Goal: Task Accomplishment & Management: Complete application form

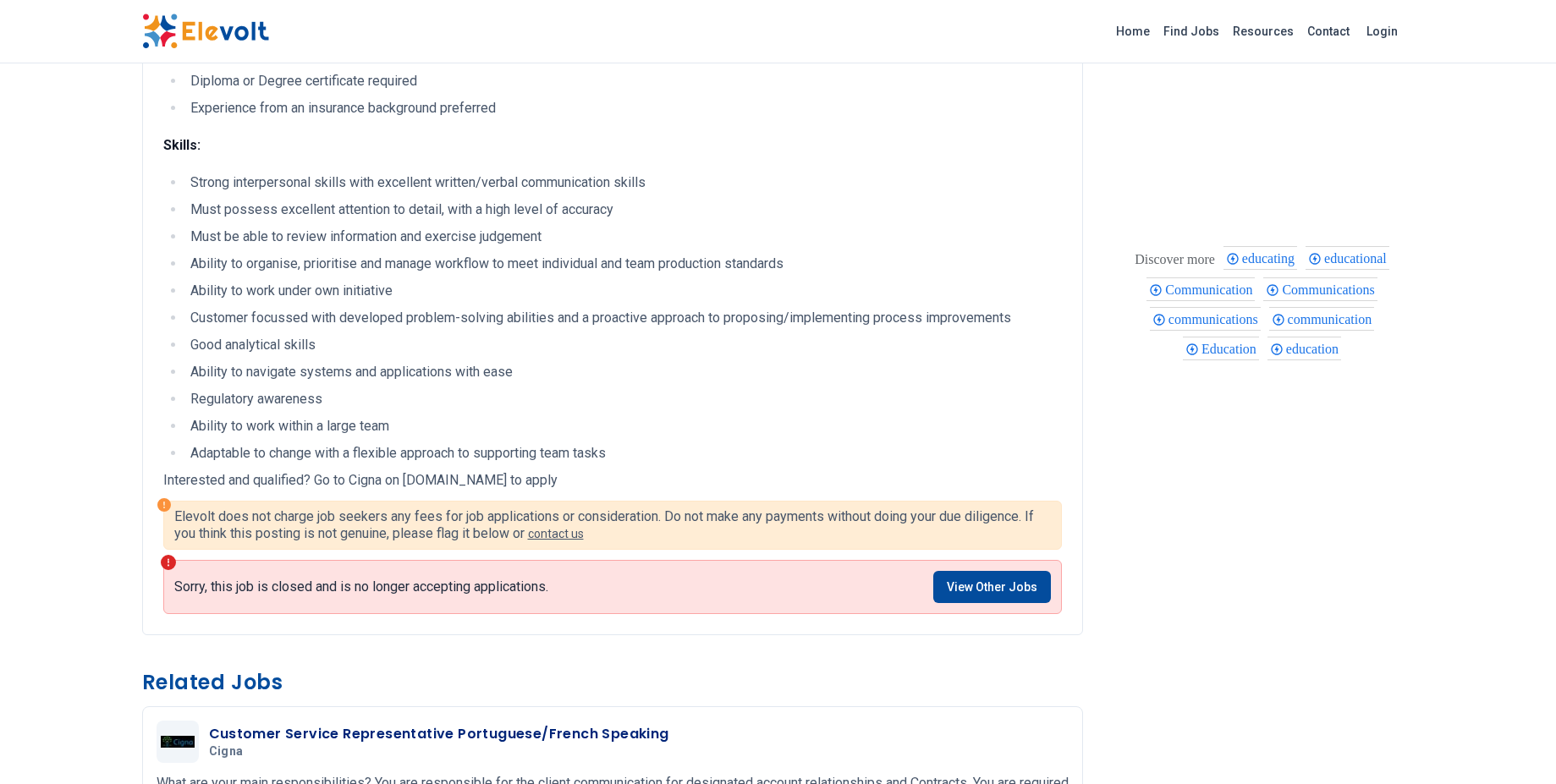
scroll to position [559, 0]
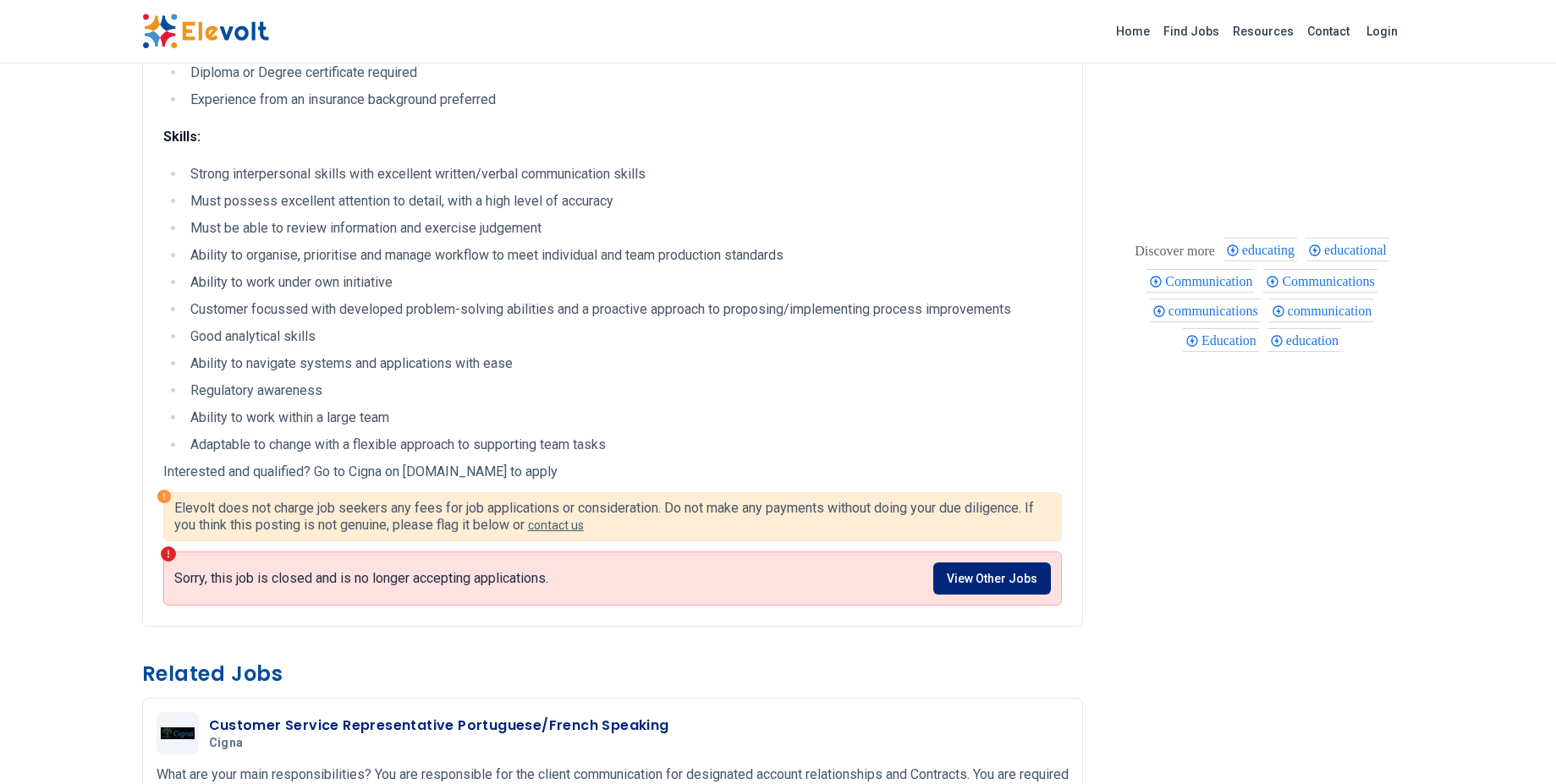
click at [1002, 582] on link "View Other Jobs" at bounding box center [991, 578] width 118 height 32
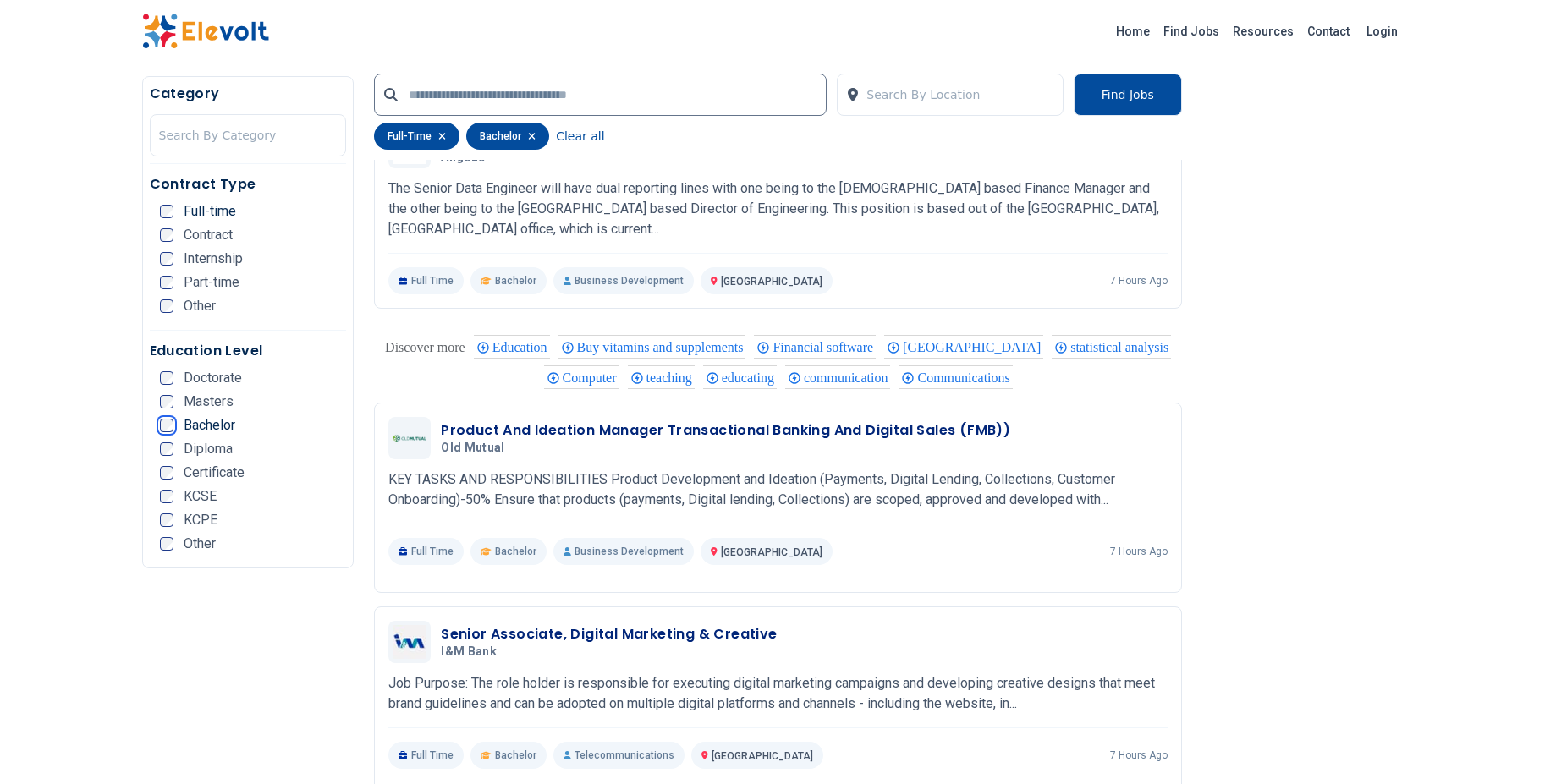
scroll to position [2204, 0]
click at [725, 482] on p "KEY TASKS AND RESPONSIBILITIES Product Development and Ideation (Payments, Digi…" at bounding box center [777, 488] width 779 height 41
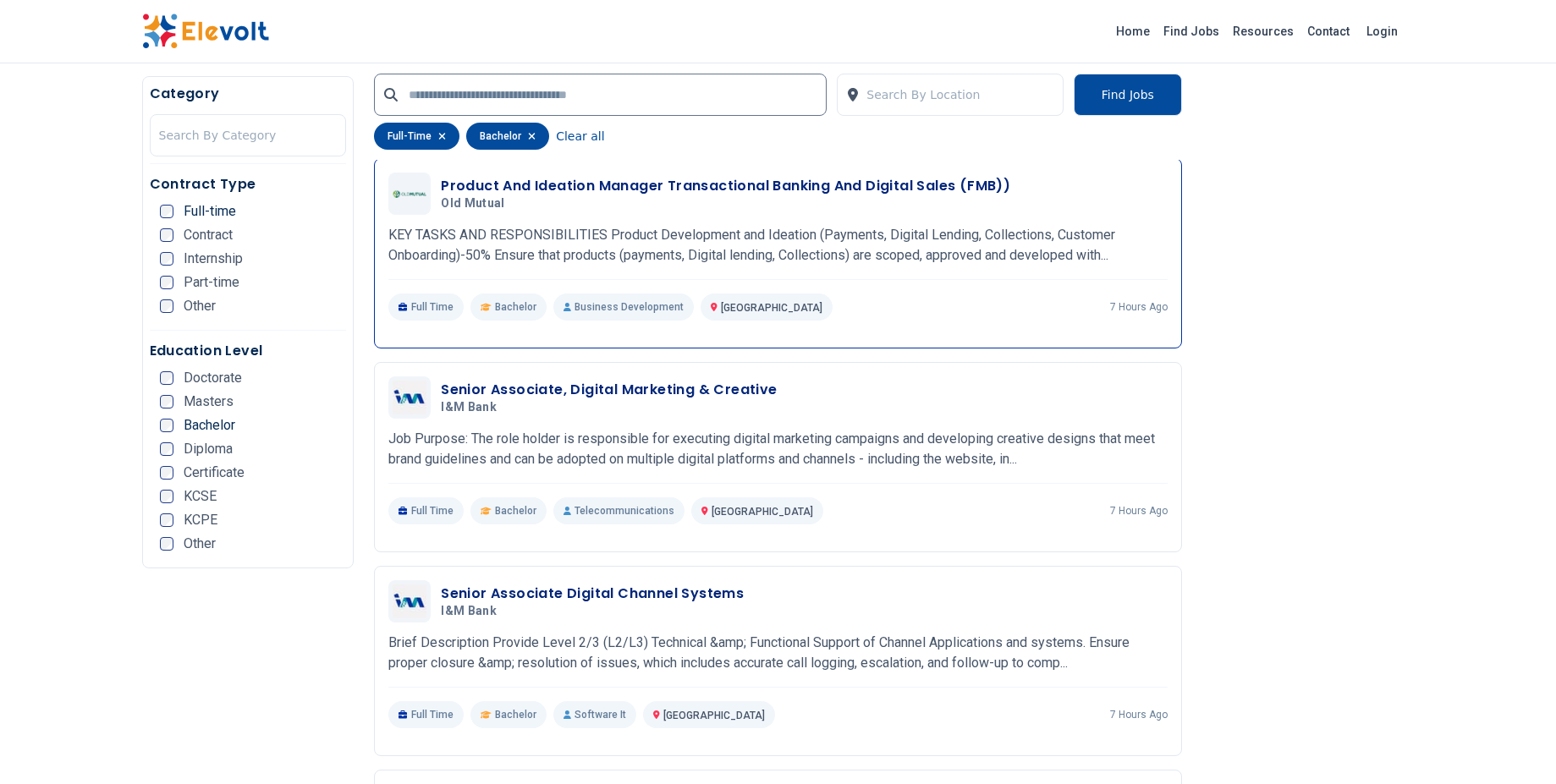
scroll to position [2460, 0]
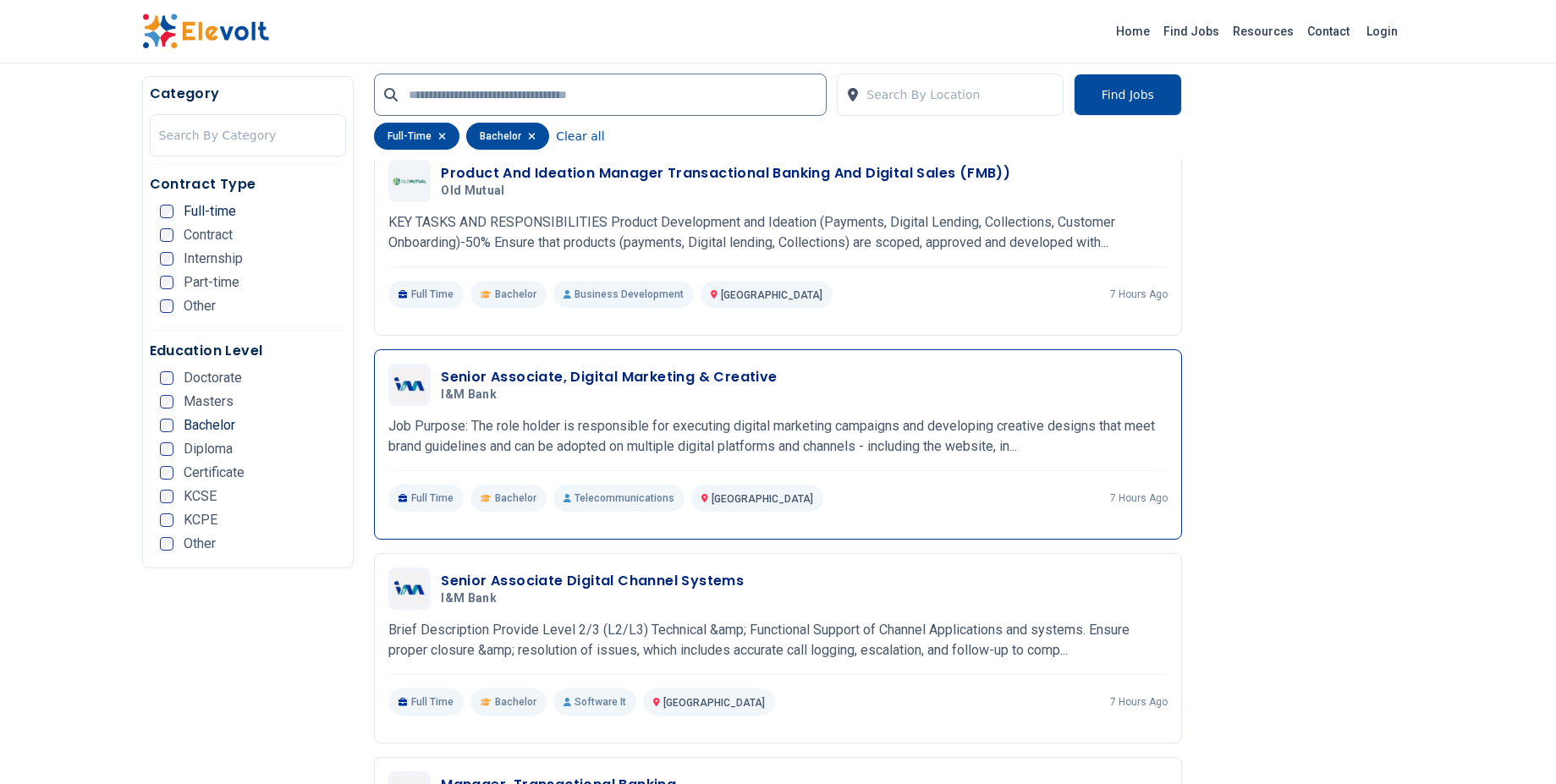
click at [611, 375] on h3 "Senior Associate, Digital Marketing & Creative" at bounding box center [609, 377] width 336 height 20
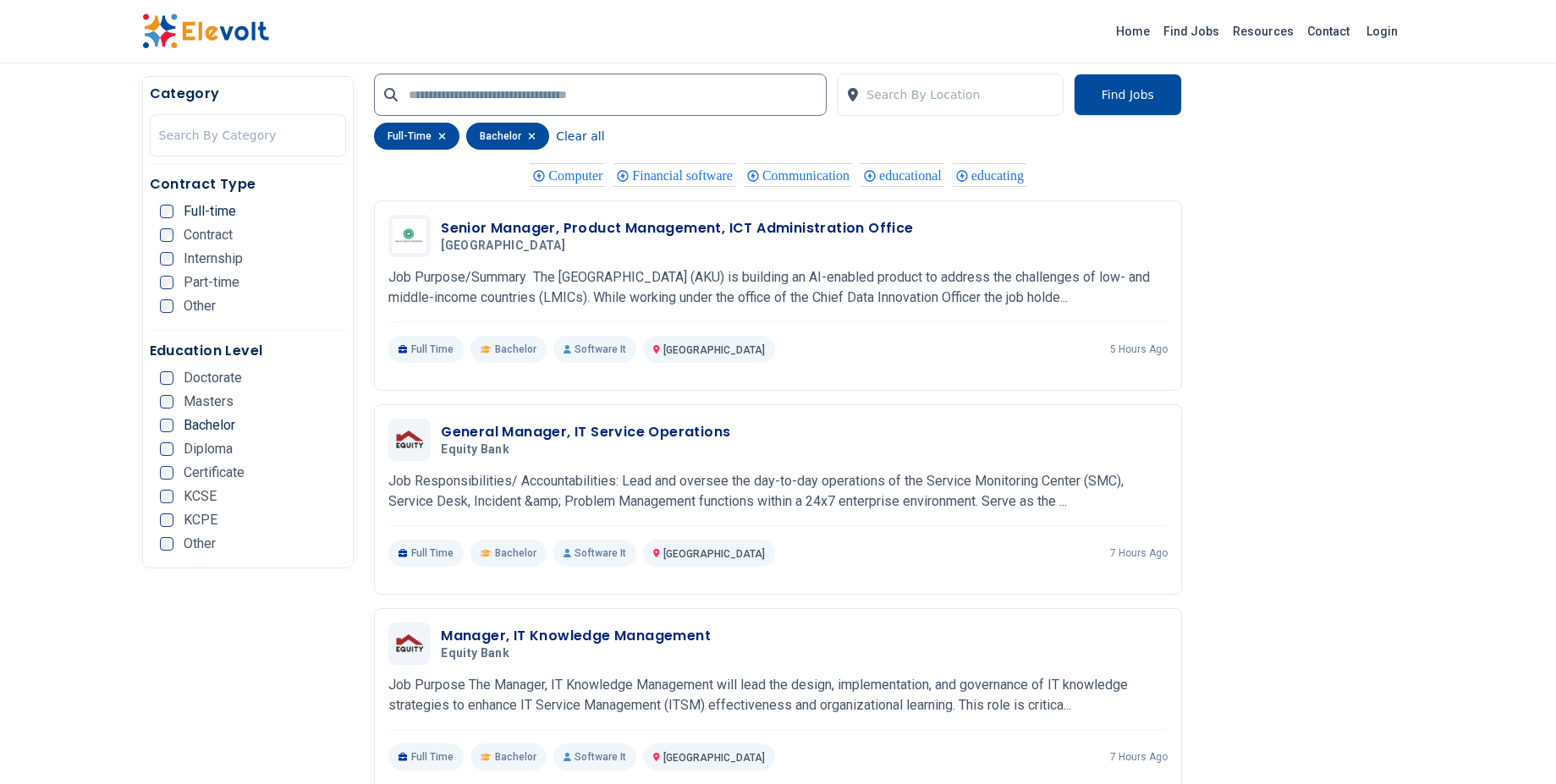
scroll to position [1493, 0]
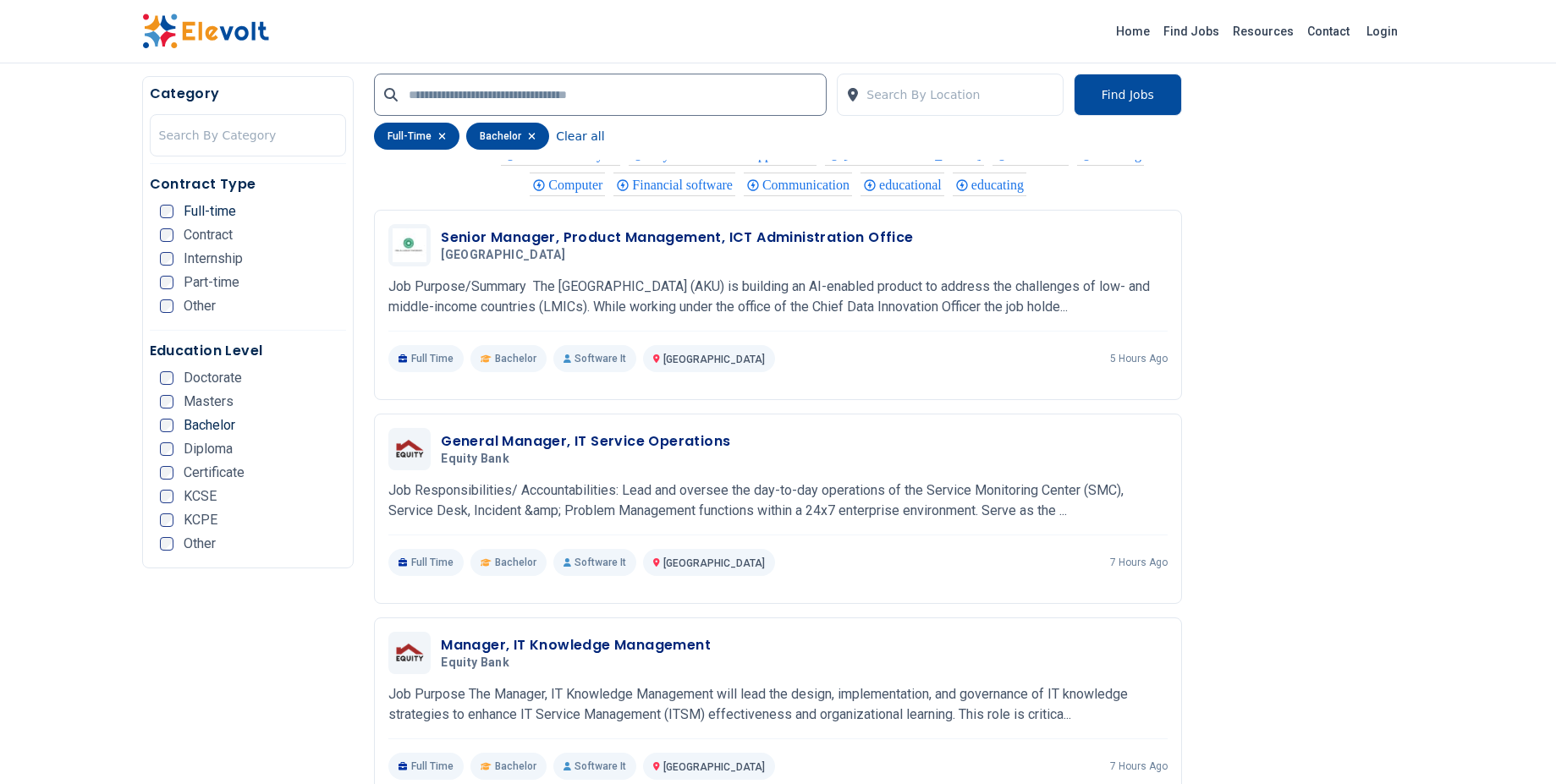
click at [203, 230] on span "Contract" at bounding box center [208, 234] width 49 height 13
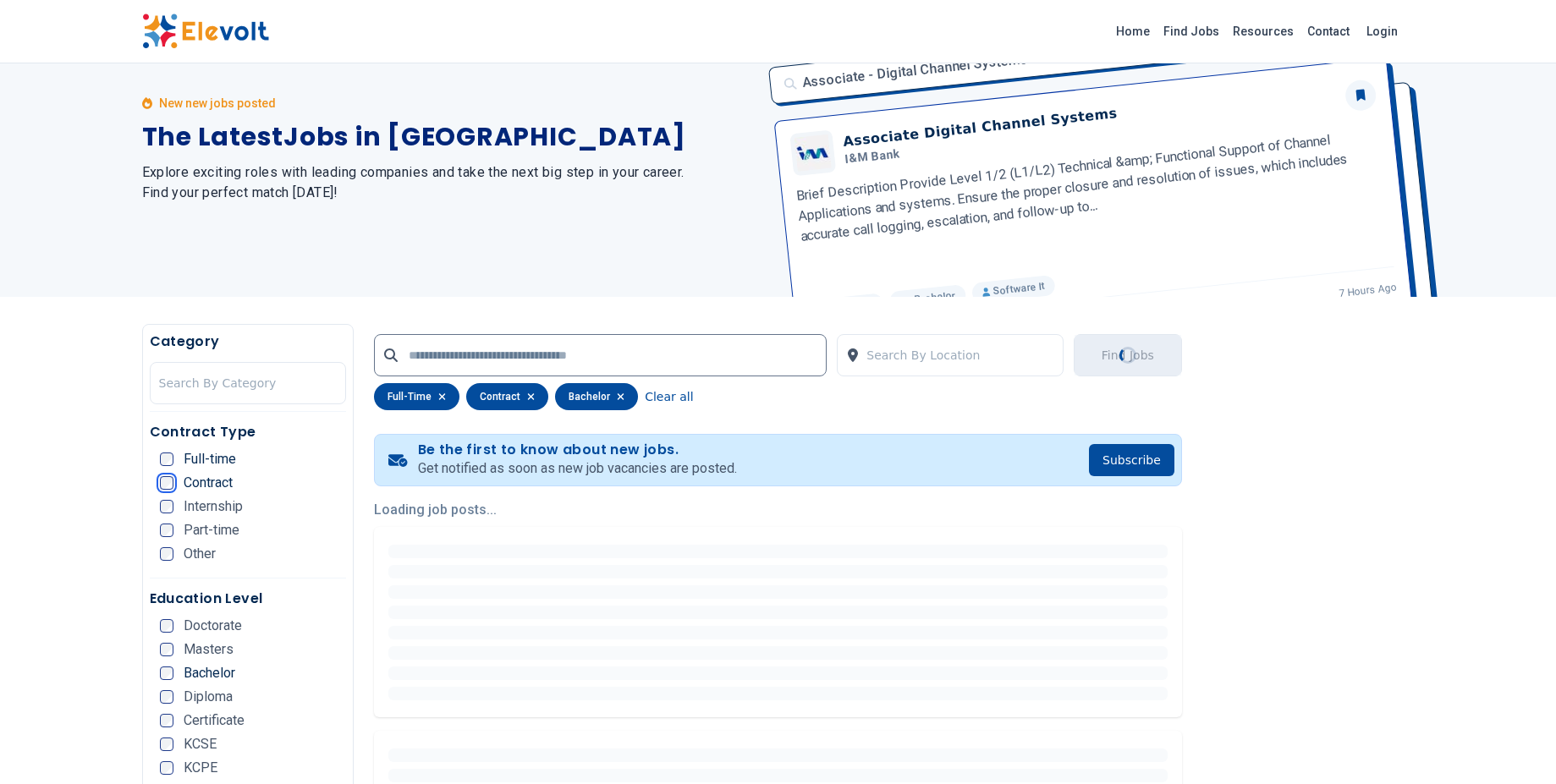
scroll to position [0, 0]
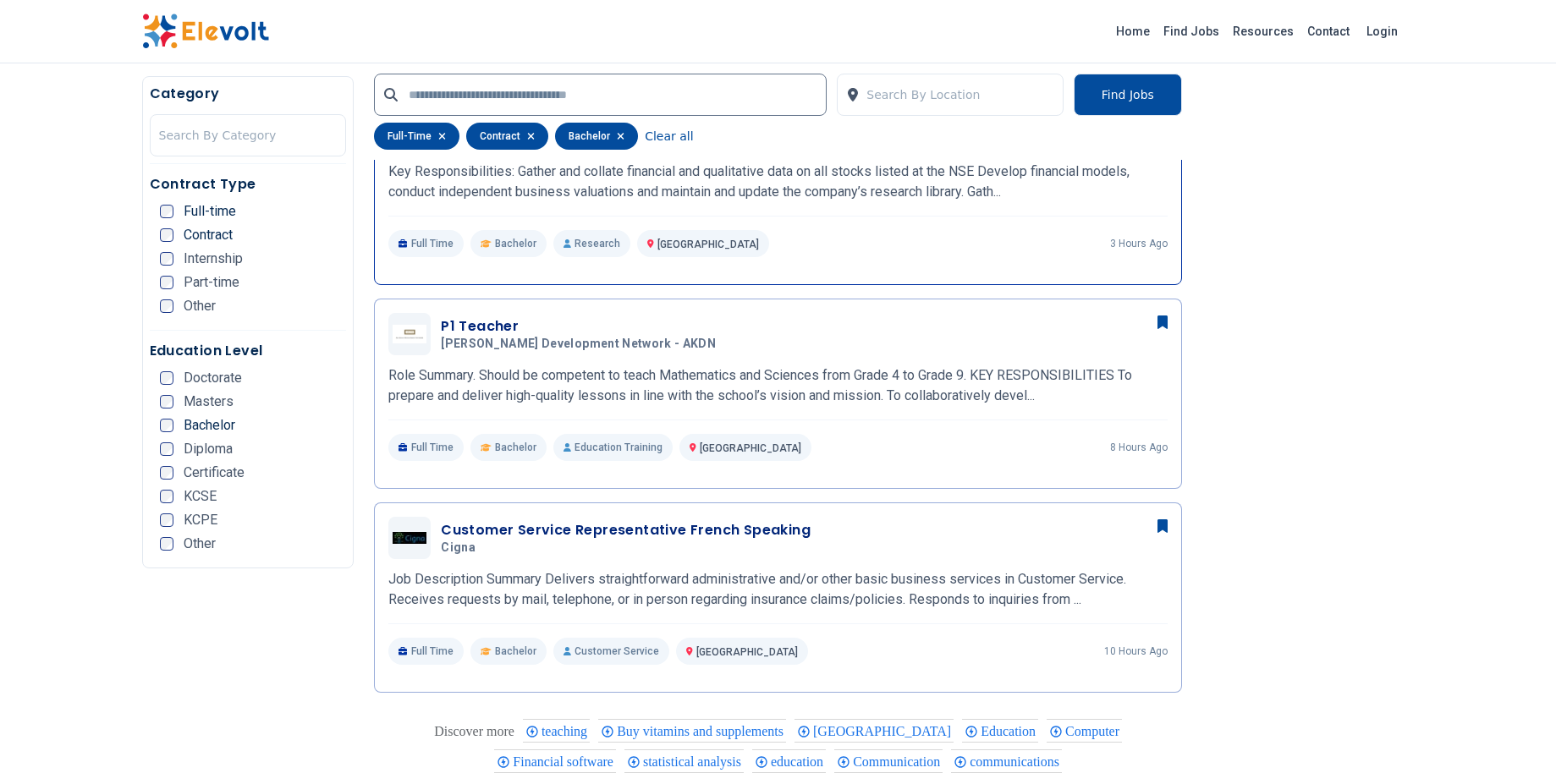
scroll to position [933, 0]
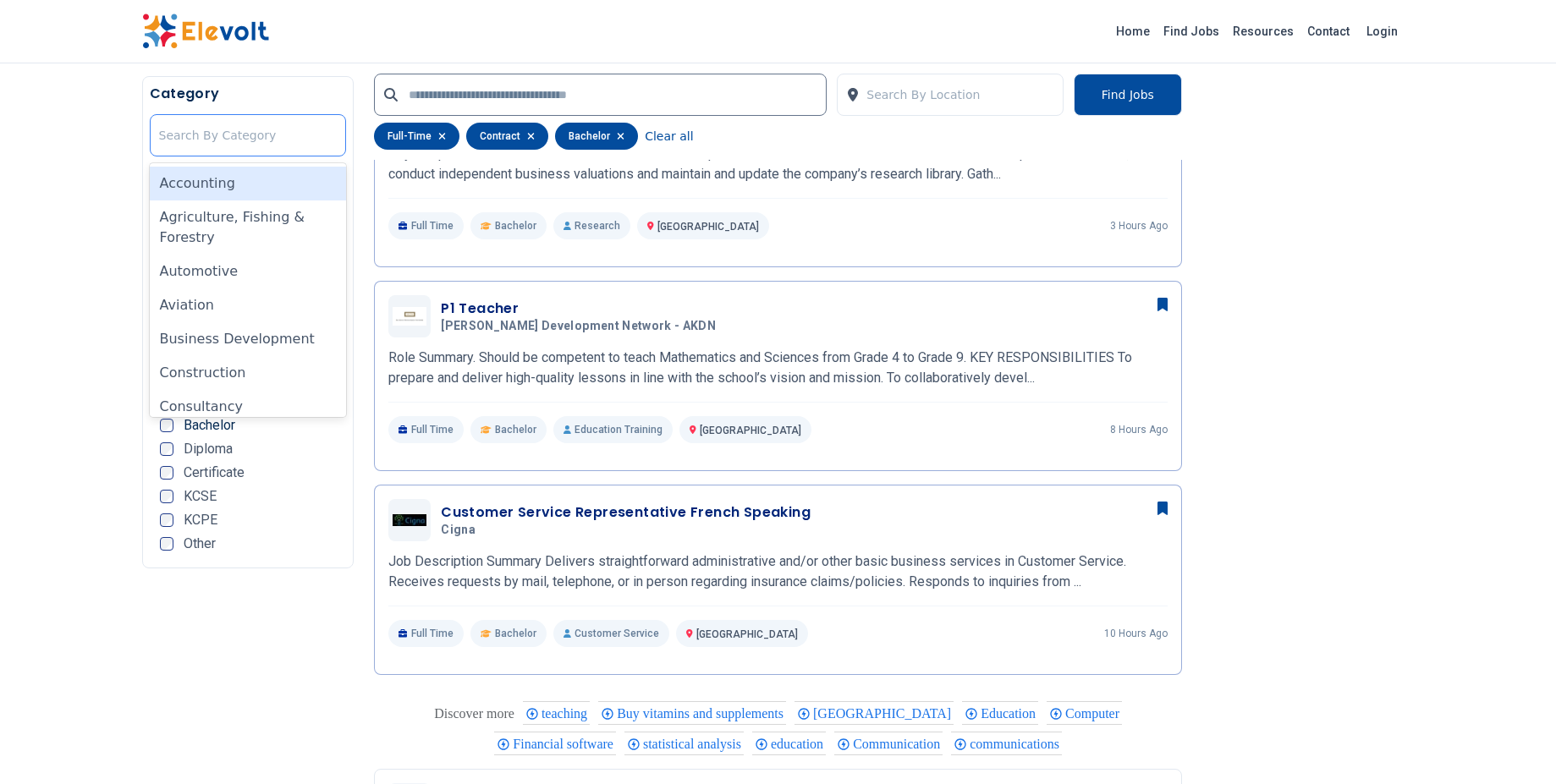
click at [215, 142] on div at bounding box center [248, 135] width 179 height 34
click at [218, 186] on div "Accounting" at bounding box center [248, 184] width 197 height 34
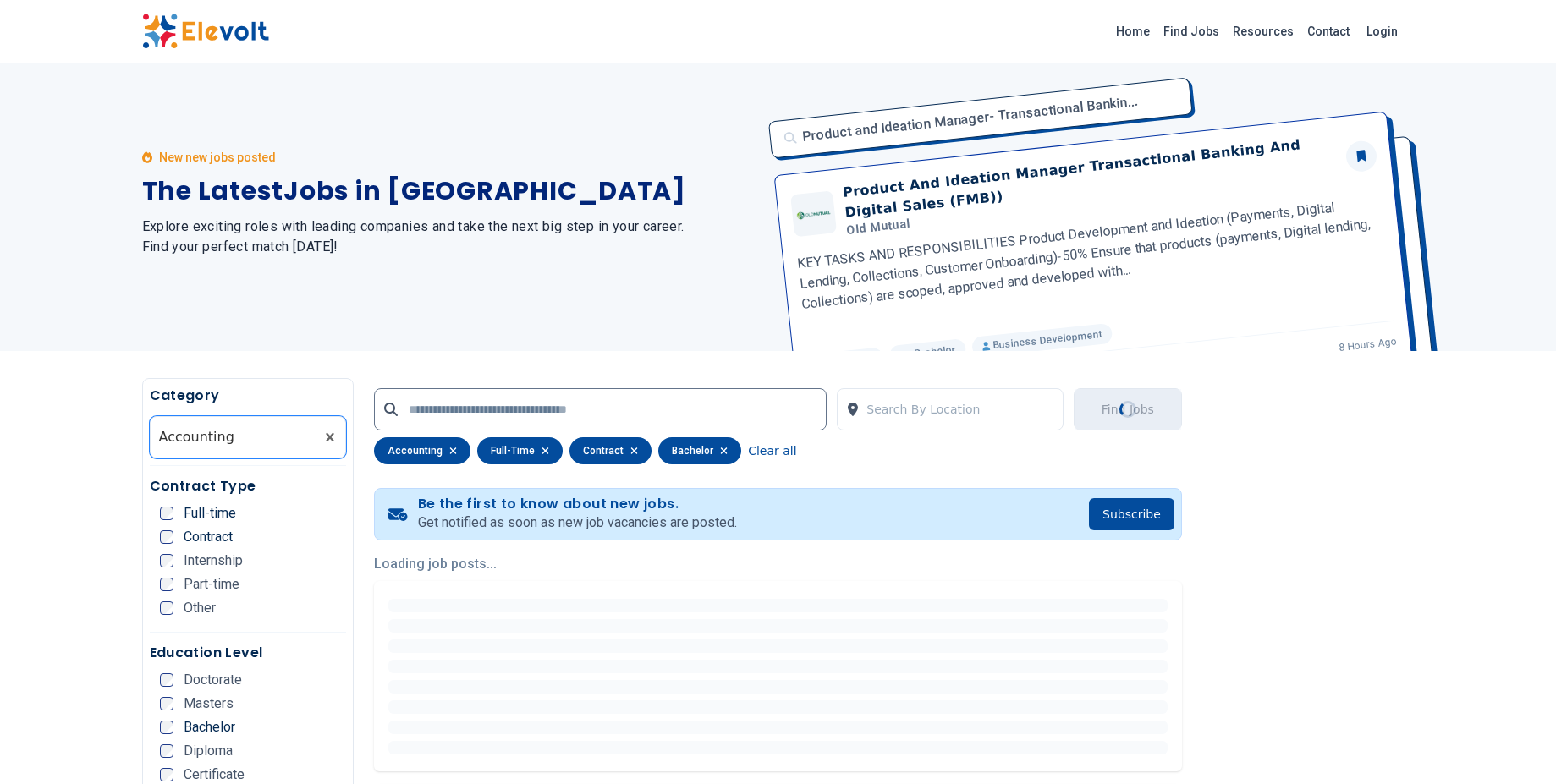
scroll to position [0, 0]
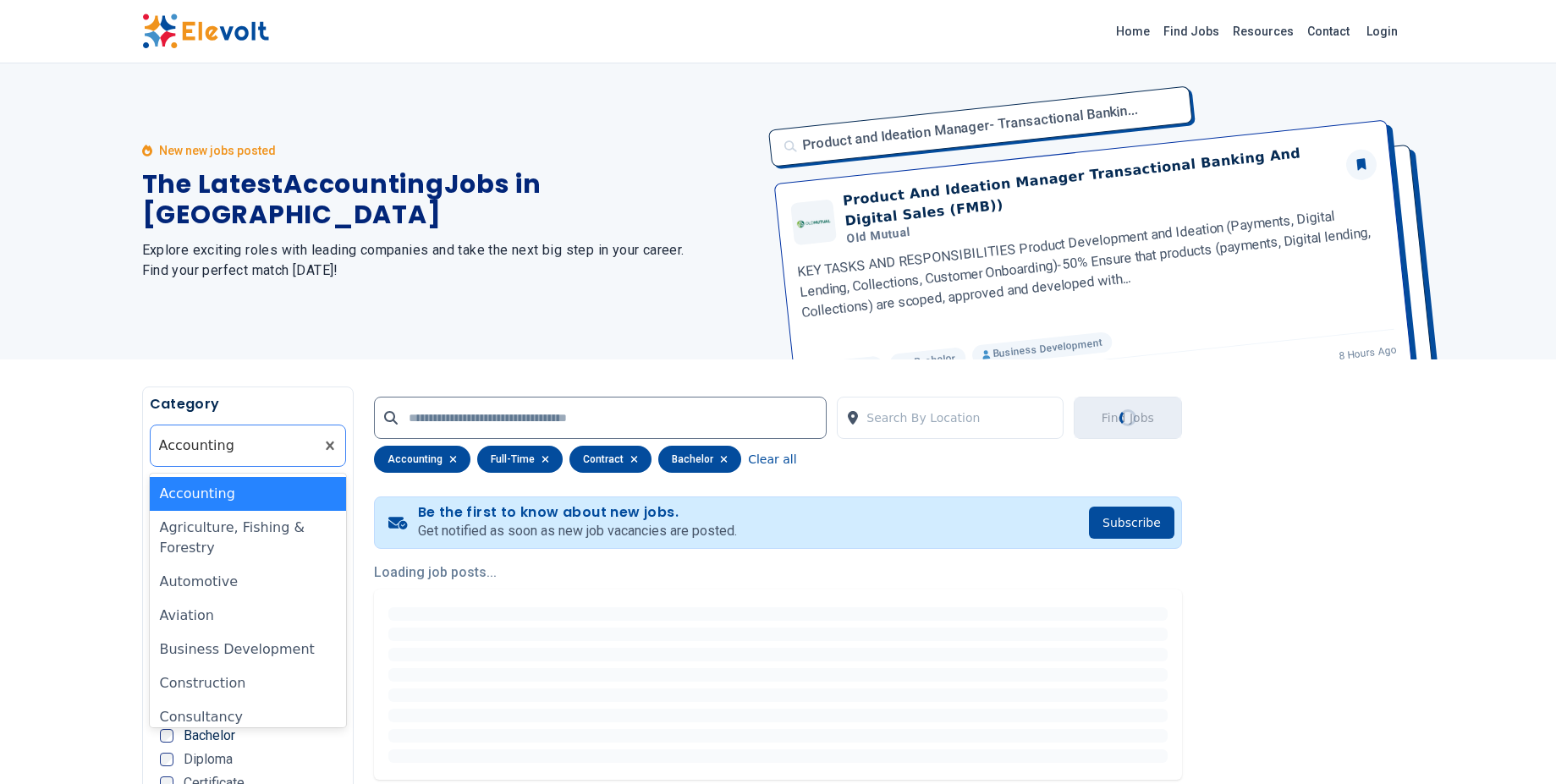
click at [272, 444] on div at bounding box center [233, 445] width 148 height 34
click at [231, 538] on div "Agriculture, Fishing & Forestry" at bounding box center [248, 537] width 197 height 54
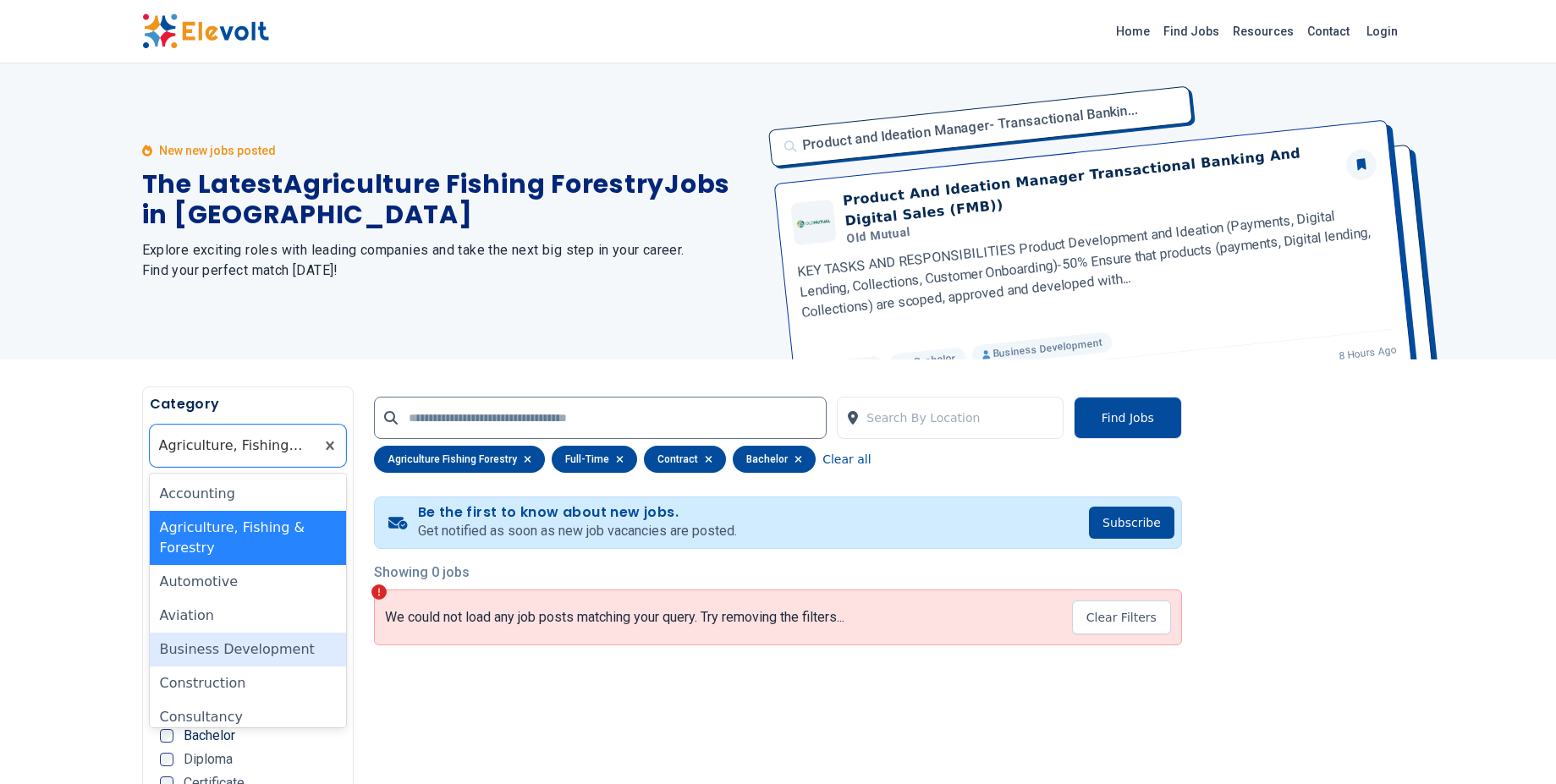
click at [217, 654] on div "Business Development" at bounding box center [248, 650] width 197 height 34
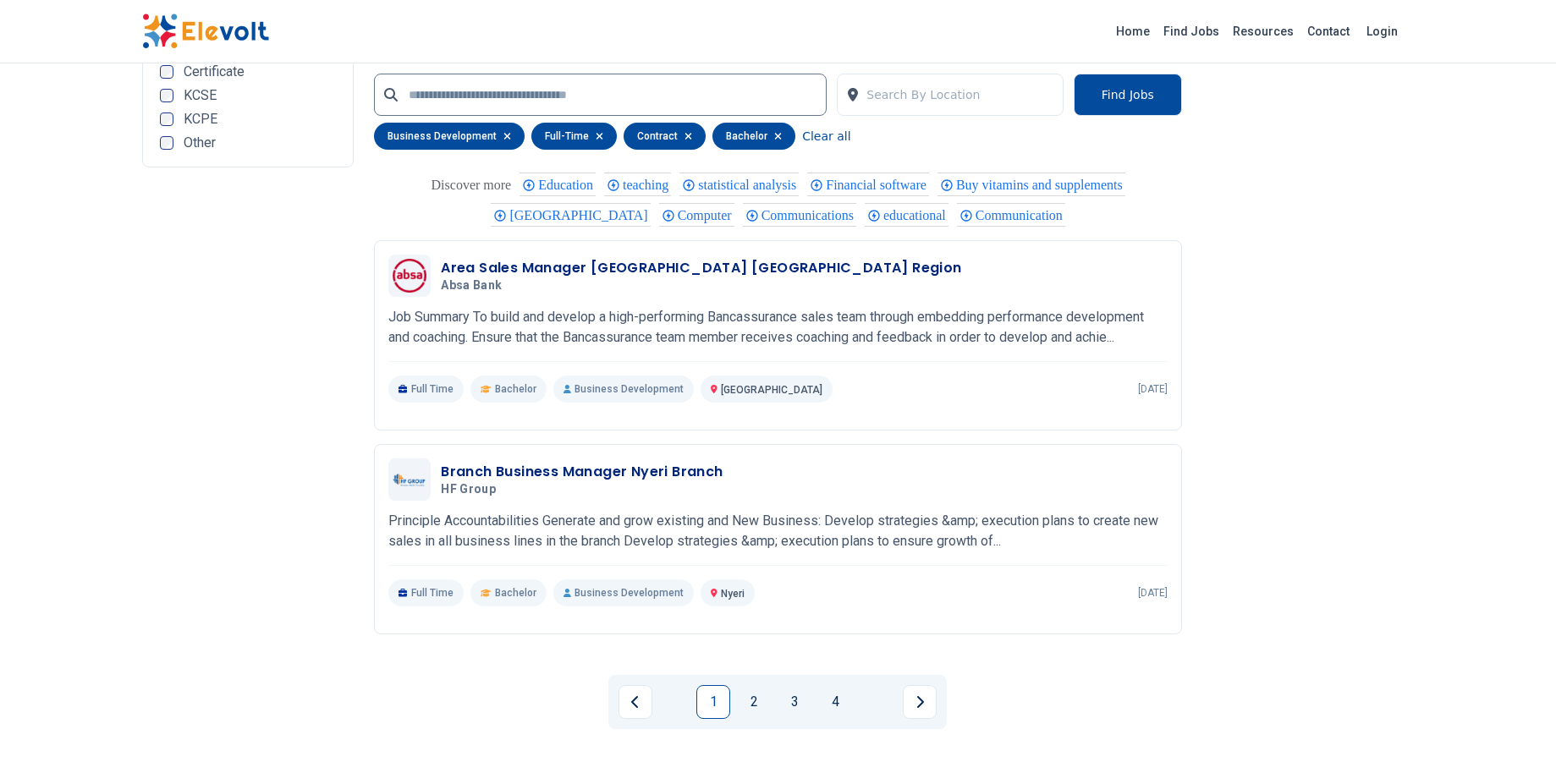
scroll to position [3273, 0]
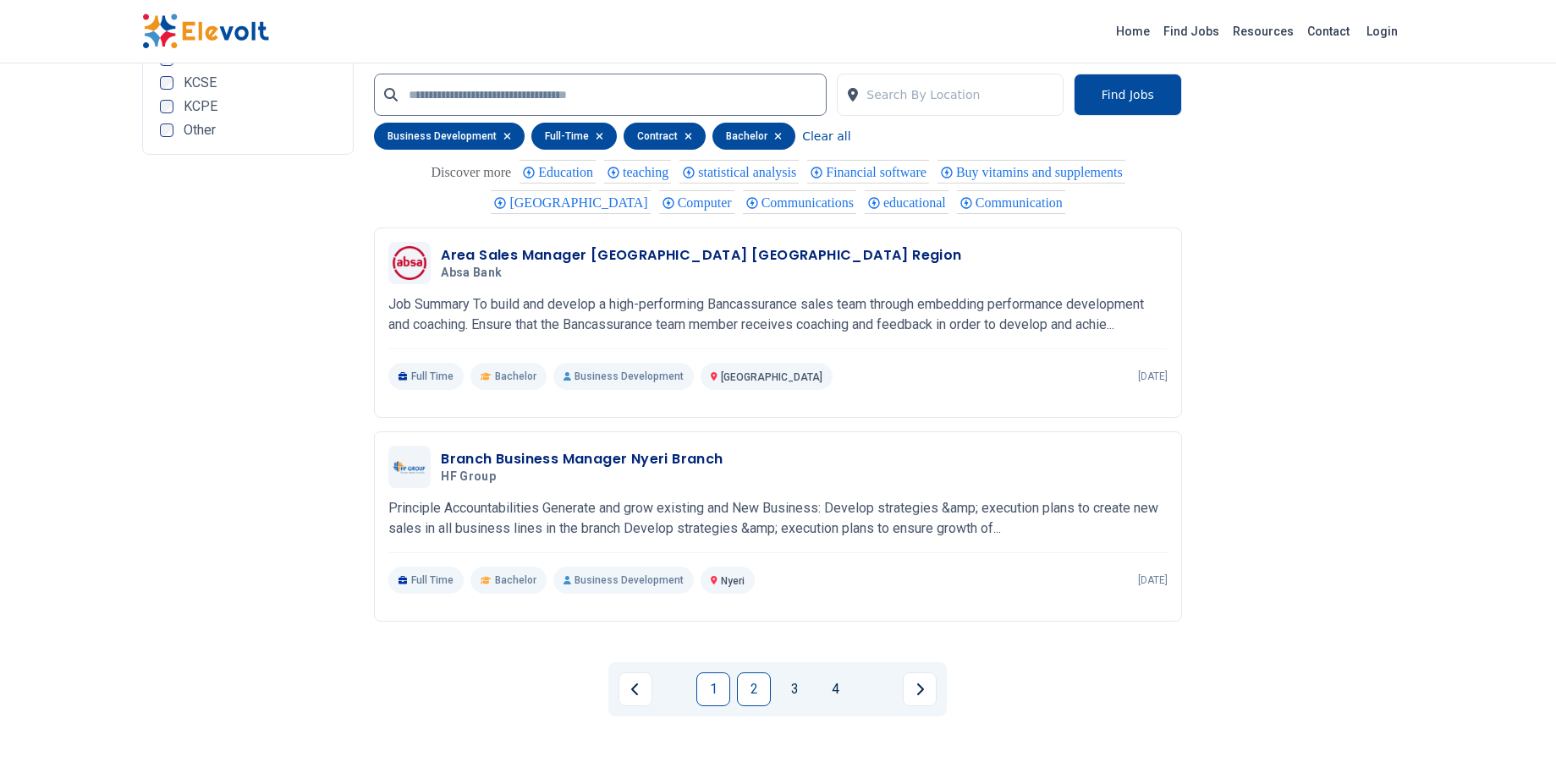
click at [753, 695] on link "2" at bounding box center [753, 689] width 34 height 34
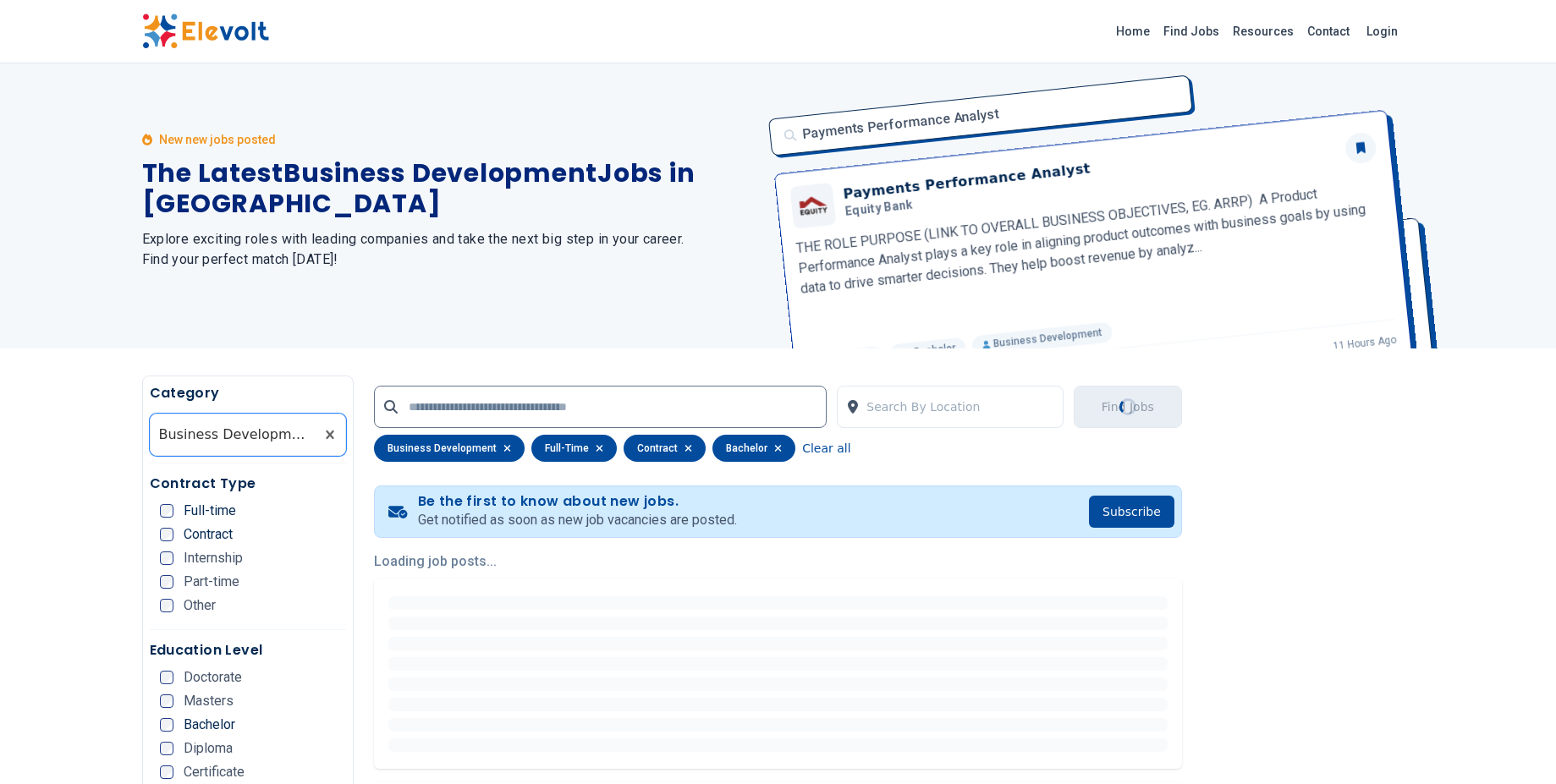
scroll to position [0, 0]
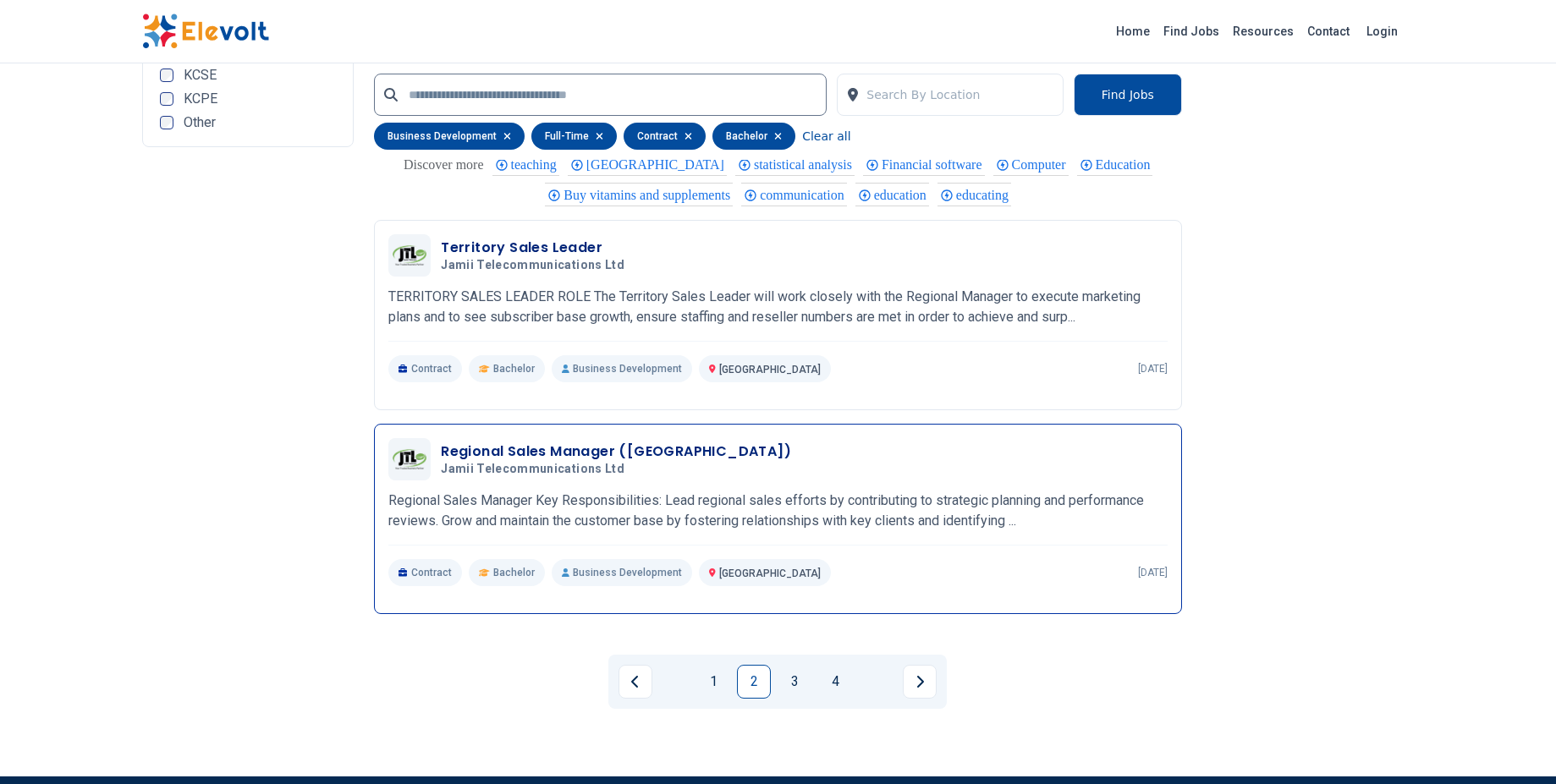
scroll to position [3523, 0]
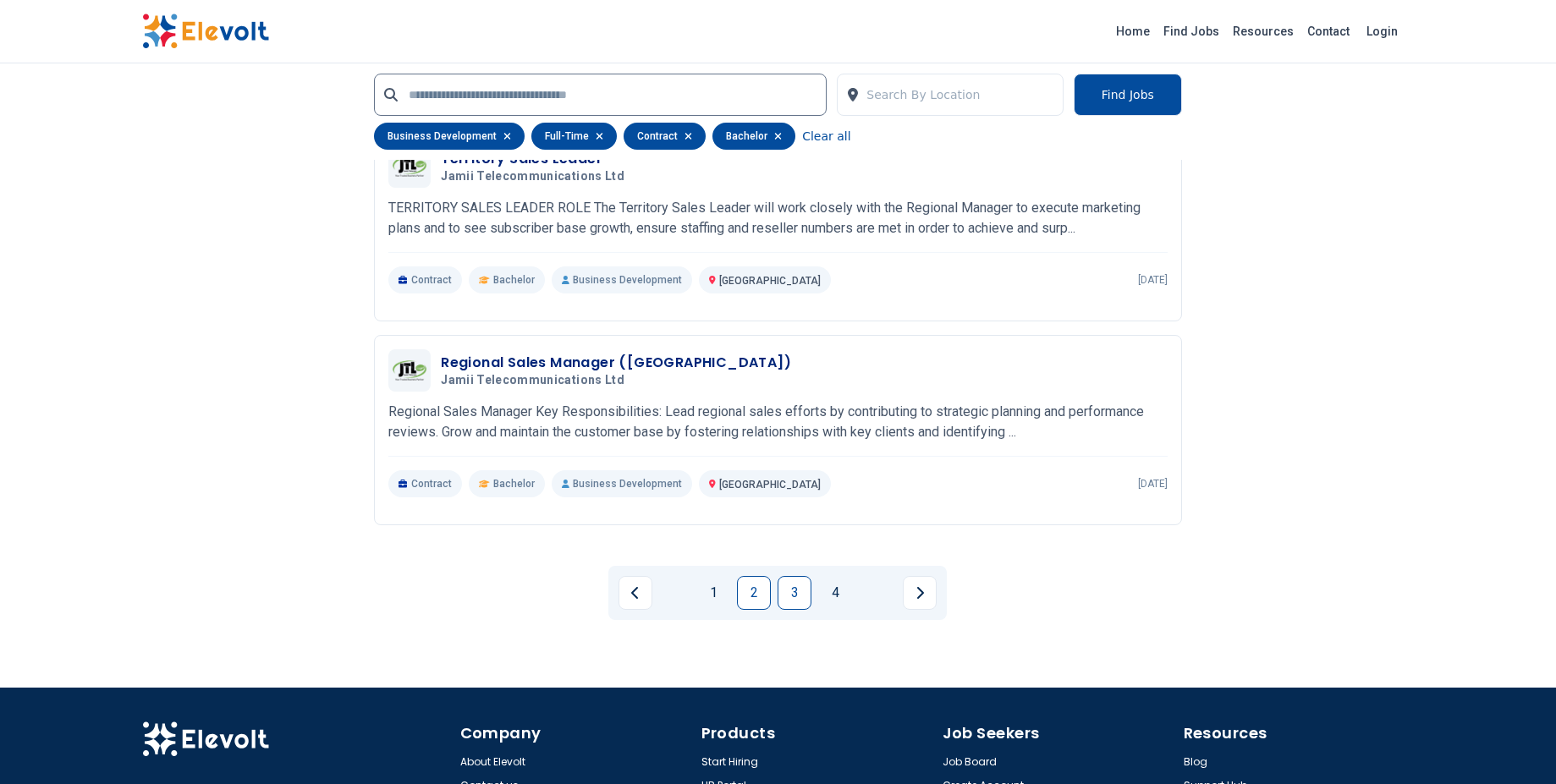
click at [795, 592] on link "3" at bounding box center [794, 593] width 34 height 34
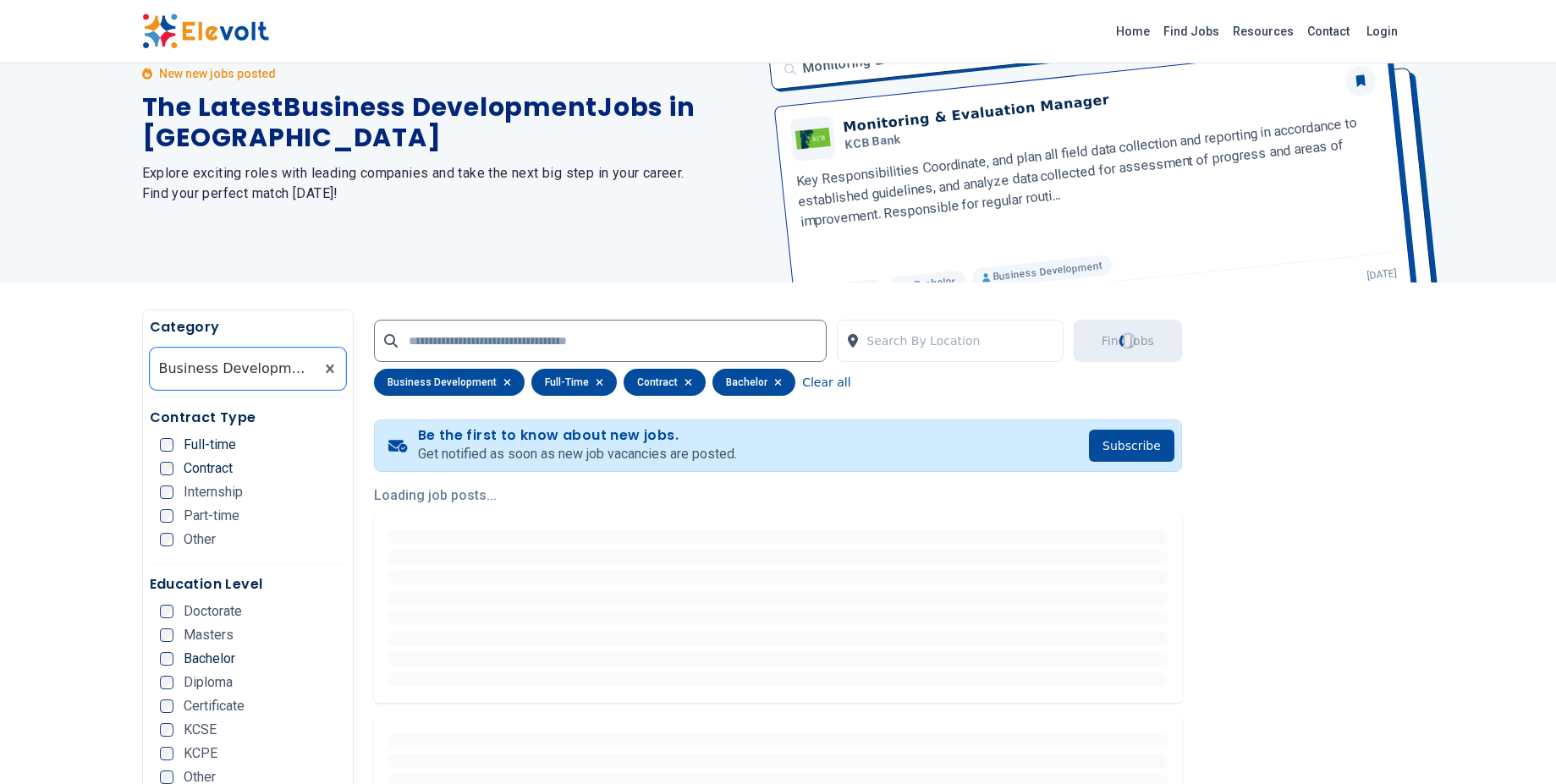
scroll to position [0, 0]
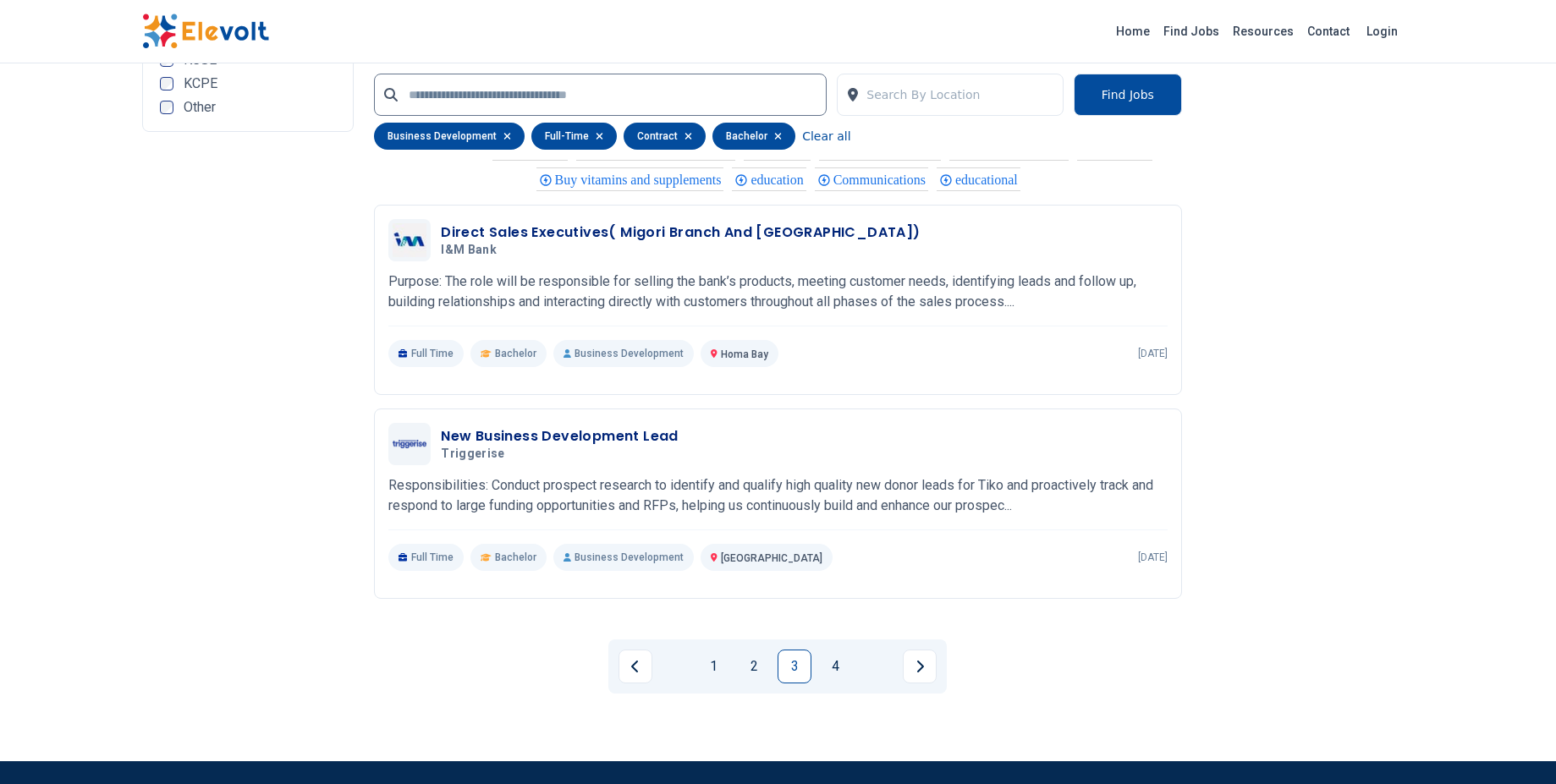
scroll to position [3460, 0]
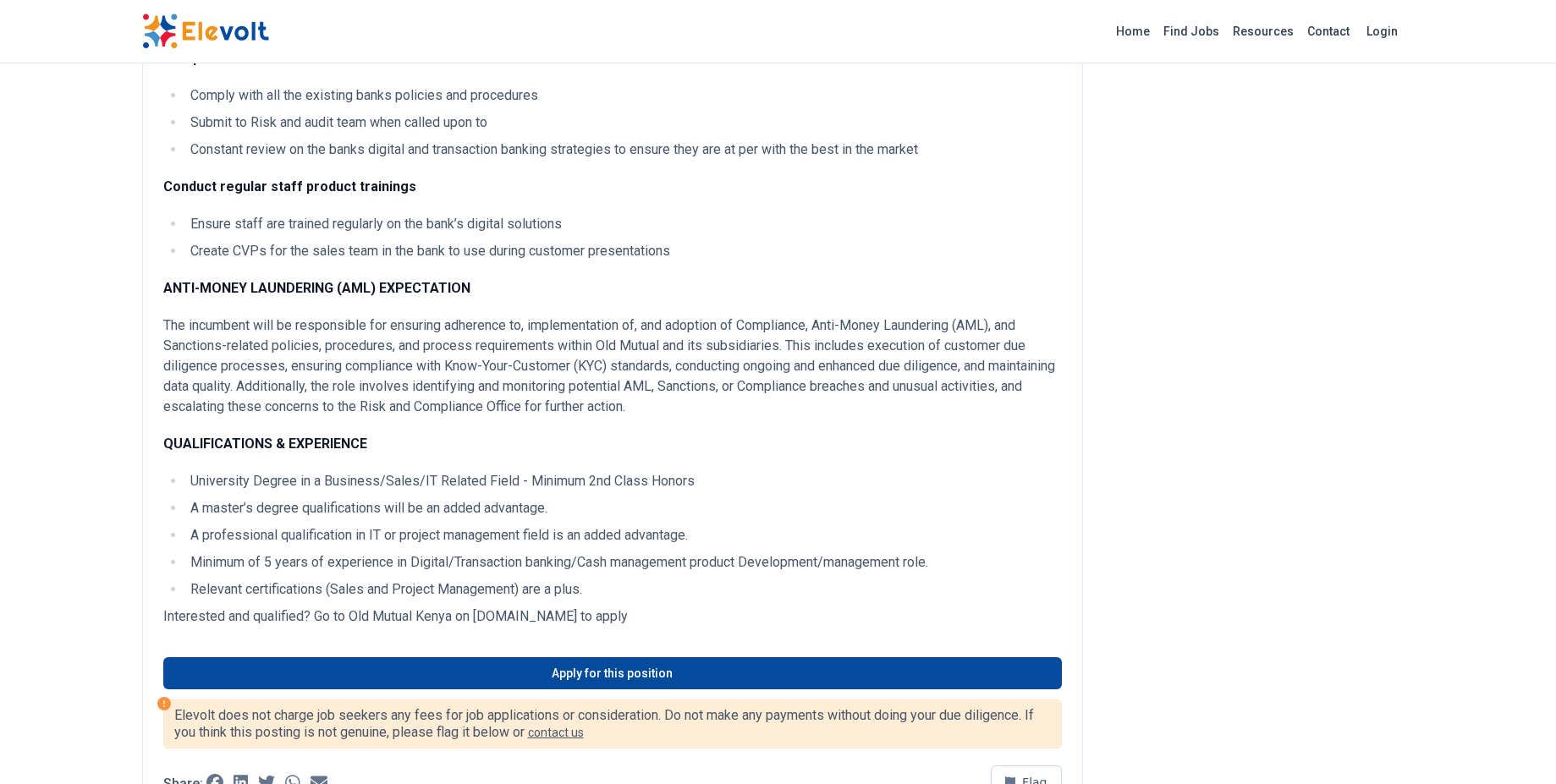
scroll to position [1237, 0]
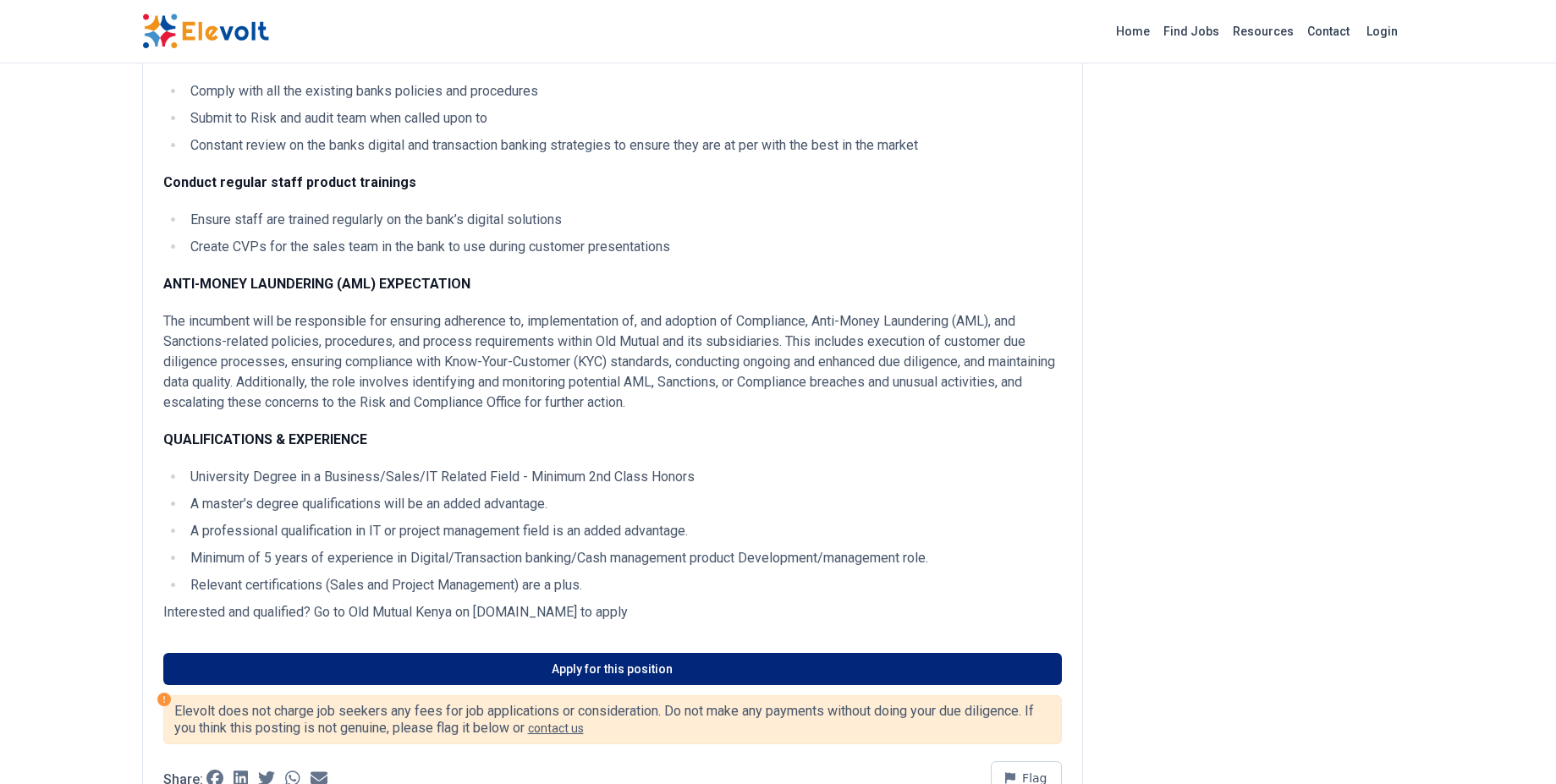
click at [475, 667] on link "Apply for this position" at bounding box center [613, 669] width 898 height 32
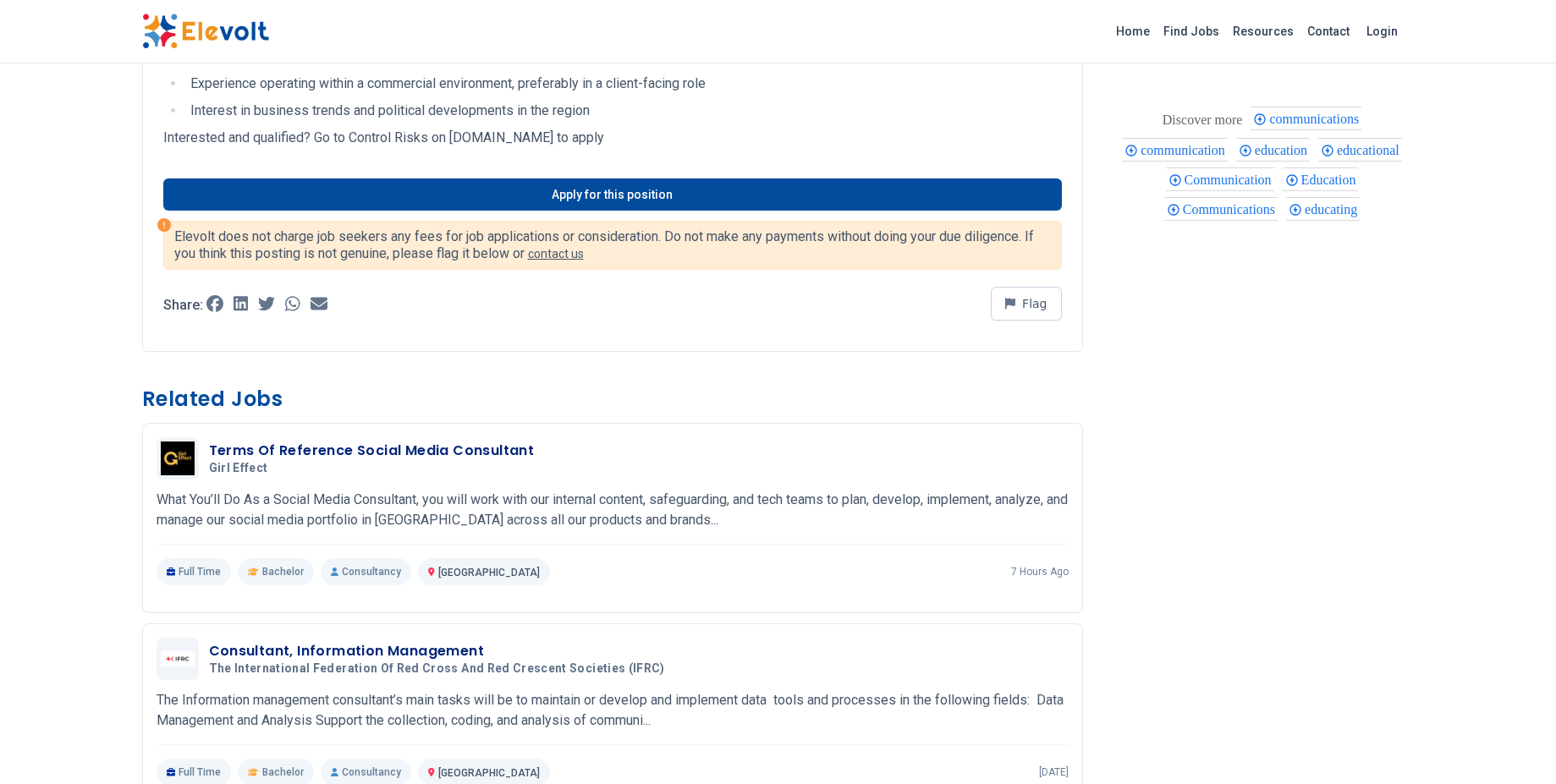
scroll to position [704, 0]
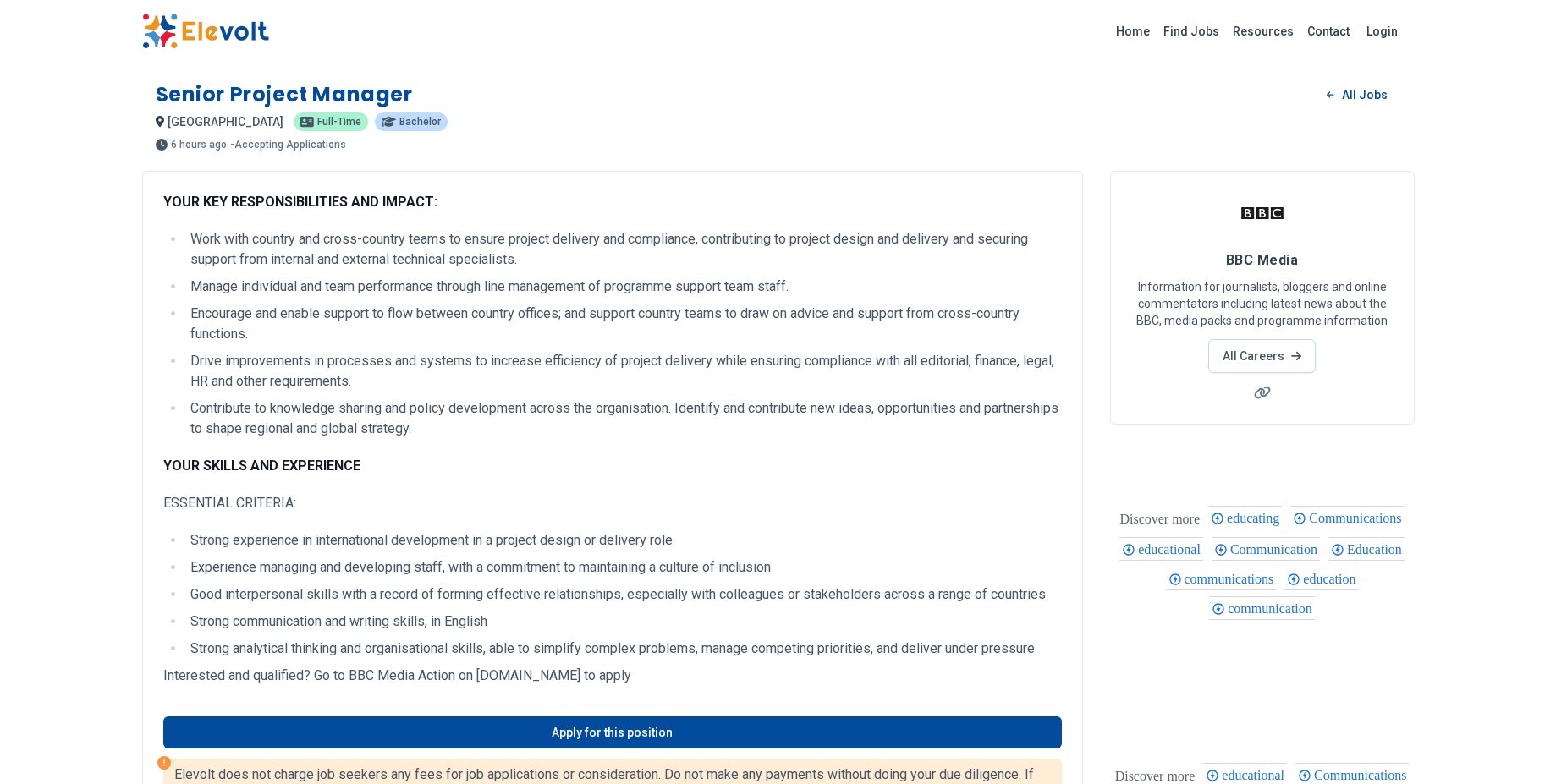
click at [429, 589] on li "Good interpersonal skills with a record of forming effective relationships, esp…" at bounding box center [623, 594] width 876 height 20
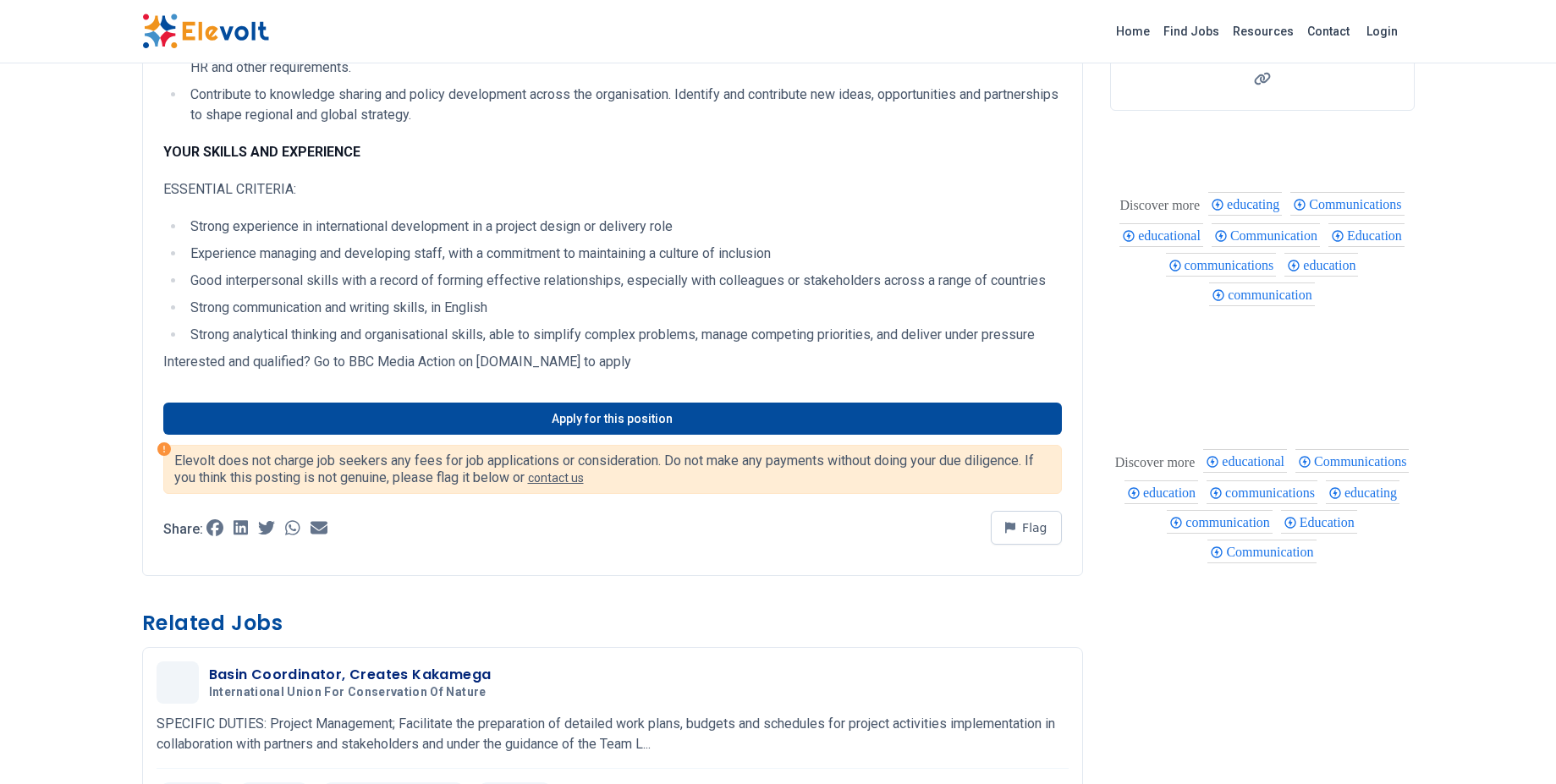
scroll to position [347, 0]
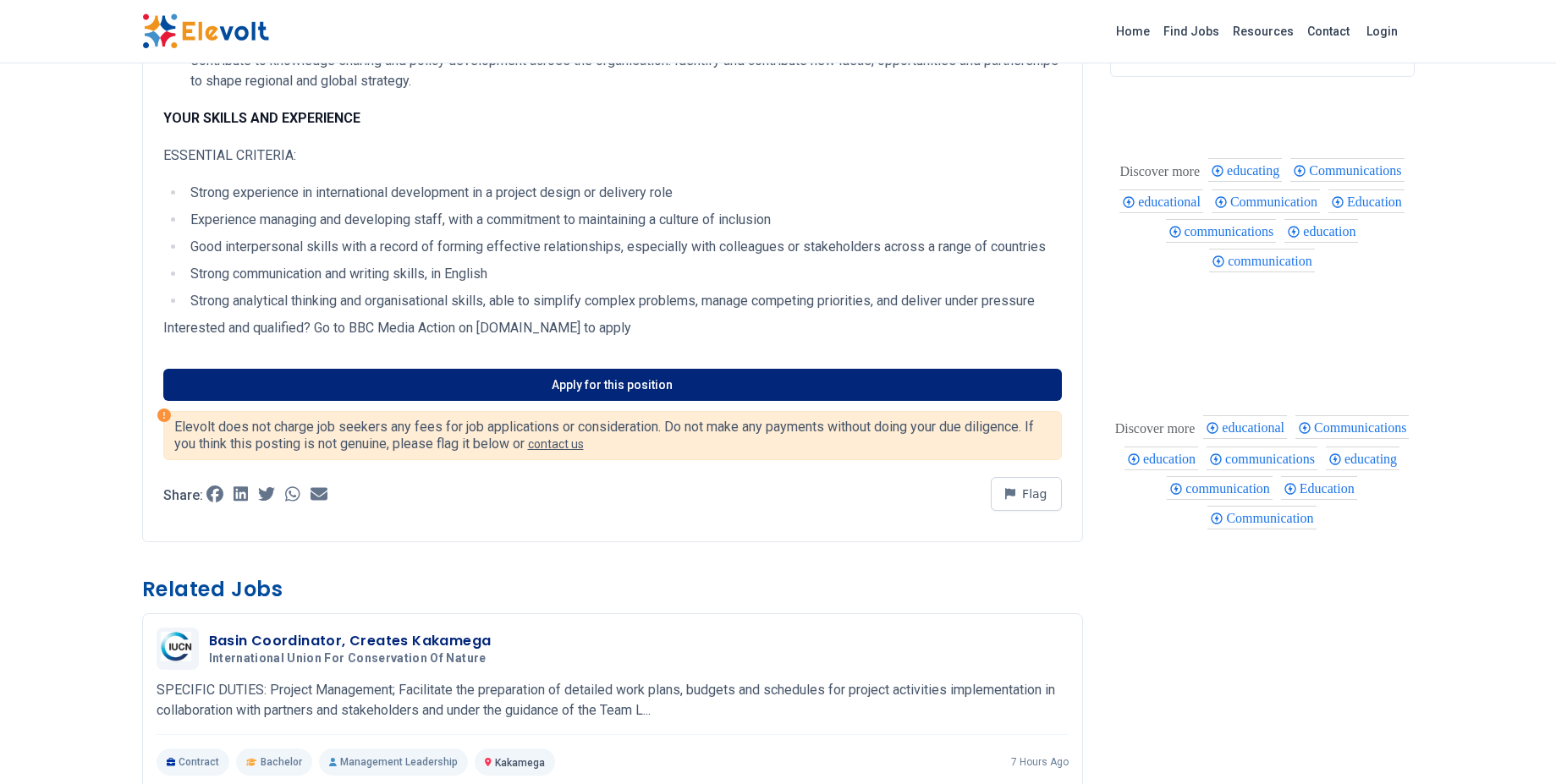
click at [579, 392] on link "Apply for this position" at bounding box center [613, 384] width 898 height 32
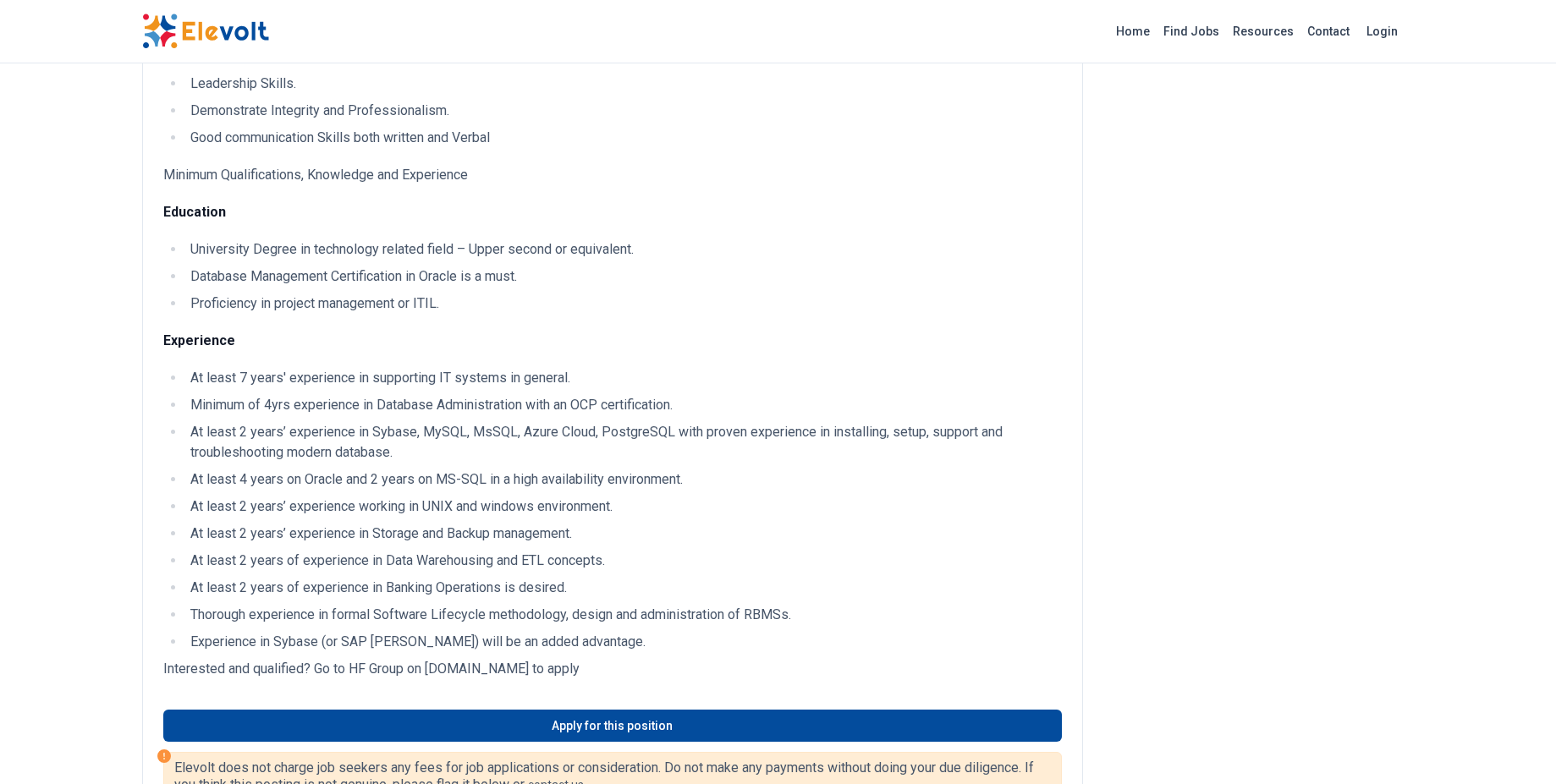
scroll to position [1014, 0]
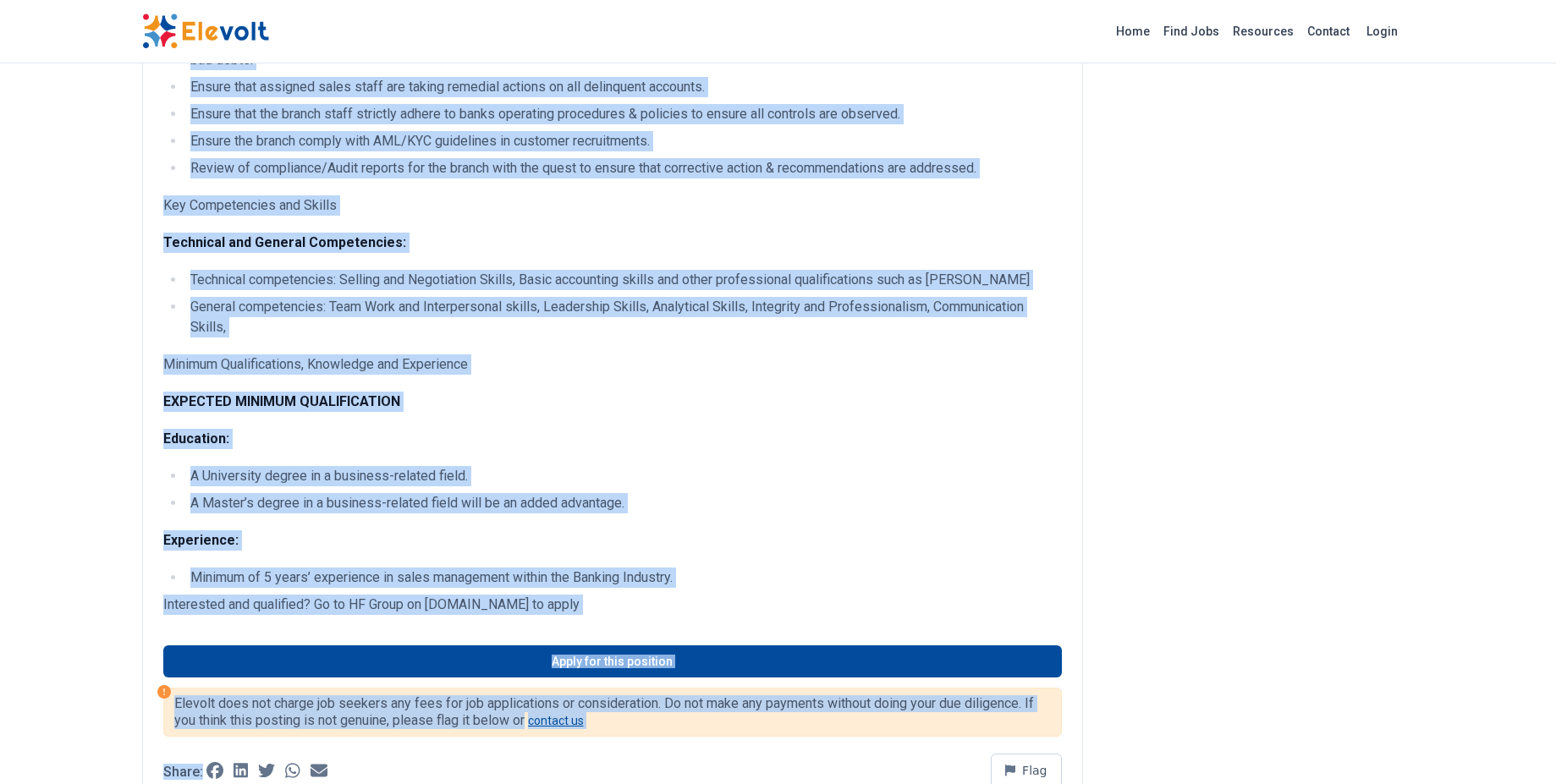
scroll to position [982, 0]
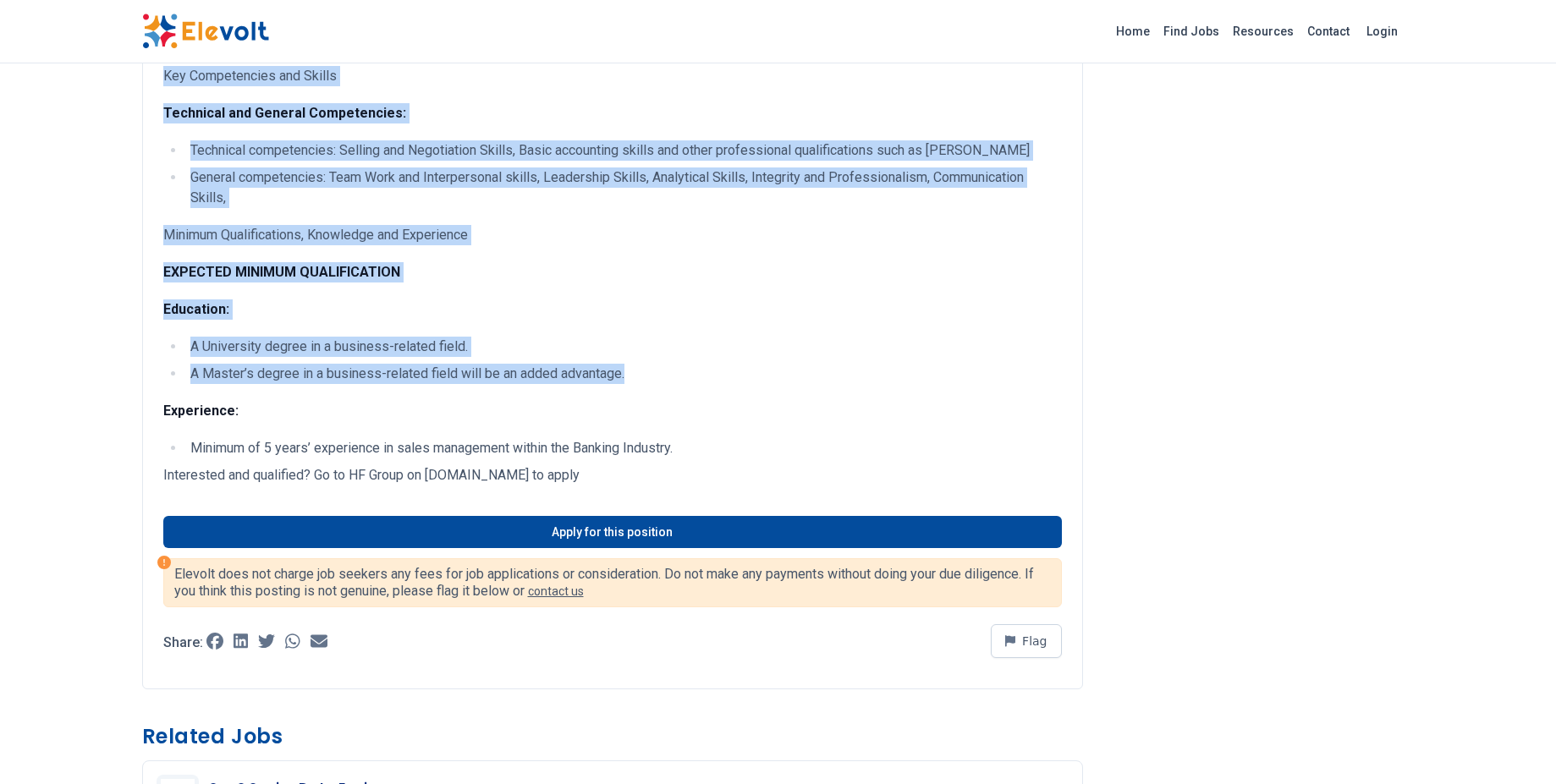
drag, startPoint x: 214, startPoint y: 265, endPoint x: 638, endPoint y: 375, distance: 438.0
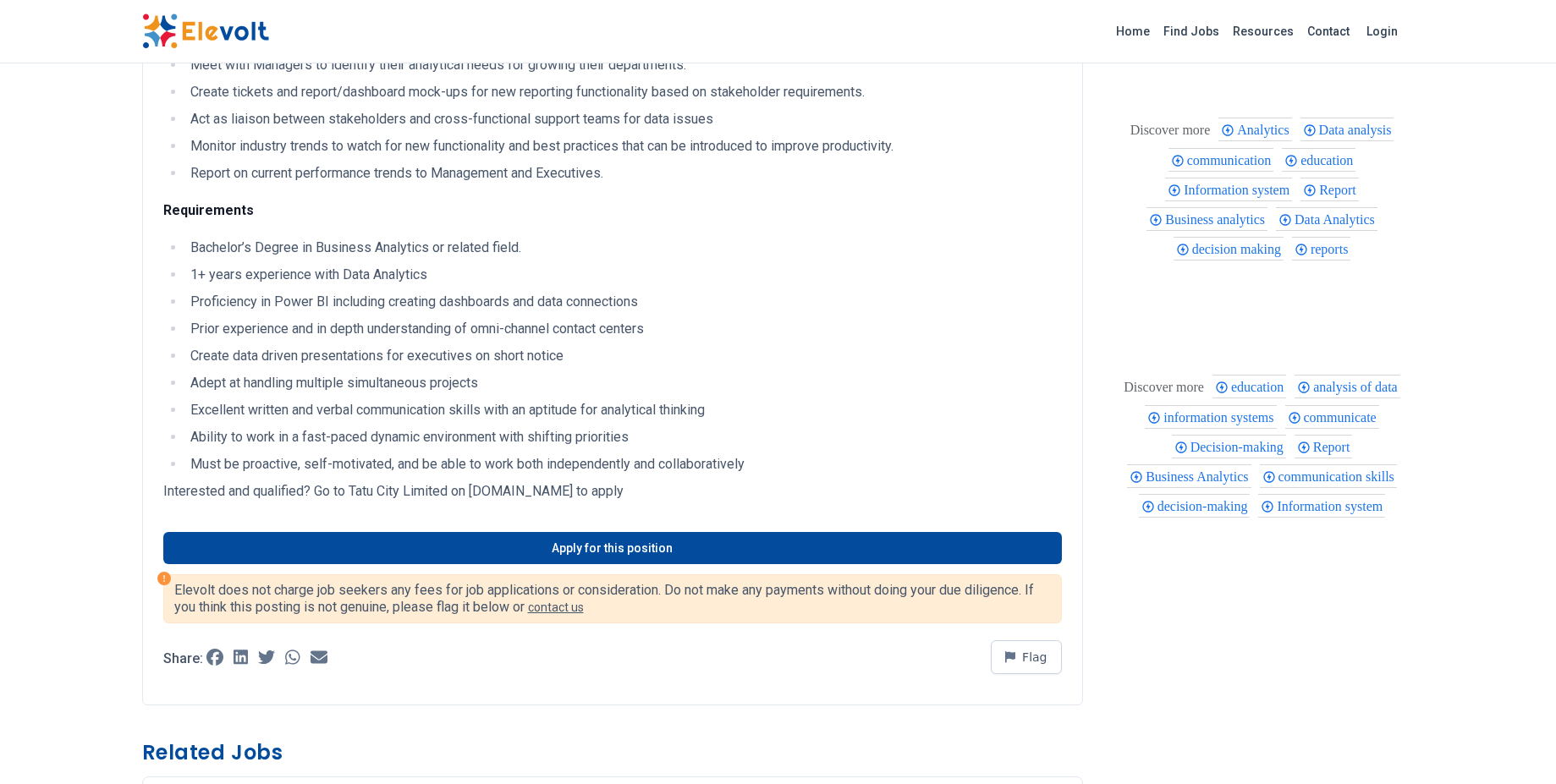
scroll to position [481, 0]
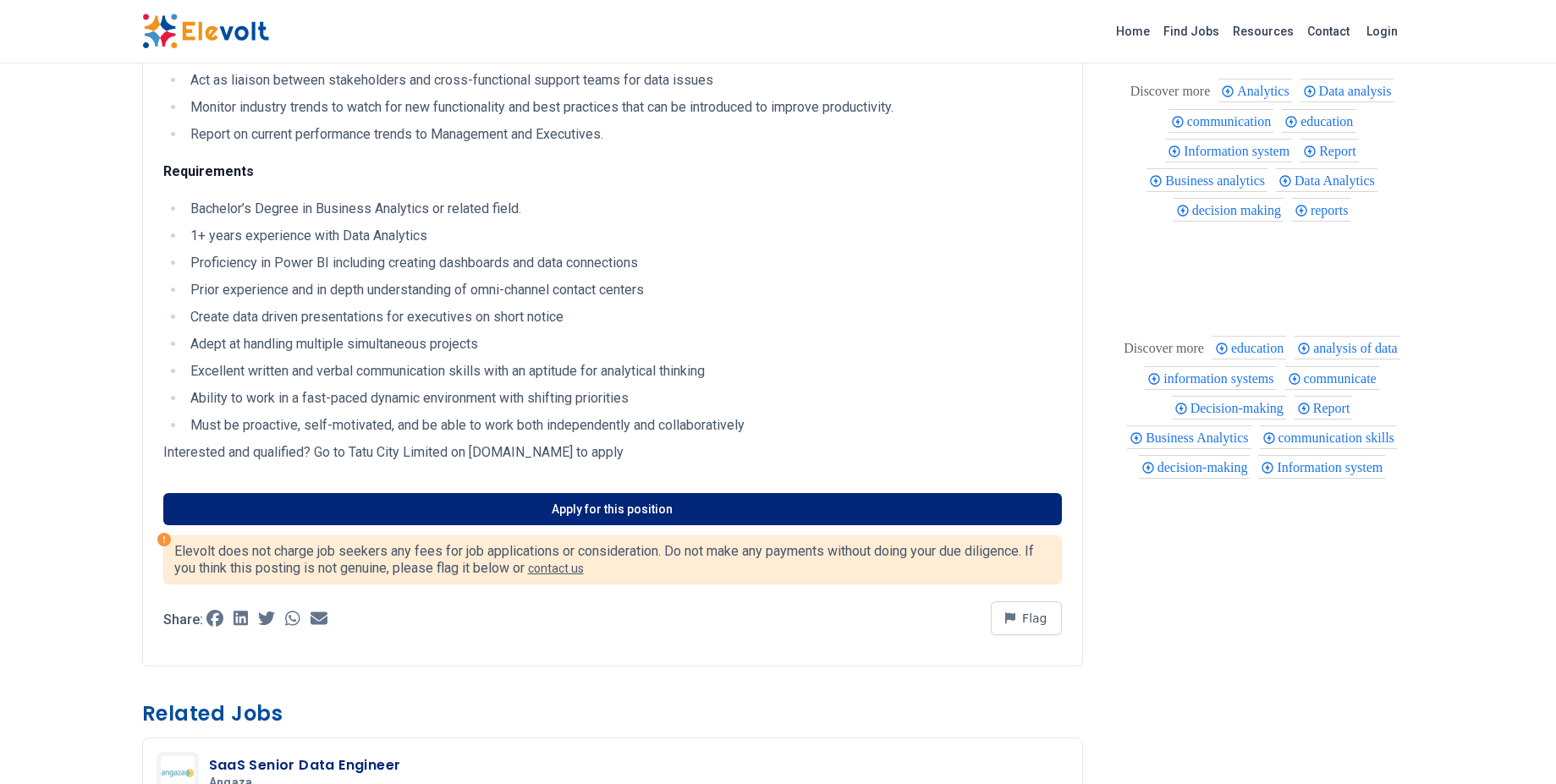
click at [559, 503] on link "Apply for this position" at bounding box center [613, 509] width 898 height 32
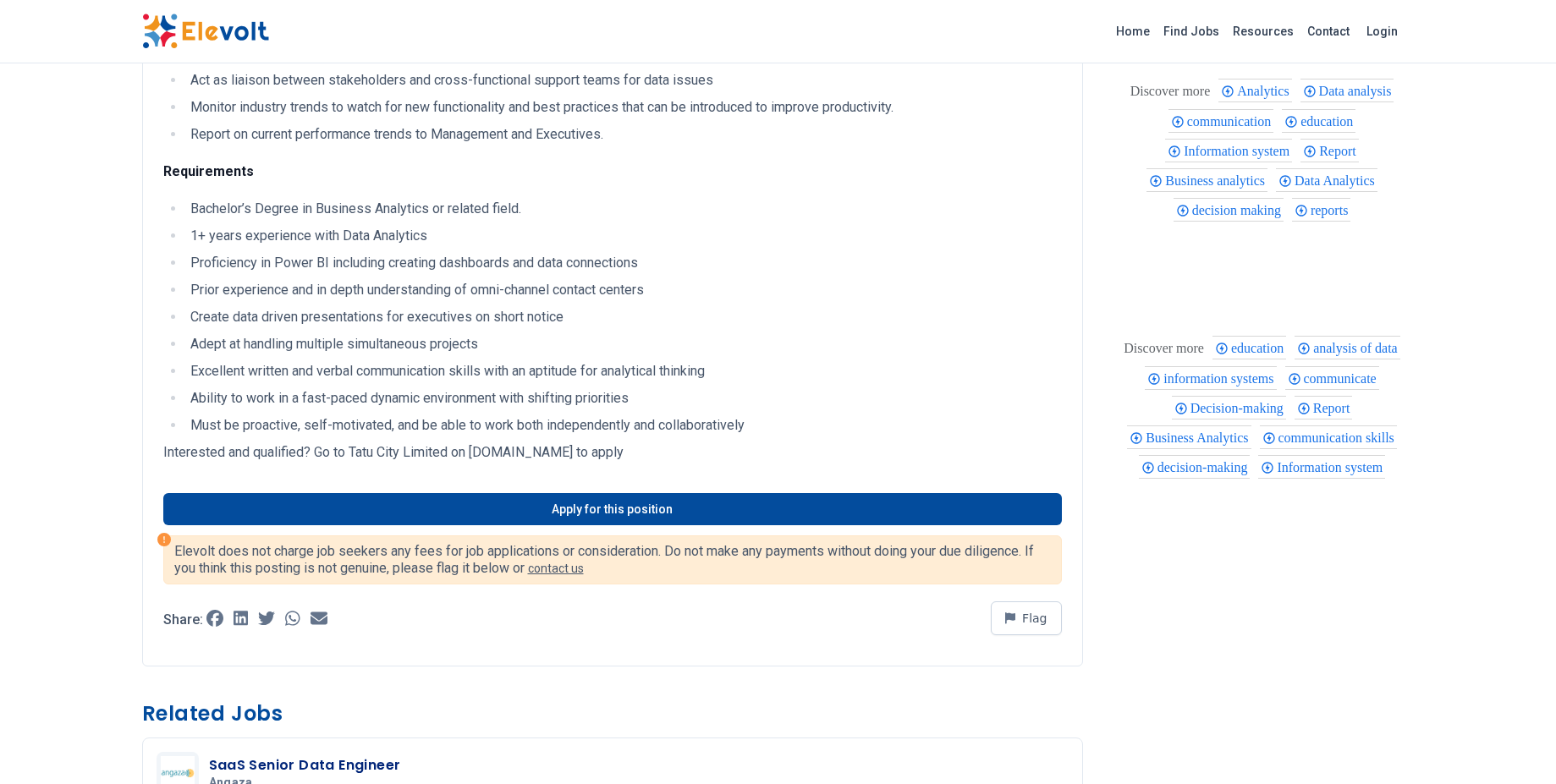
scroll to position [0, 0]
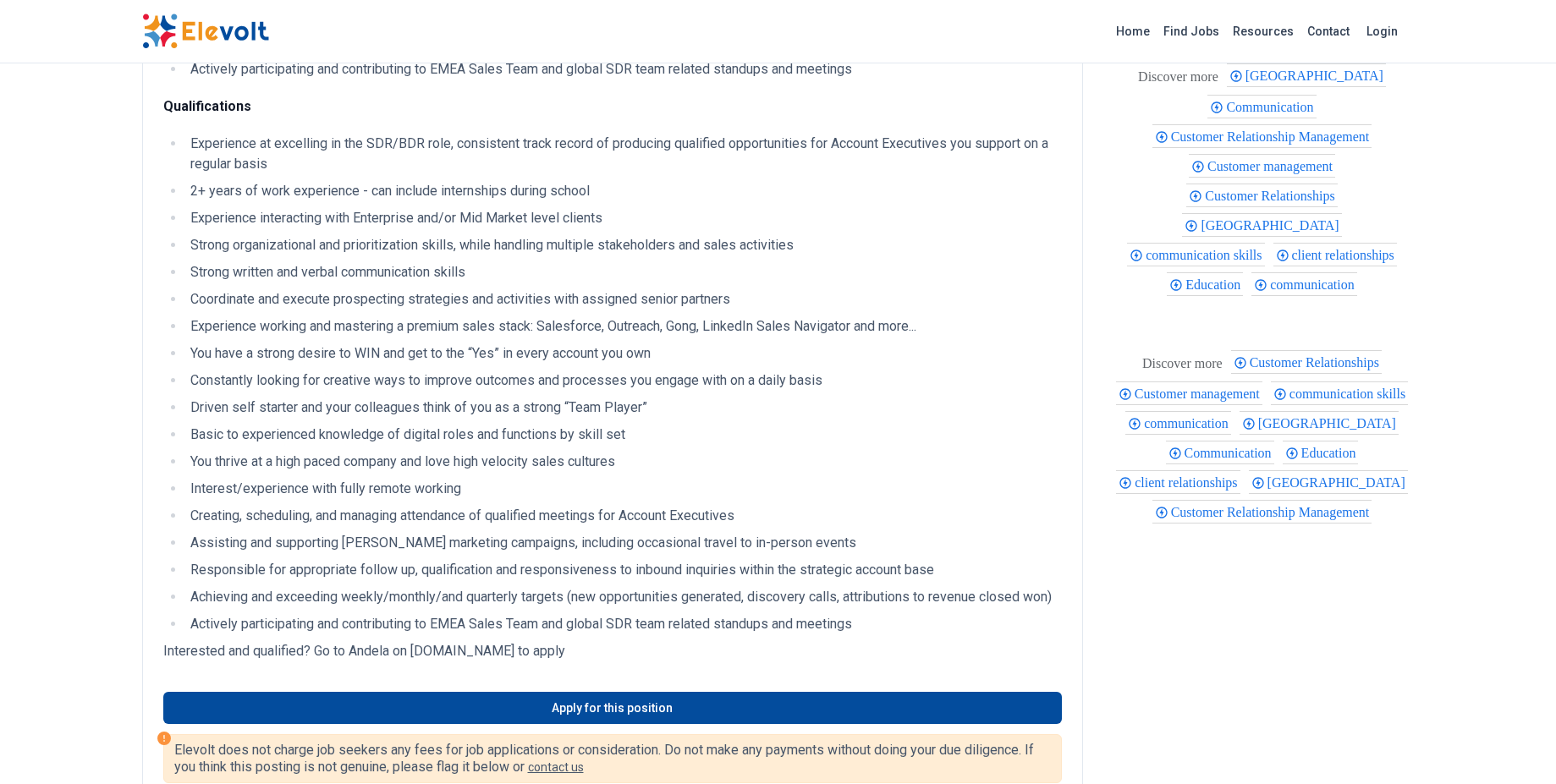
scroll to position [419, 0]
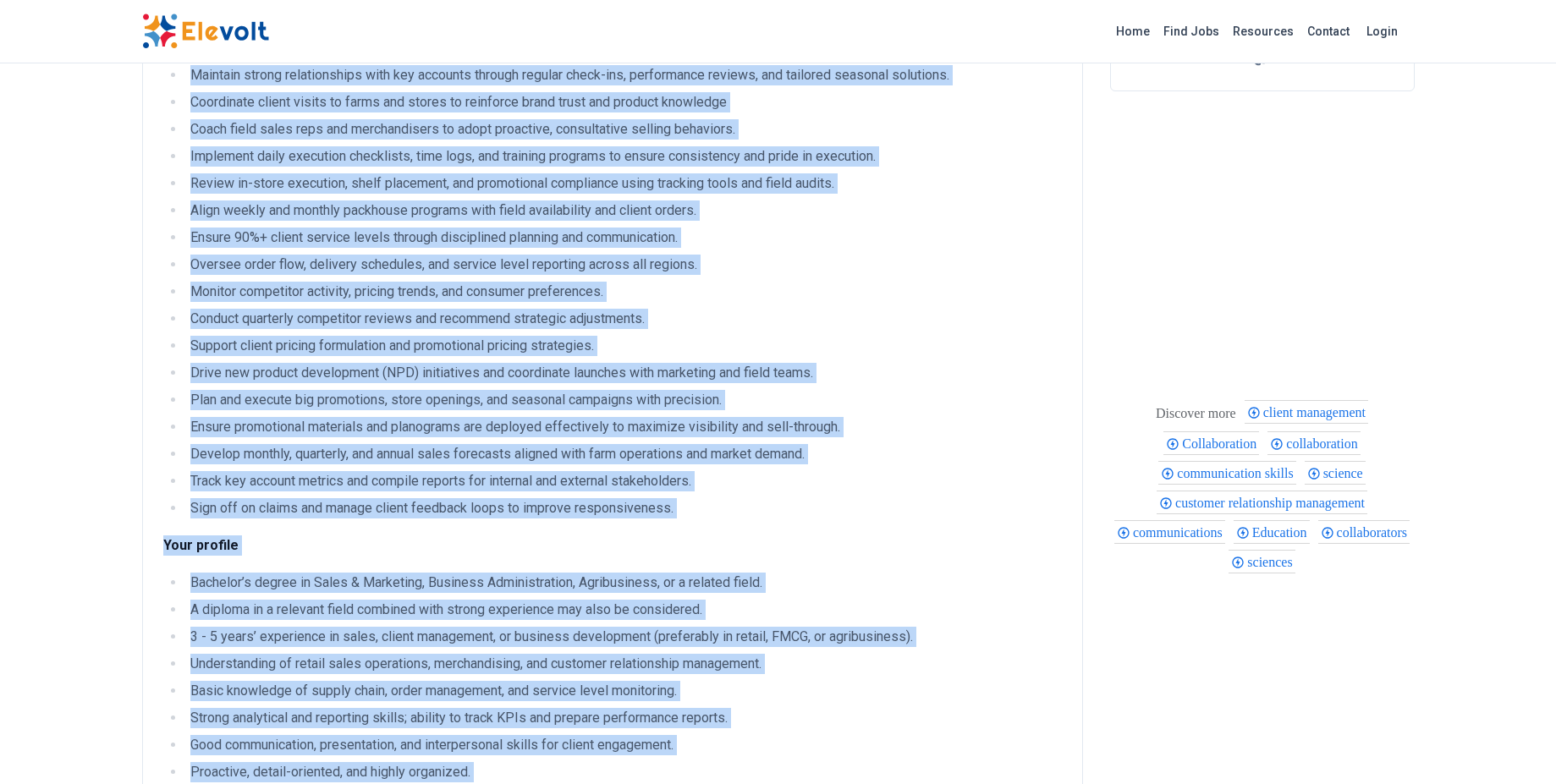
scroll to position [612, 0]
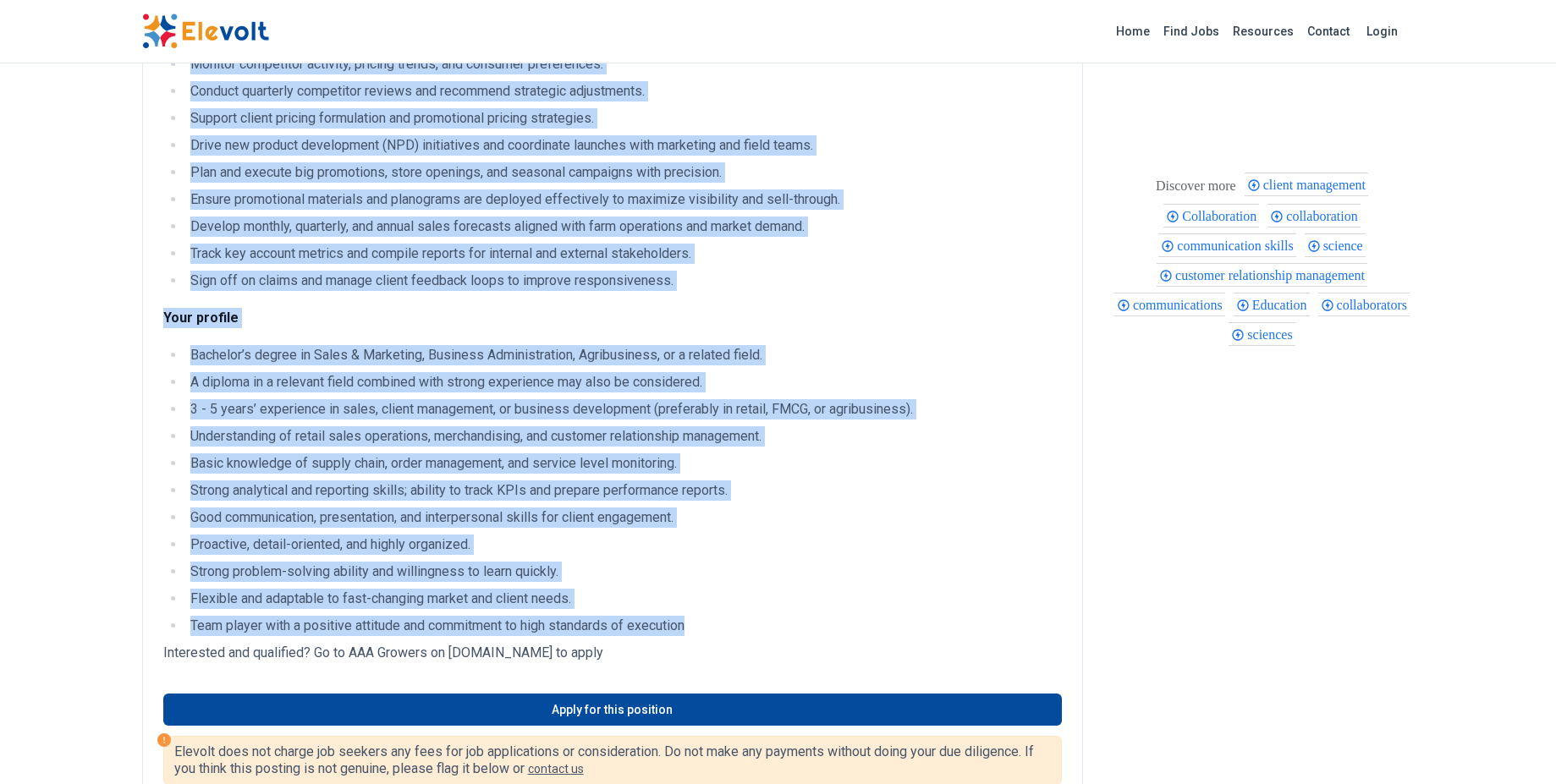
drag, startPoint x: 161, startPoint y: 206, endPoint x: 725, endPoint y: 633, distance: 707.4
click at [725, 633] on div "Job objective AAA Growers – Veg is a division within AAA Group that deals with …" at bounding box center [613, 212] width 941 height 1307
copy div "Your tasks and responsibilities Identify and onboard new retail and B2B clients…"
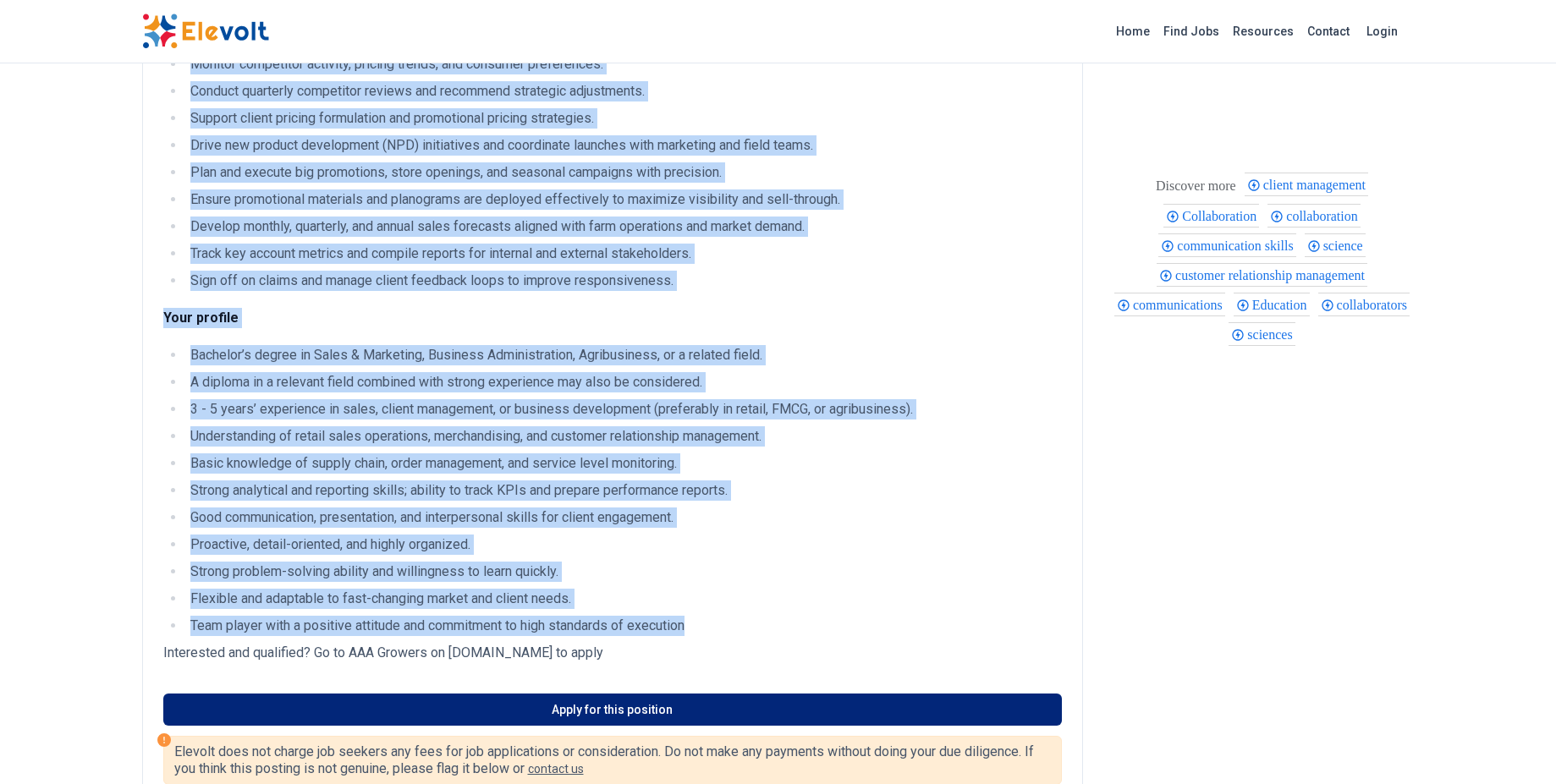
click at [508, 716] on link "Apply for this position" at bounding box center [613, 710] width 898 height 32
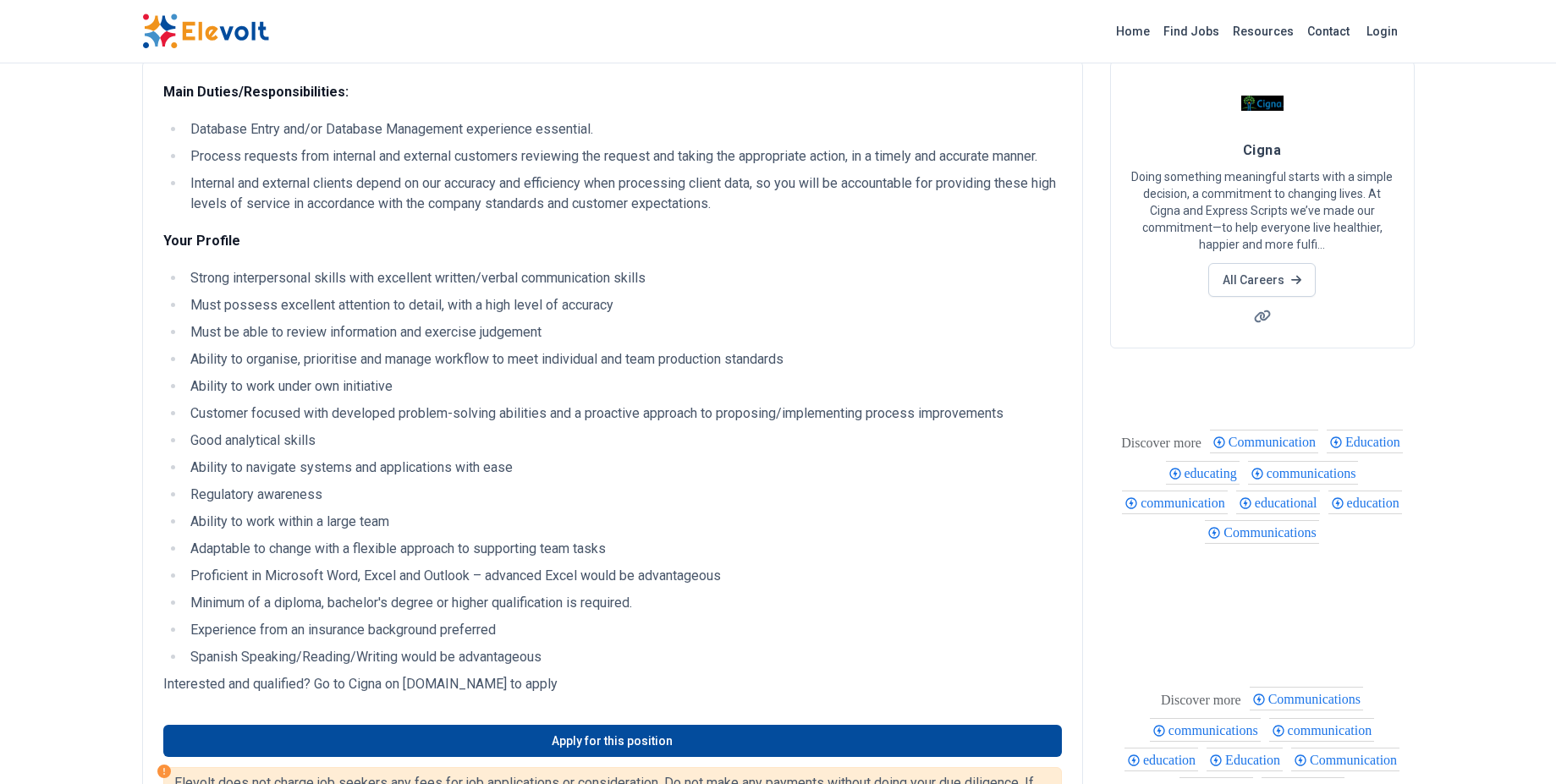
scroll to position [114, 0]
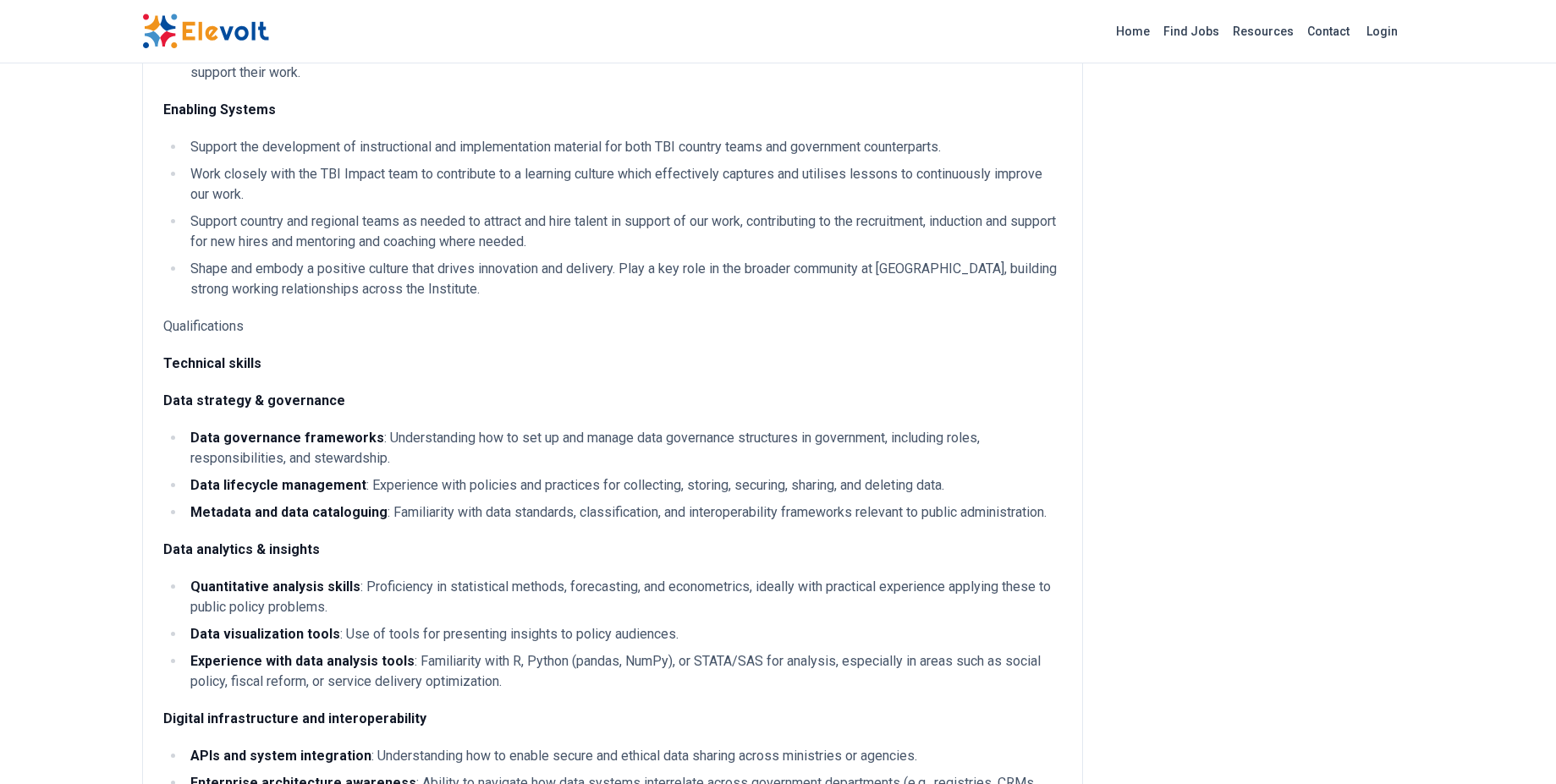
scroll to position [1319, 0]
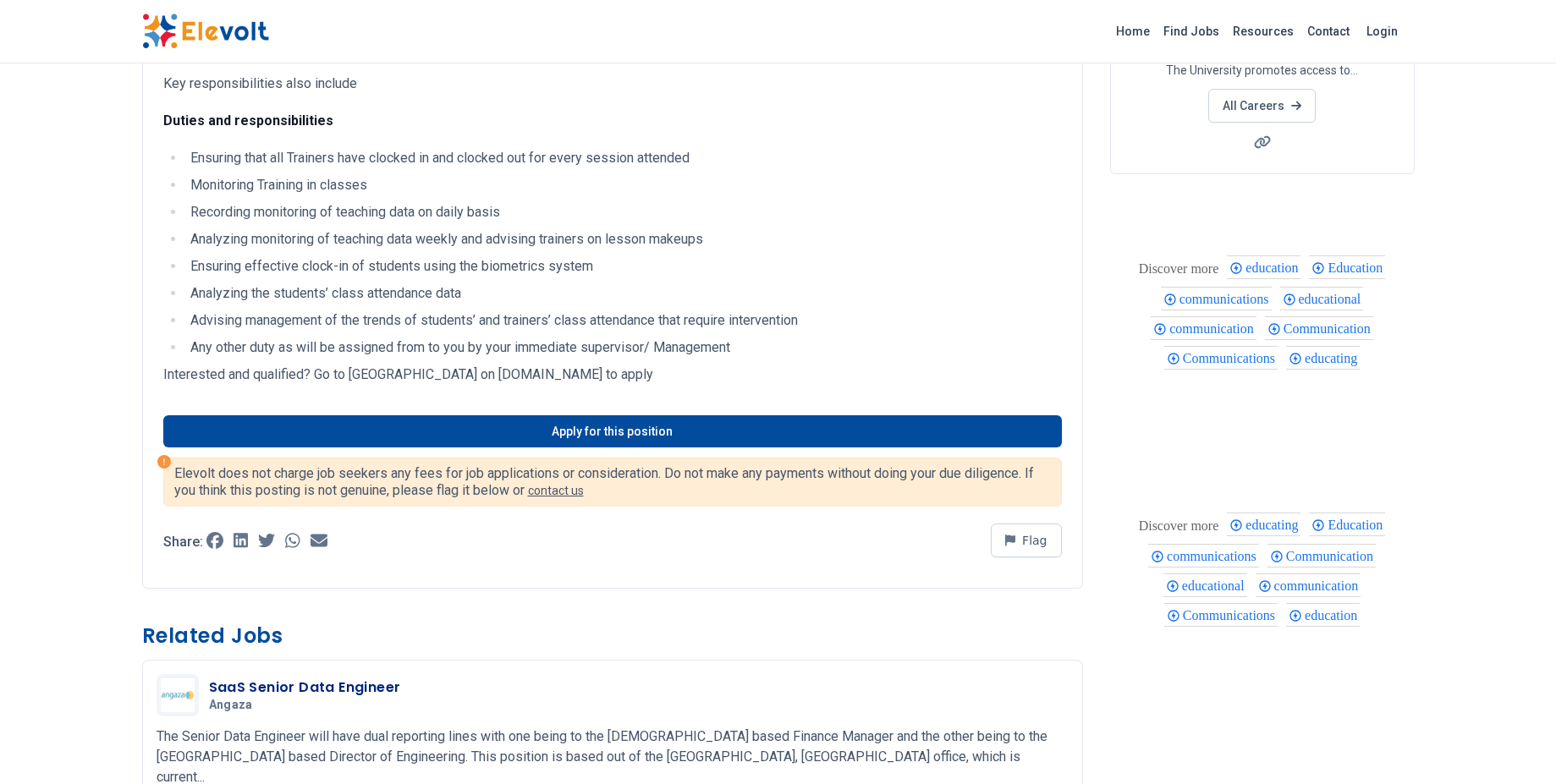
scroll to position [298, 0]
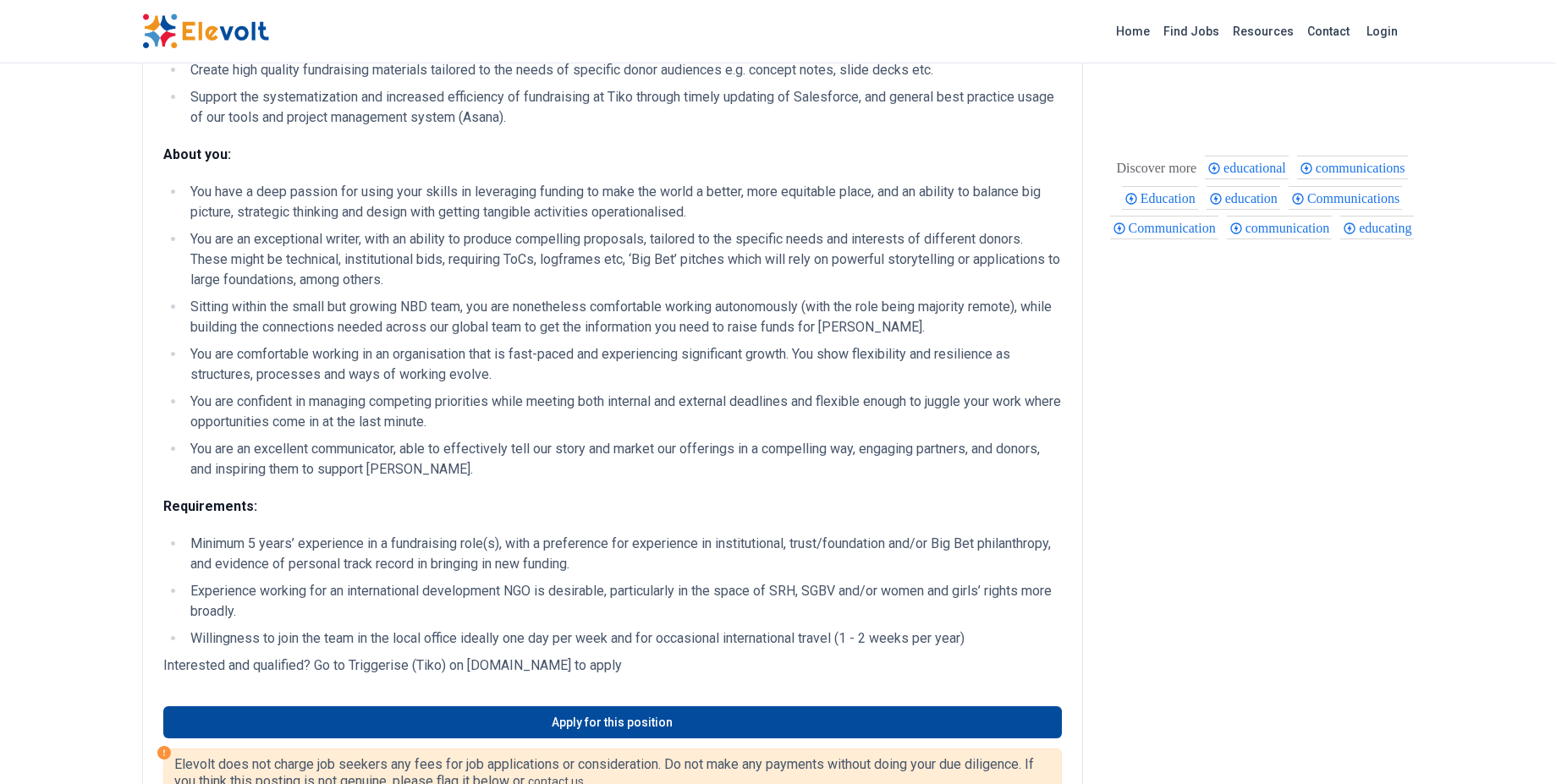
scroll to position [394, 0]
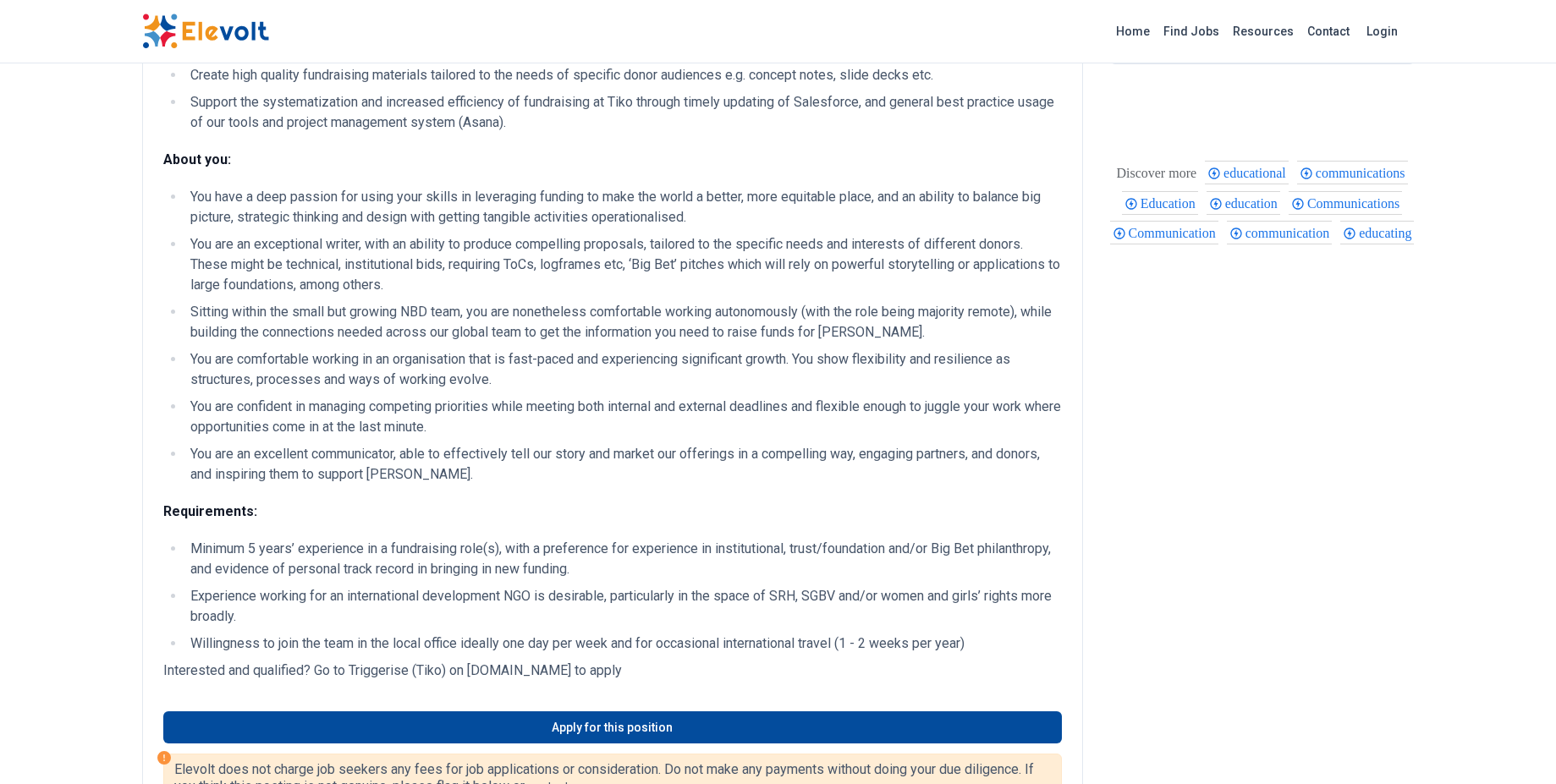
click at [571, 374] on li "You are comfortable working in an organisation that is fast-paced and experienc…" at bounding box center [623, 369] width 876 height 41
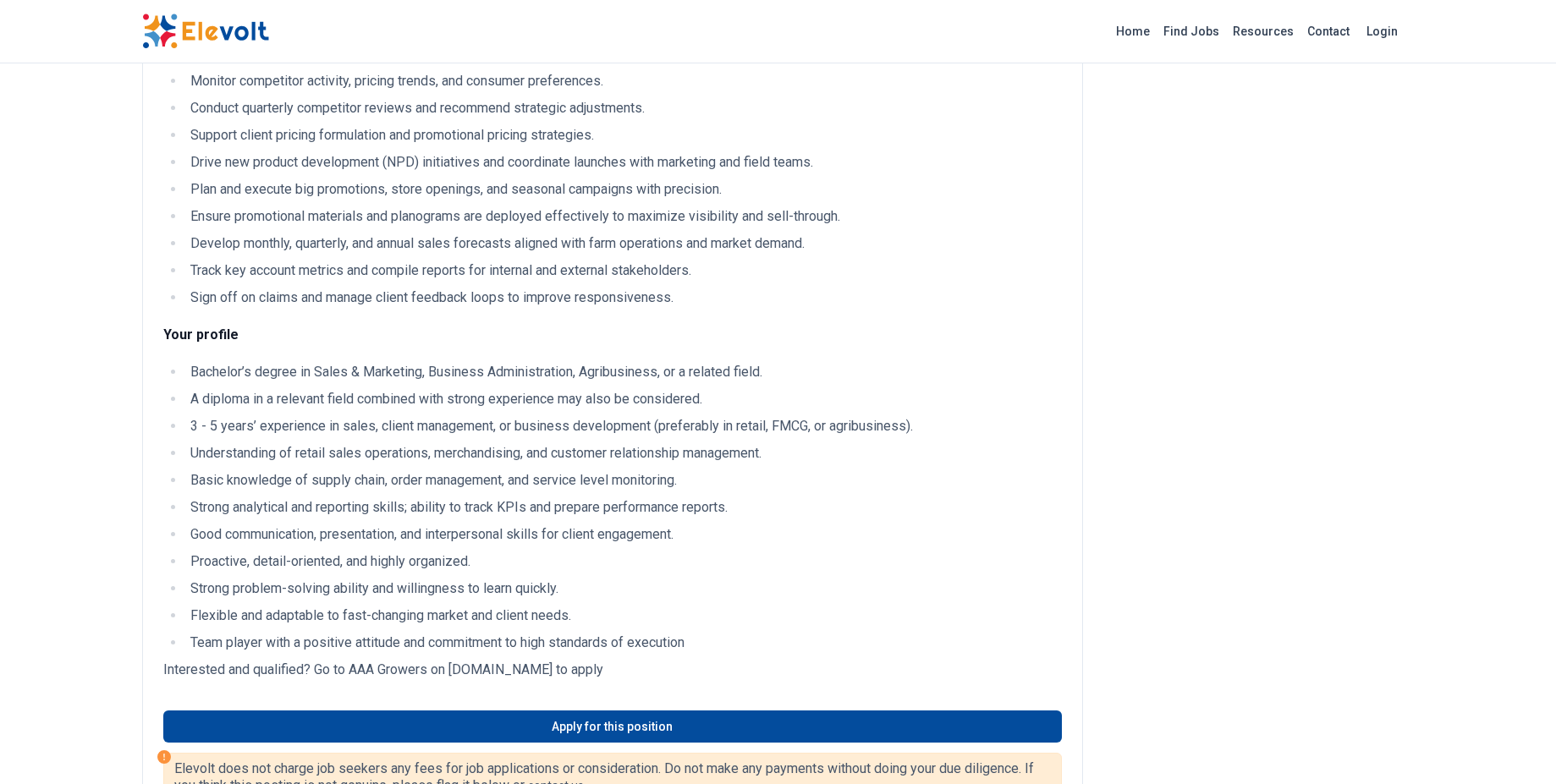
scroll to position [612, 0]
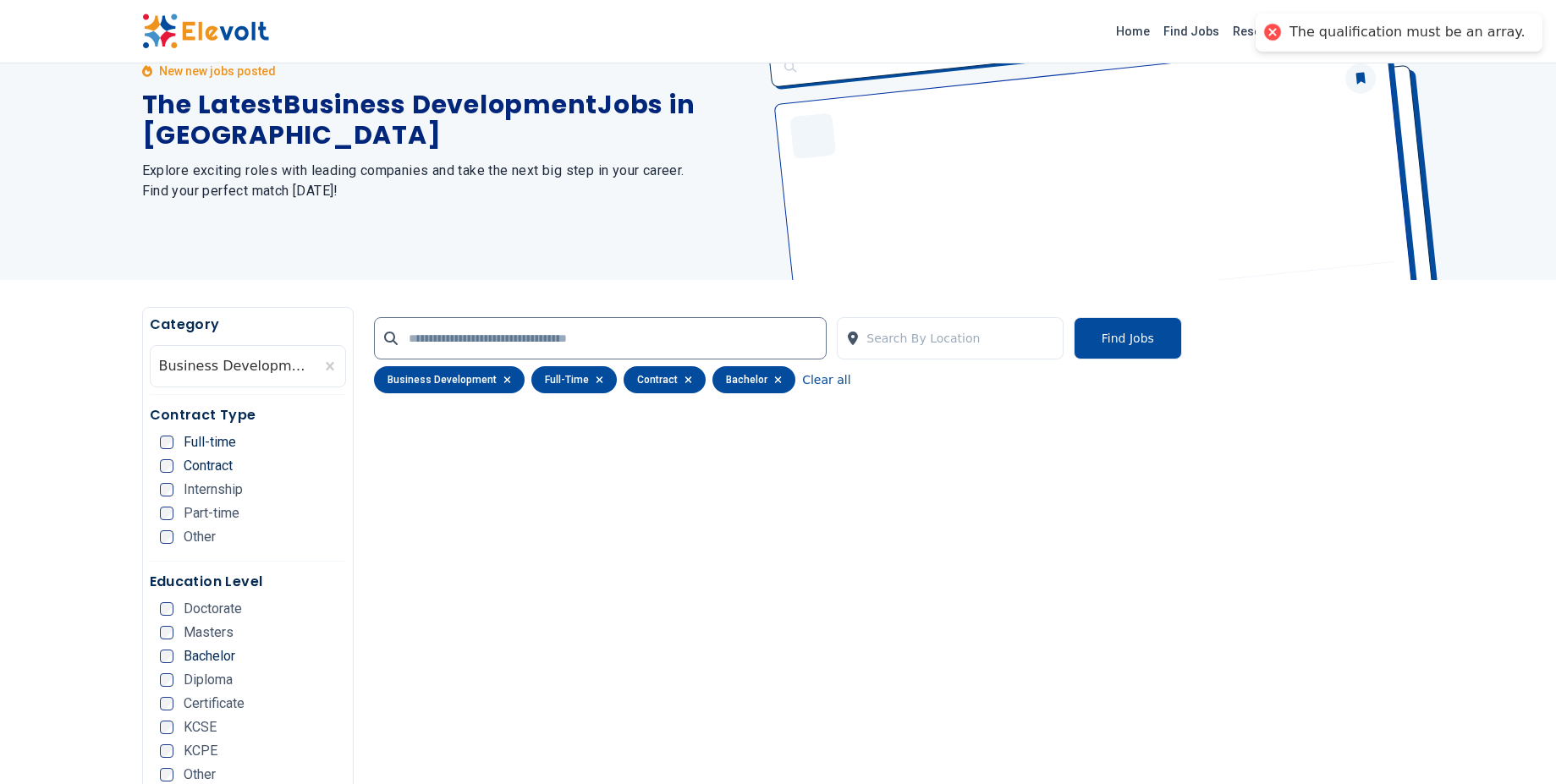
scroll to position [74, 0]
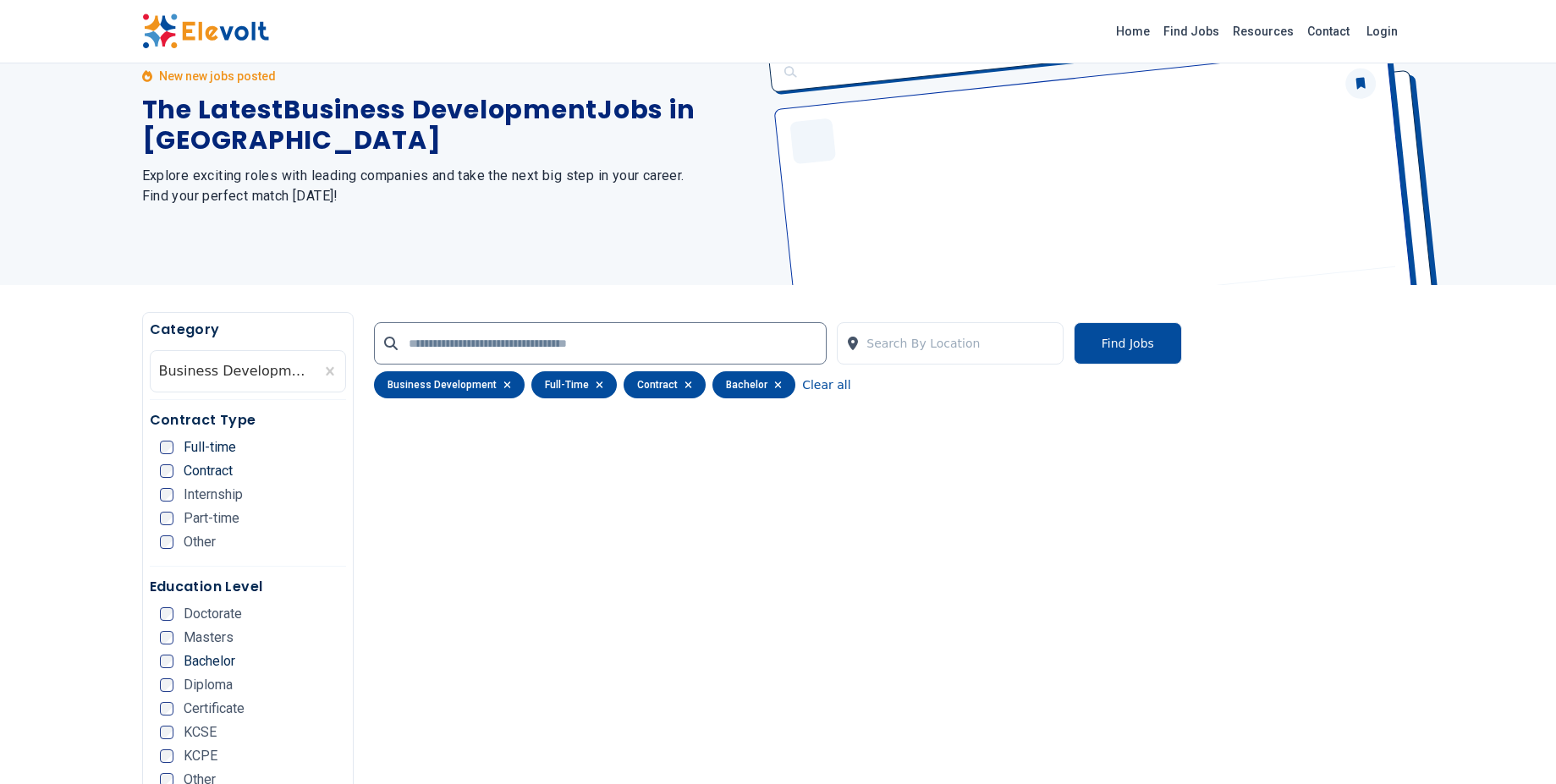
click at [503, 387] on icon "button" at bounding box center [507, 384] width 8 height 10
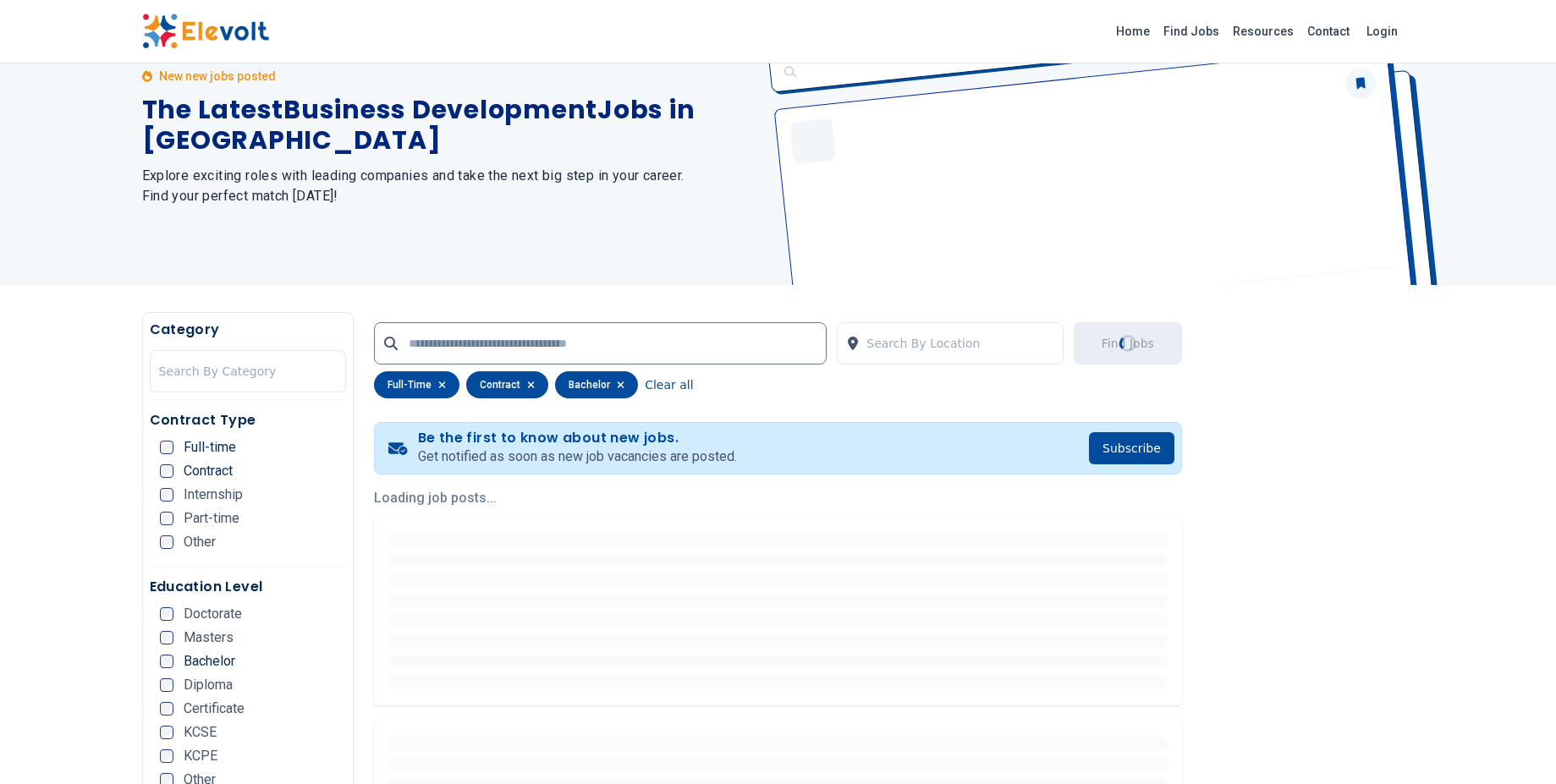
scroll to position [0, 0]
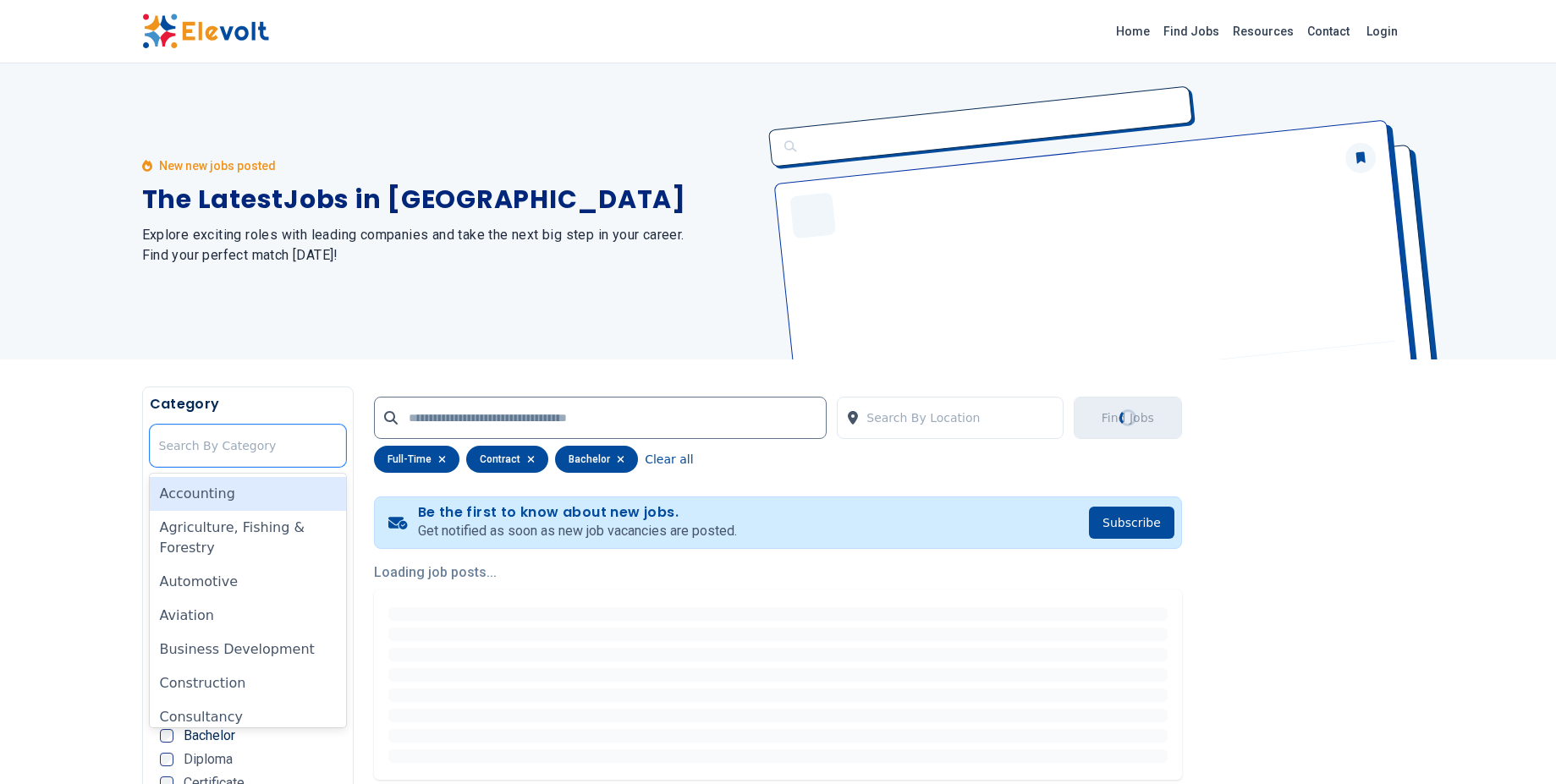
click at [272, 448] on div at bounding box center [248, 445] width 179 height 34
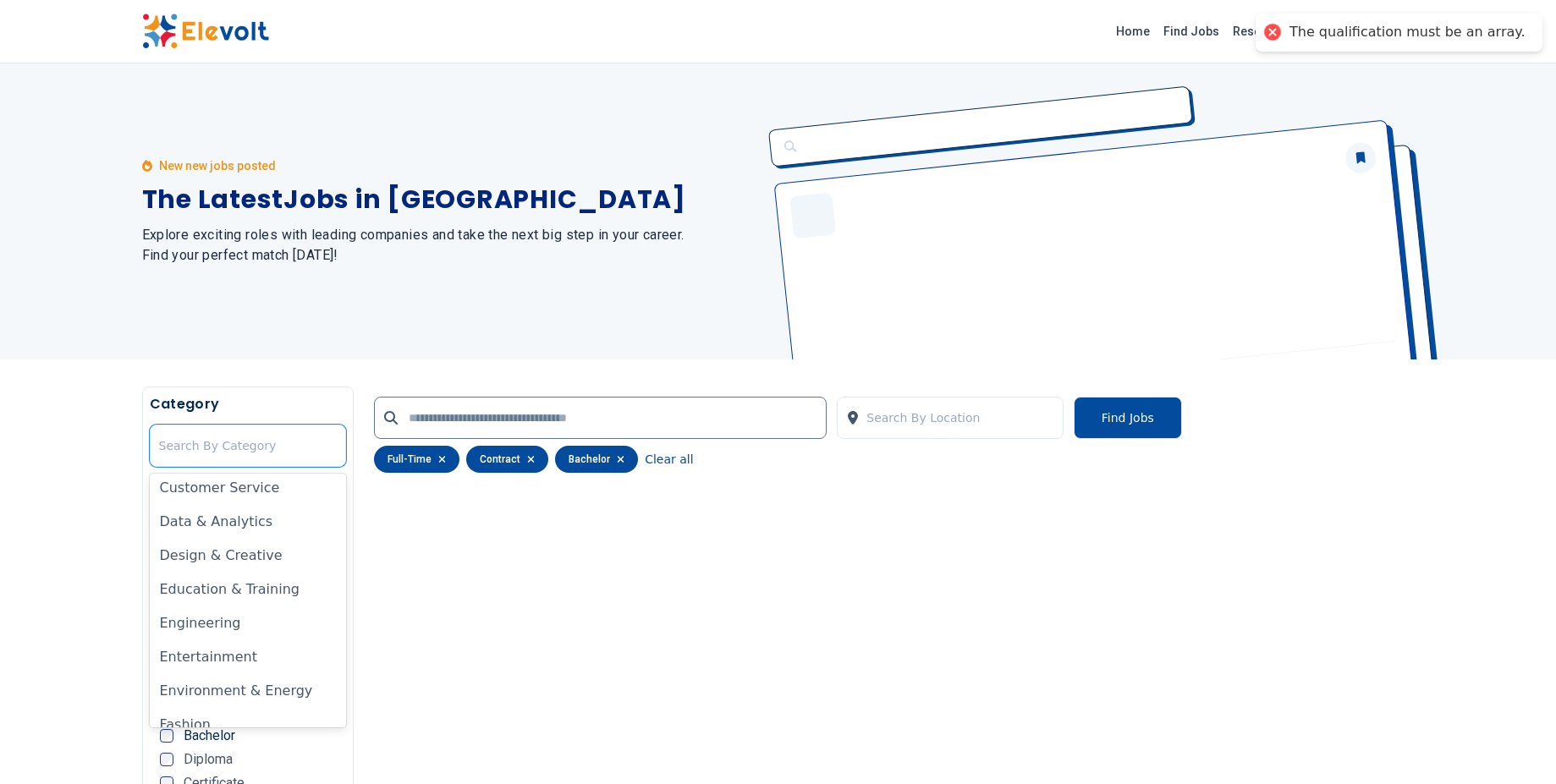
scroll to position [268, 0]
click at [258, 582] on div "Education & Training" at bounding box center [248, 584] width 197 height 34
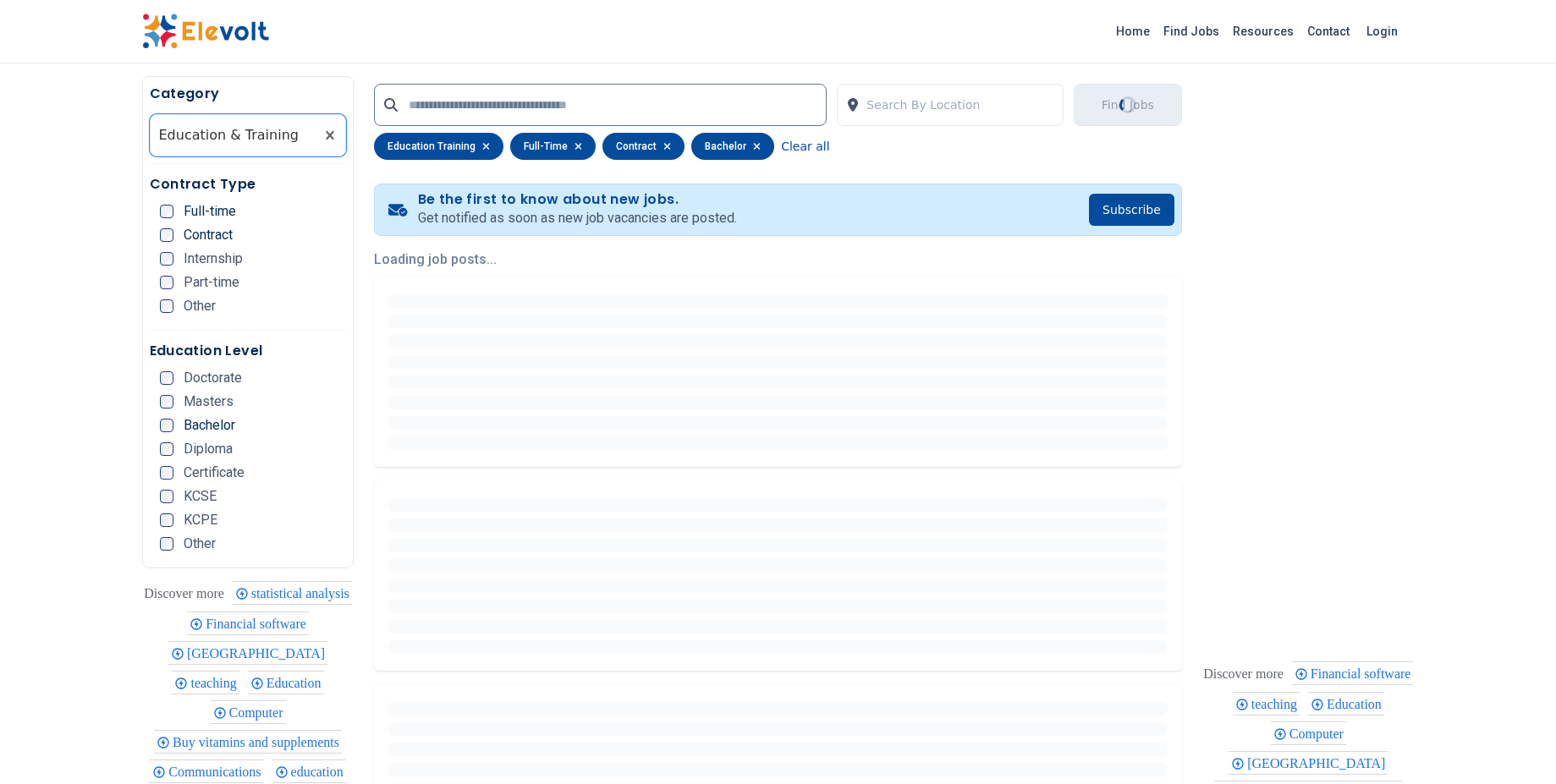
scroll to position [317, 0]
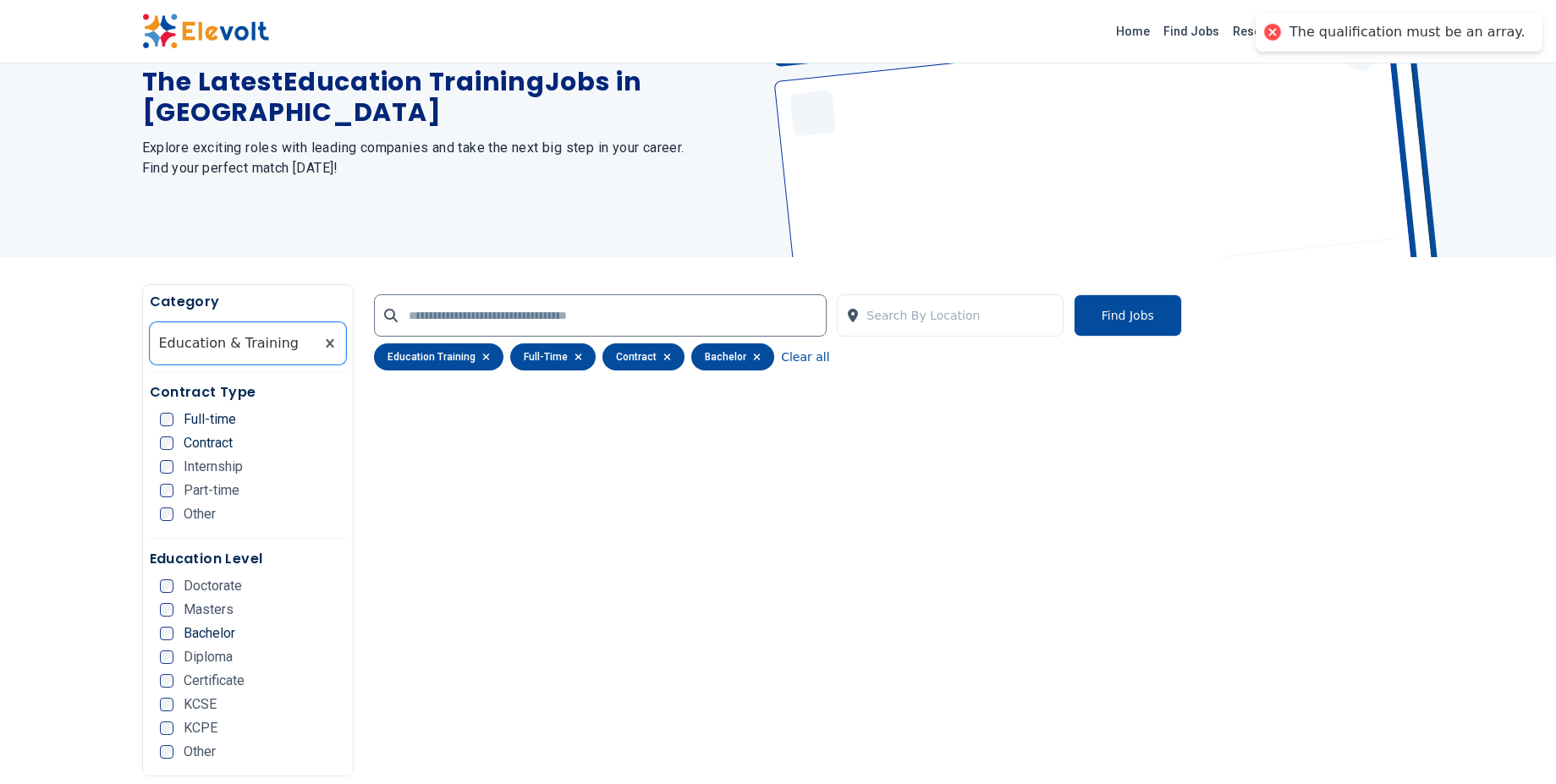
scroll to position [100, 0]
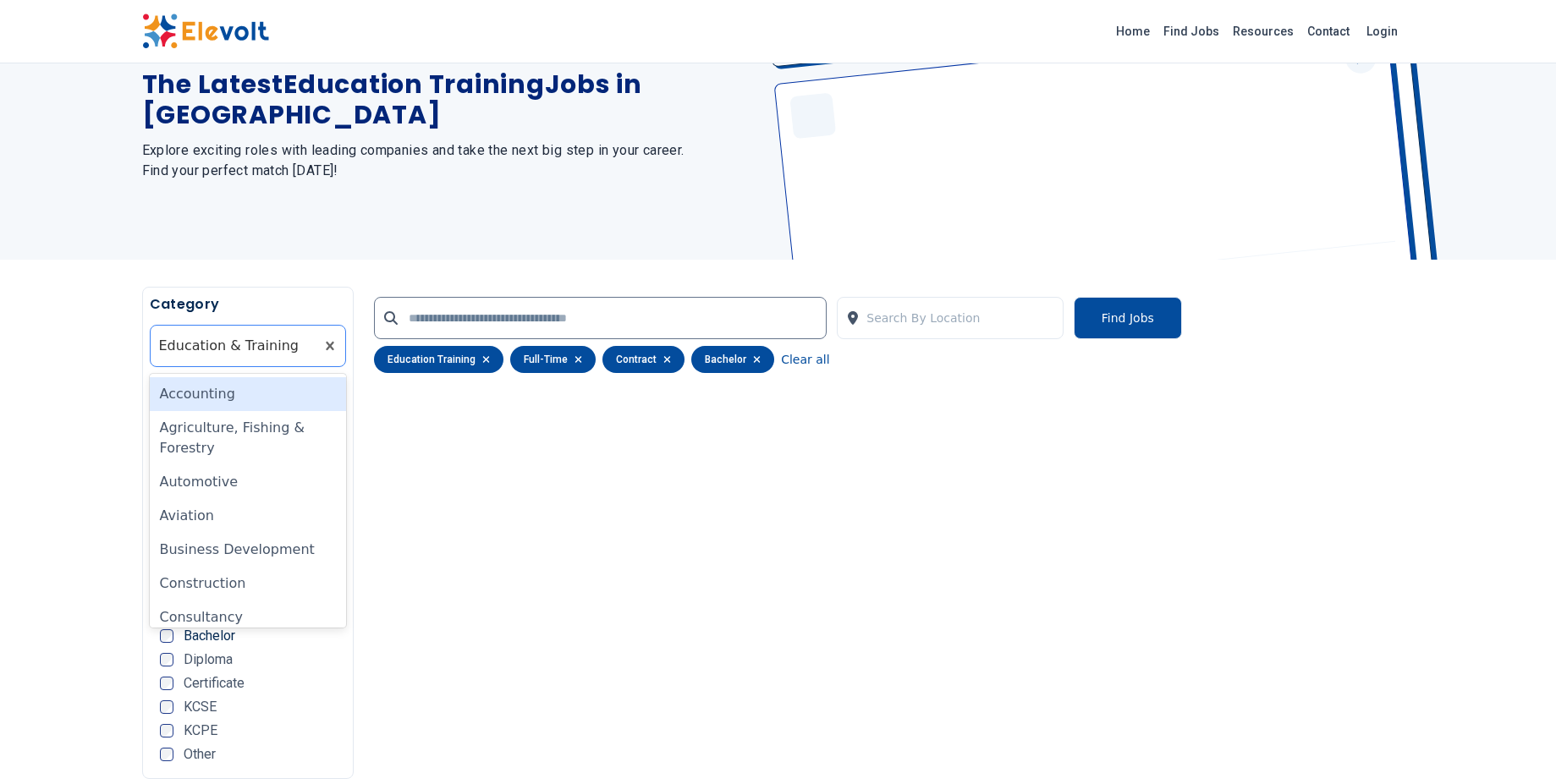
click at [283, 335] on div at bounding box center [233, 346] width 148 height 34
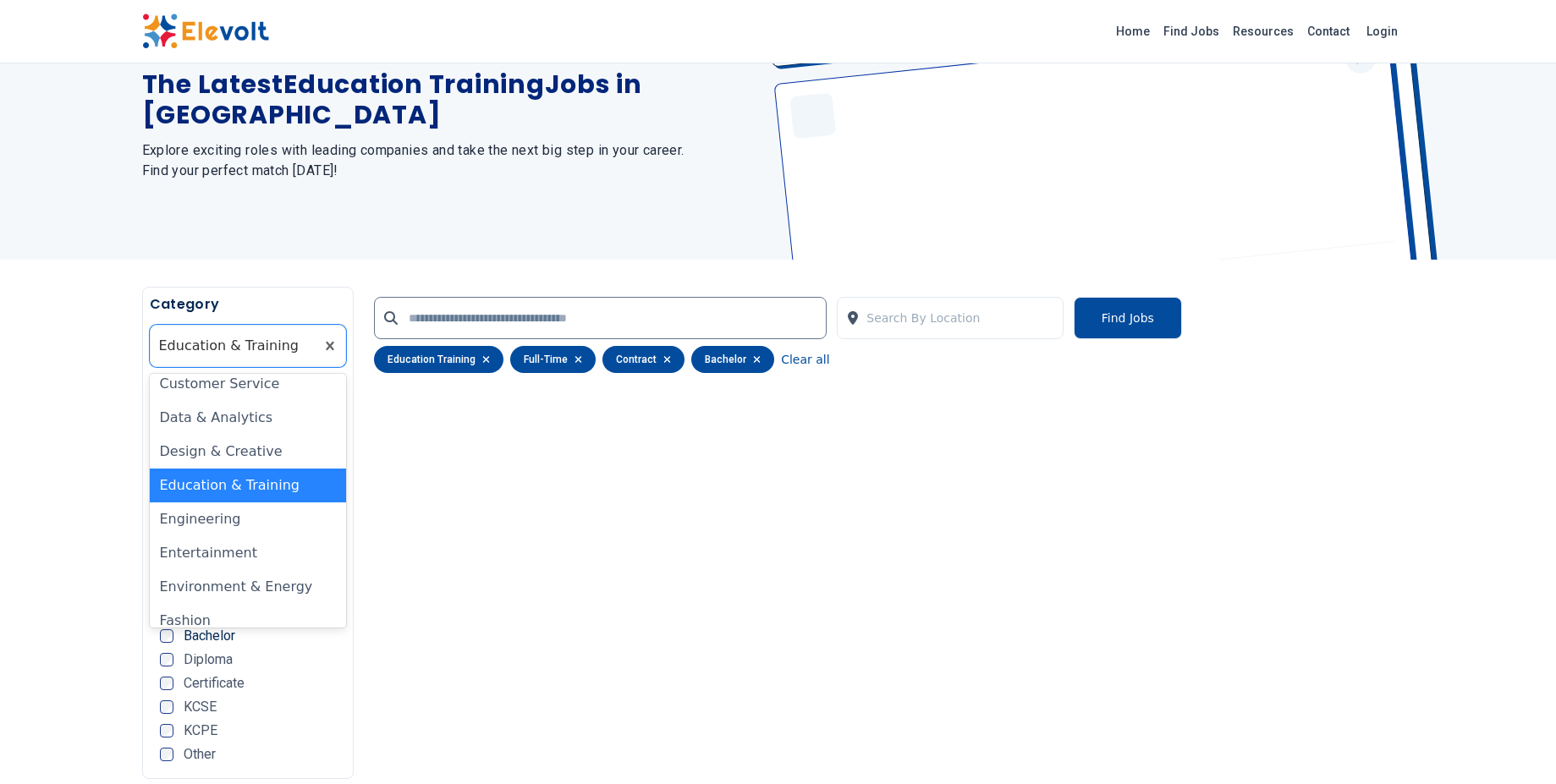
scroll to position [276, 0]
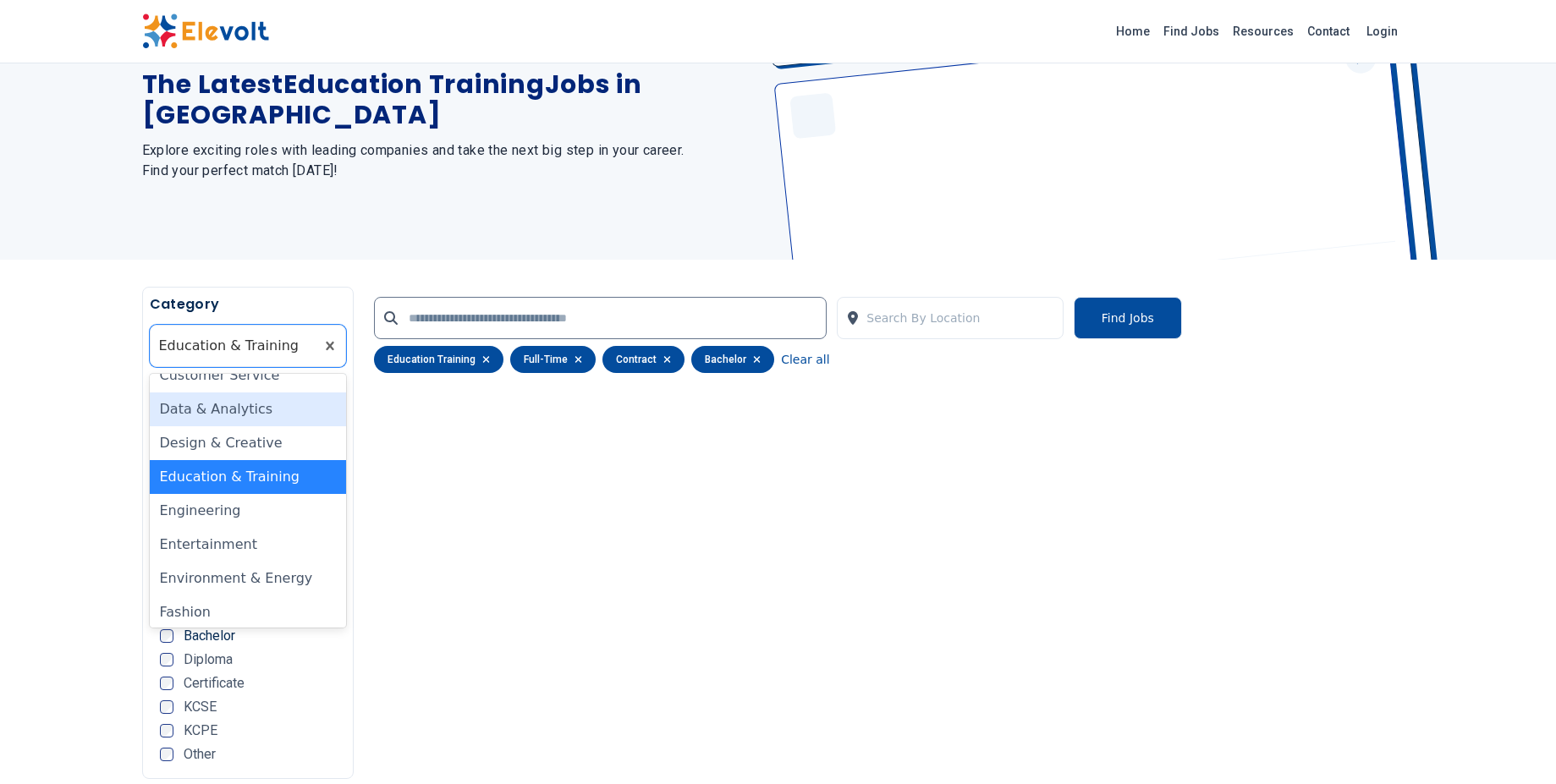
click at [256, 413] on div "Data & Analytics" at bounding box center [248, 409] width 197 height 34
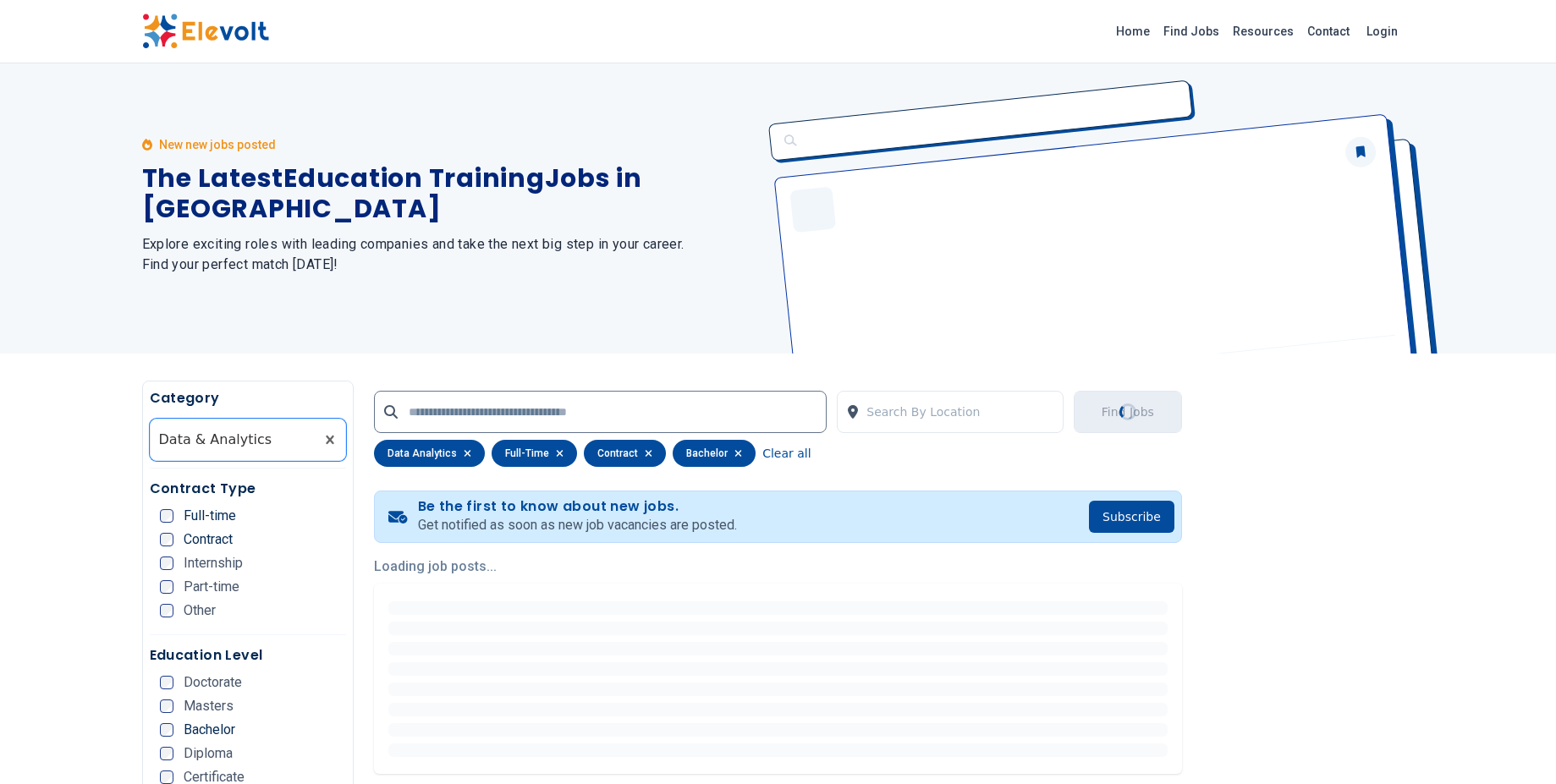
scroll to position [0, 0]
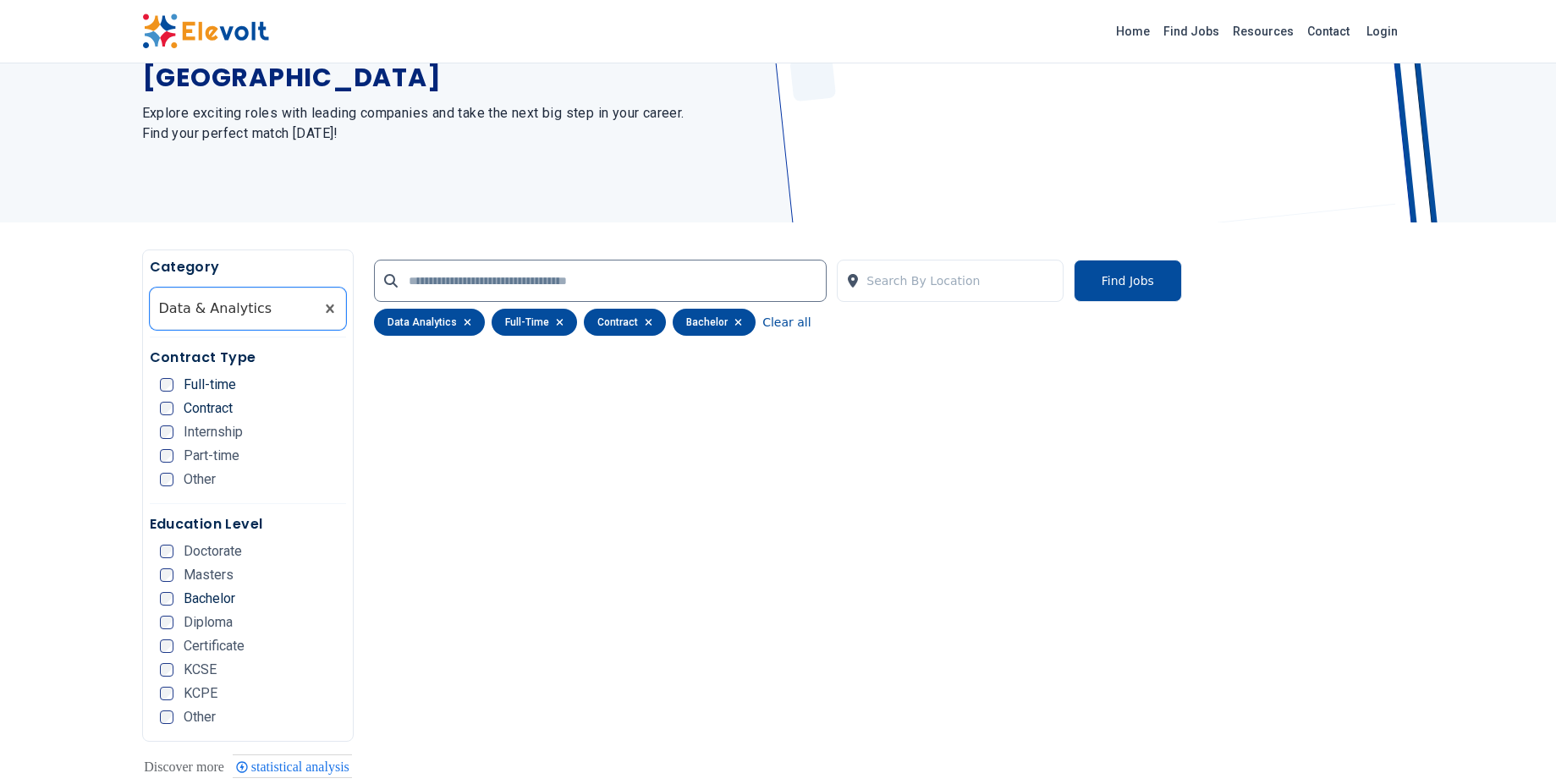
scroll to position [108, 0]
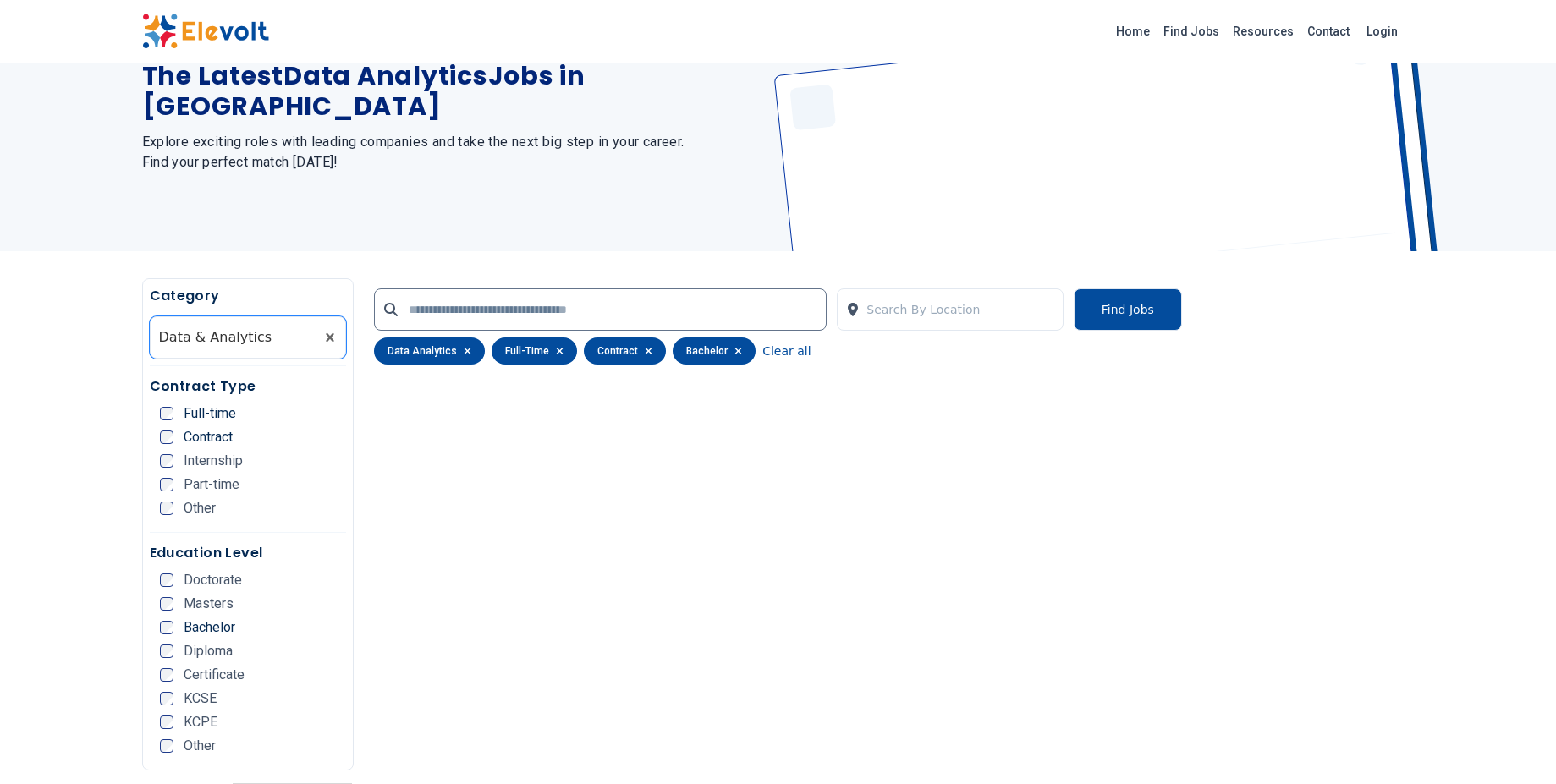
click at [556, 351] on icon "button" at bounding box center [560, 350] width 8 height 10
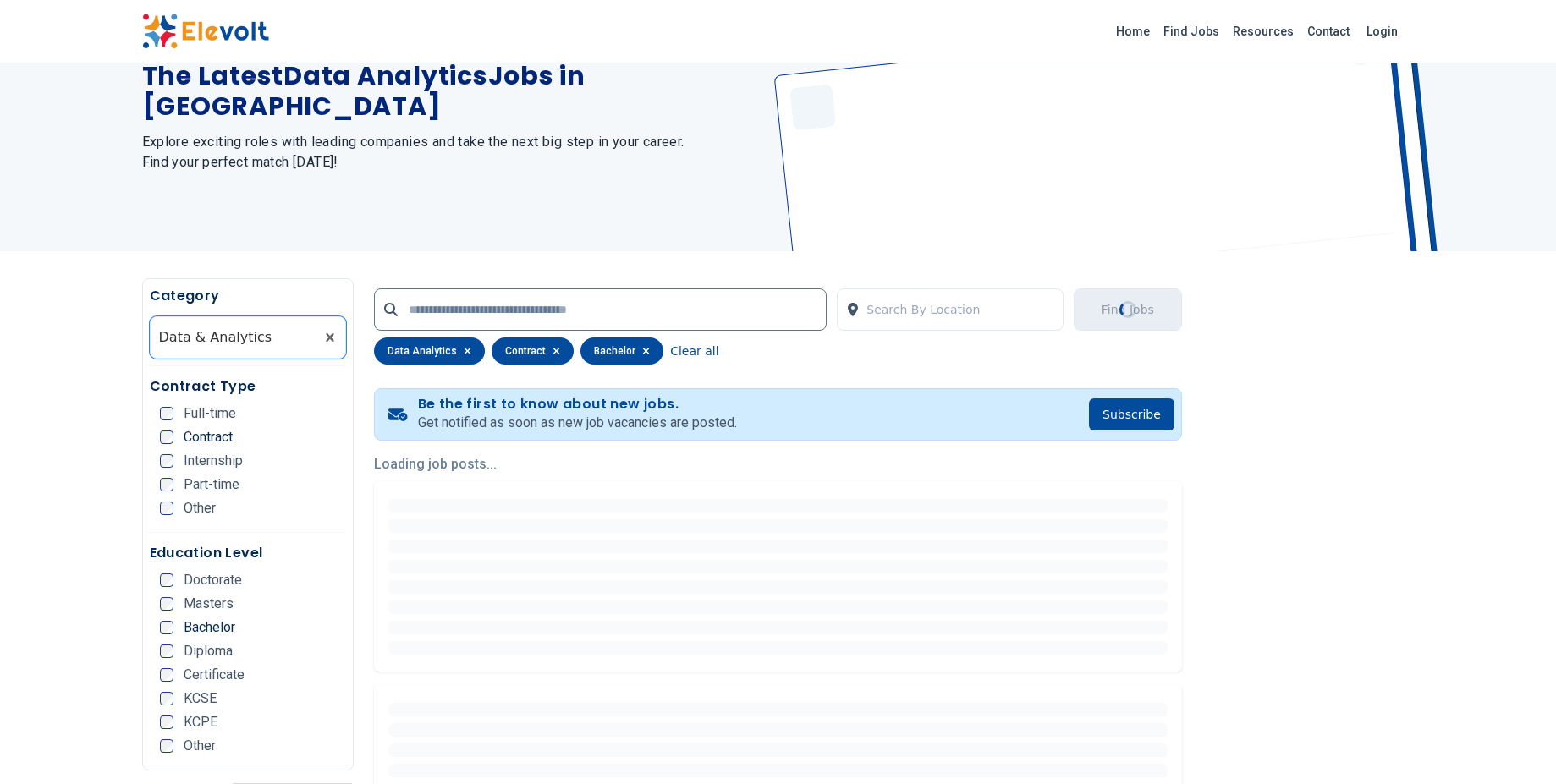
scroll to position [0, 0]
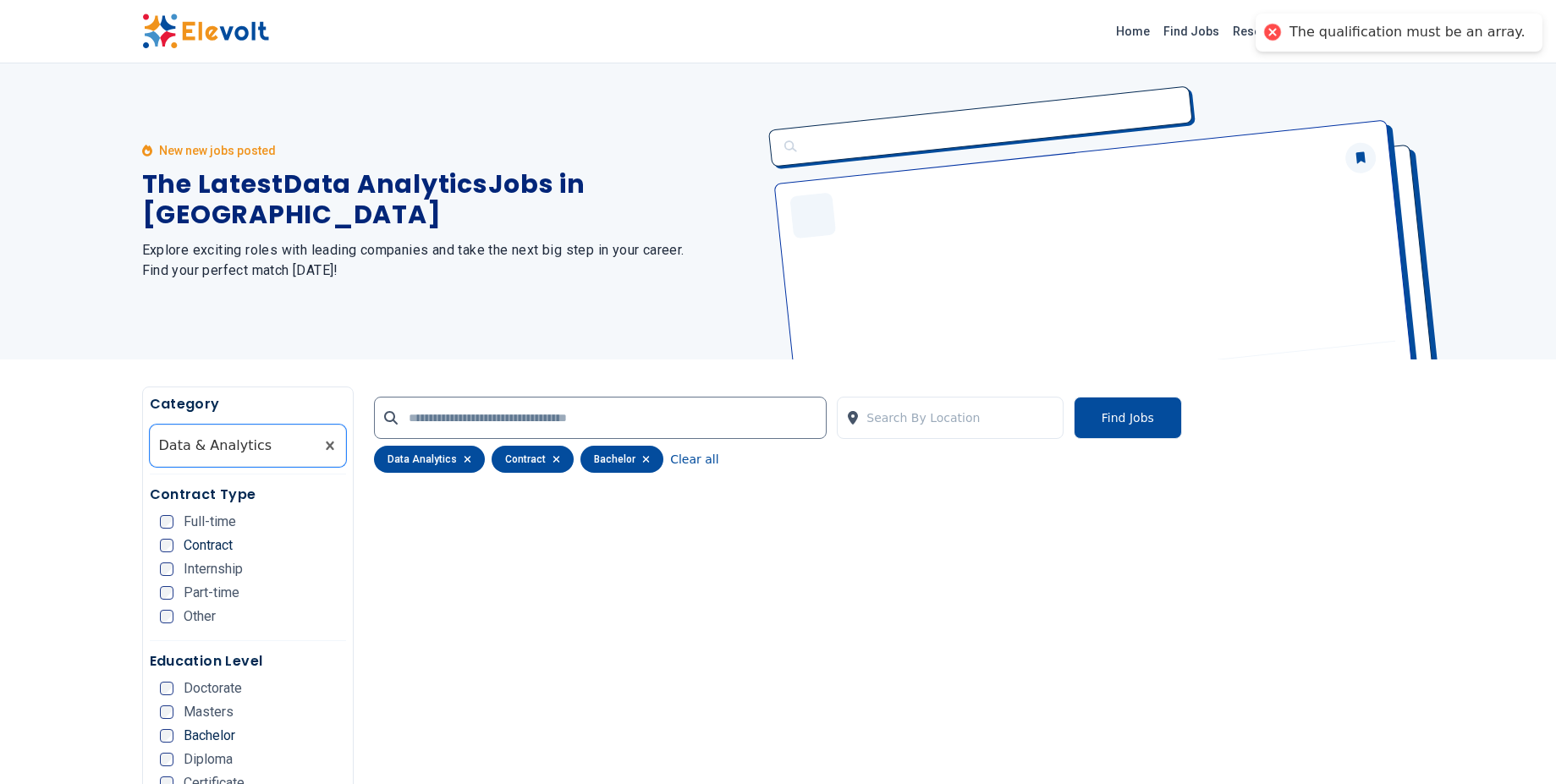
click at [544, 459] on div "contract" at bounding box center [532, 459] width 82 height 27
click at [553, 461] on icon "button" at bounding box center [557, 460] width 7 height 7
click at [599, 461] on button "Clear all" at bounding box center [605, 459] width 49 height 27
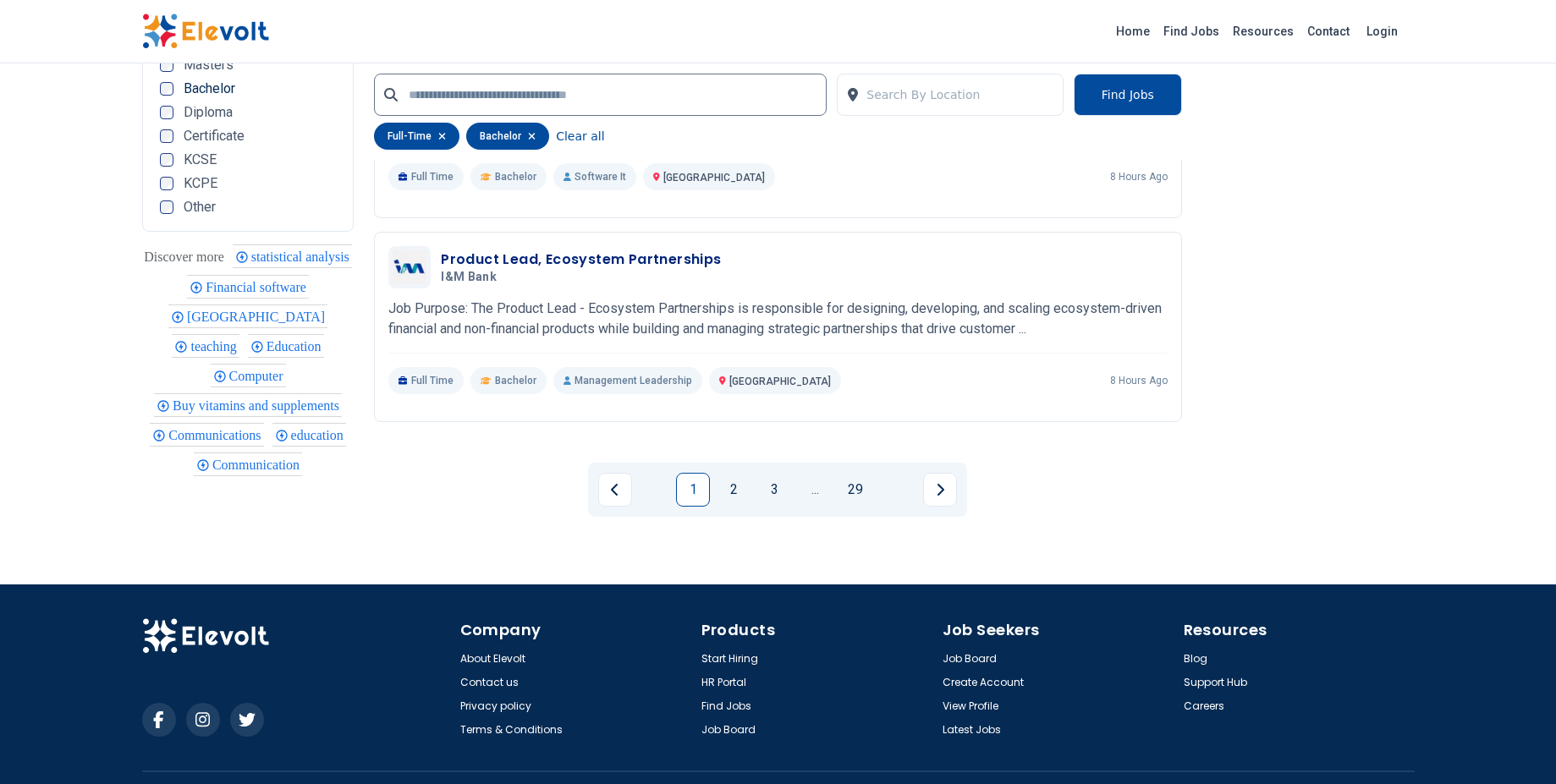
scroll to position [3698, 0]
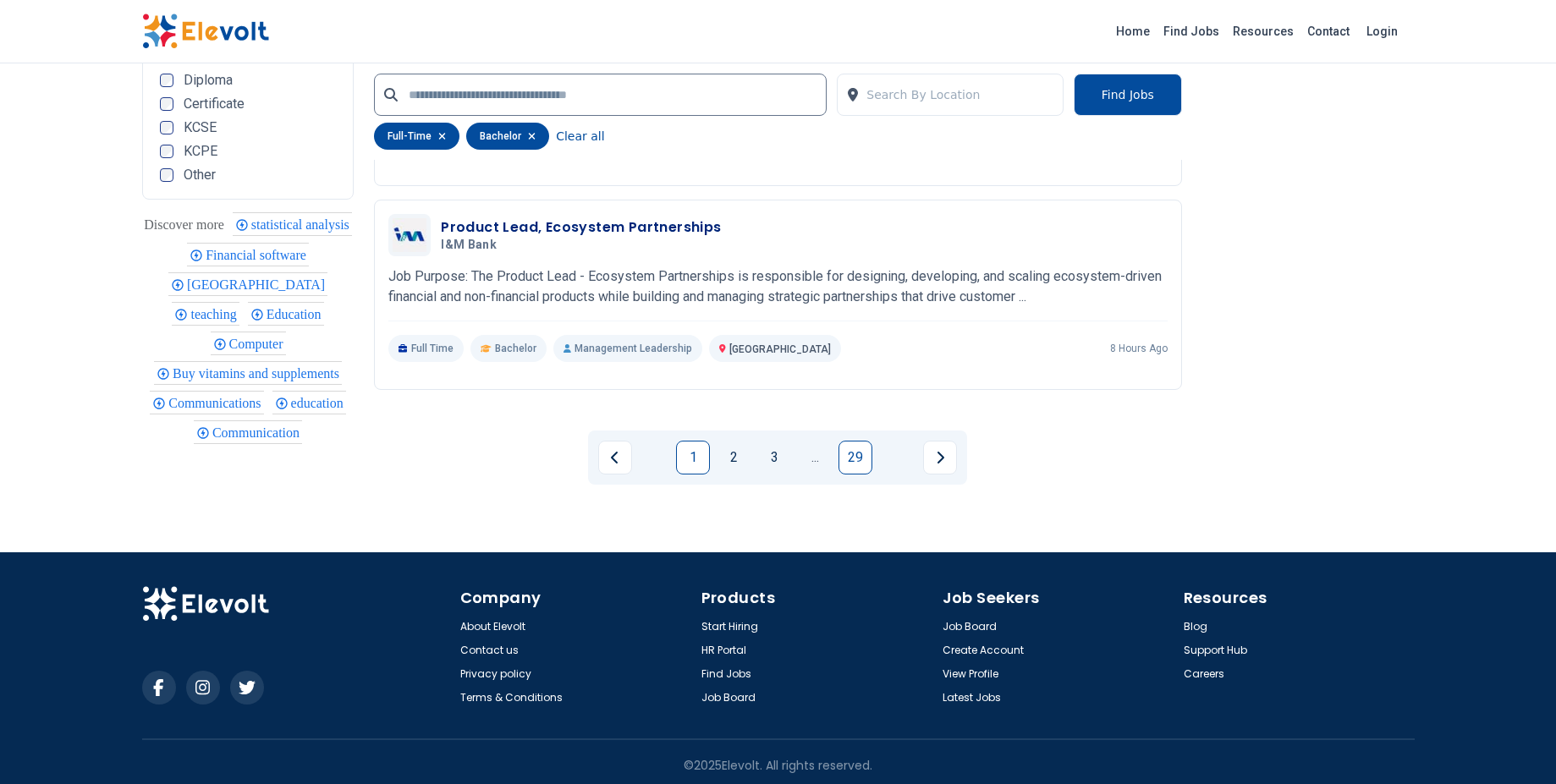
click at [866, 448] on link "29" at bounding box center [855, 458] width 34 height 34
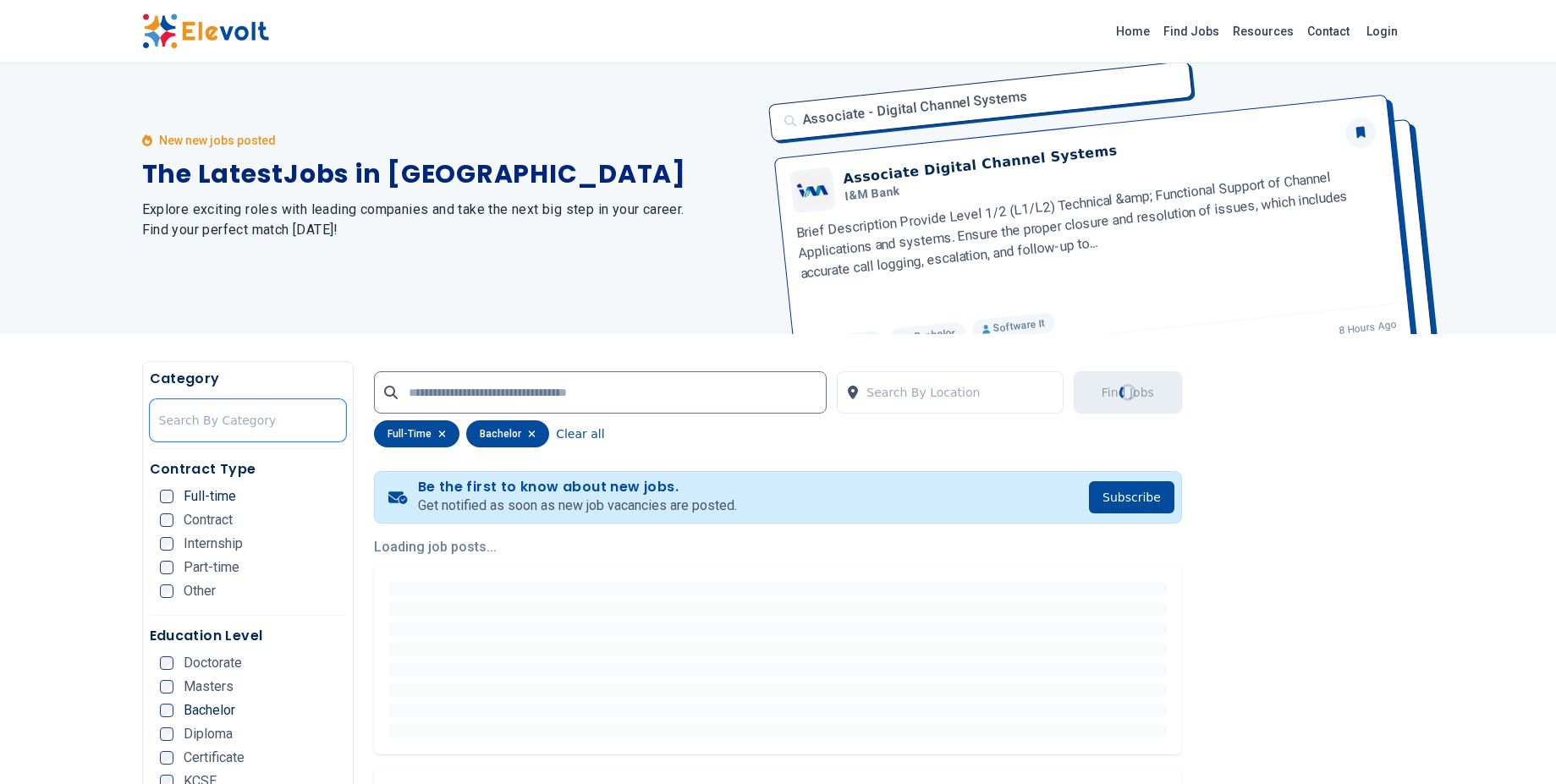
scroll to position [1, 0]
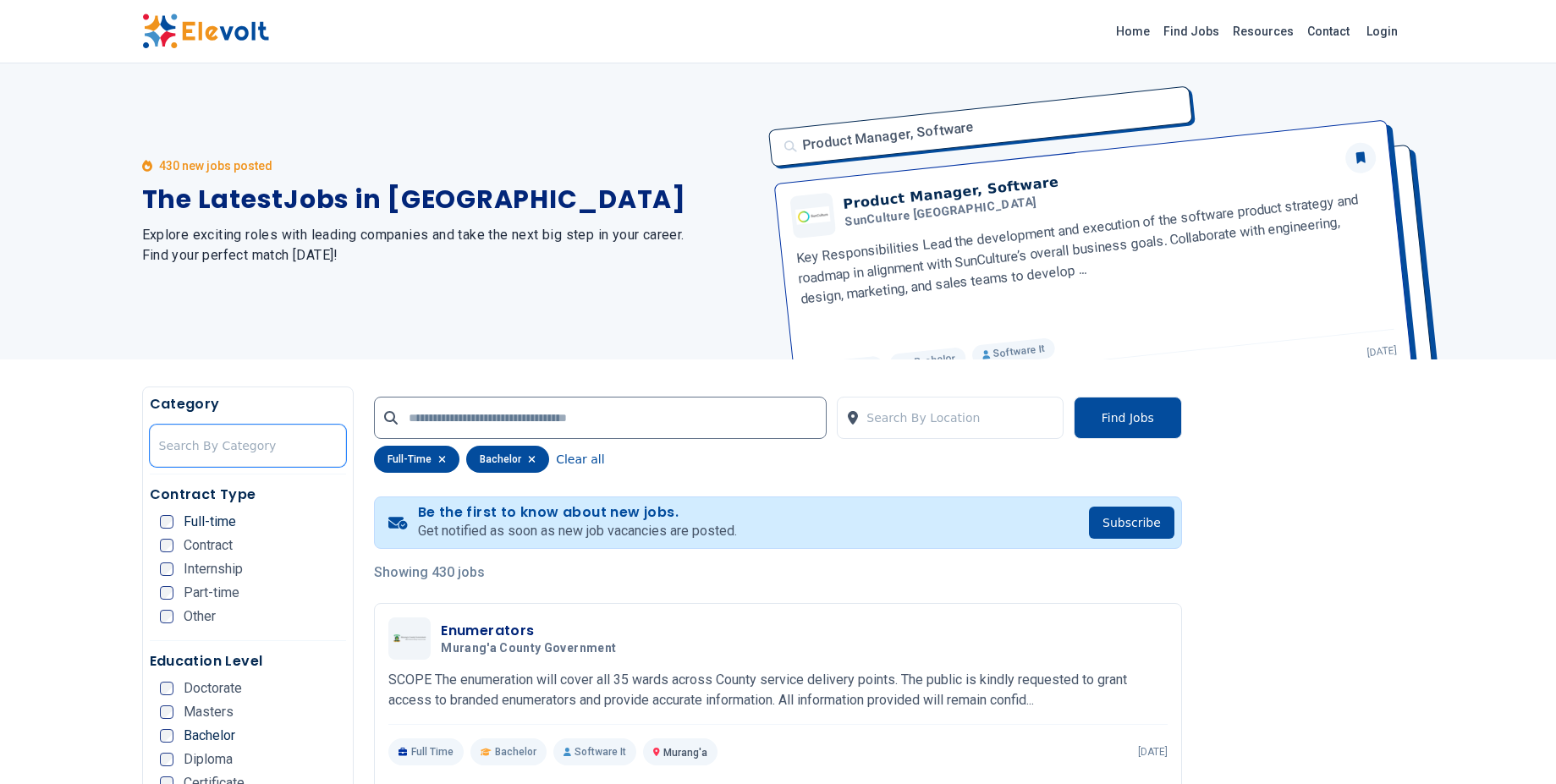
click at [238, 468] on div "Category option Data & Analytics, selected. Search By Category" at bounding box center [248, 434] width 197 height 80
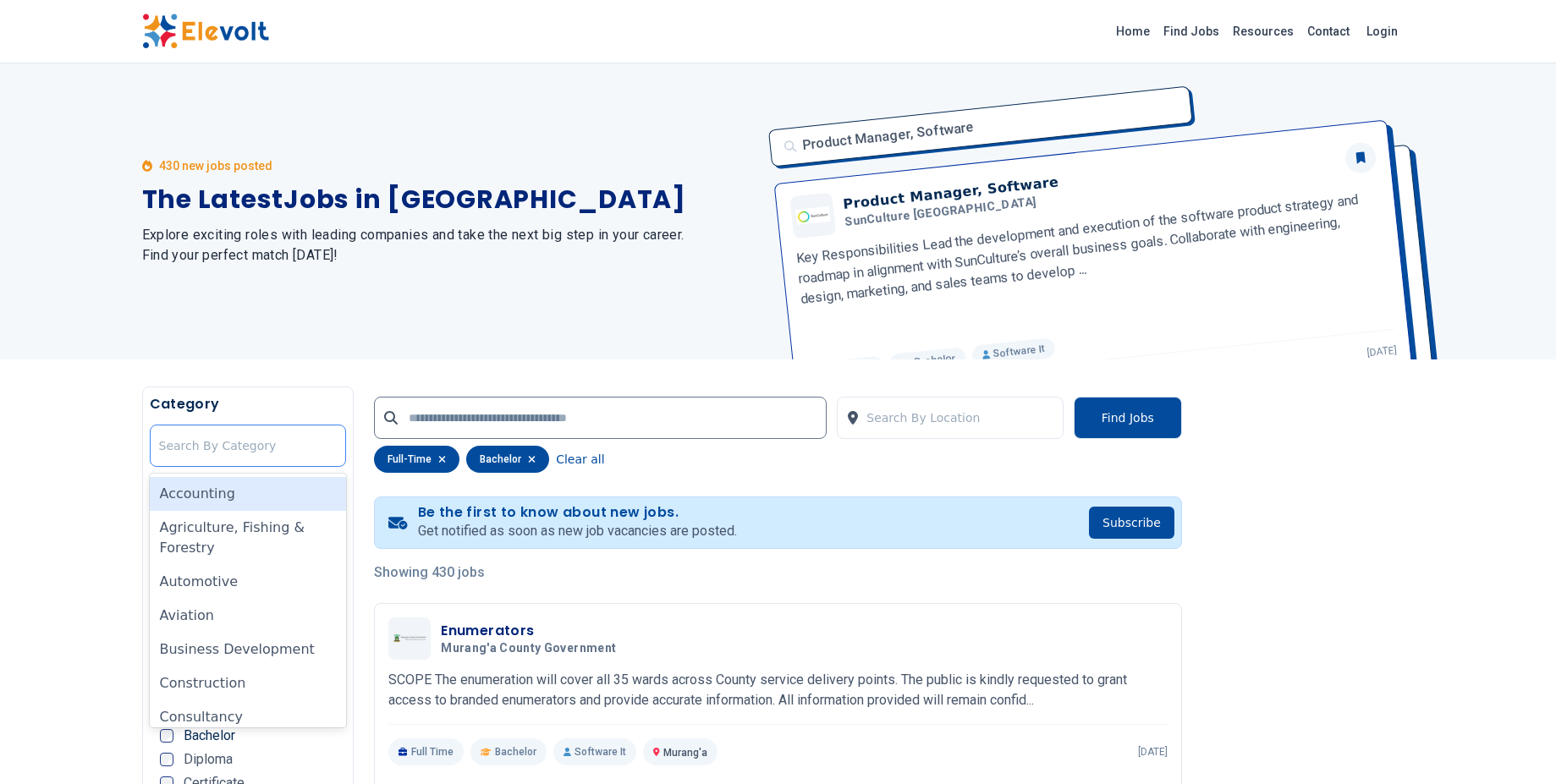
click at [276, 445] on div at bounding box center [248, 445] width 179 height 34
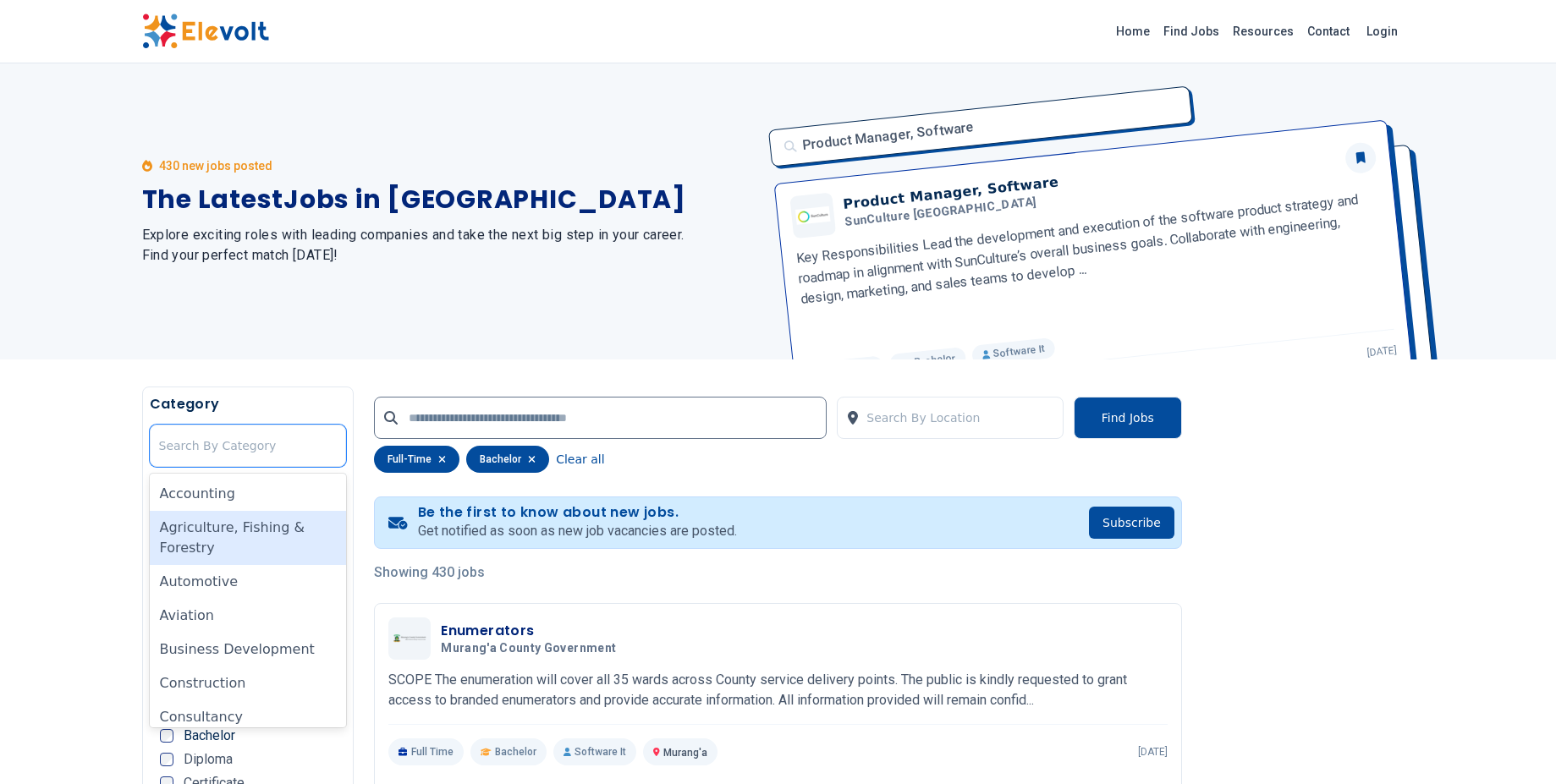
click at [256, 526] on div "Agriculture, Fishing & Forestry" at bounding box center [248, 537] width 197 height 54
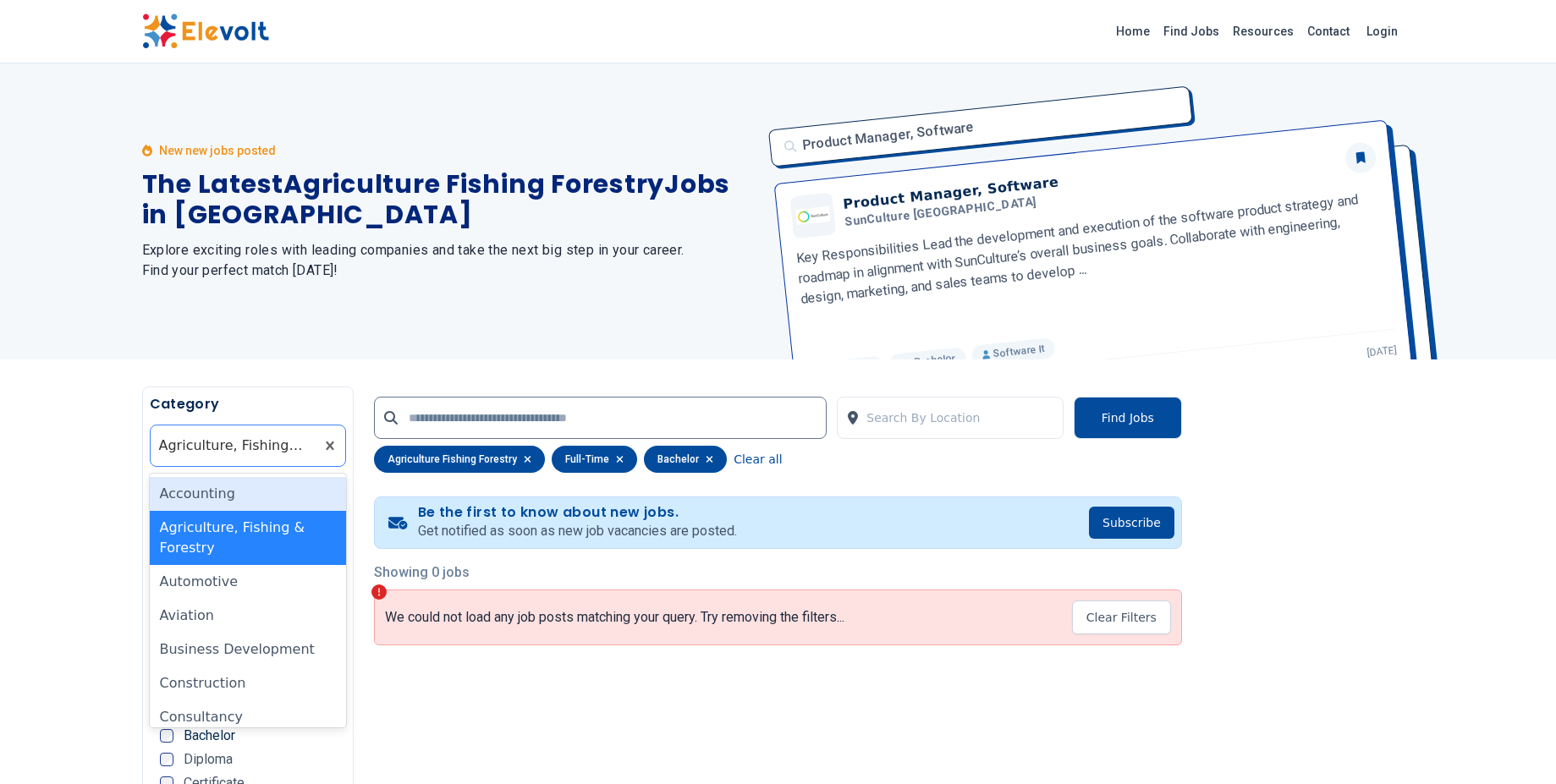
click at [264, 449] on div at bounding box center [233, 445] width 148 height 34
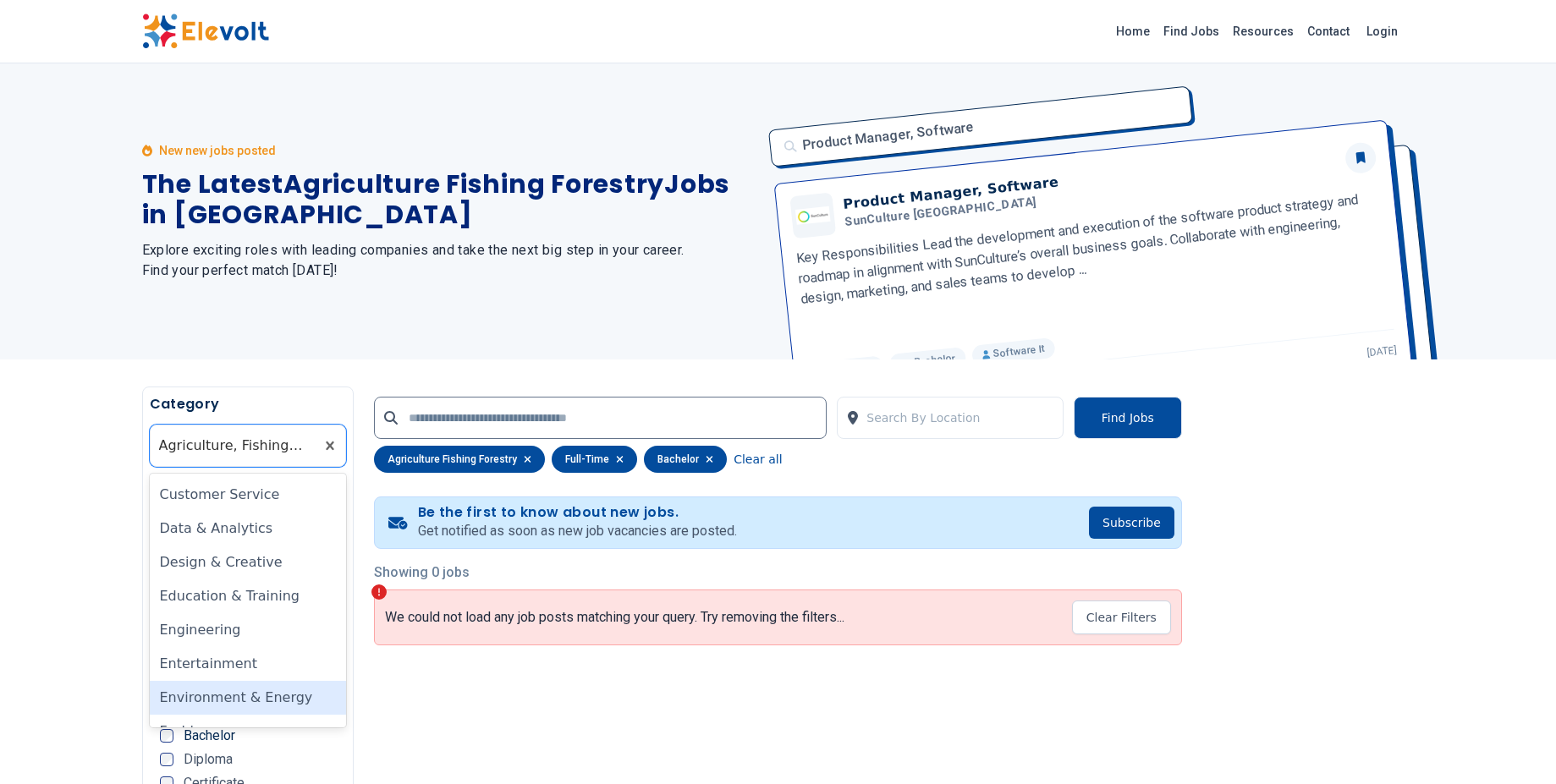
scroll to position [263, 0]
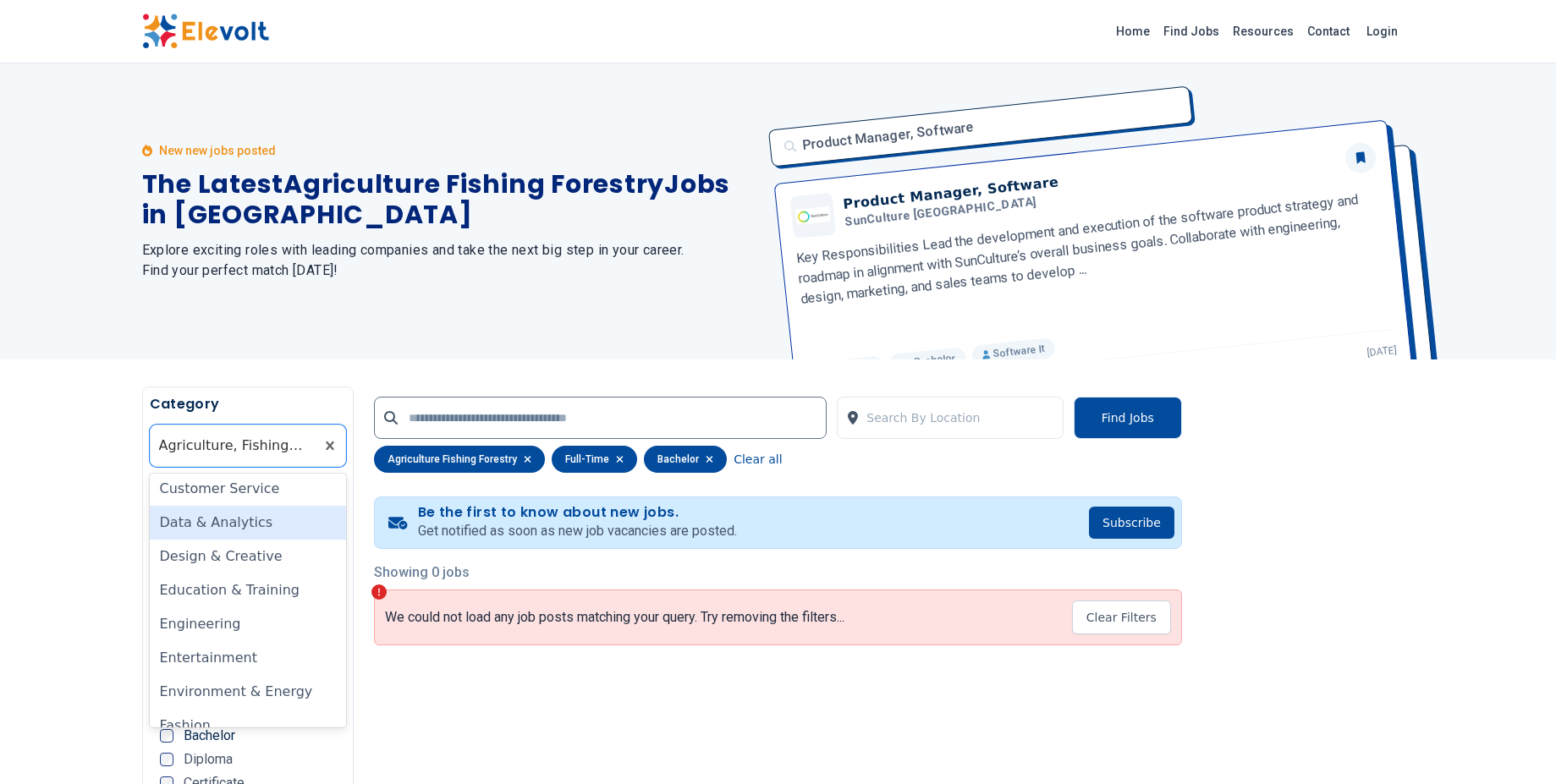
click at [248, 536] on div "Data & Analytics" at bounding box center [248, 522] width 197 height 34
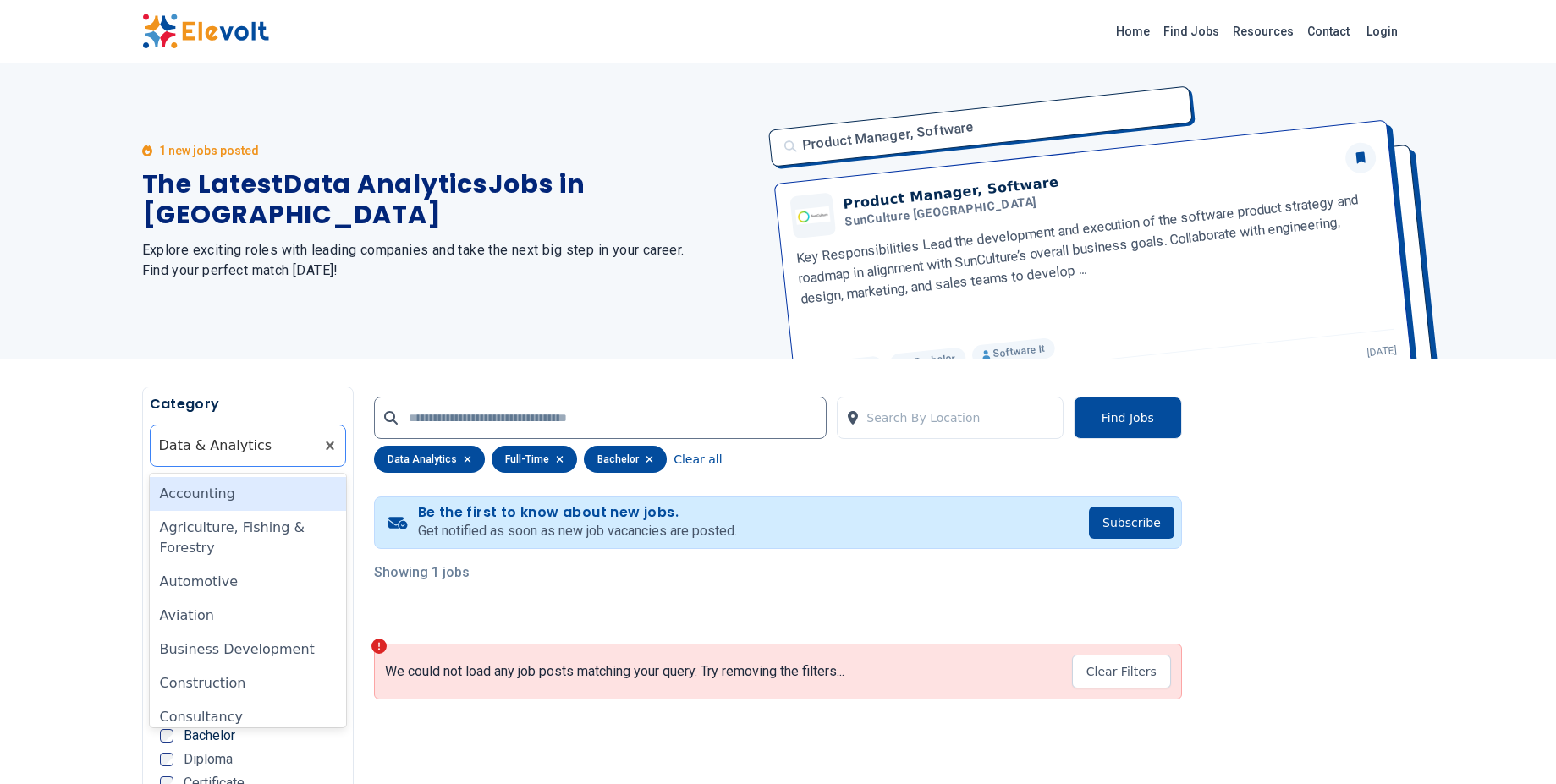
click at [239, 434] on div at bounding box center [233, 445] width 148 height 34
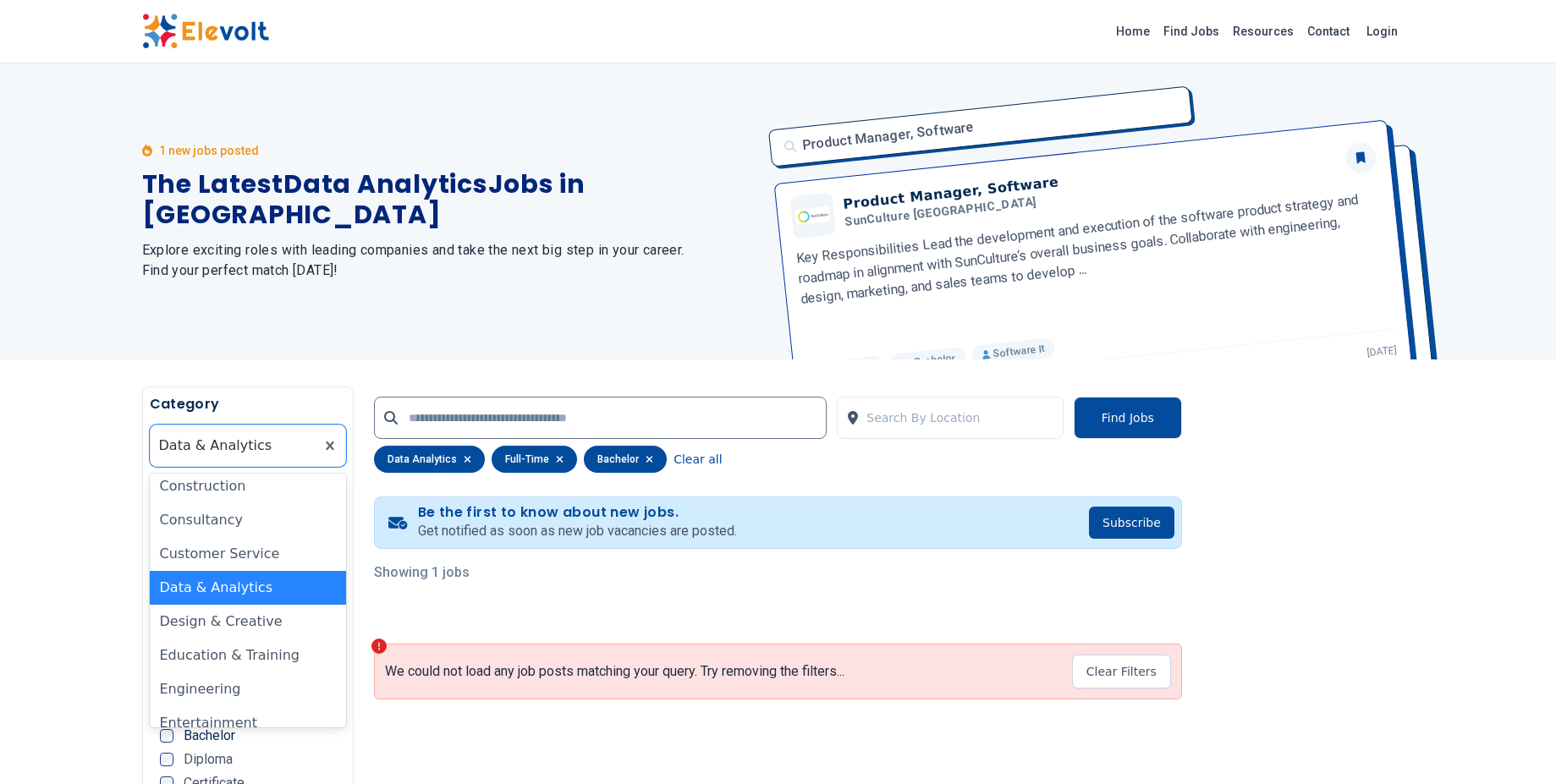
scroll to position [206, 0]
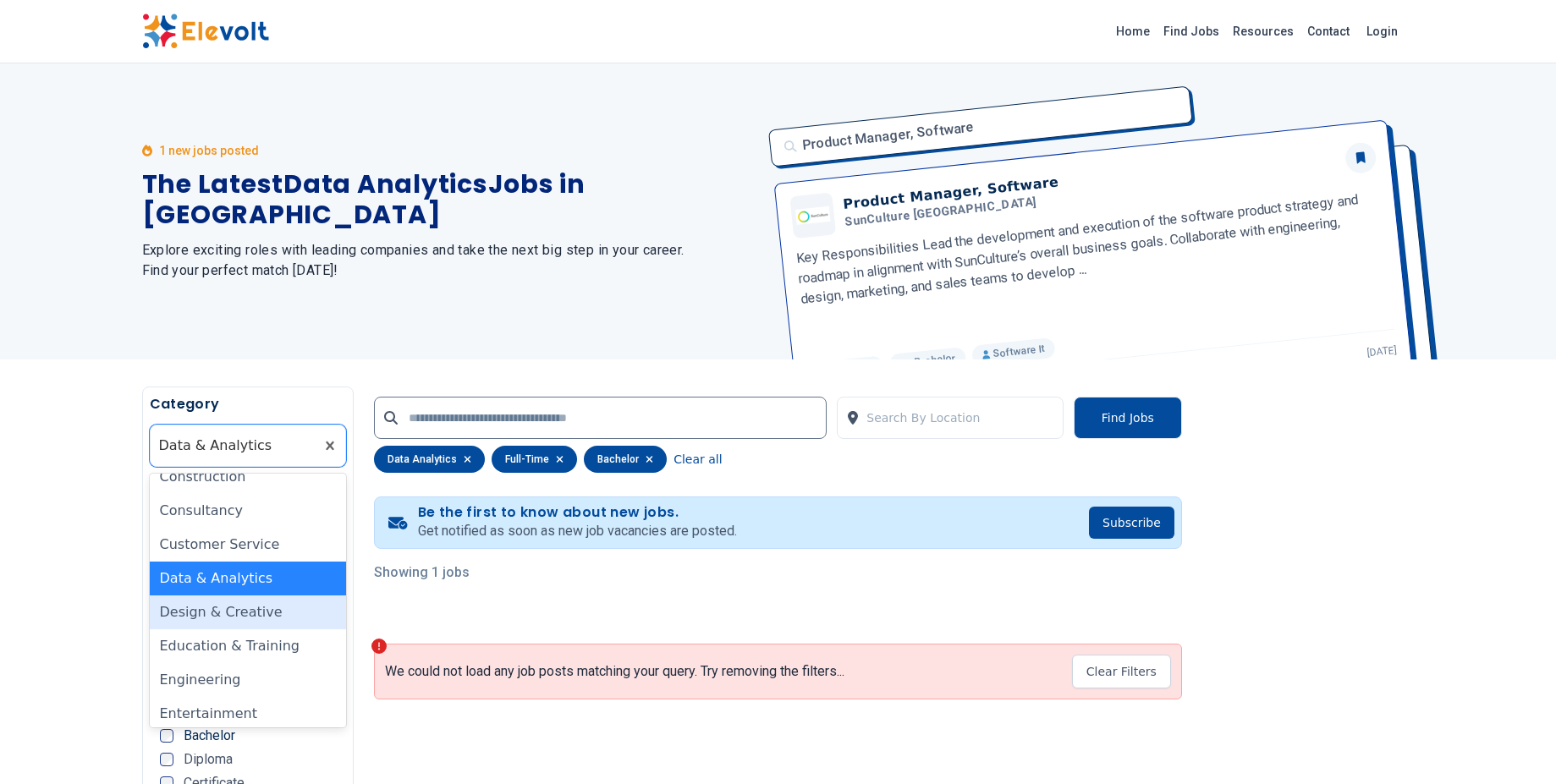
click at [248, 613] on div "Design & Creative" at bounding box center [248, 613] width 197 height 34
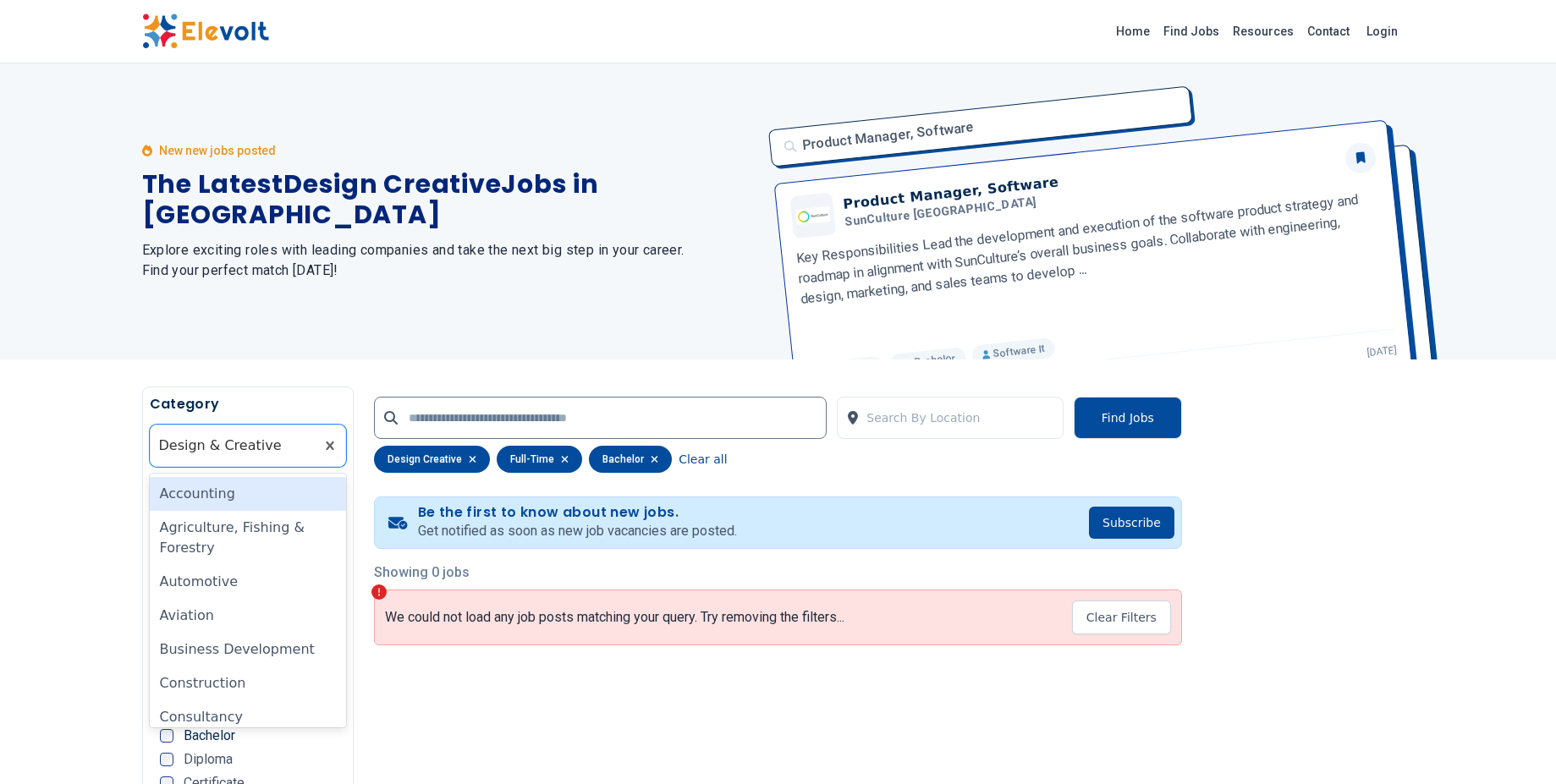
click at [273, 452] on div at bounding box center [233, 445] width 148 height 34
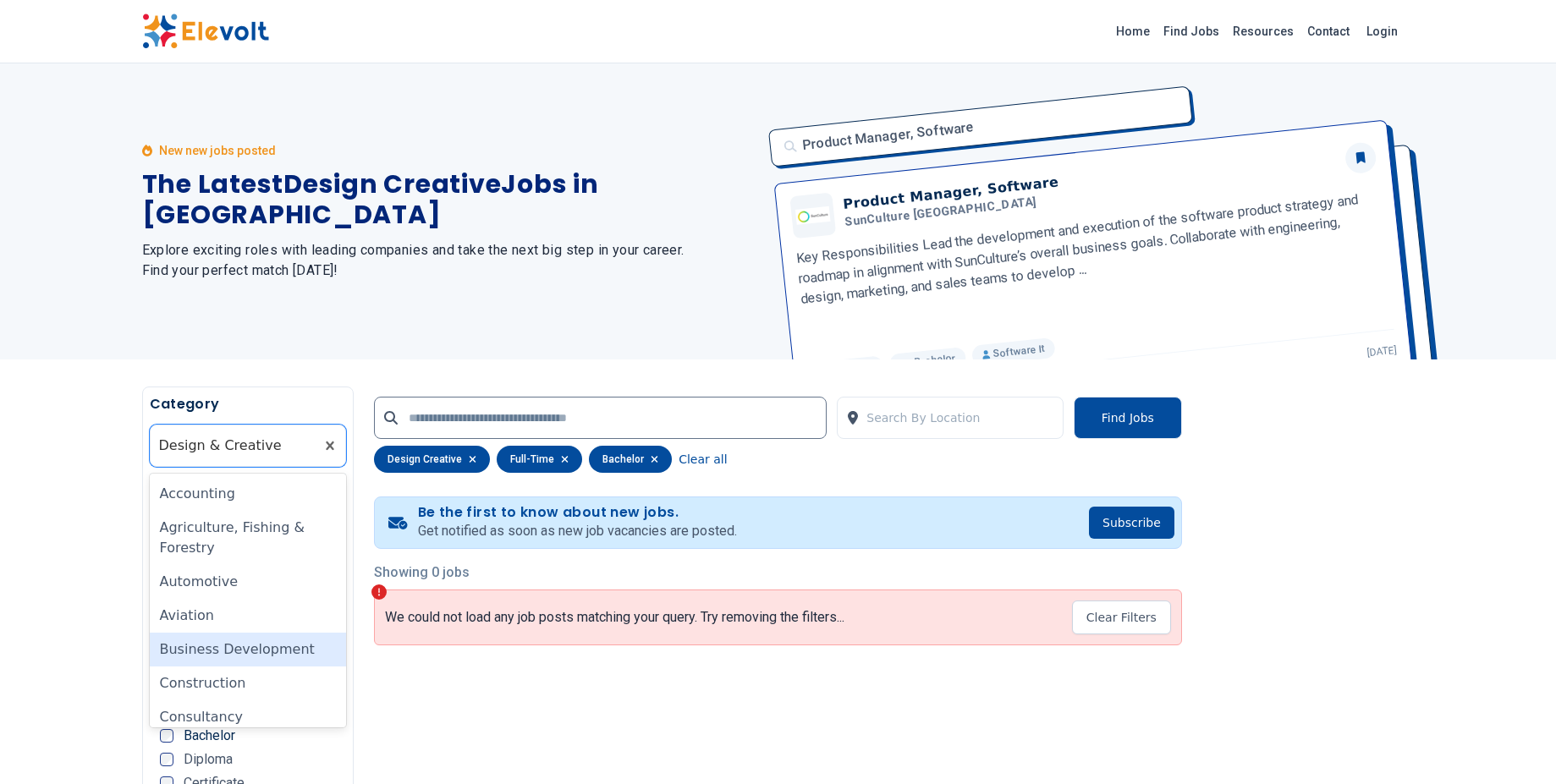
click at [231, 648] on div "Business Development" at bounding box center [248, 650] width 197 height 34
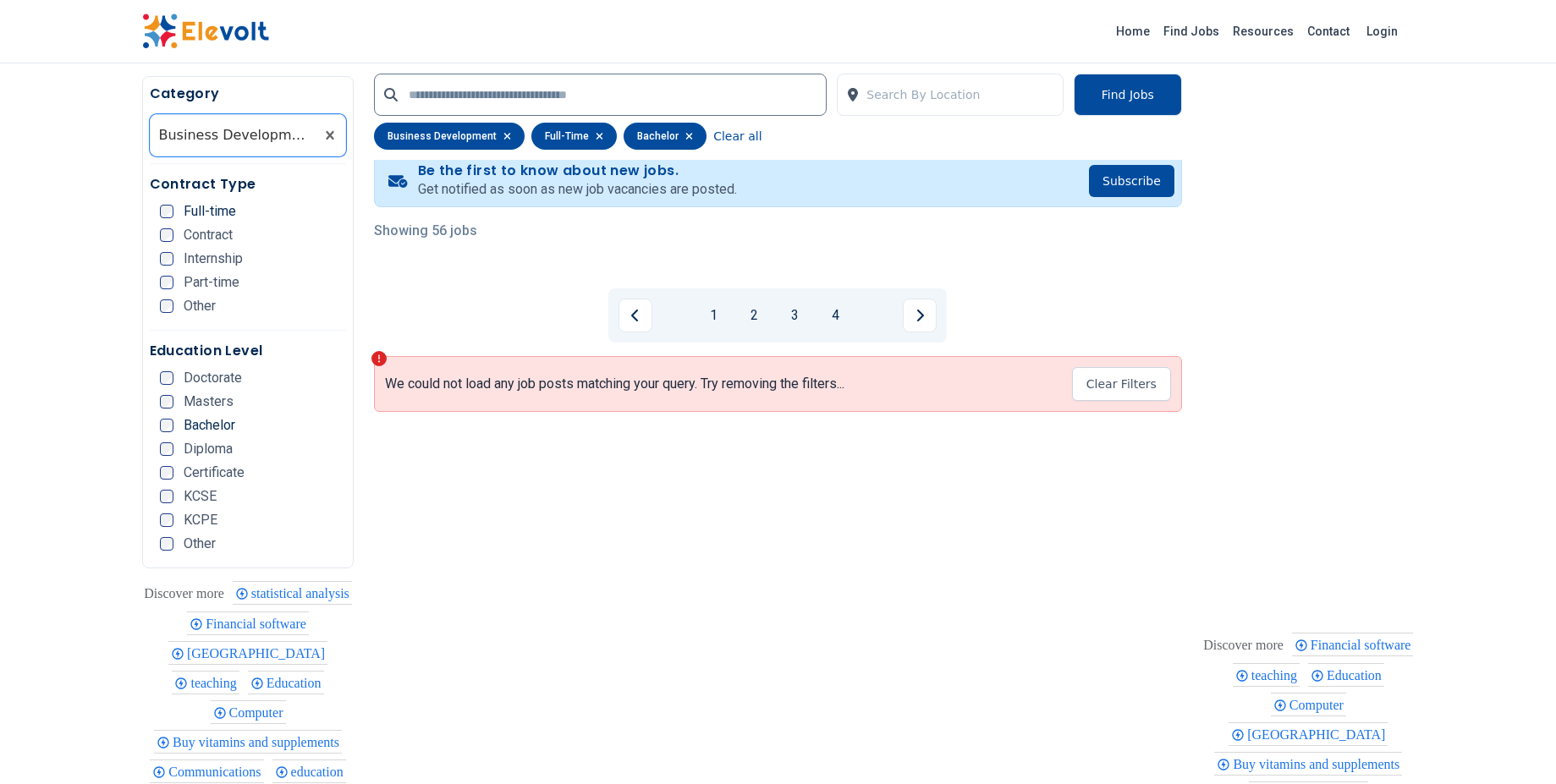
scroll to position [350, 0]
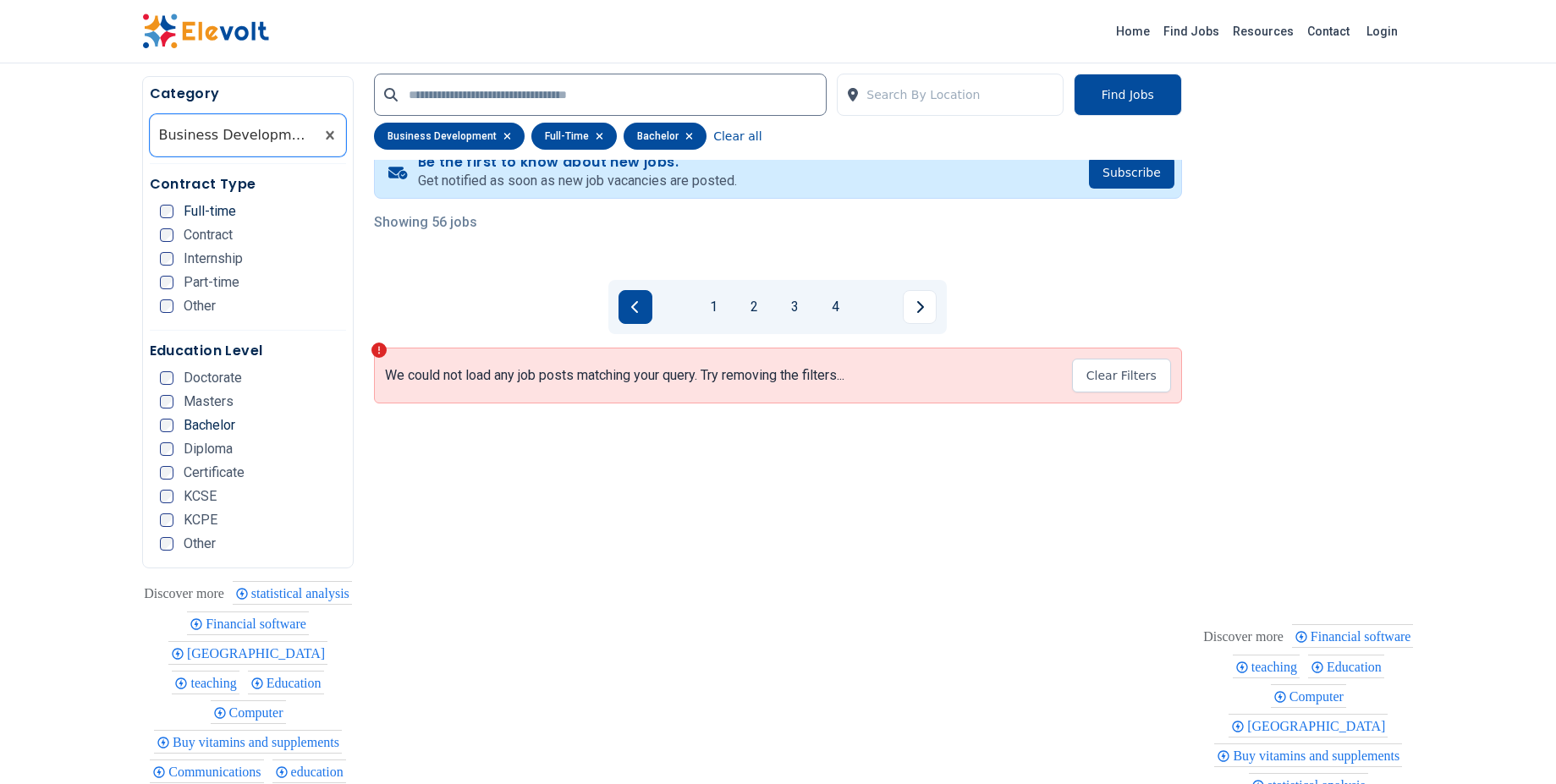
click at [646, 309] on button "Previous page" at bounding box center [635, 307] width 34 height 34
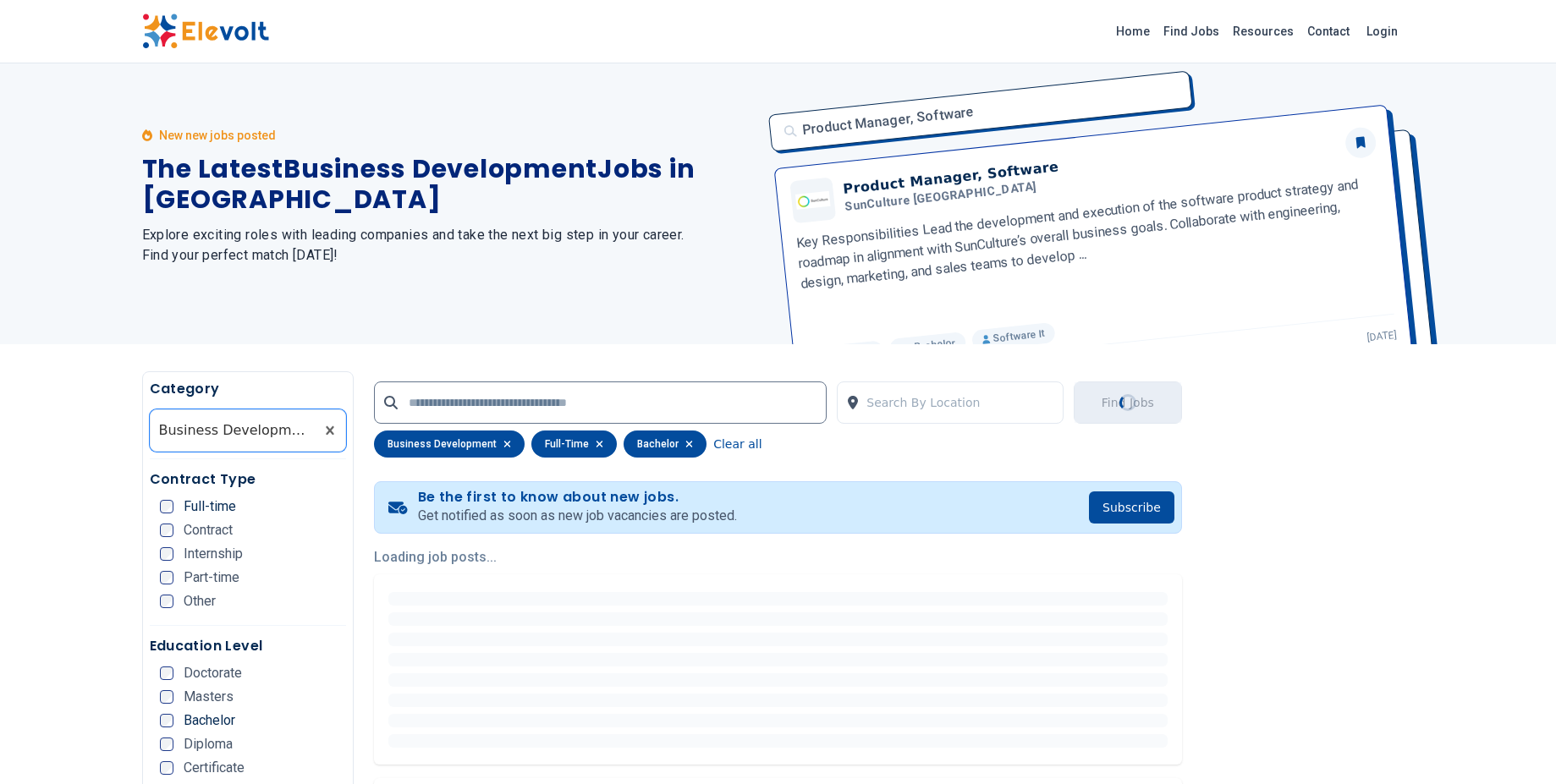
scroll to position [0, 0]
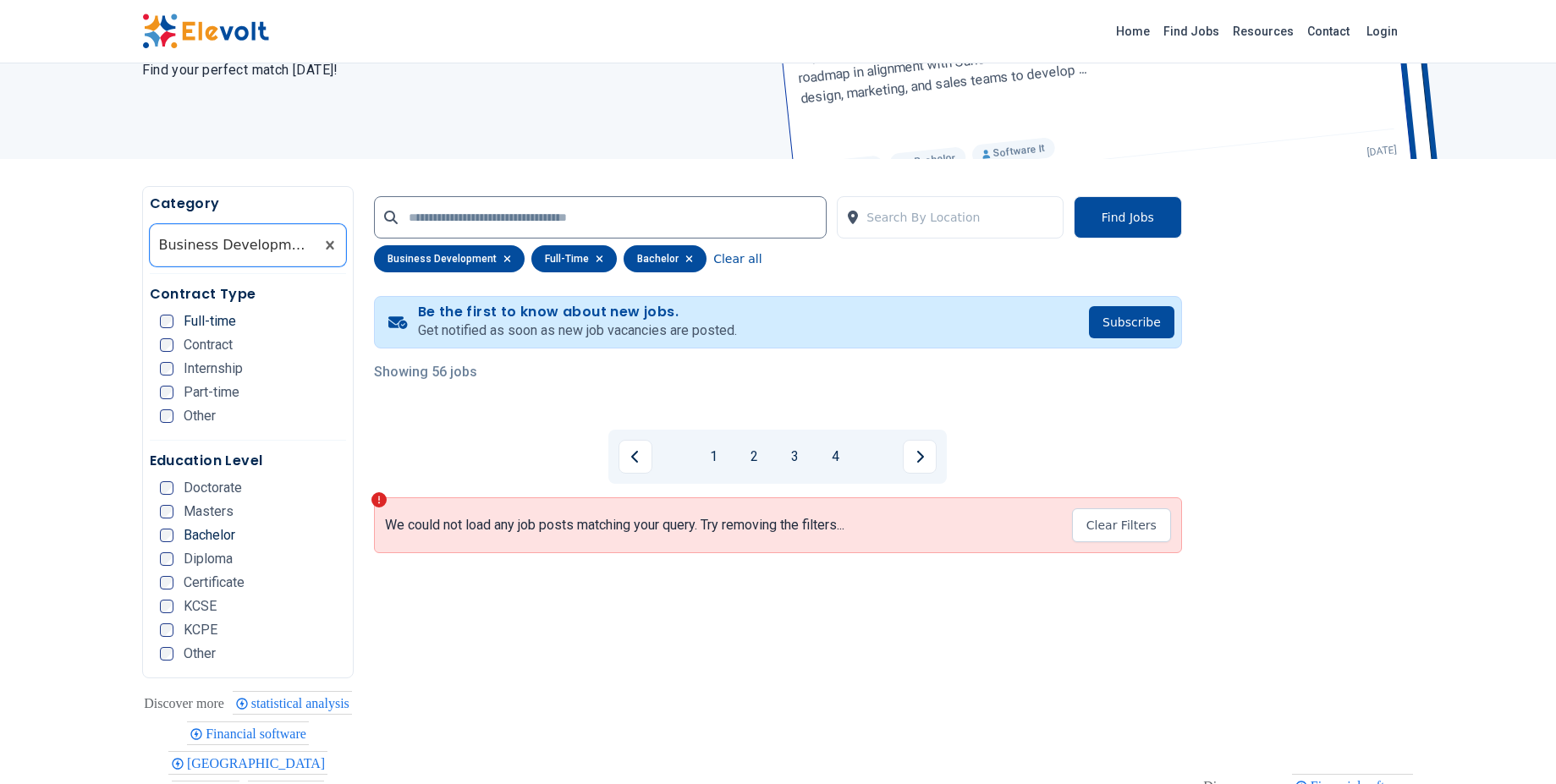
scroll to position [161, 0]
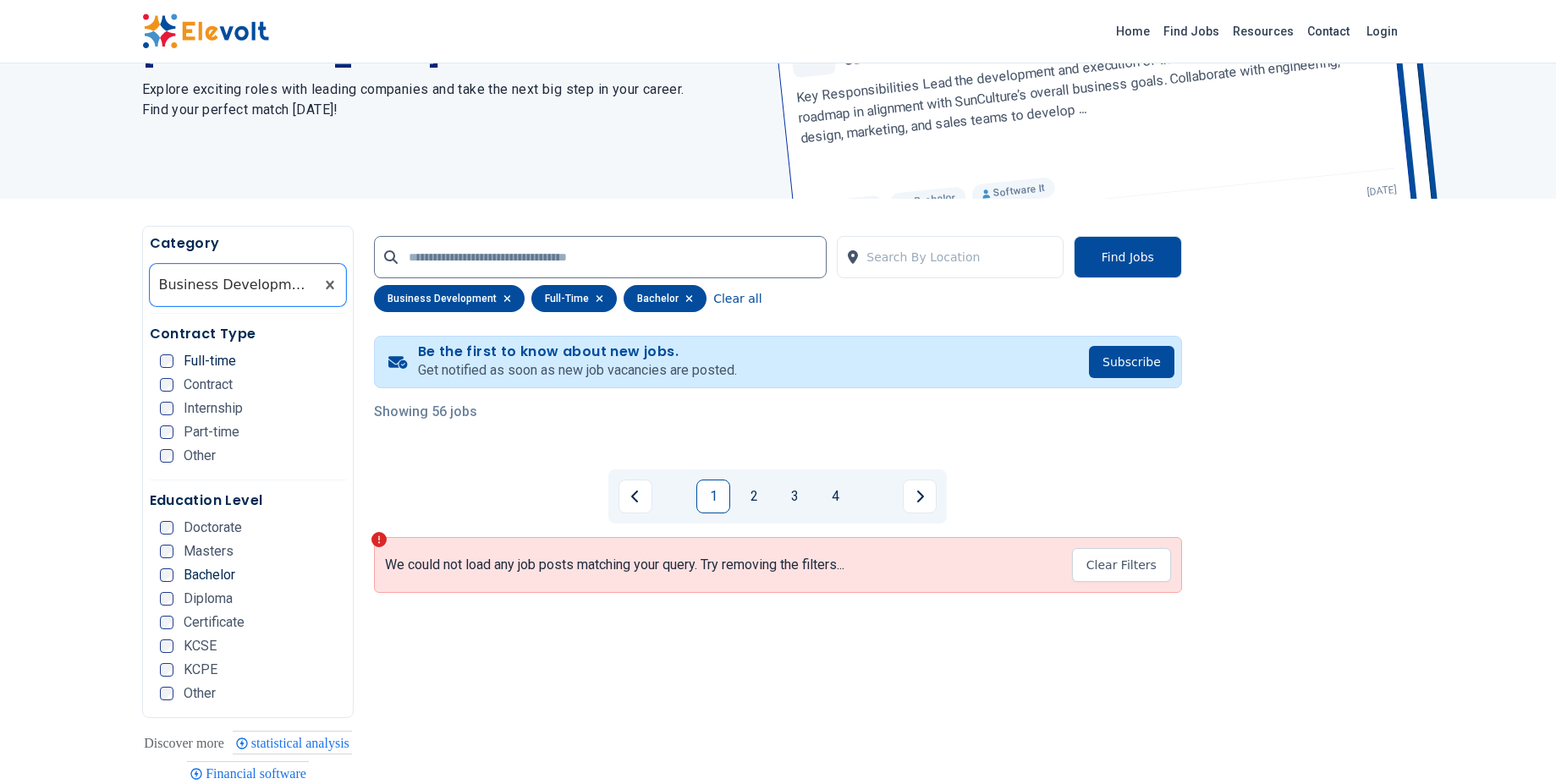
click at [699, 489] on link "1" at bounding box center [713, 497] width 34 height 34
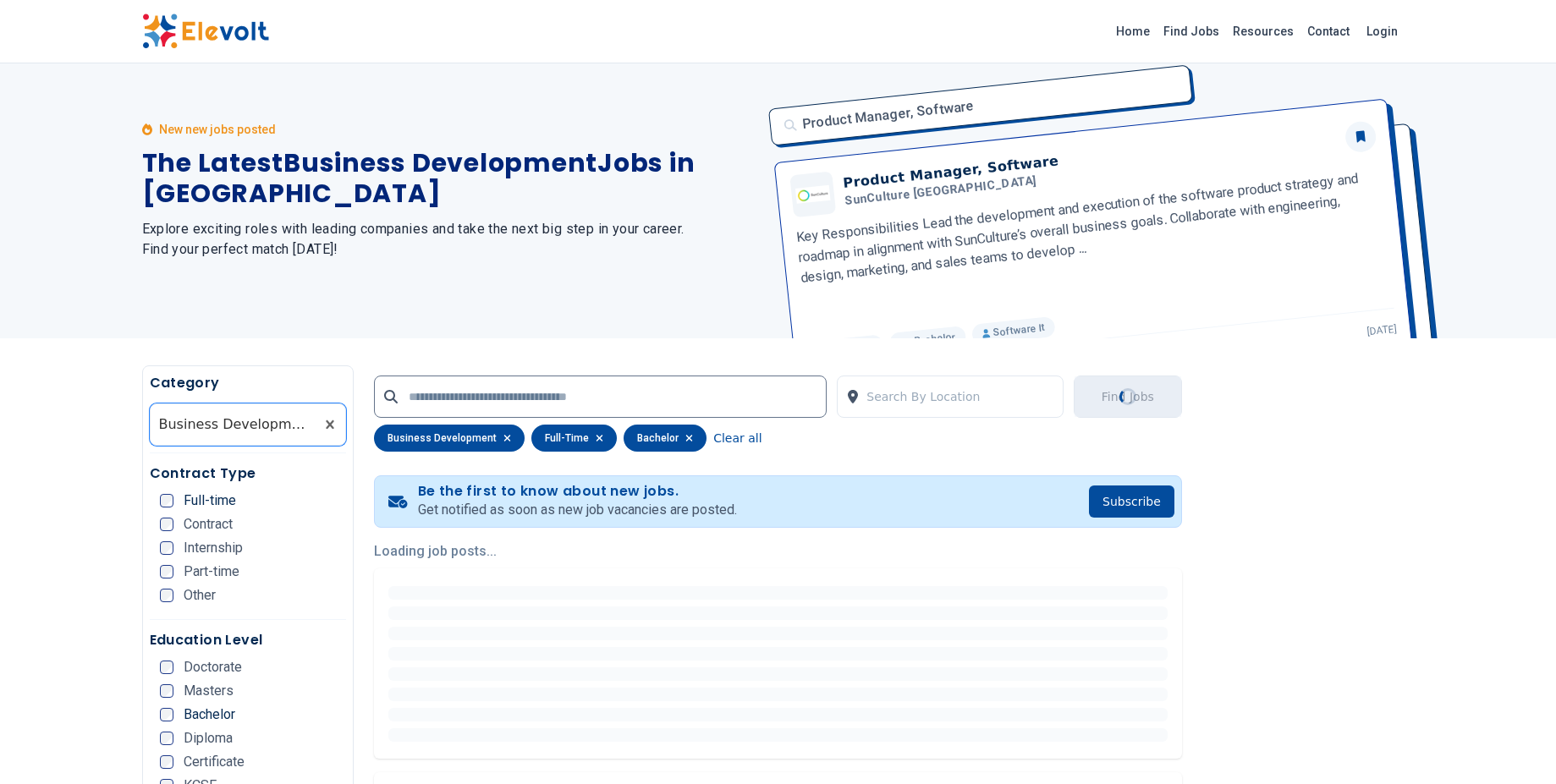
scroll to position [0, 0]
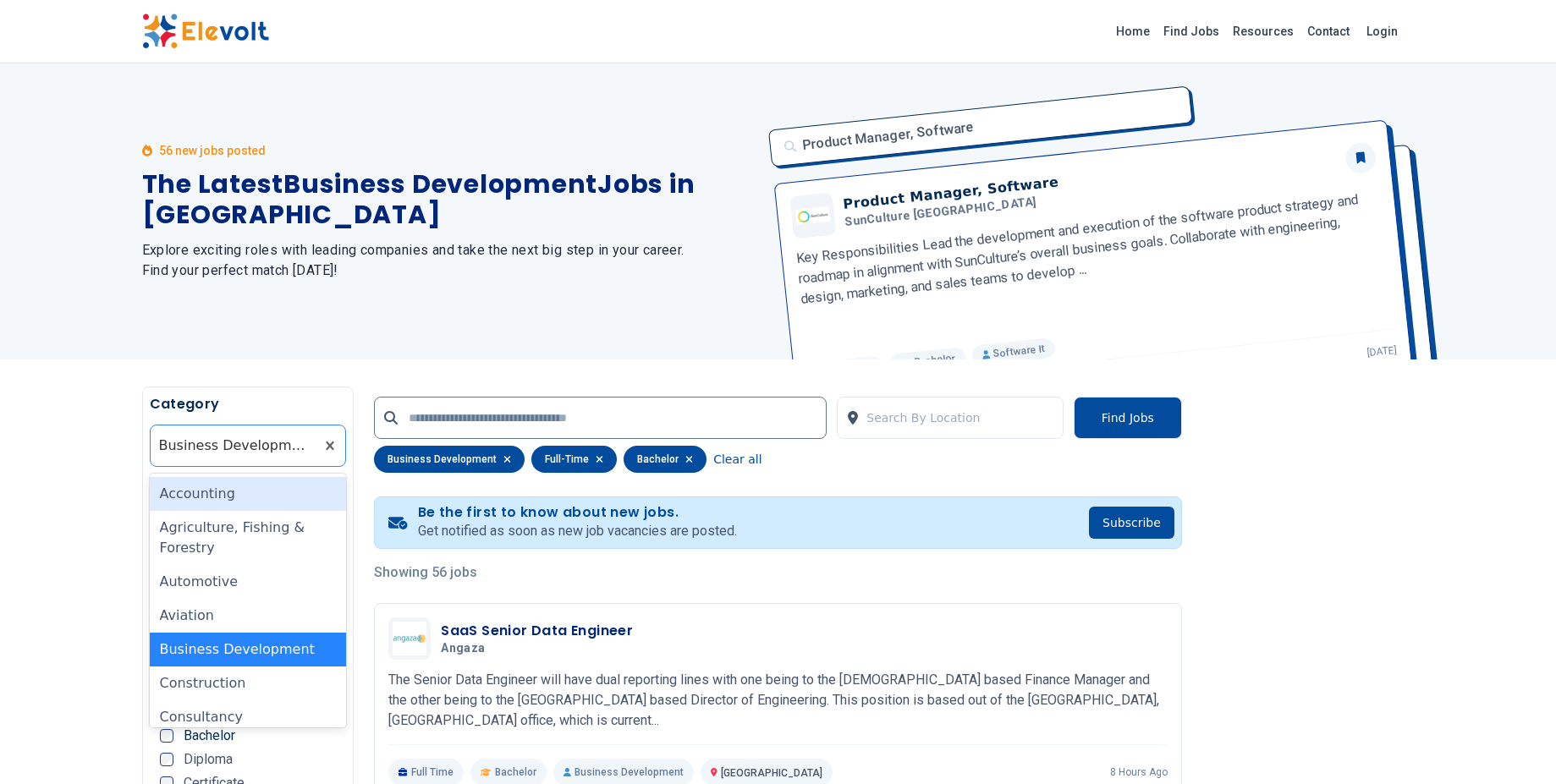
click at [271, 441] on div at bounding box center [233, 445] width 148 height 34
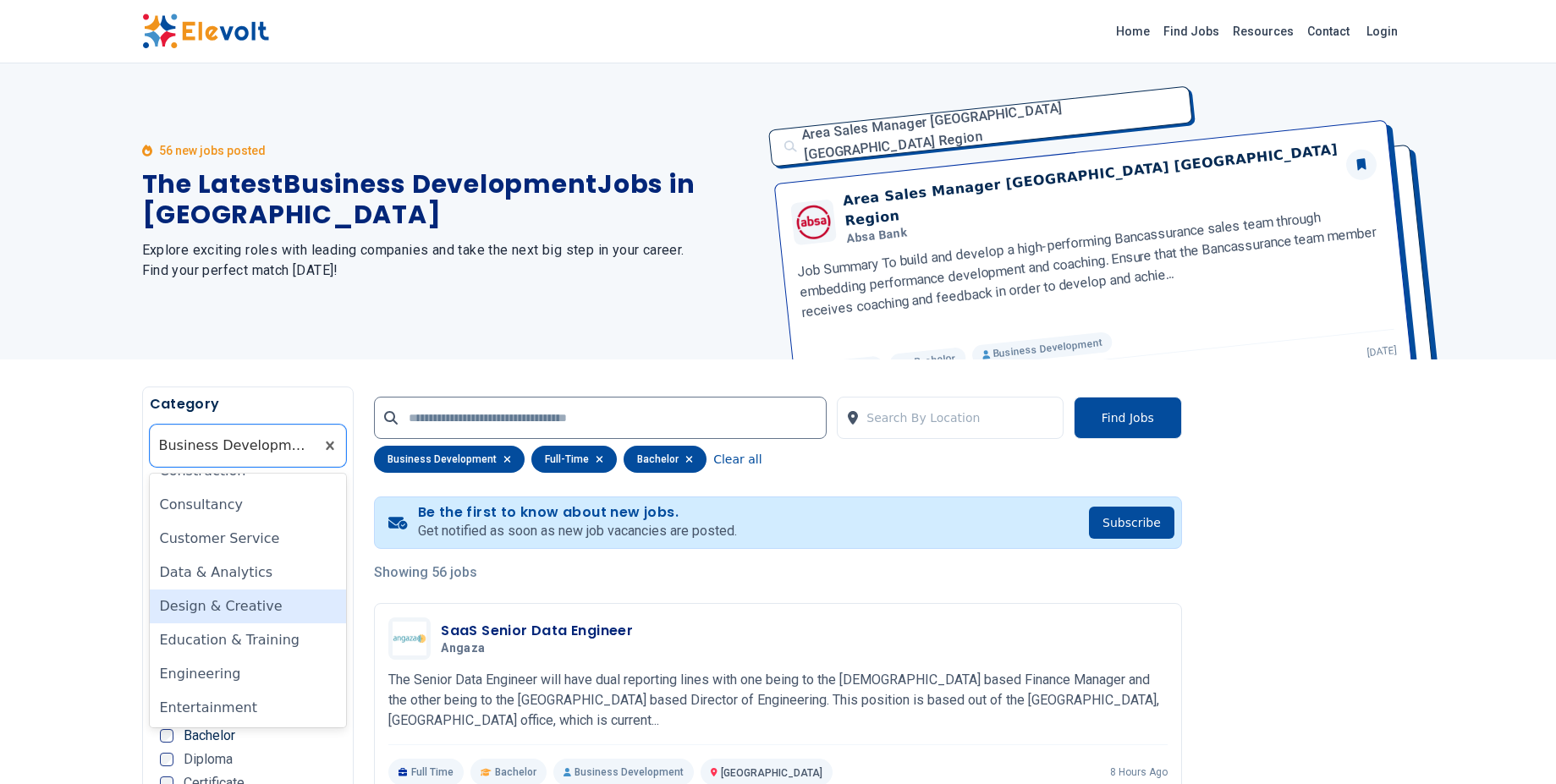
scroll to position [208, 0]
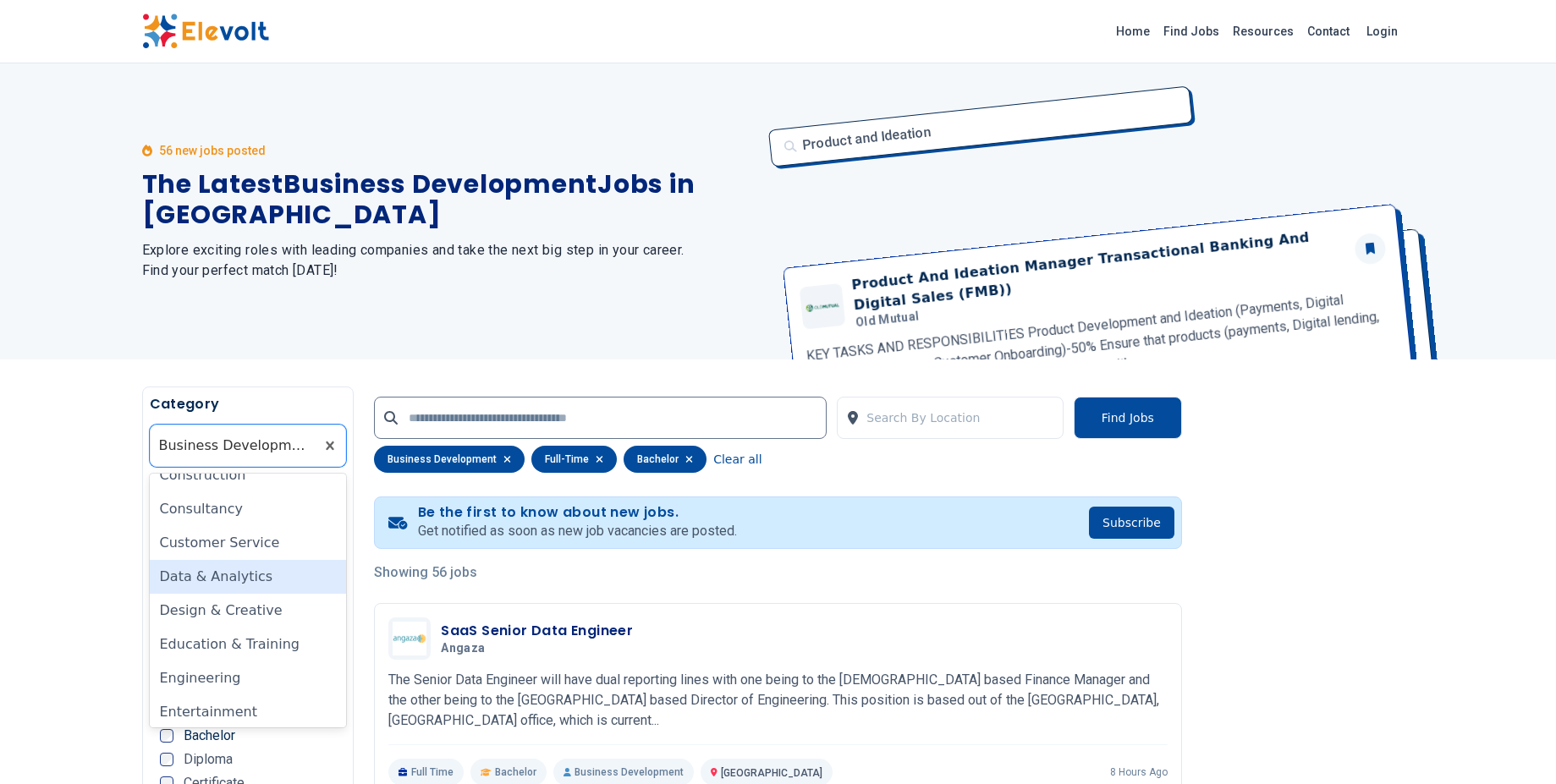
click at [254, 567] on div "Data & Analytics" at bounding box center [248, 576] width 197 height 34
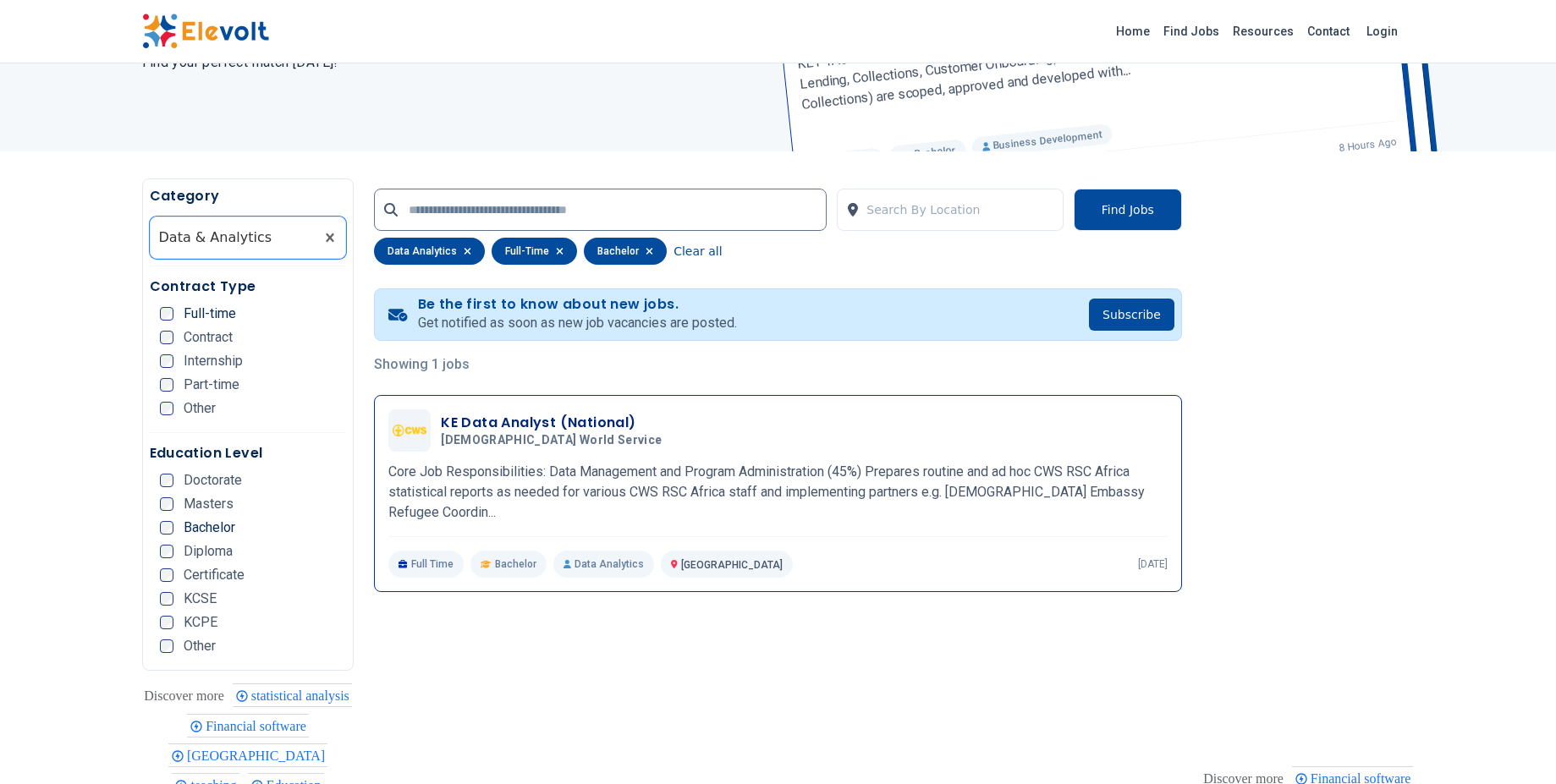
scroll to position [217, 0]
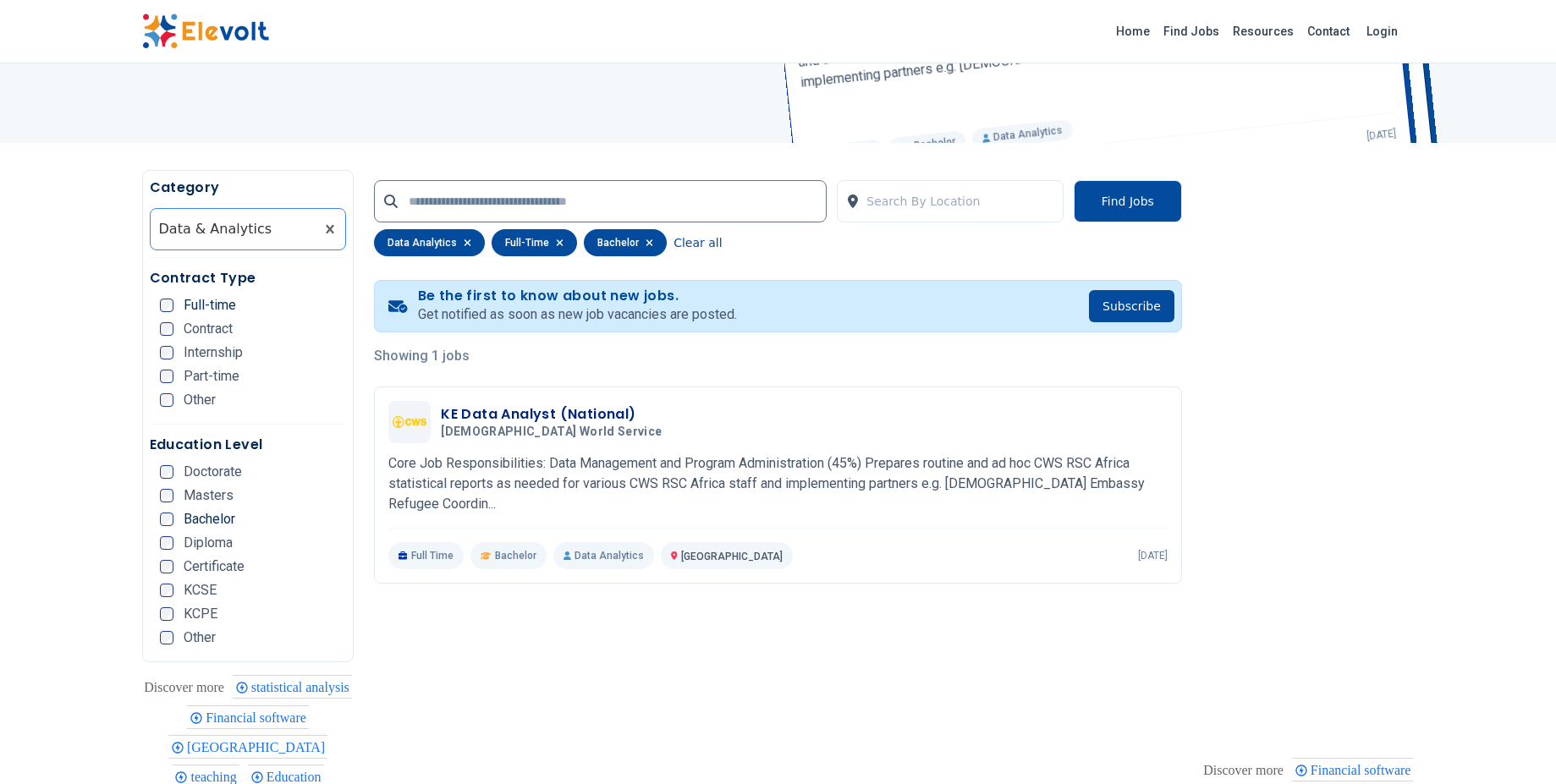
click at [252, 232] on div at bounding box center [233, 229] width 148 height 34
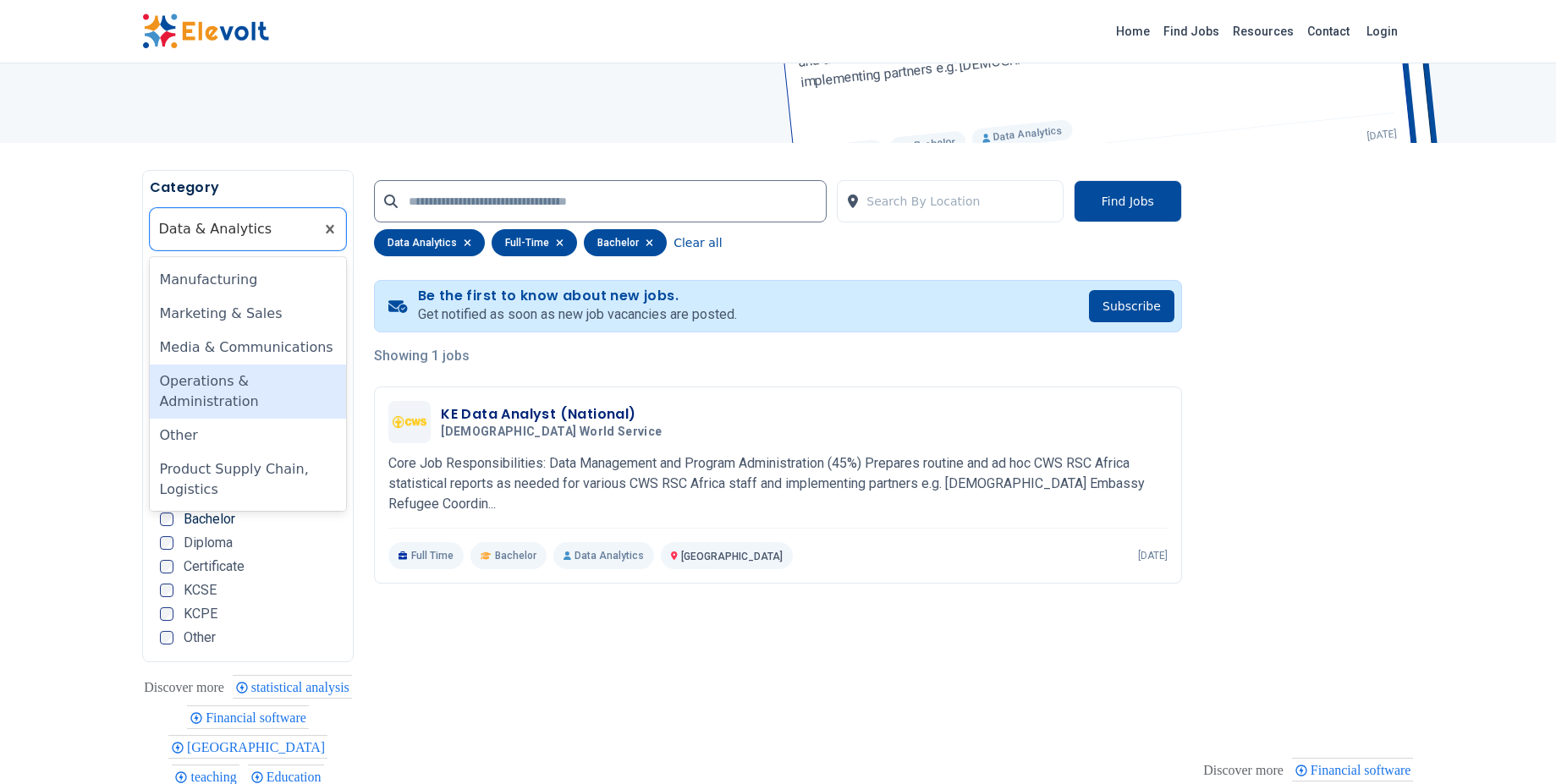
scroll to position [836, 0]
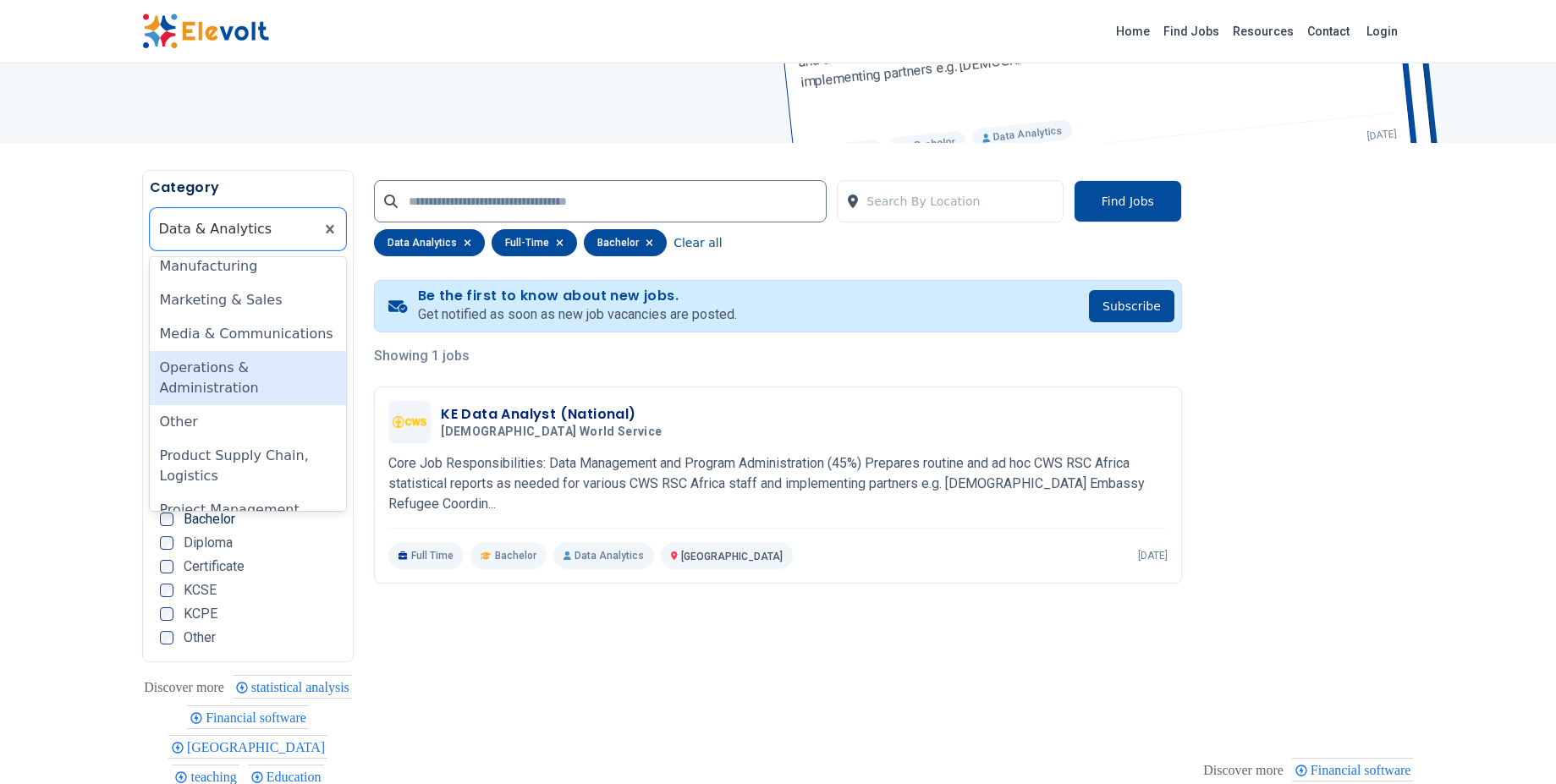
click at [252, 363] on div "Operations & Administration" at bounding box center [248, 377] width 197 height 54
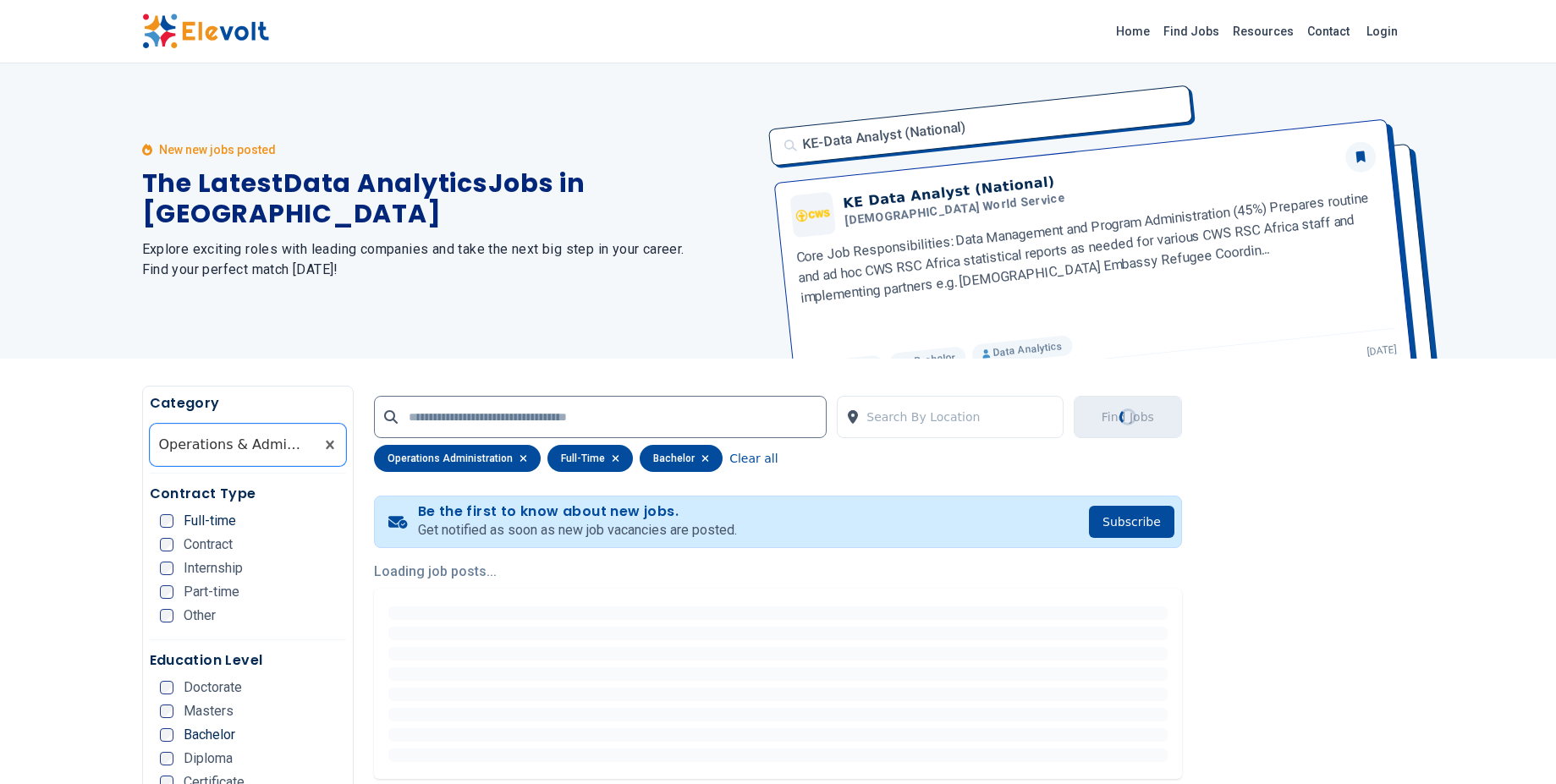
scroll to position [0, 0]
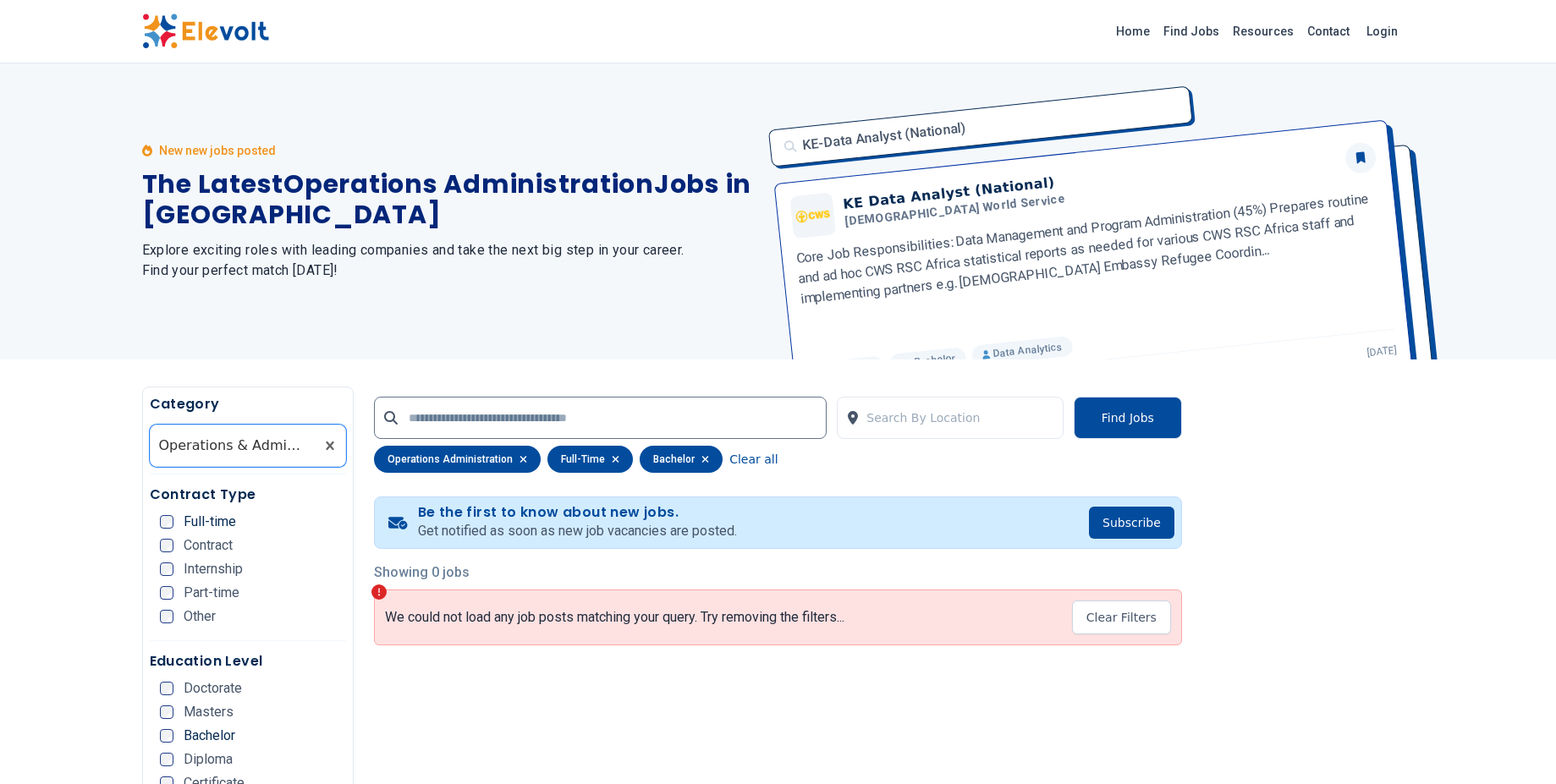
scroll to position [35, 0]
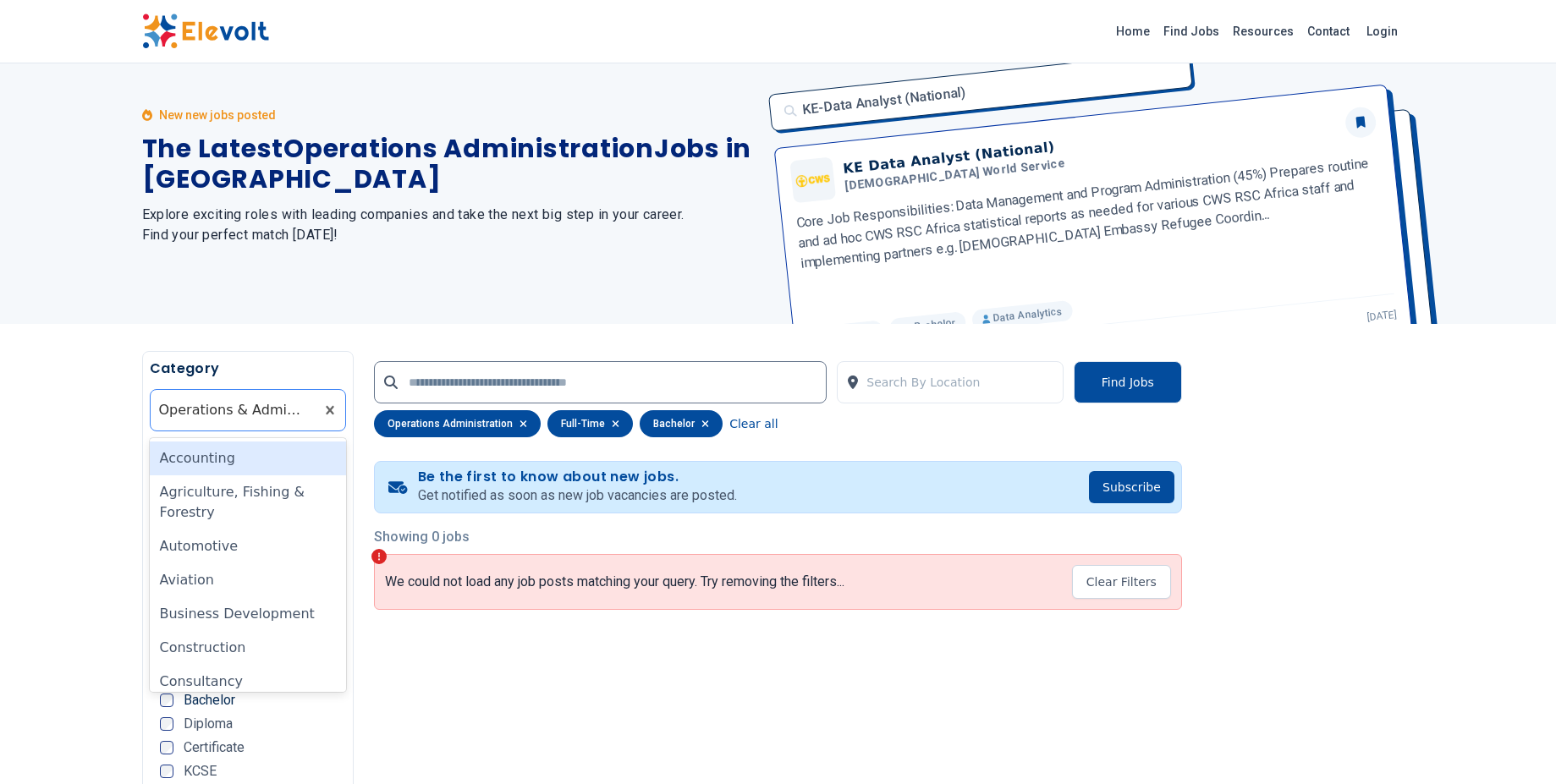
click at [271, 418] on div at bounding box center [233, 410] width 148 height 34
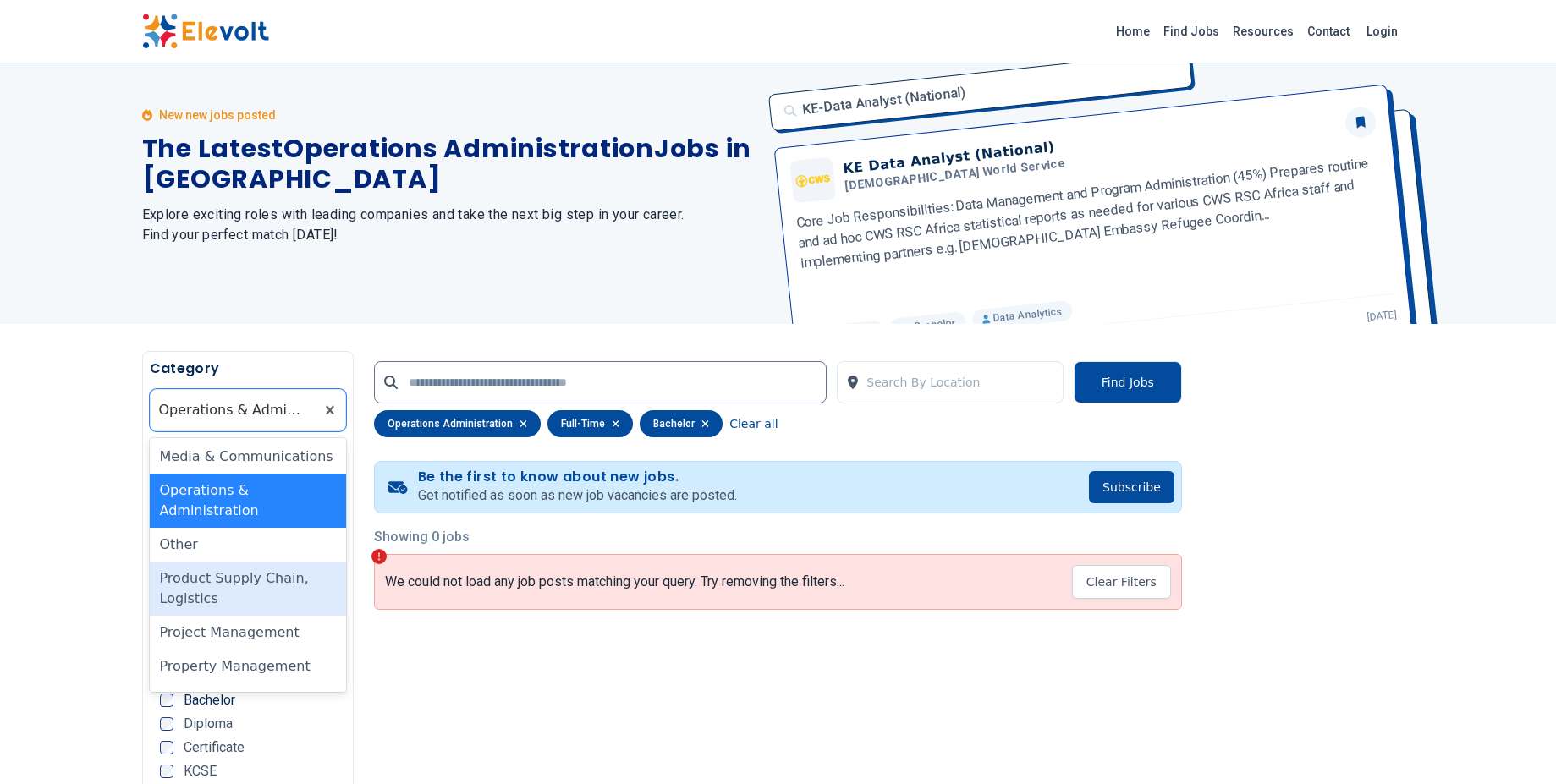
scroll to position [904, 0]
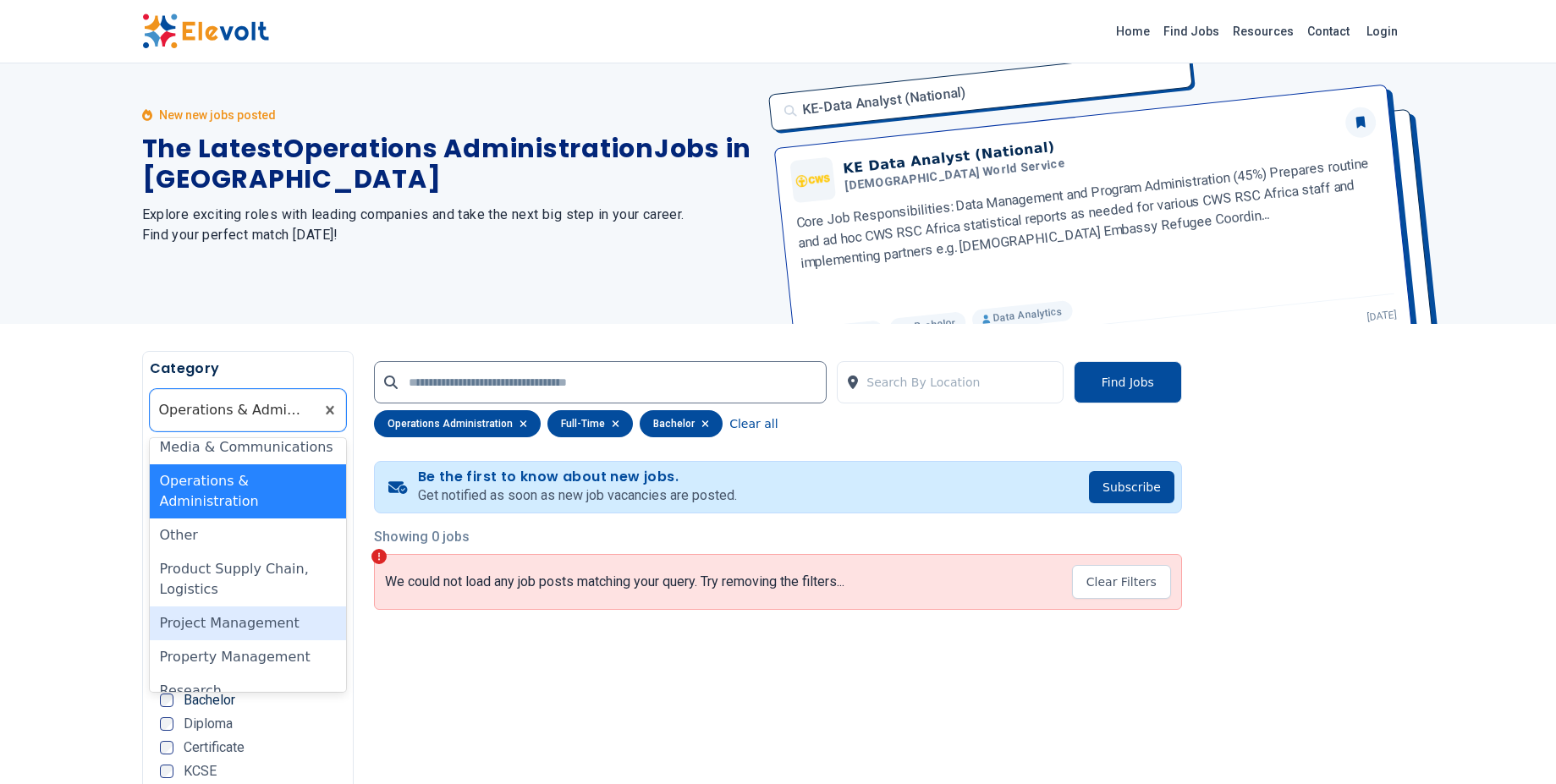
click at [263, 606] on div "Project Management" at bounding box center [248, 623] width 197 height 34
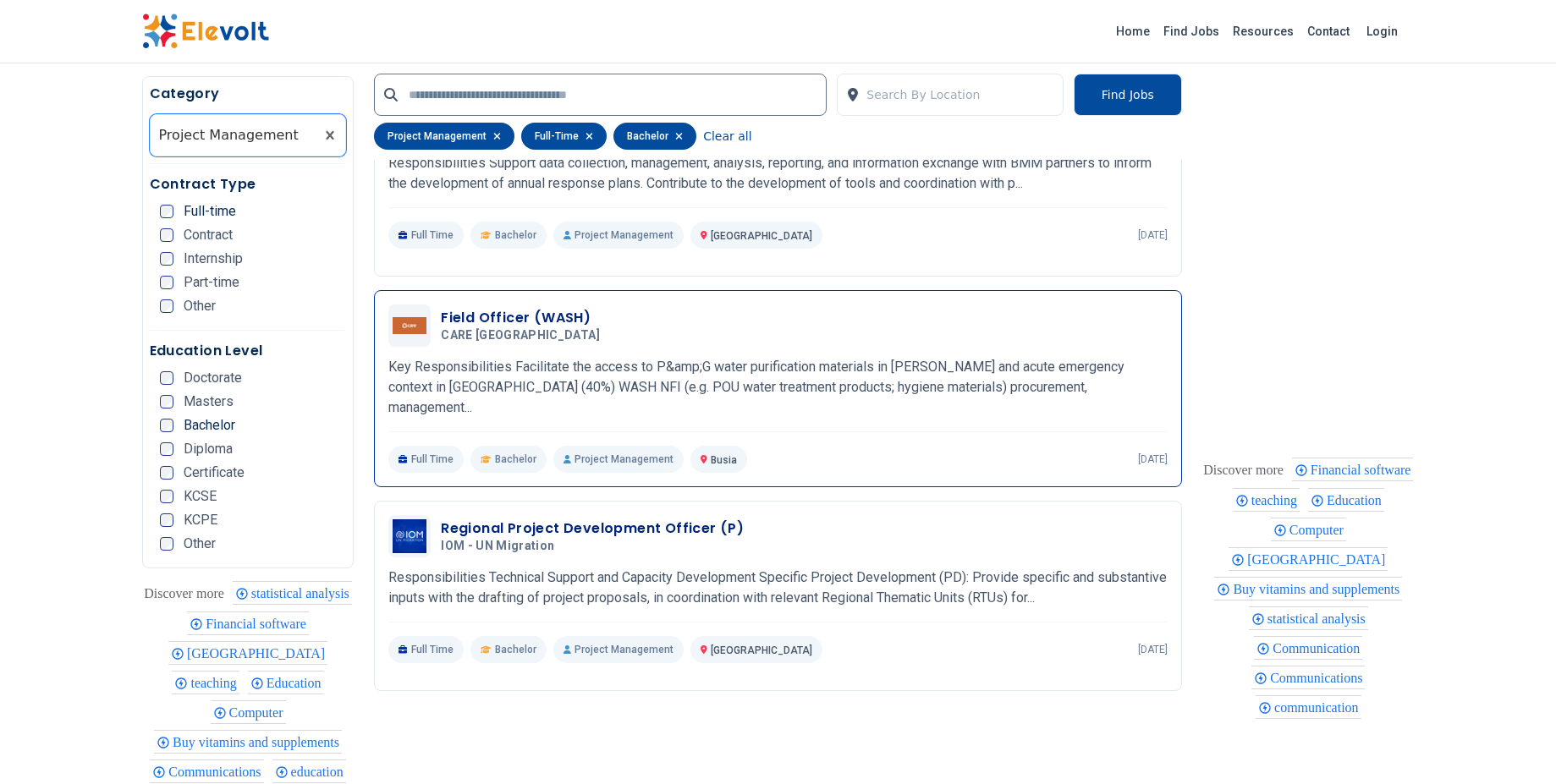
scroll to position [185, 0]
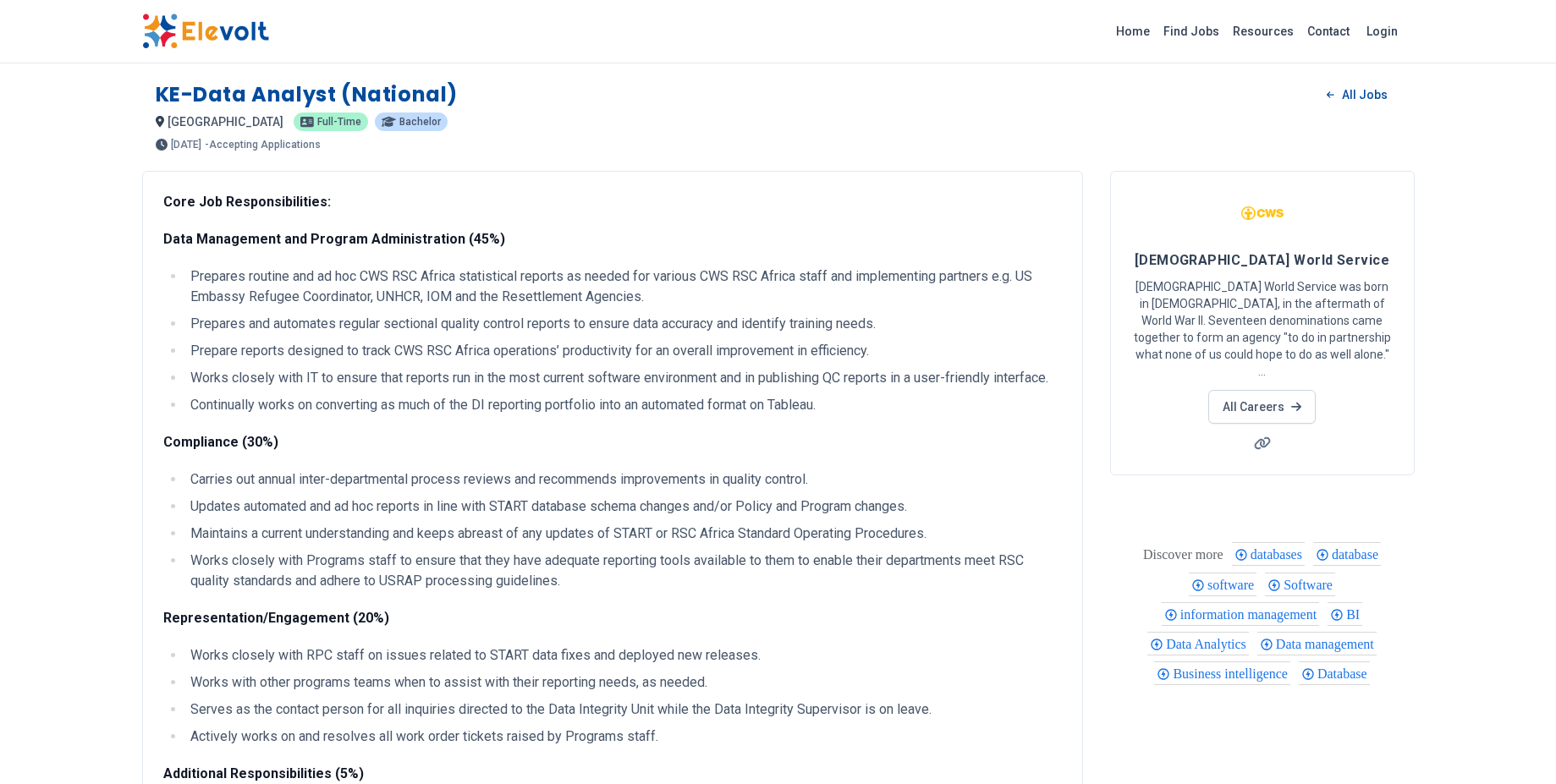
click at [449, 386] on li "Works closely with IT to ensure that reports run in the most current software e…" at bounding box center [623, 377] width 876 height 20
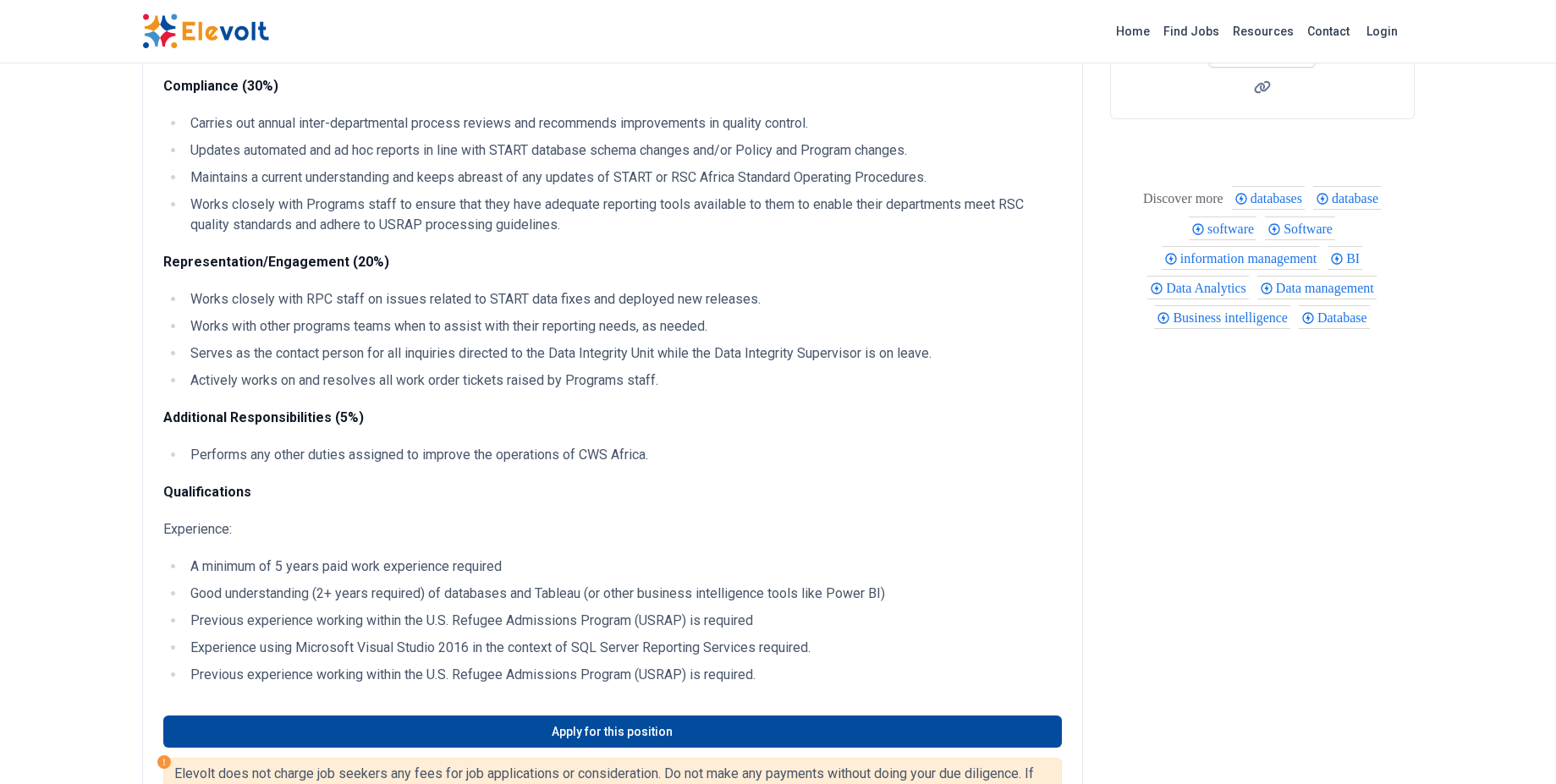
scroll to position [365, 0]
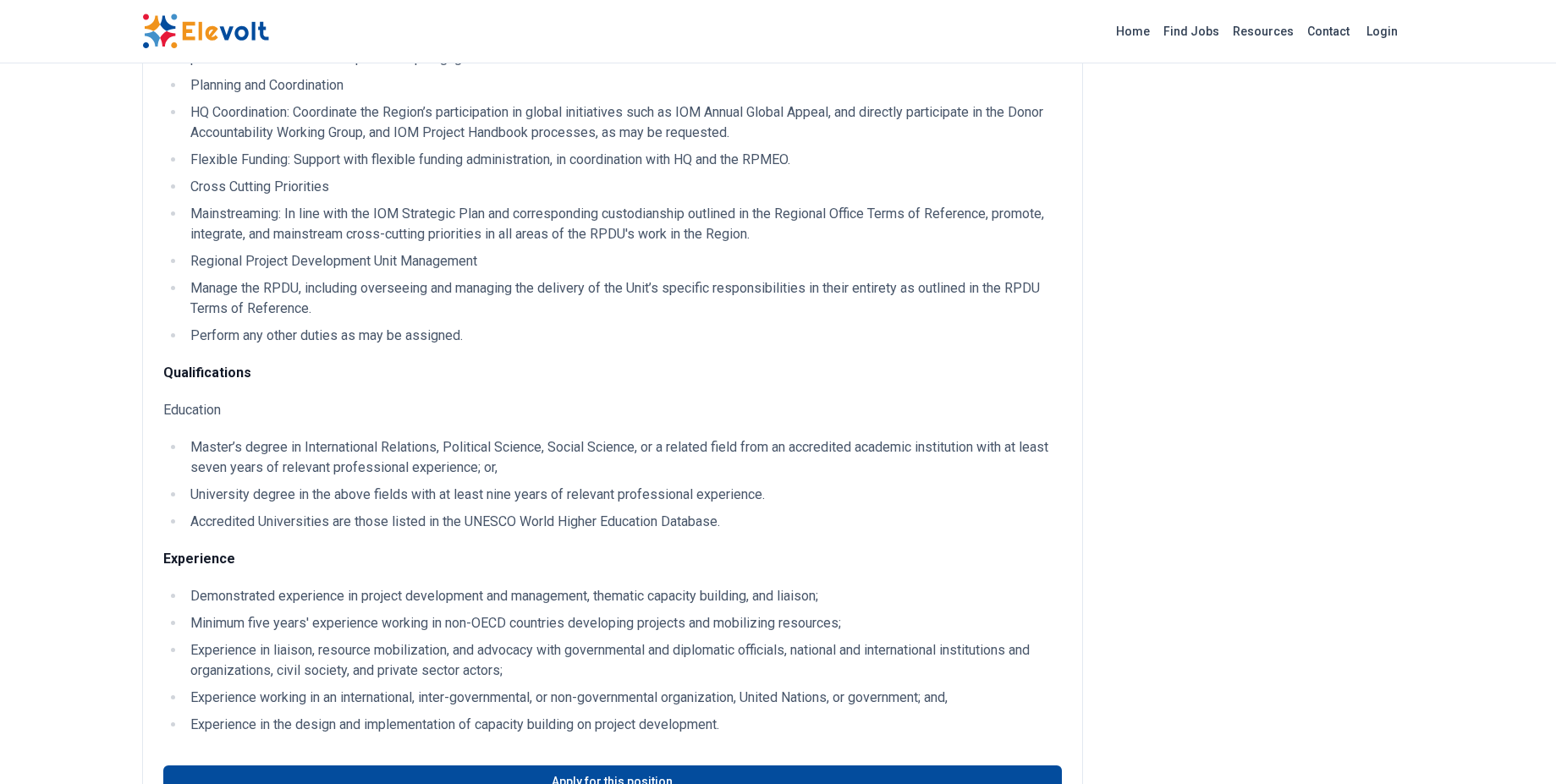
scroll to position [900, 0]
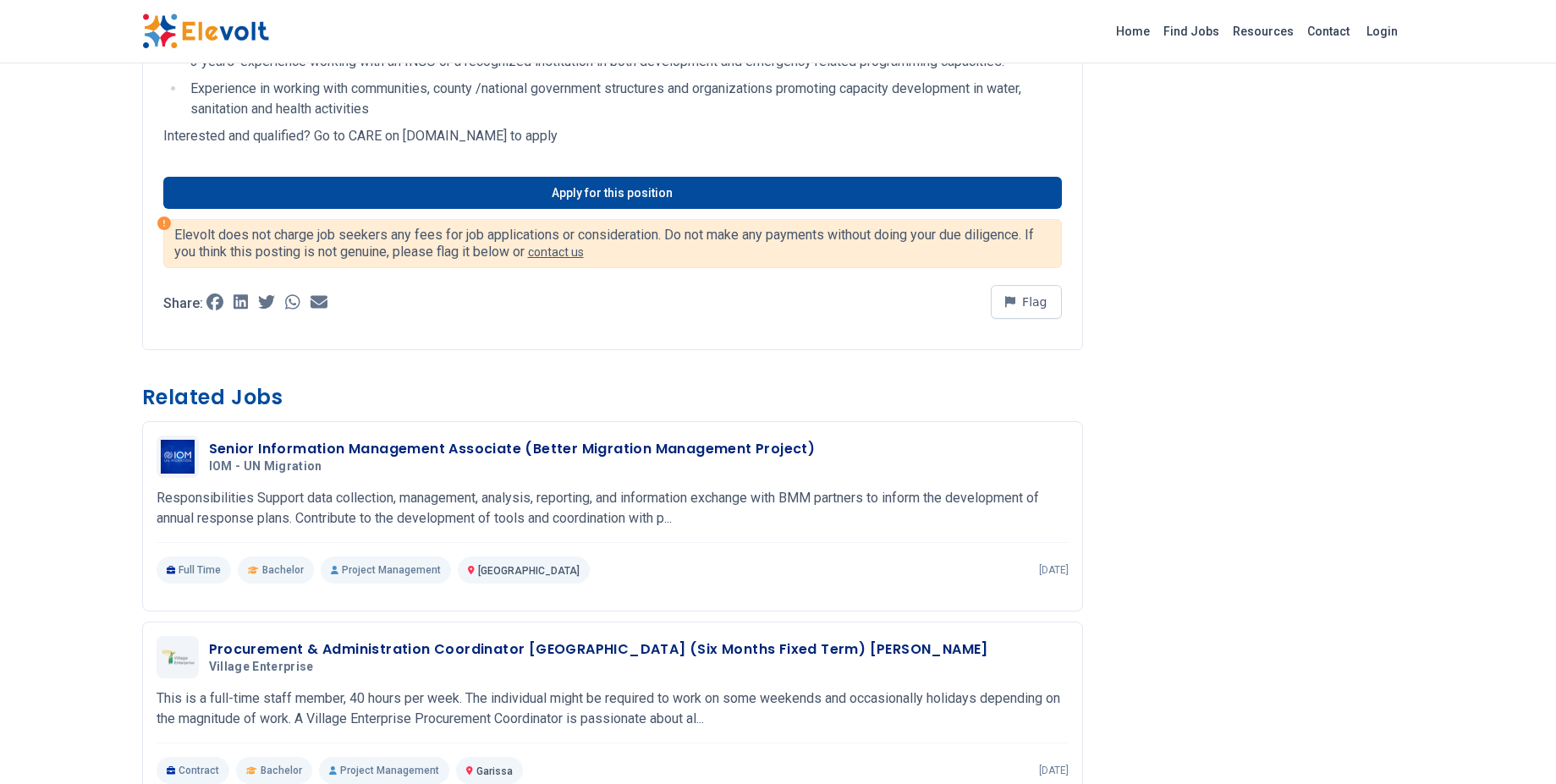
scroll to position [969, 0]
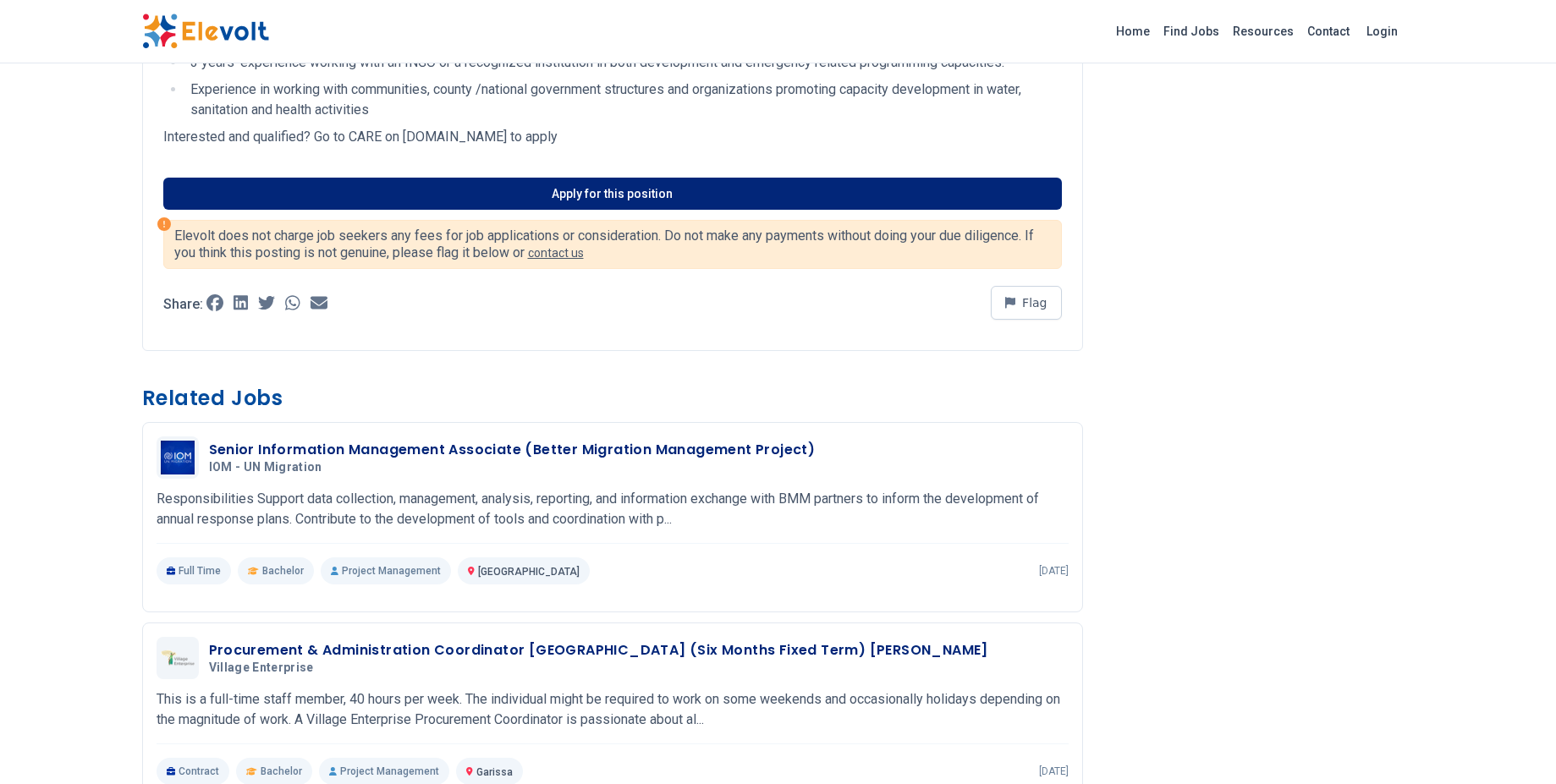
click at [622, 207] on link "Apply for this position" at bounding box center [613, 194] width 898 height 32
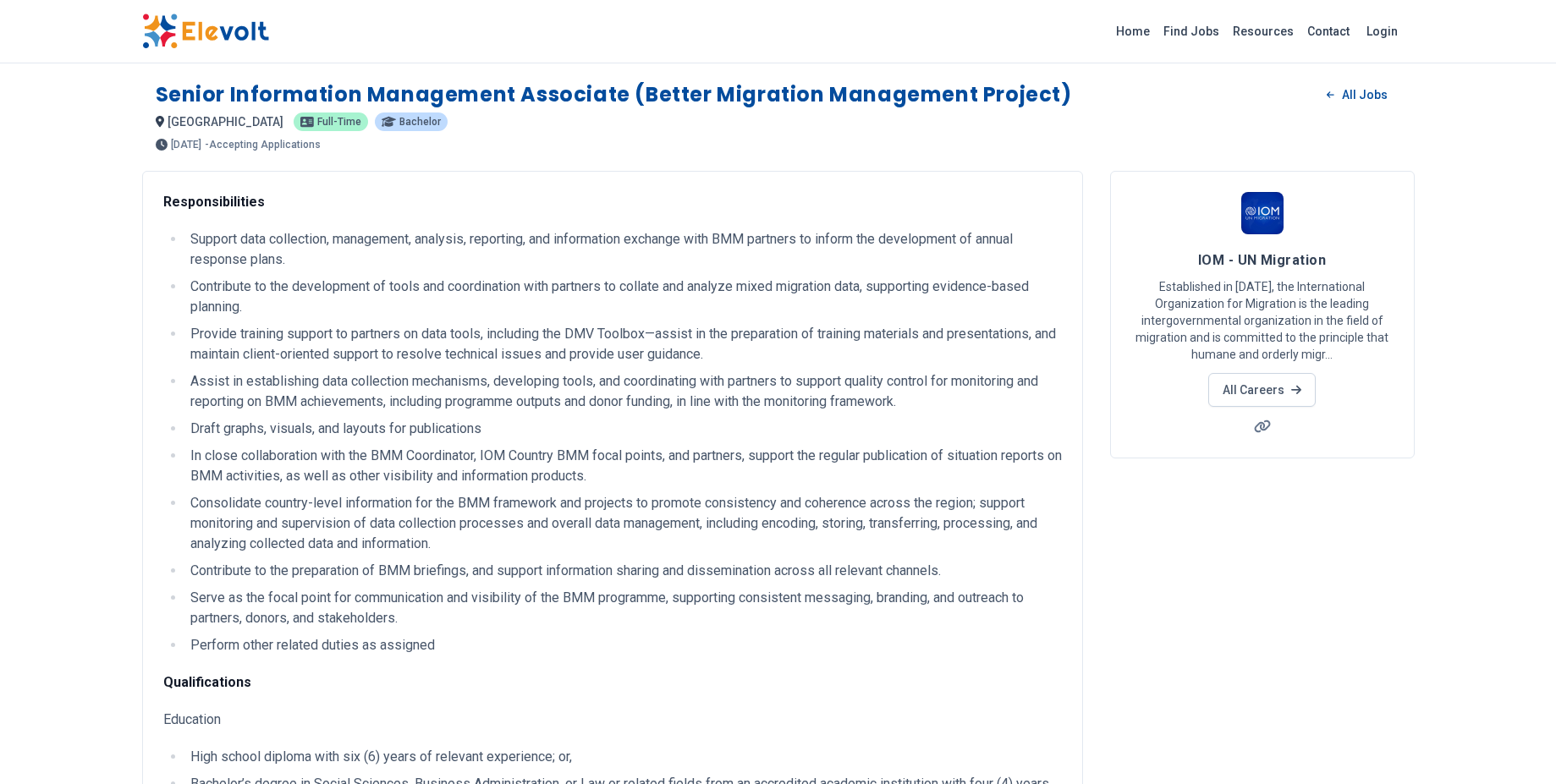
scroll to position [321, 0]
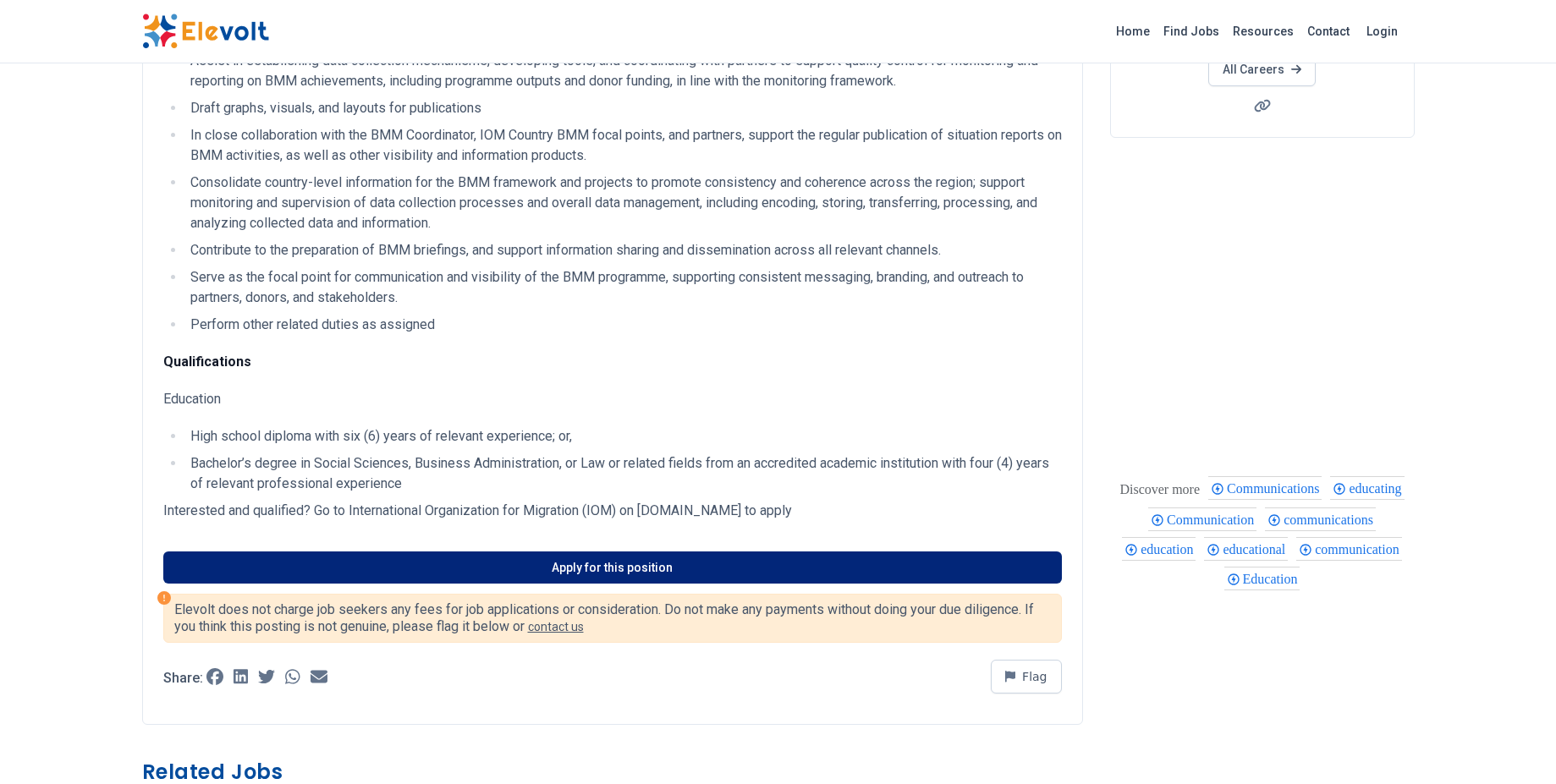
click at [506, 559] on link "Apply for this position" at bounding box center [613, 567] width 898 height 32
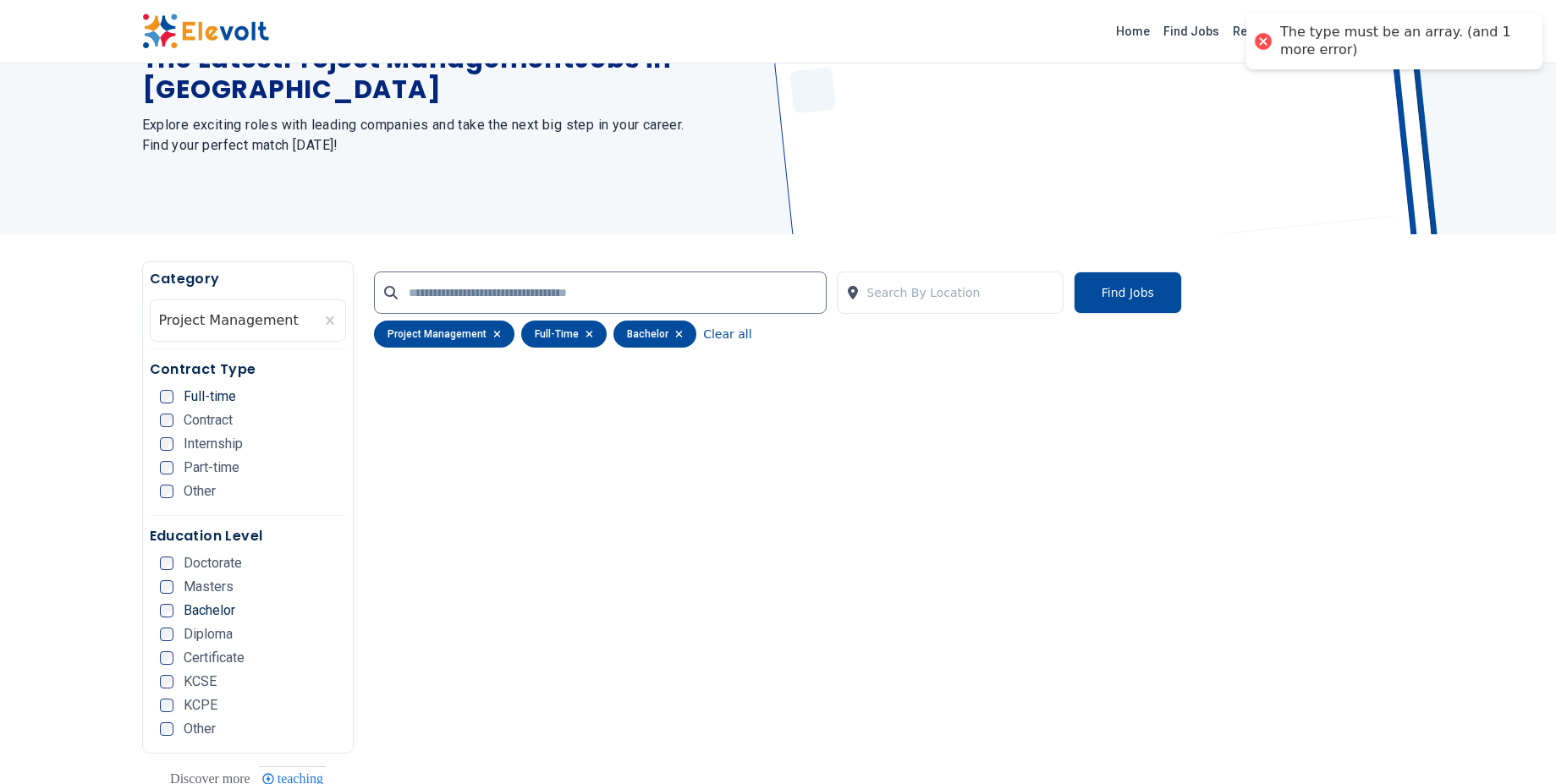
scroll to position [124, 0]
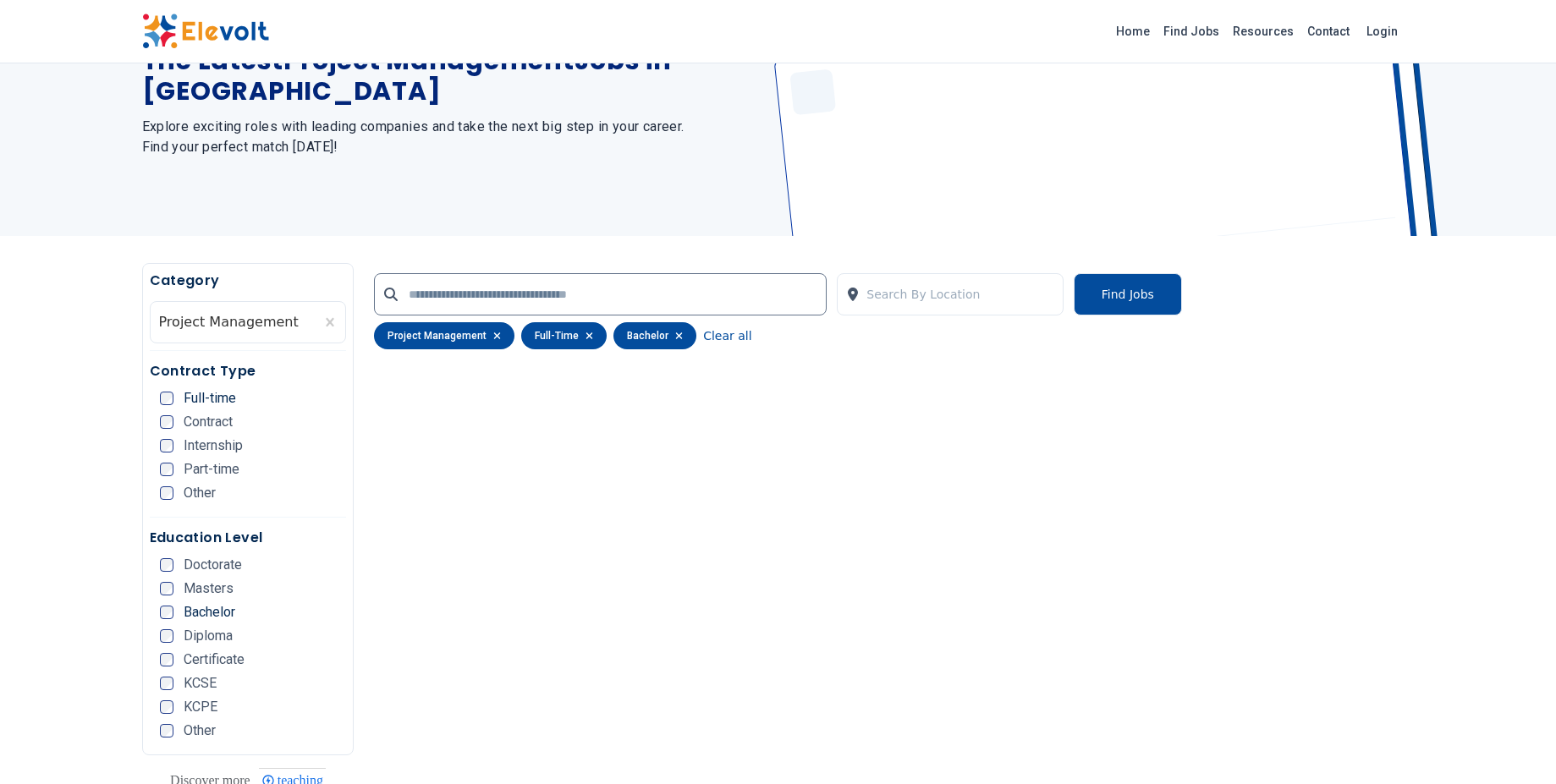
click at [494, 336] on icon "button" at bounding box center [498, 336] width 7 height 7
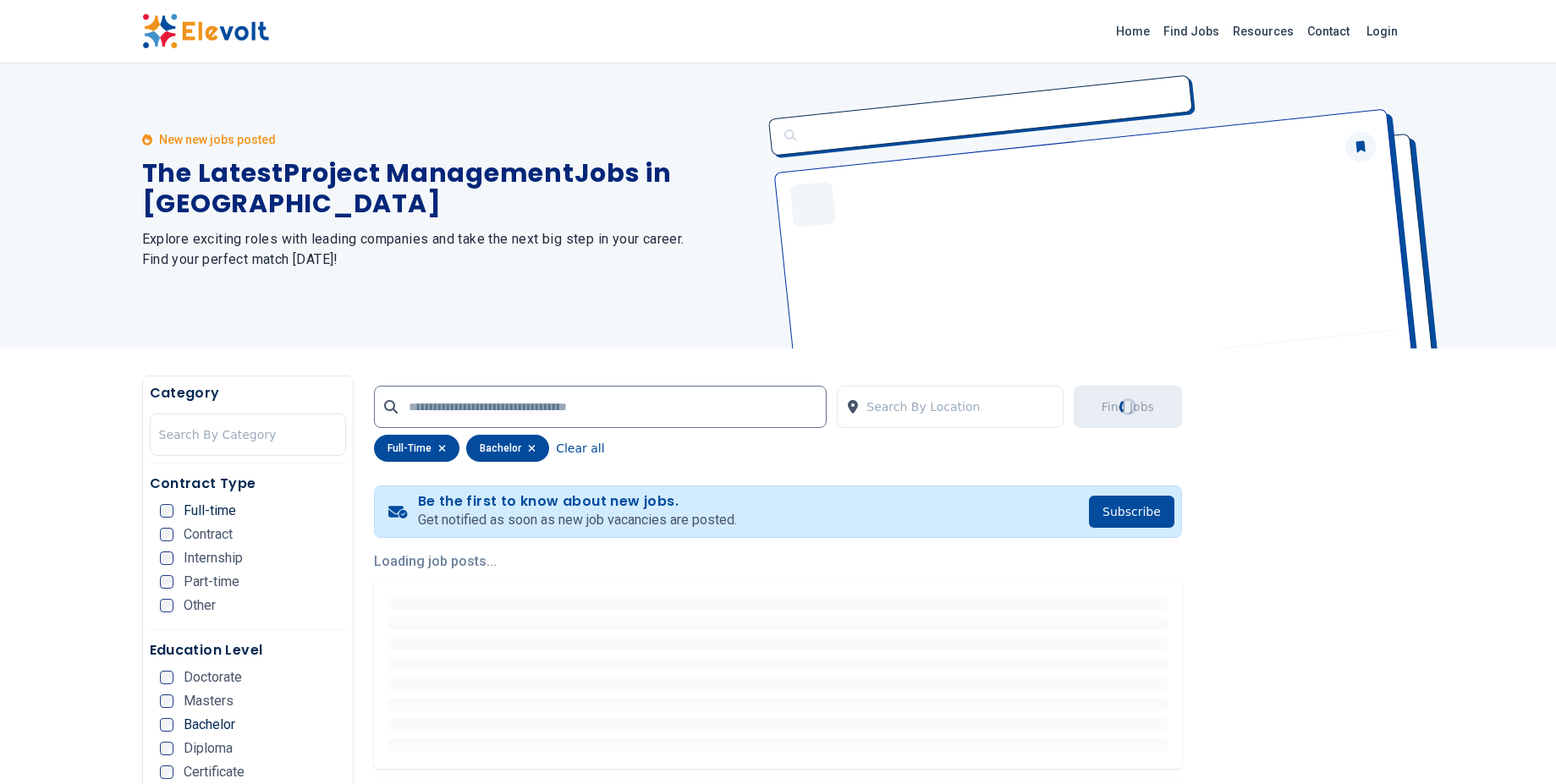
scroll to position [0, 0]
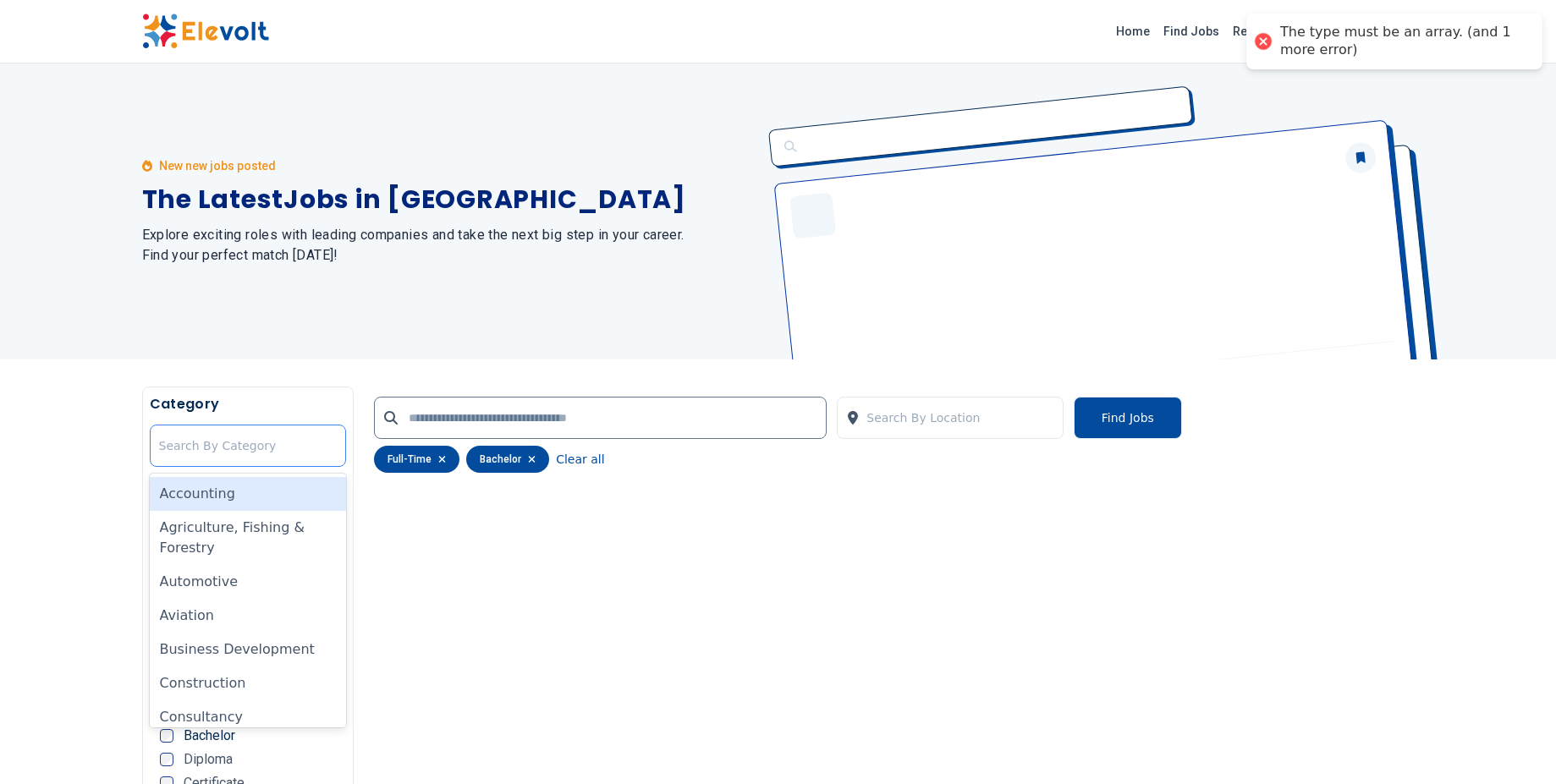
click at [253, 453] on div at bounding box center [248, 445] width 179 height 34
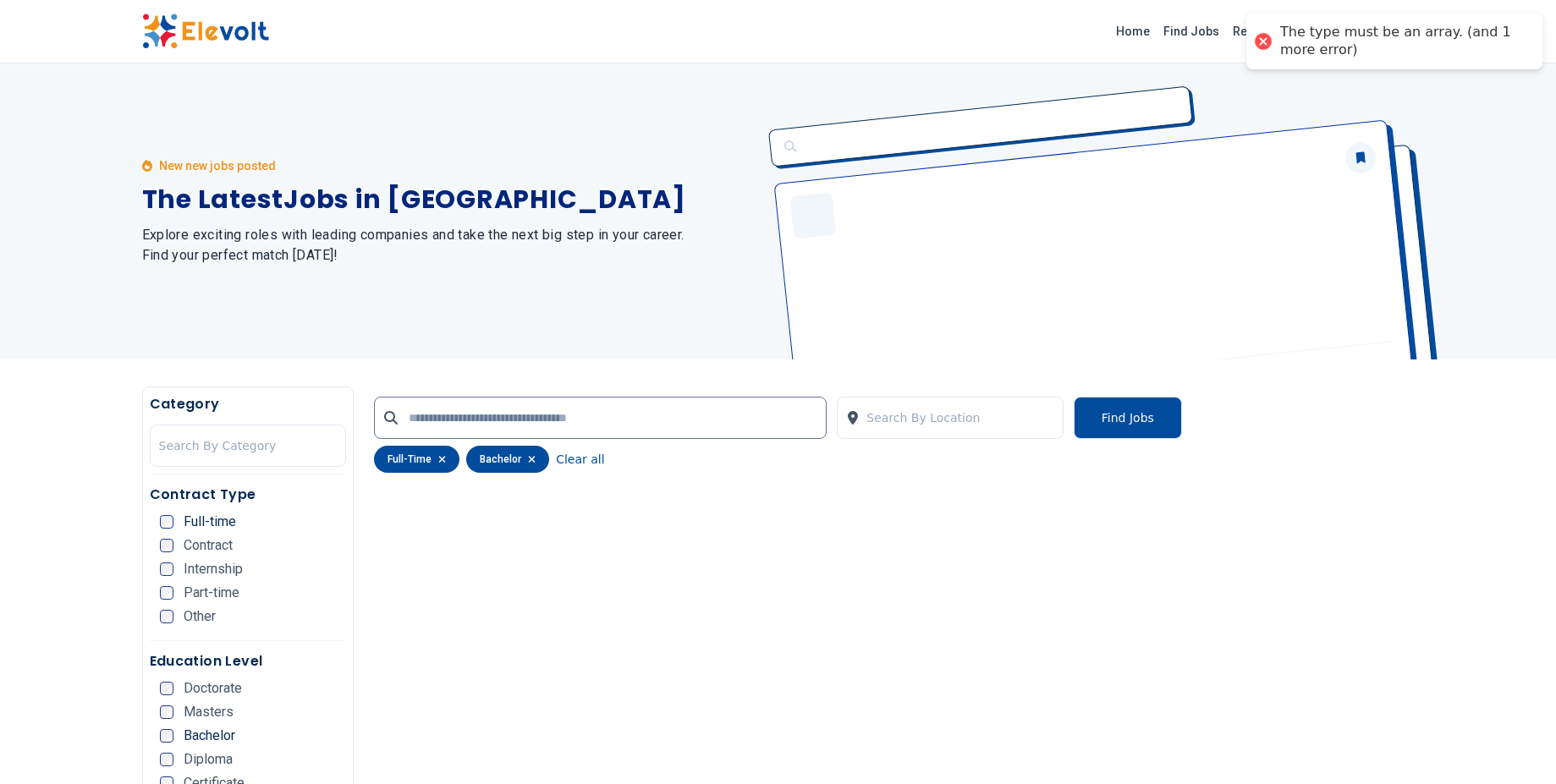
click at [445, 462] on div "full-time" at bounding box center [416, 459] width 86 height 27
click at [441, 460] on icon "button" at bounding box center [443, 460] width 7 height 7
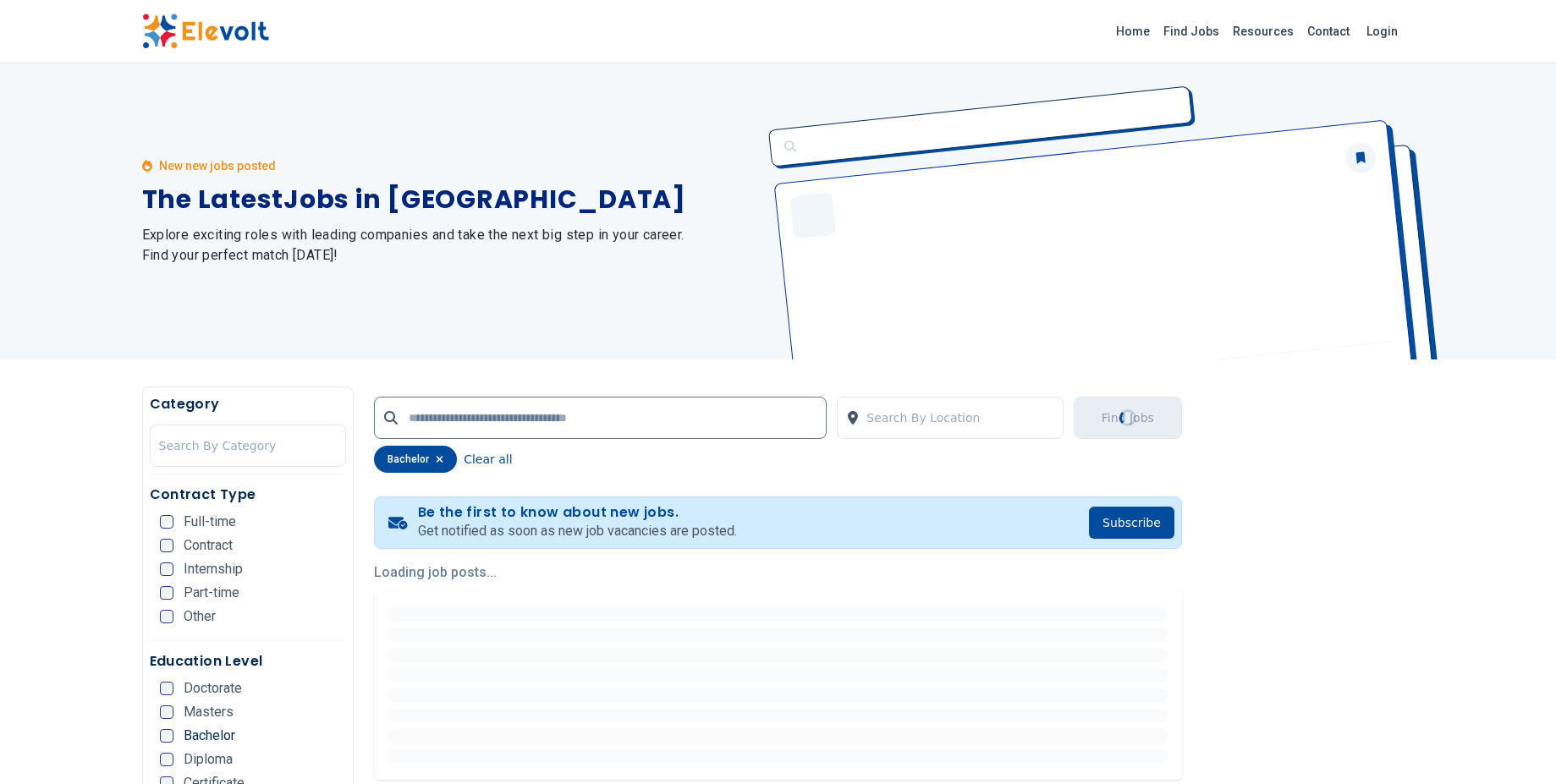
click at [440, 459] on icon "button" at bounding box center [439, 459] width 8 height 10
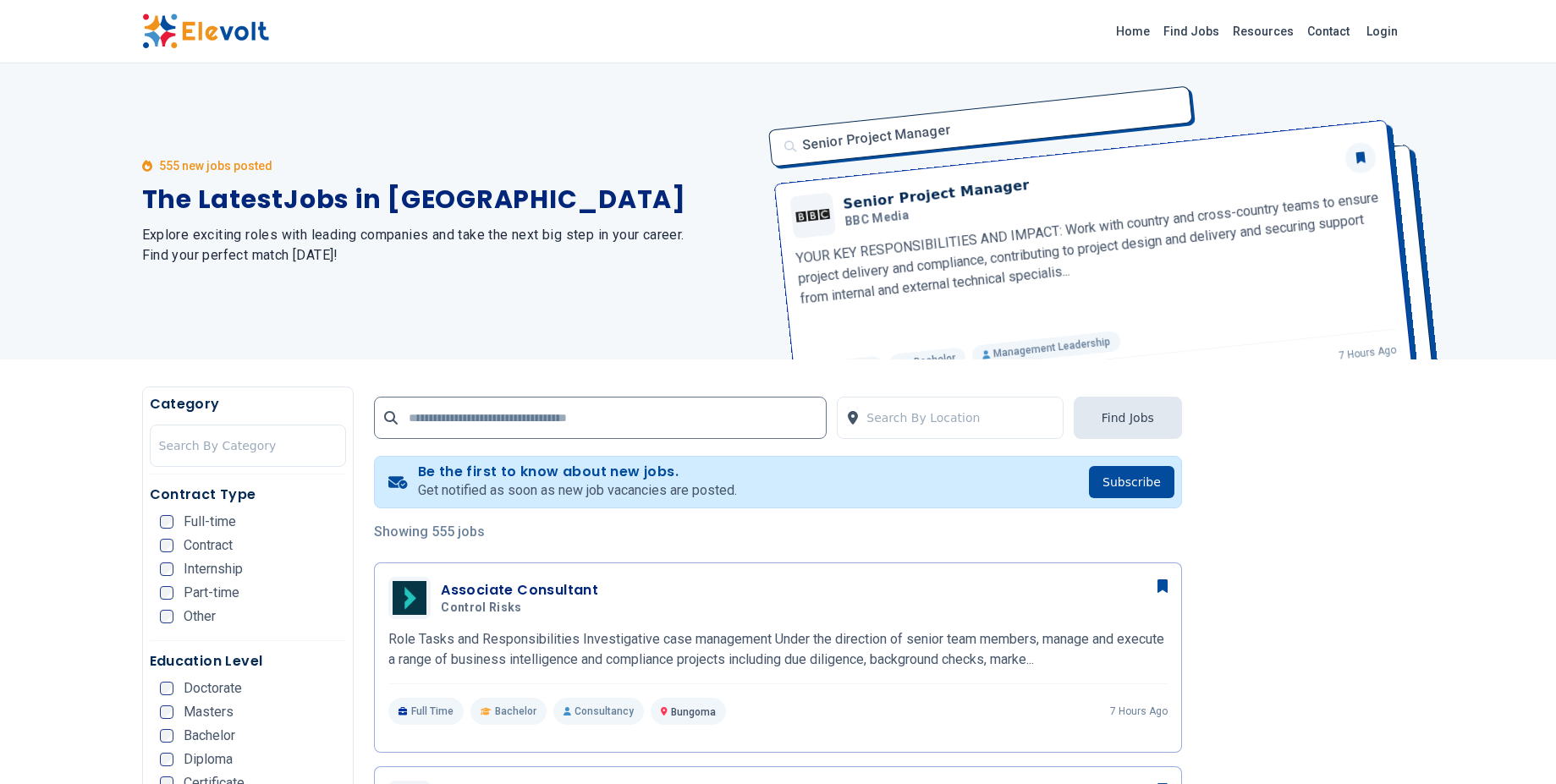
click at [158, 520] on div "Contract Type Full-time Contract Internship Part-time Other" at bounding box center [248, 562] width 197 height 156
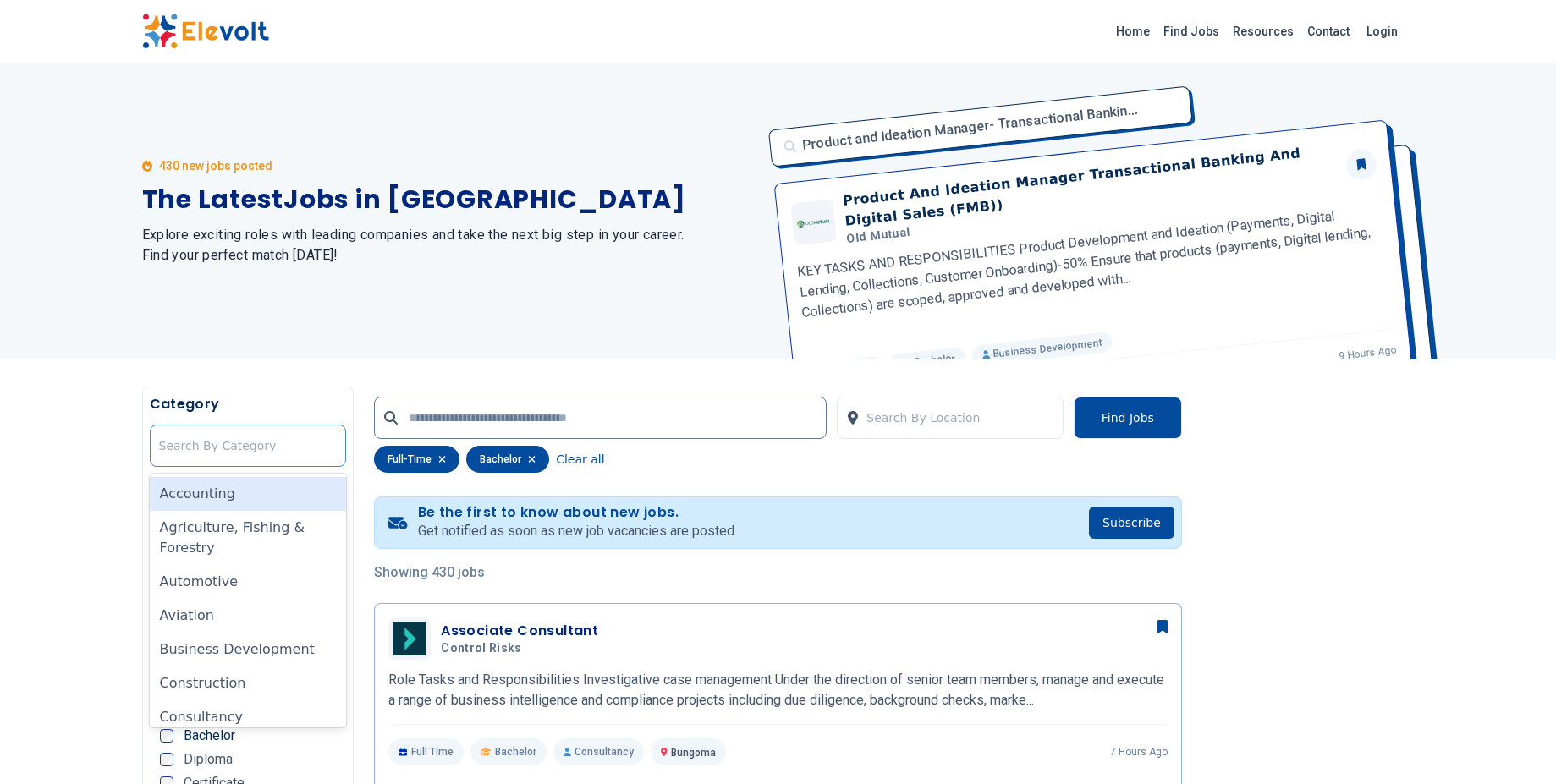
click at [181, 441] on div at bounding box center [248, 445] width 179 height 34
type input "**"
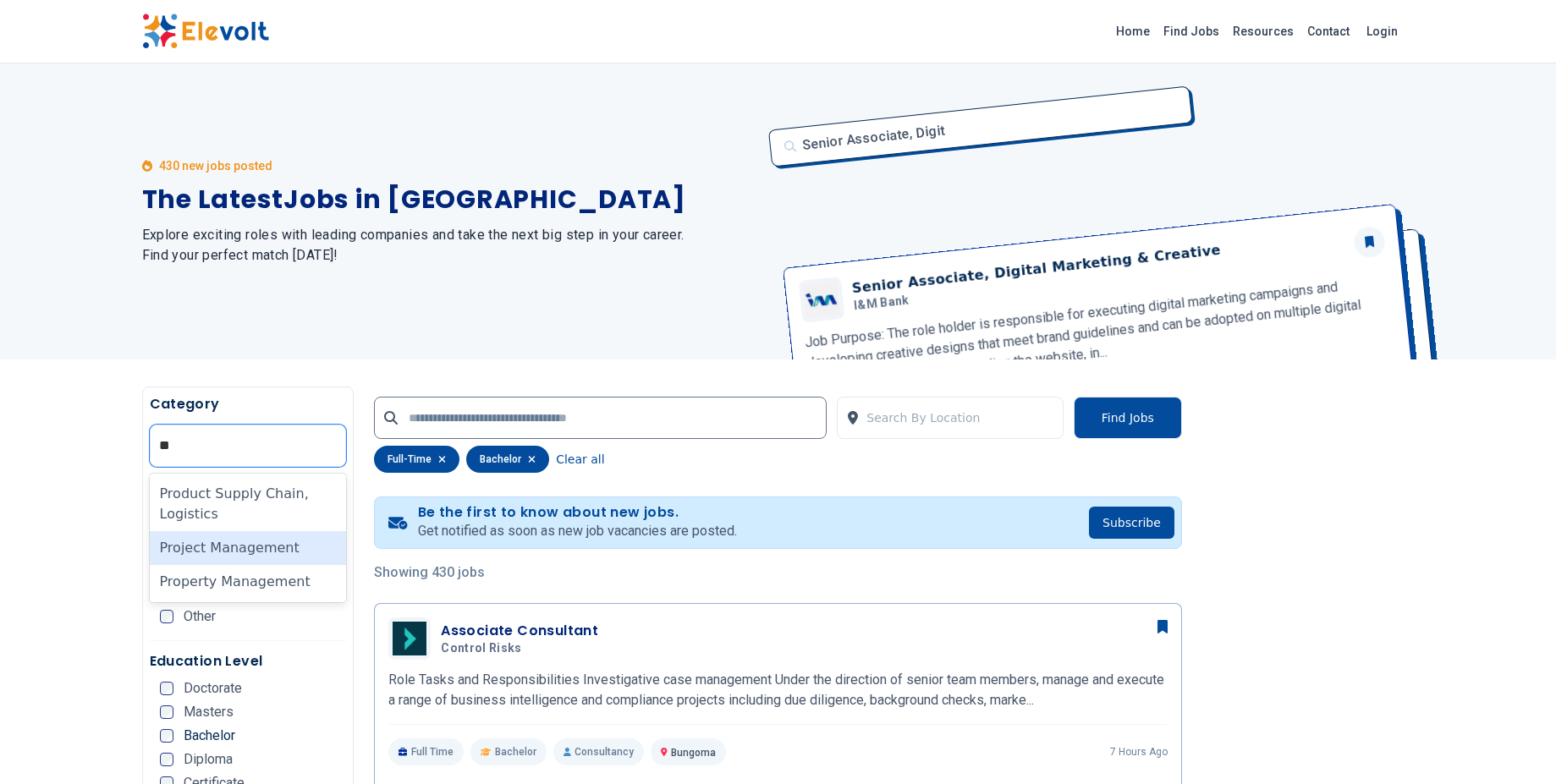
click at [200, 539] on div "Project Management" at bounding box center [248, 548] width 197 height 34
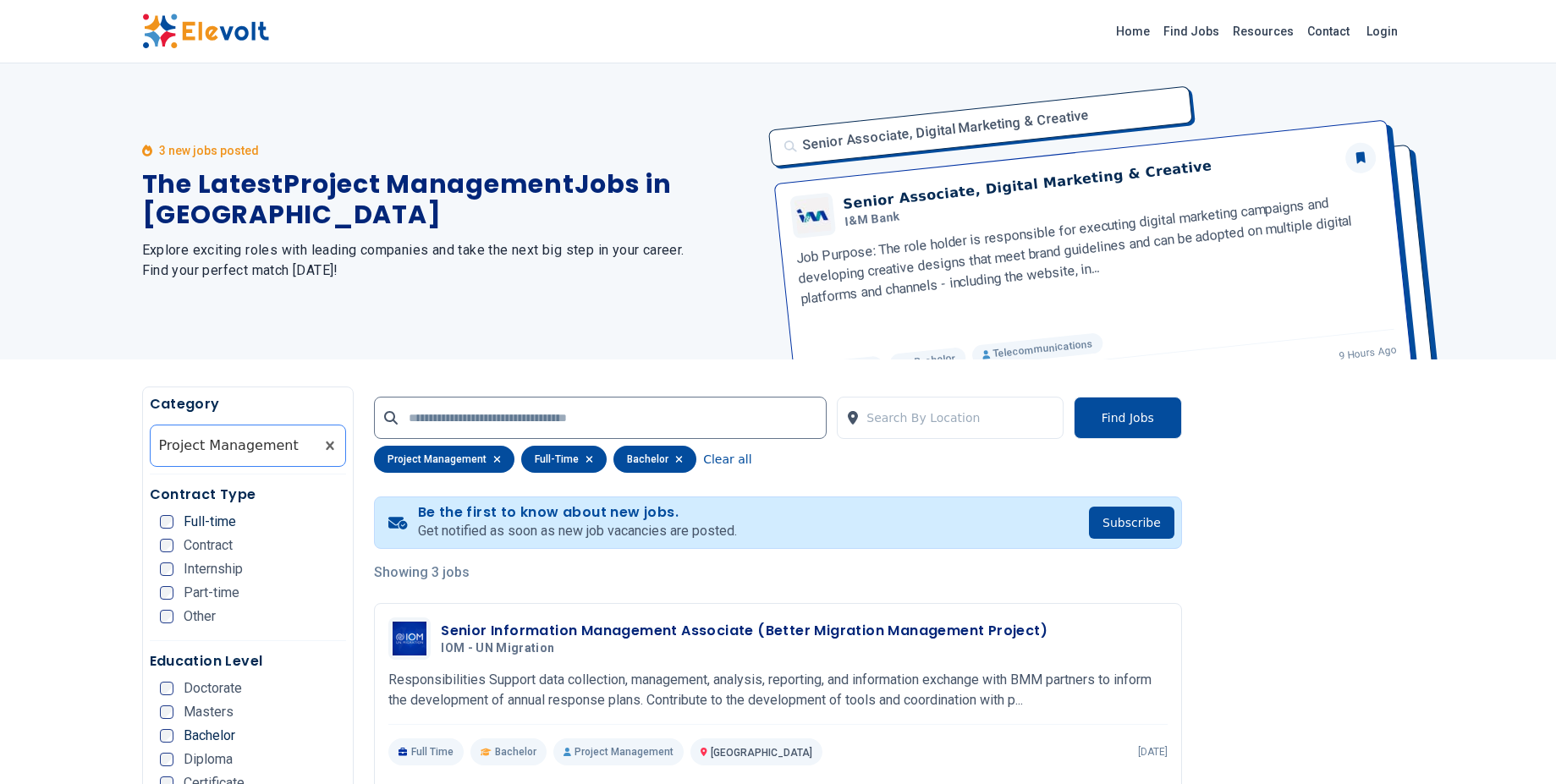
click at [269, 439] on div at bounding box center [233, 445] width 148 height 34
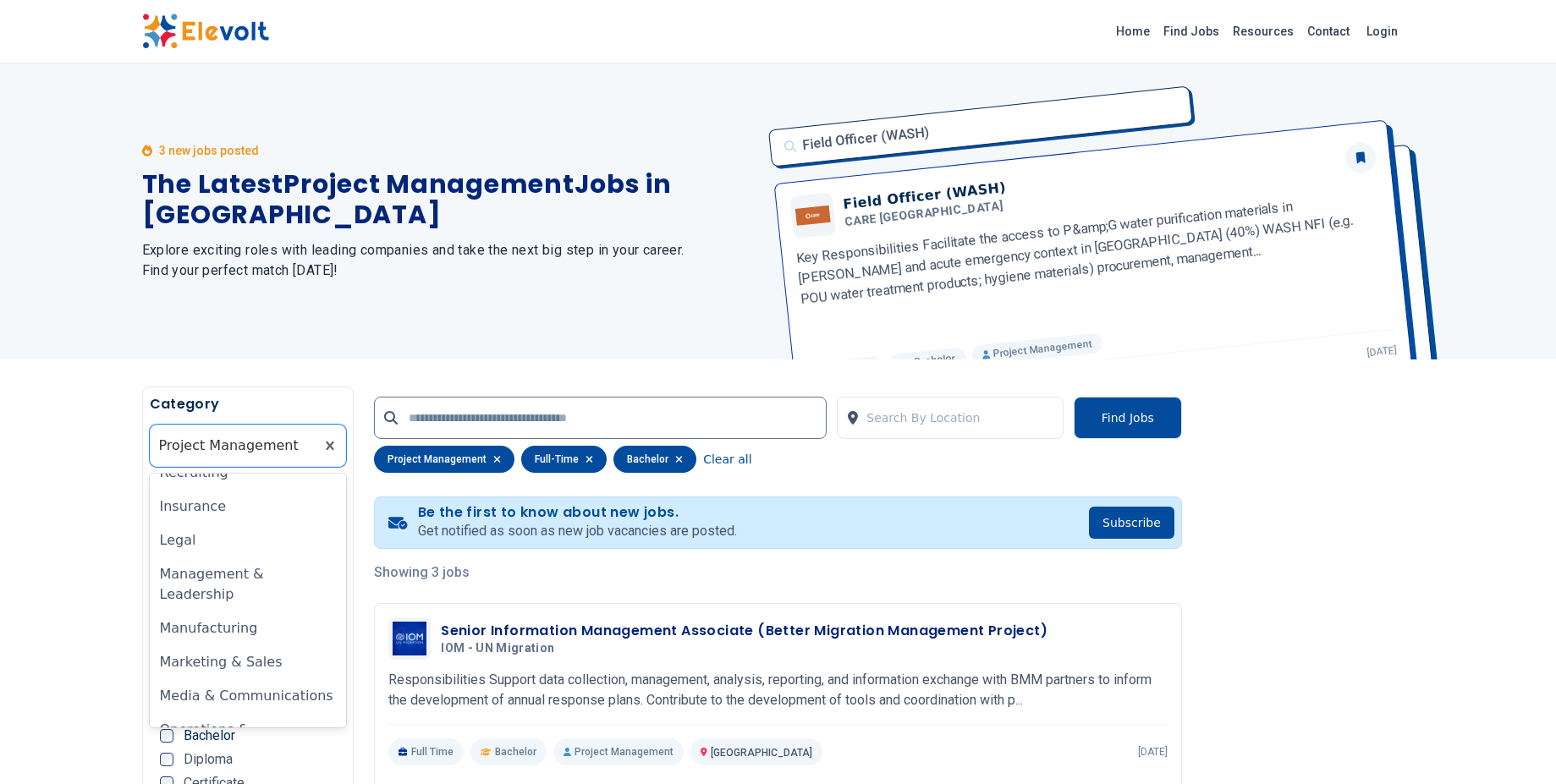
scroll to position [674, 0]
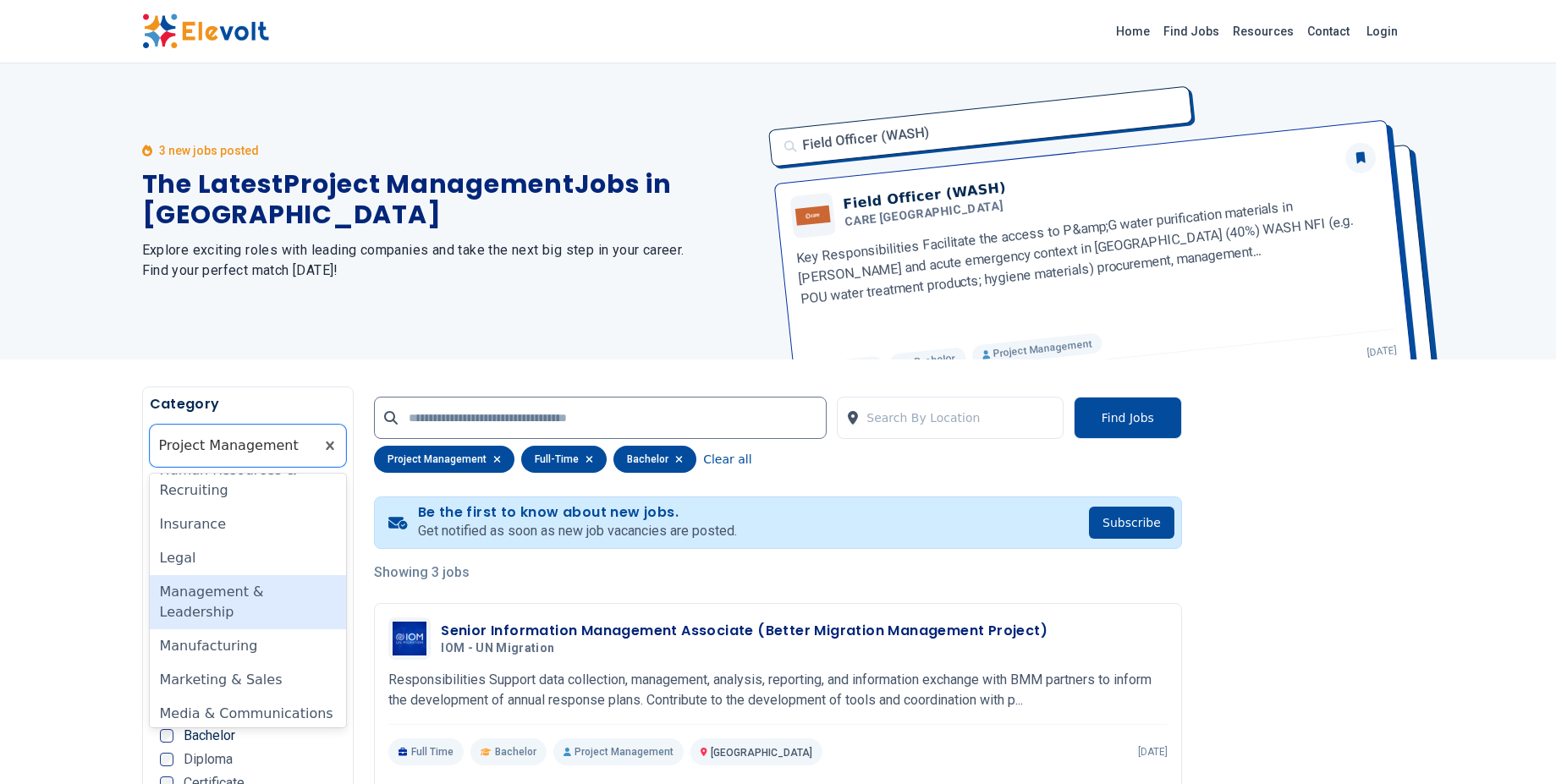
click at [225, 586] on div "Management & Leadership" at bounding box center [248, 602] width 197 height 54
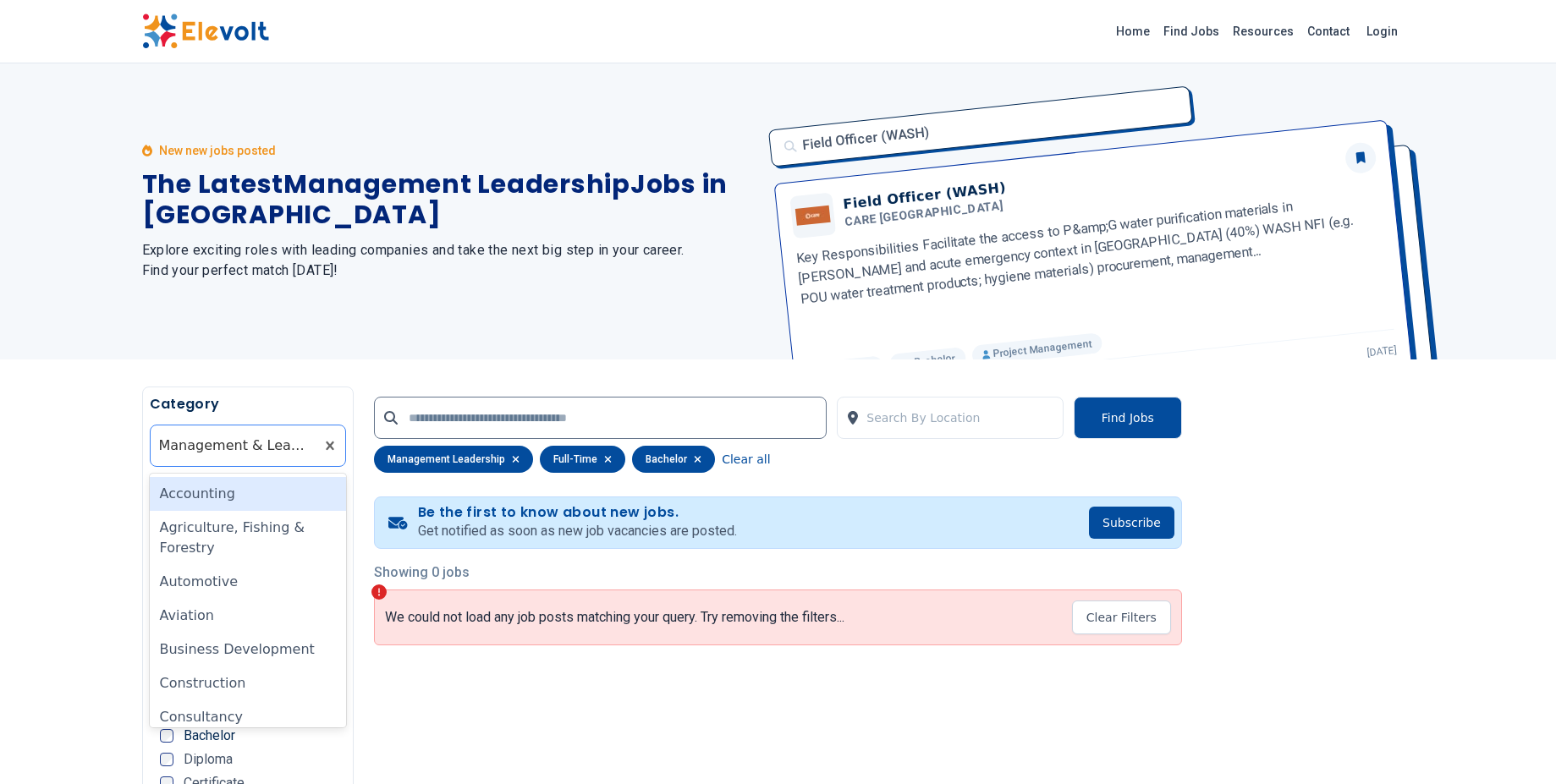
click at [271, 441] on div at bounding box center [233, 445] width 148 height 34
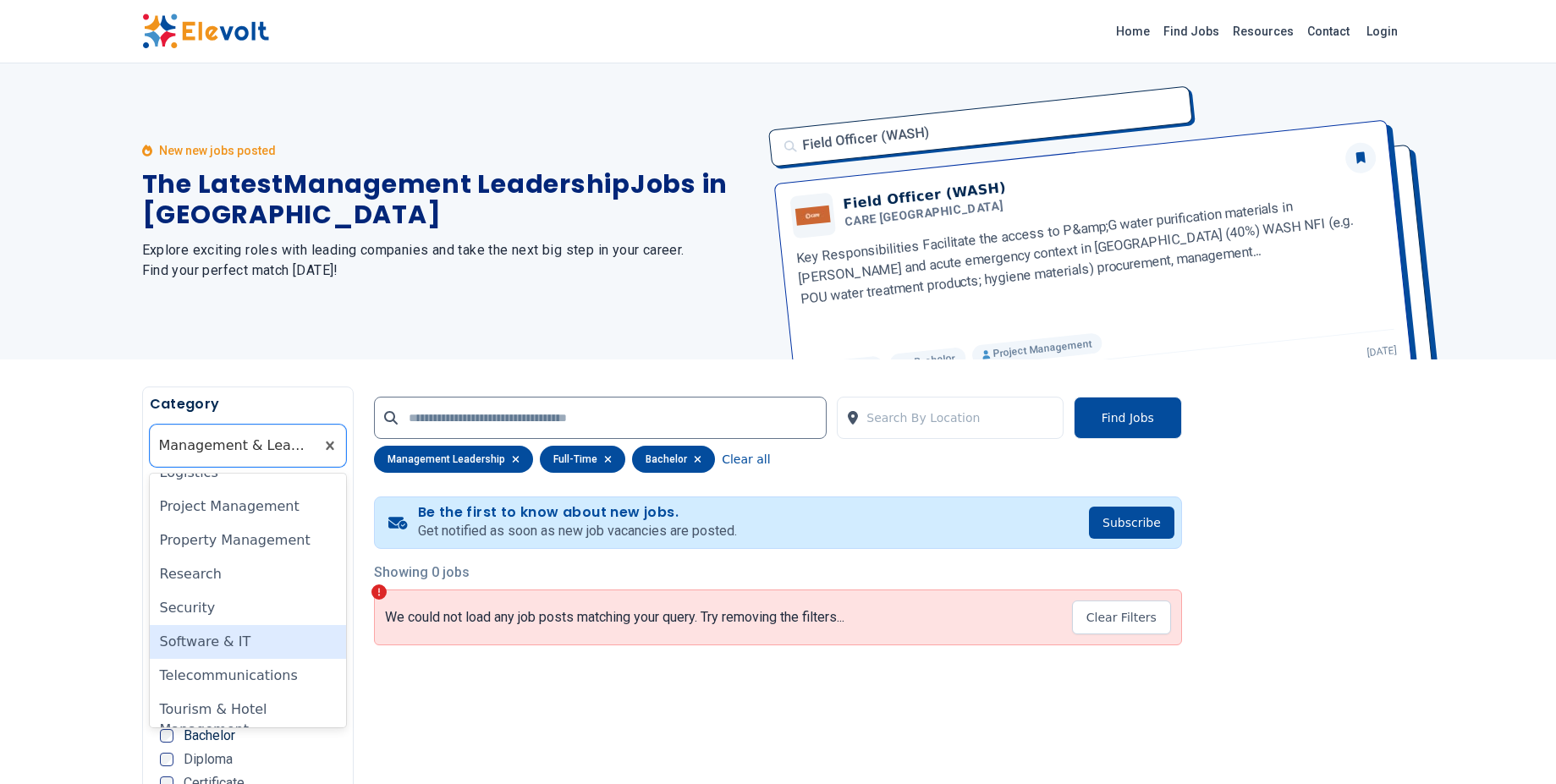
click at [228, 625] on div "Software & IT" at bounding box center [248, 642] width 197 height 34
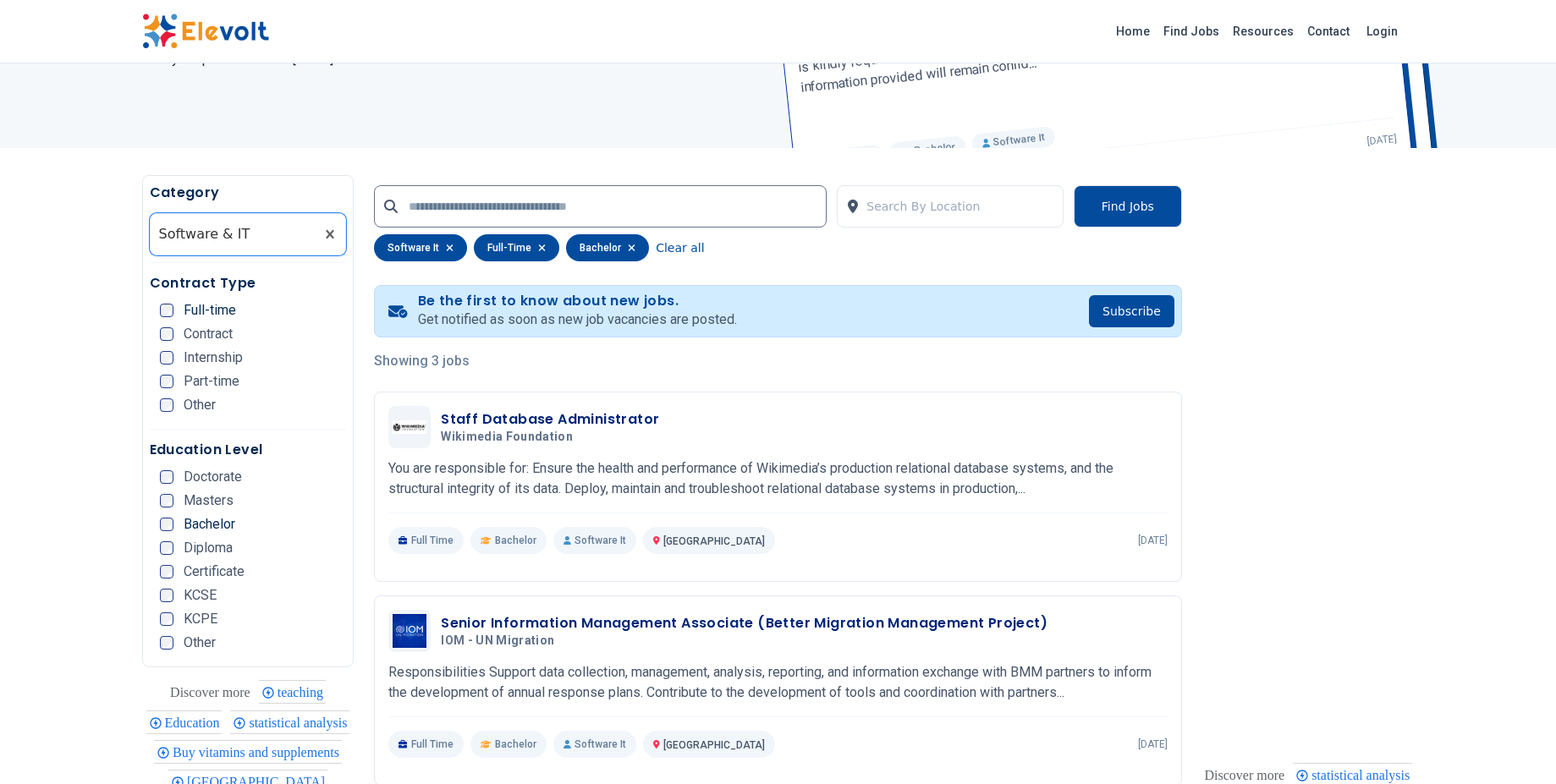
scroll to position [176, 0]
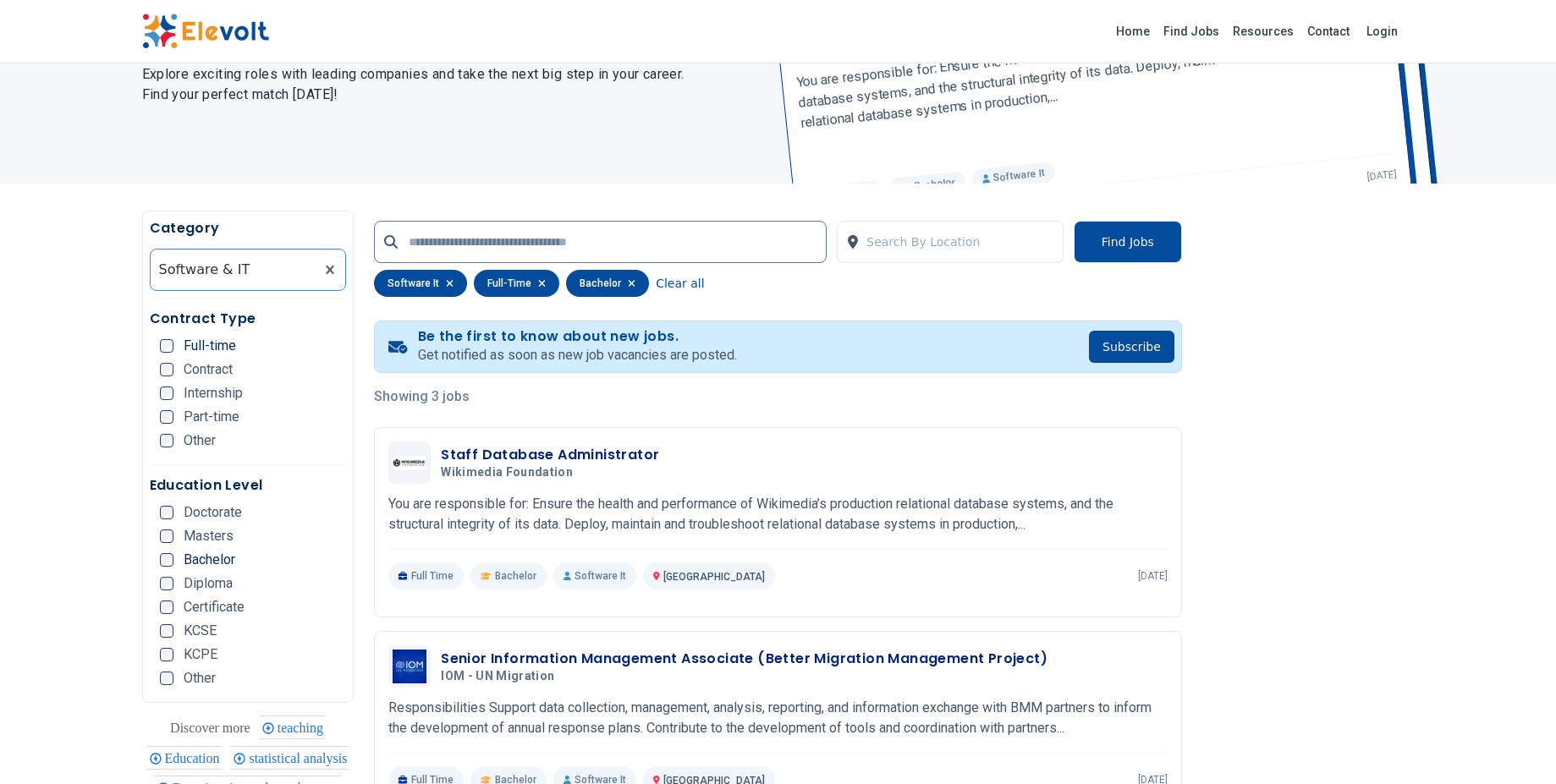
click at [248, 277] on div at bounding box center [233, 270] width 148 height 34
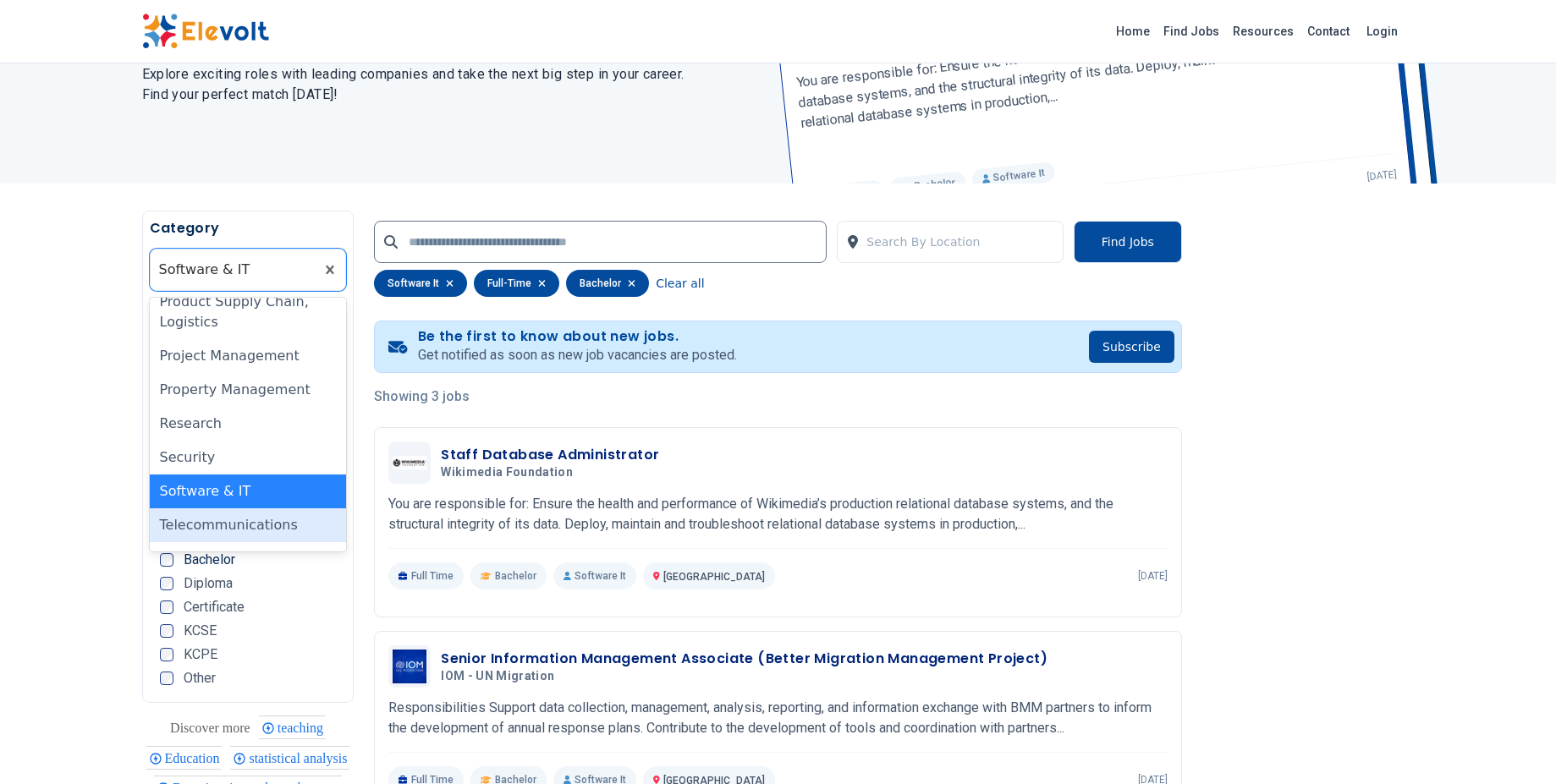
scroll to position [1059, 0]
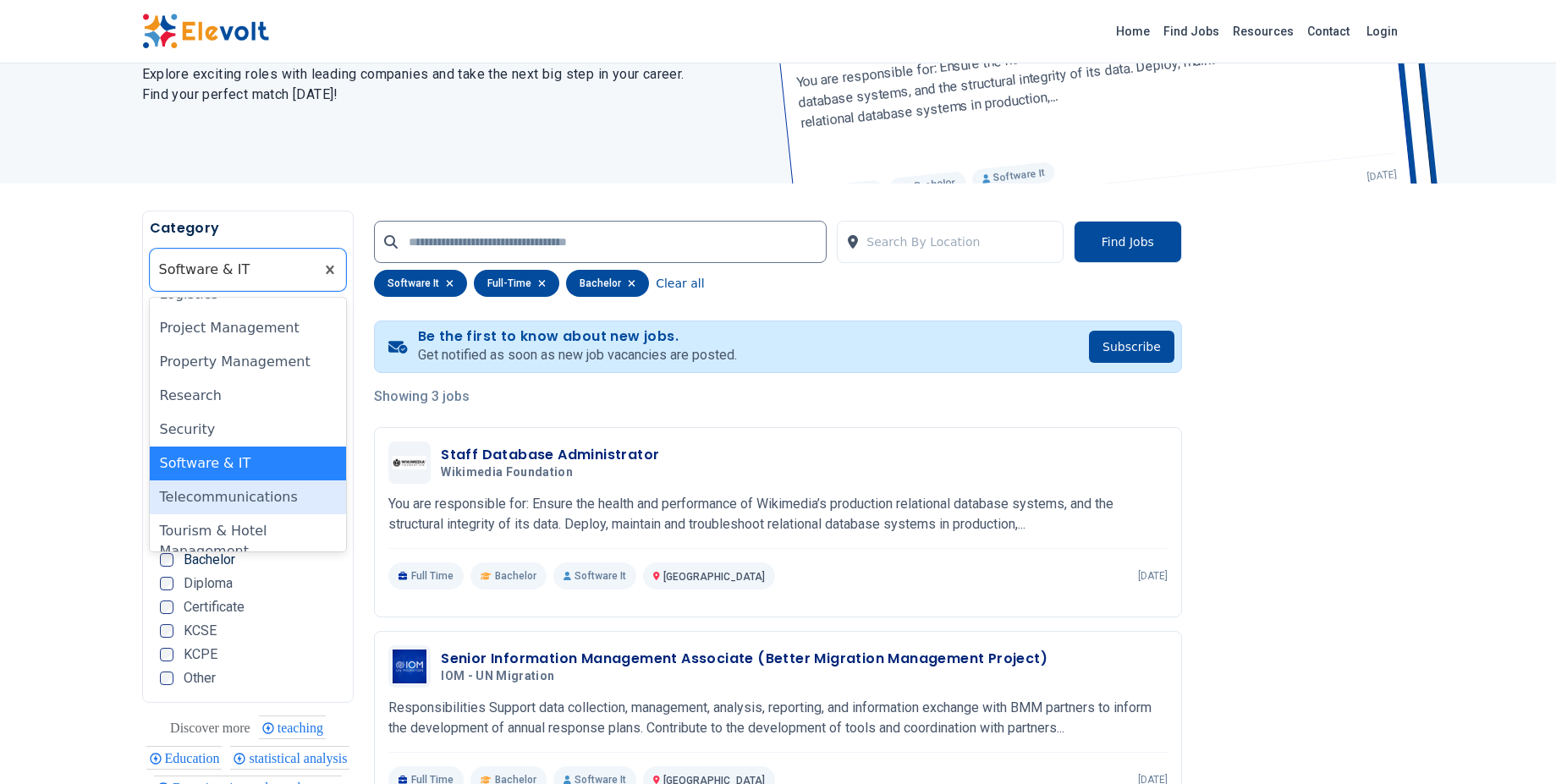
click at [246, 481] on div "Telecommunications" at bounding box center [248, 498] width 197 height 34
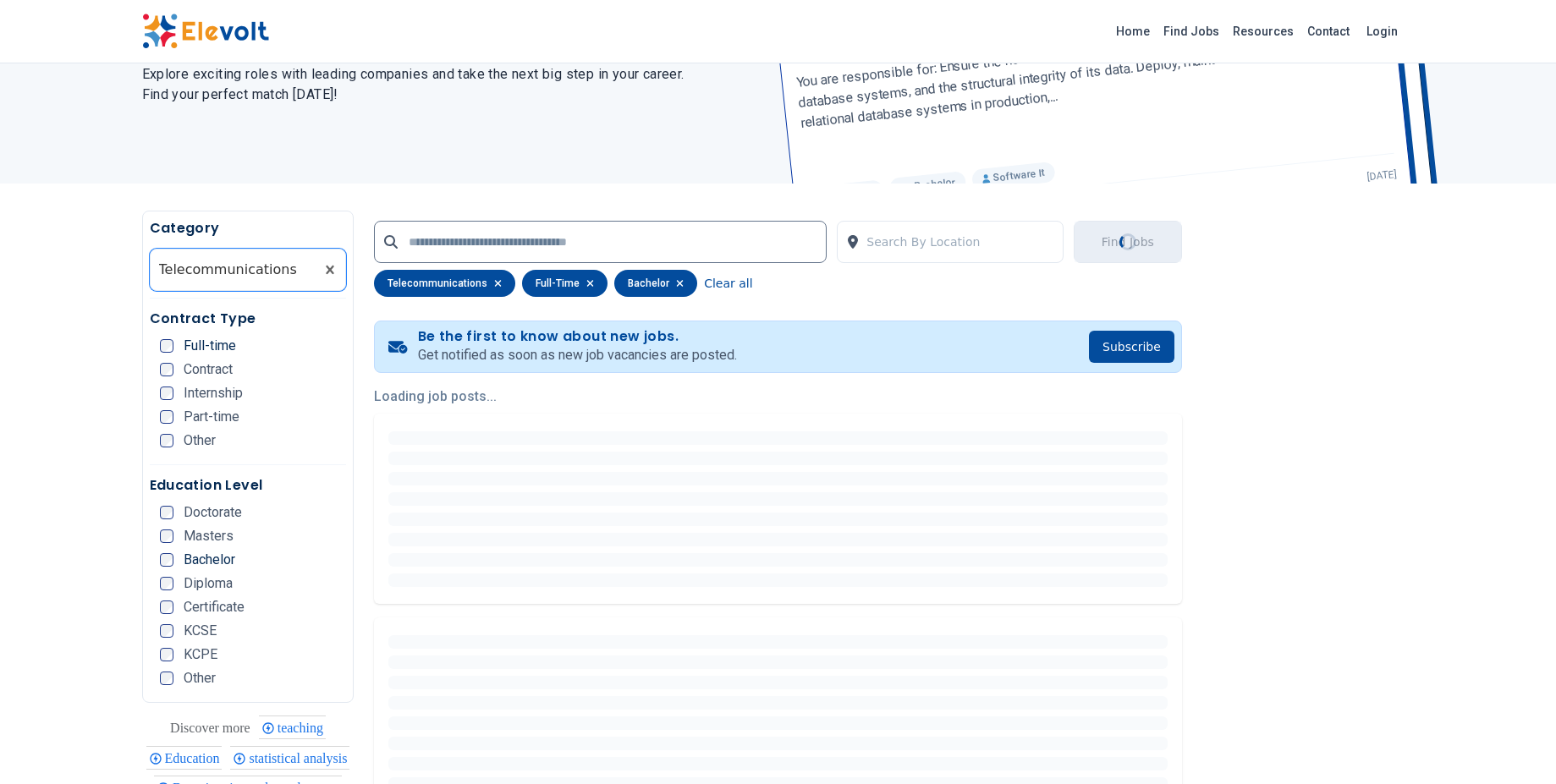
scroll to position [0, 0]
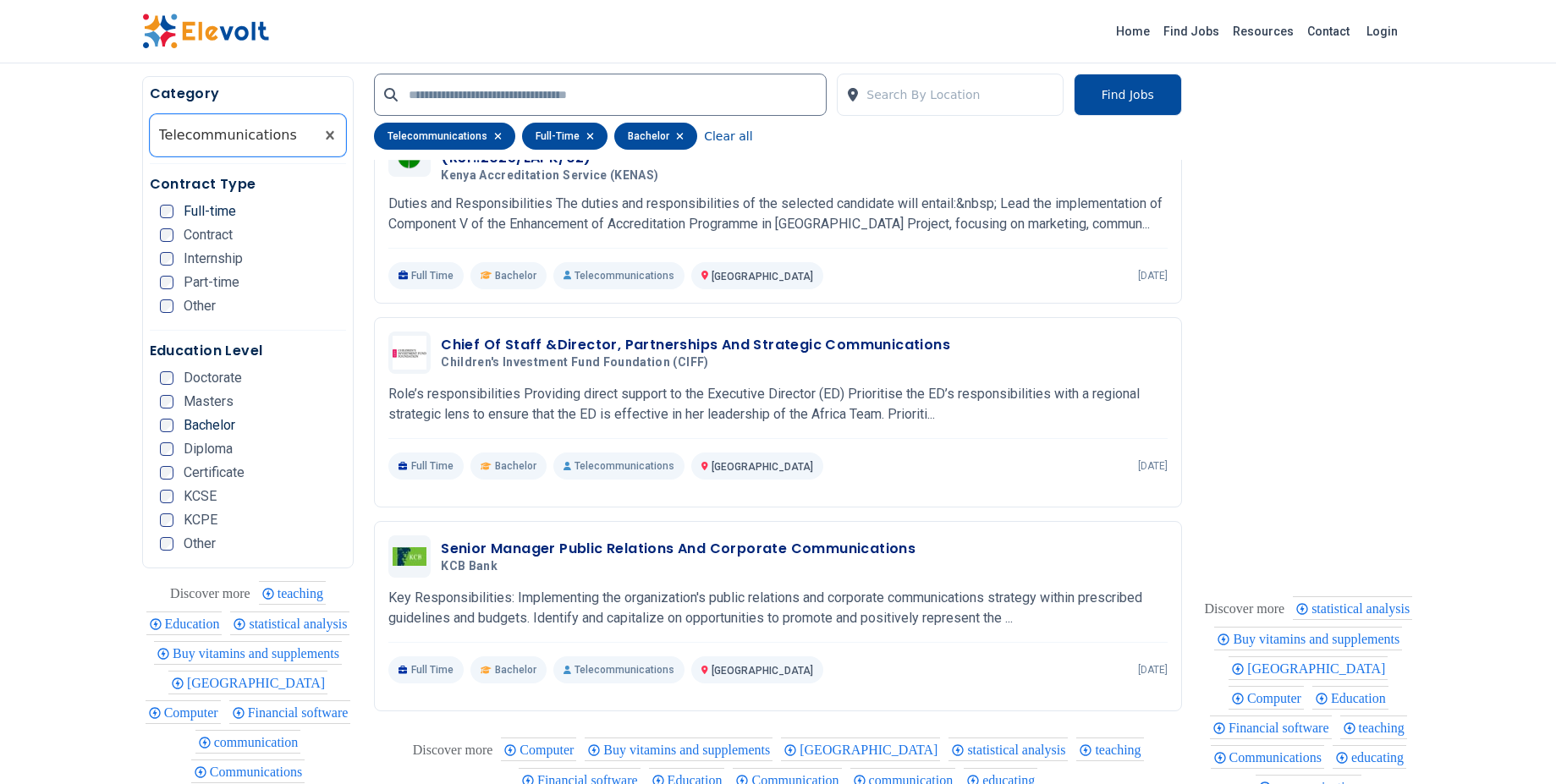
scroll to position [1801, 0]
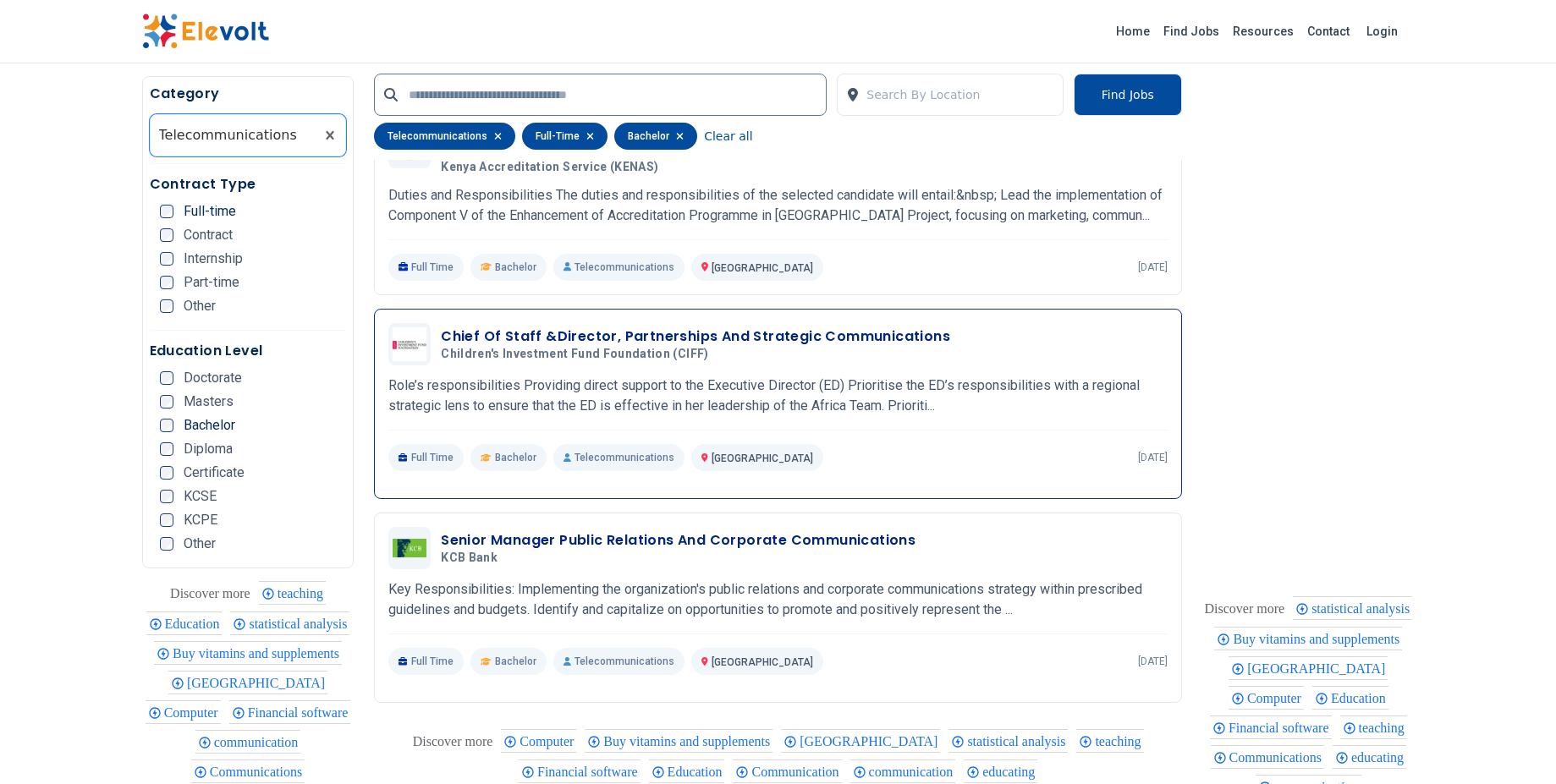
click at [782, 331] on h3 "Chief Of Staff &Director, Partnerships And Strategic Communications" at bounding box center [696, 336] width 509 height 20
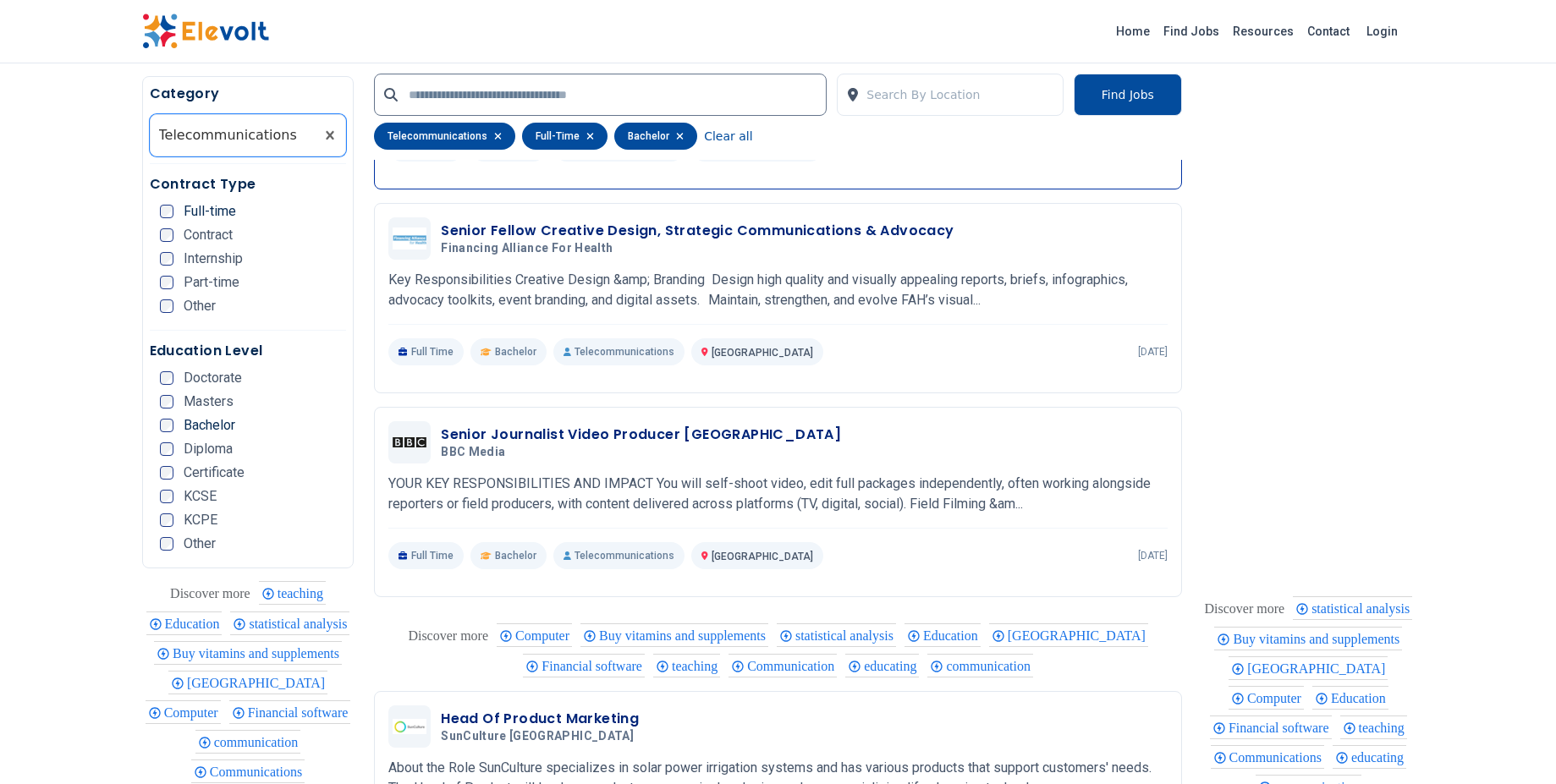
scroll to position [3208, 0]
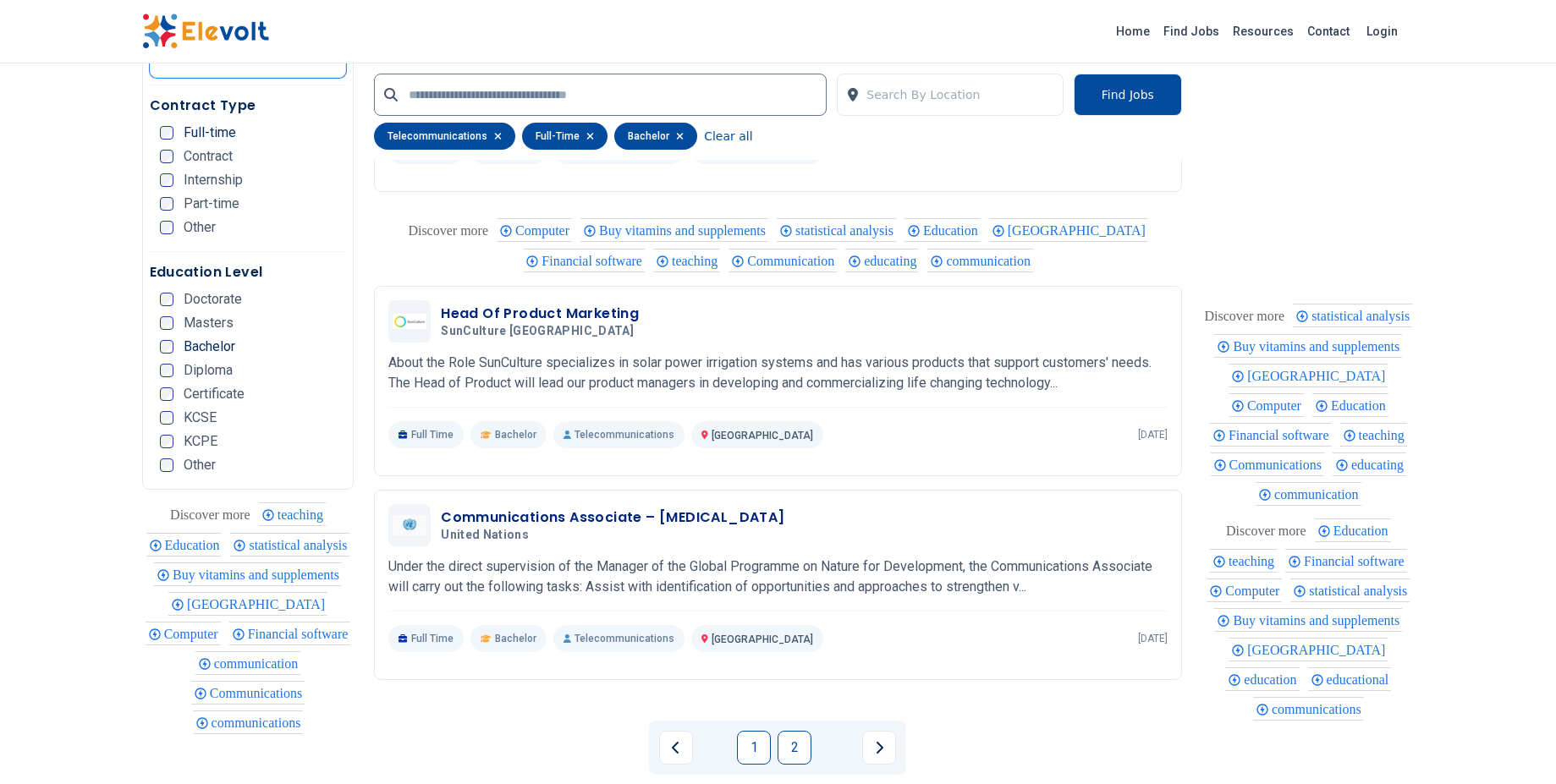
click at [789, 746] on link "2" at bounding box center [794, 748] width 34 height 34
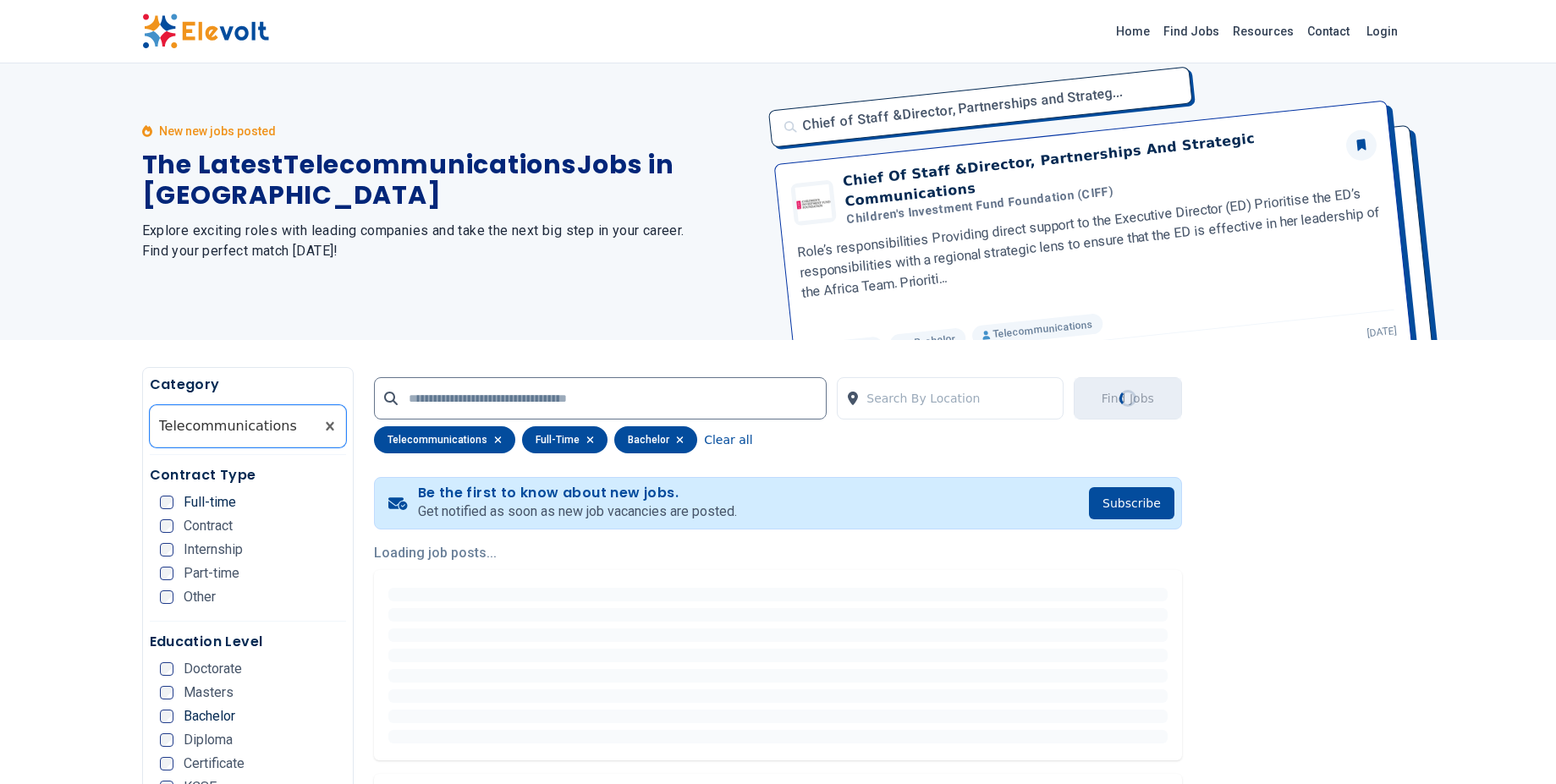
scroll to position [0, 0]
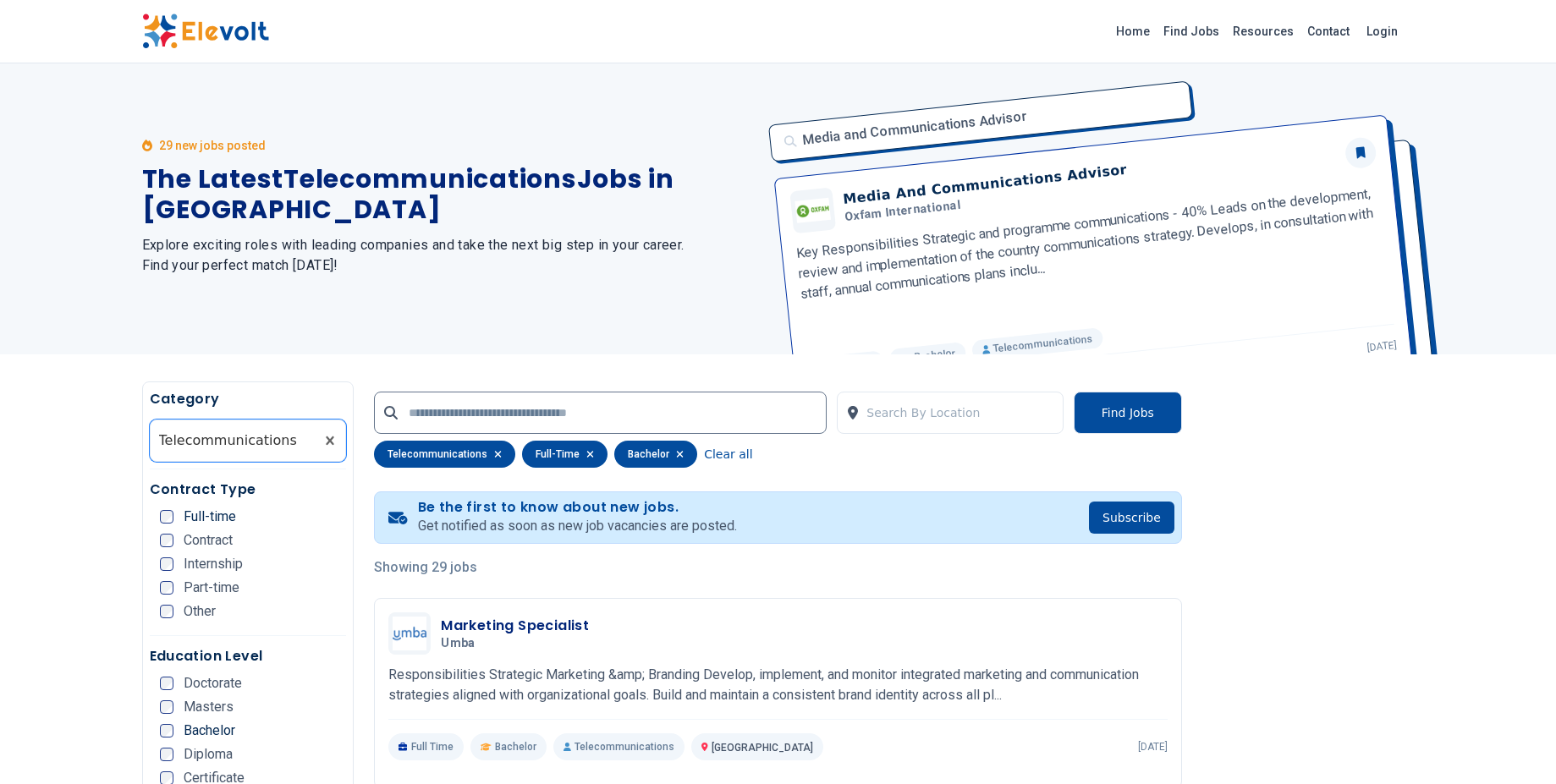
scroll to position [4, 0]
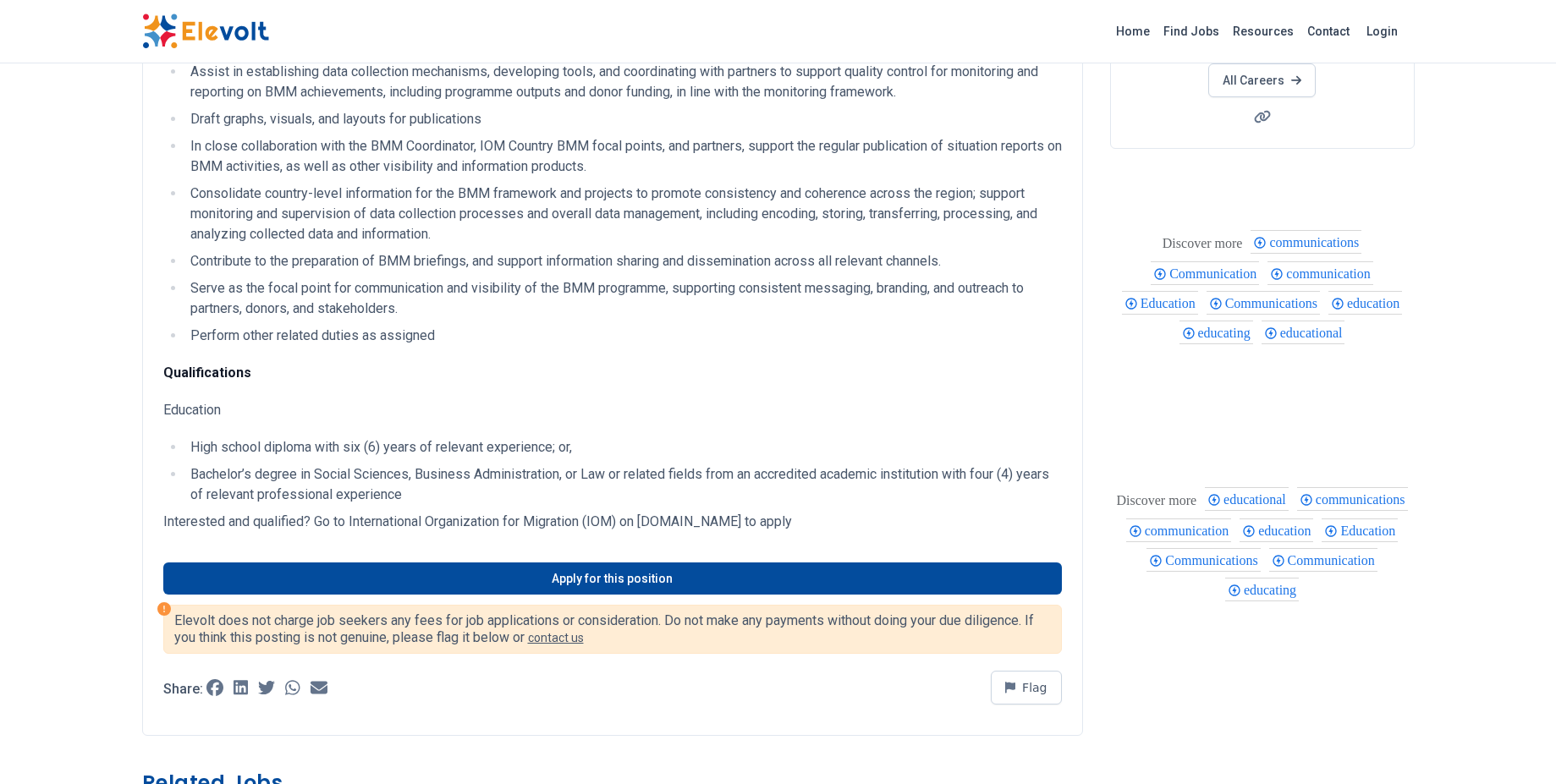
scroll to position [321, 0]
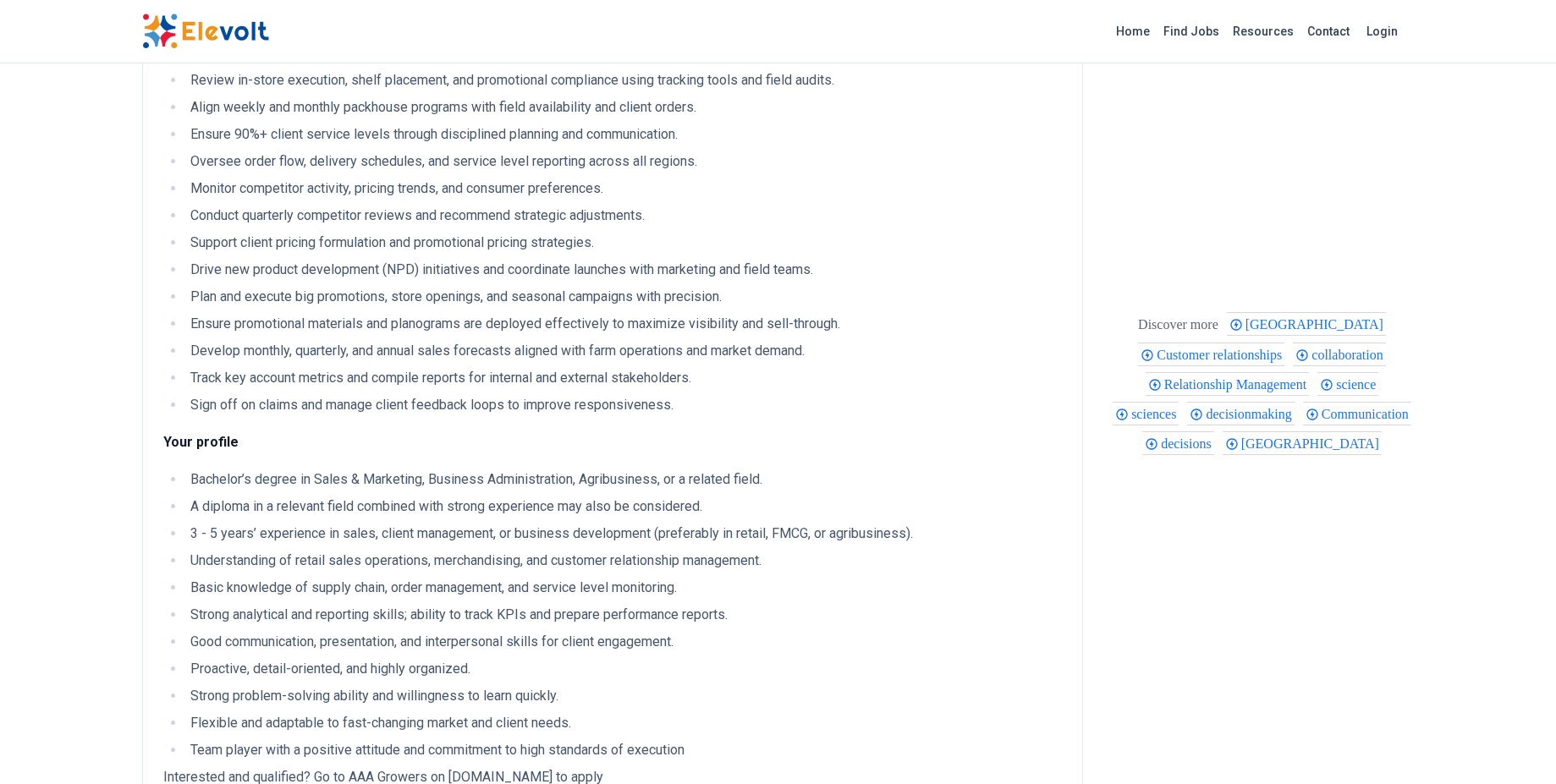
scroll to position [483, 0]
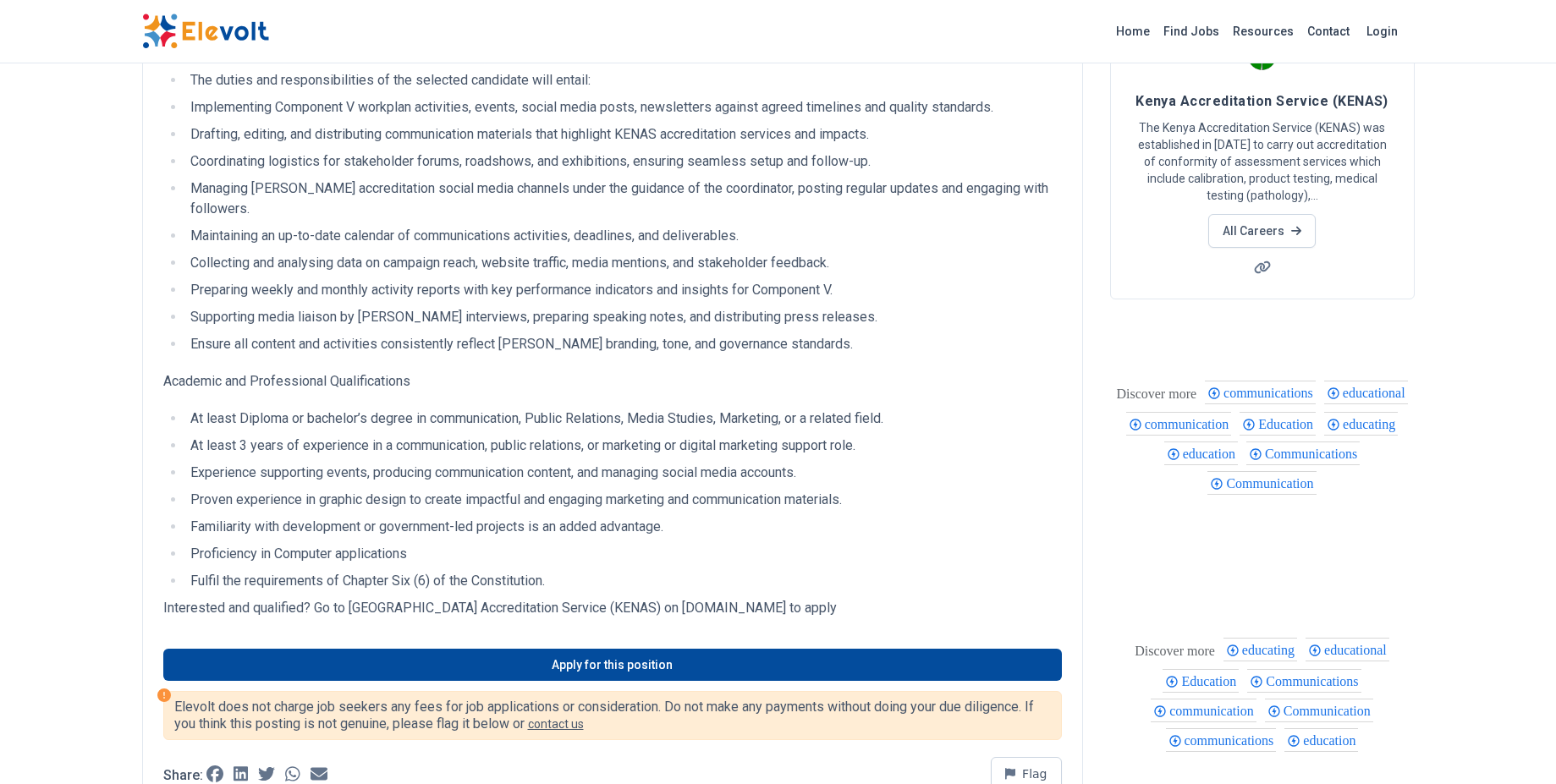
scroll to position [167, 0]
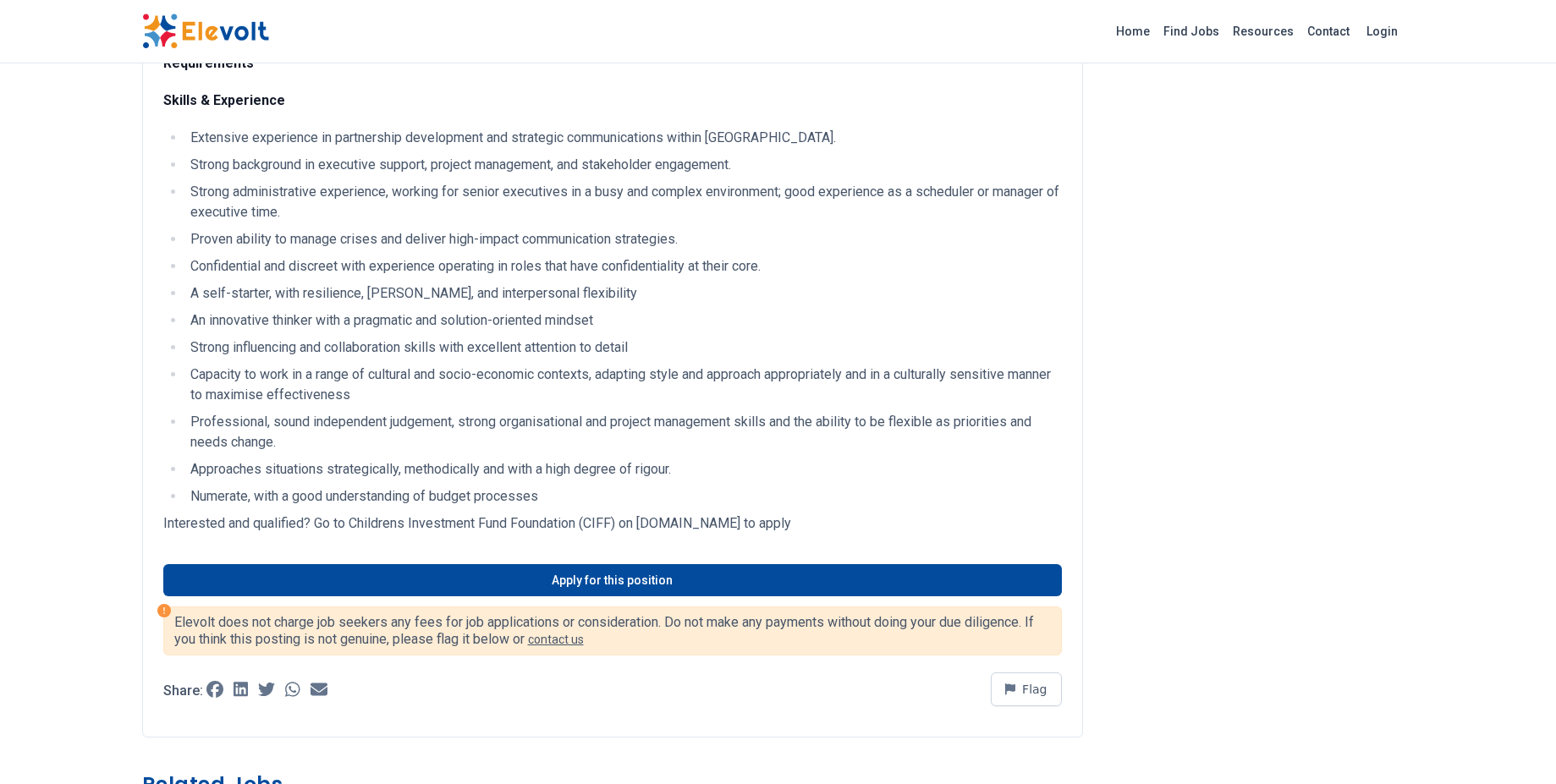
scroll to position [1758, 0]
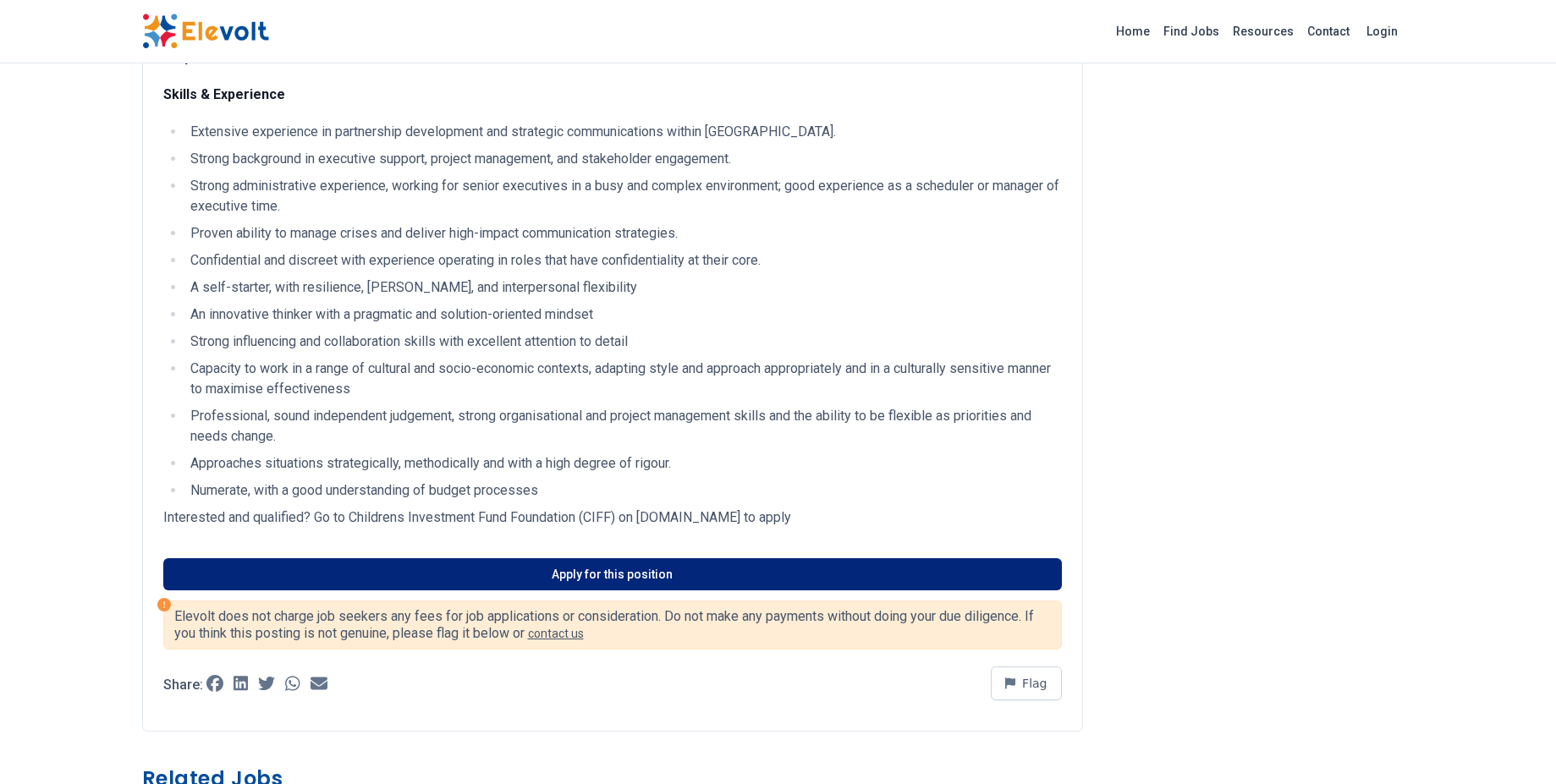
click at [514, 567] on link "Apply for this position" at bounding box center [613, 575] width 898 height 32
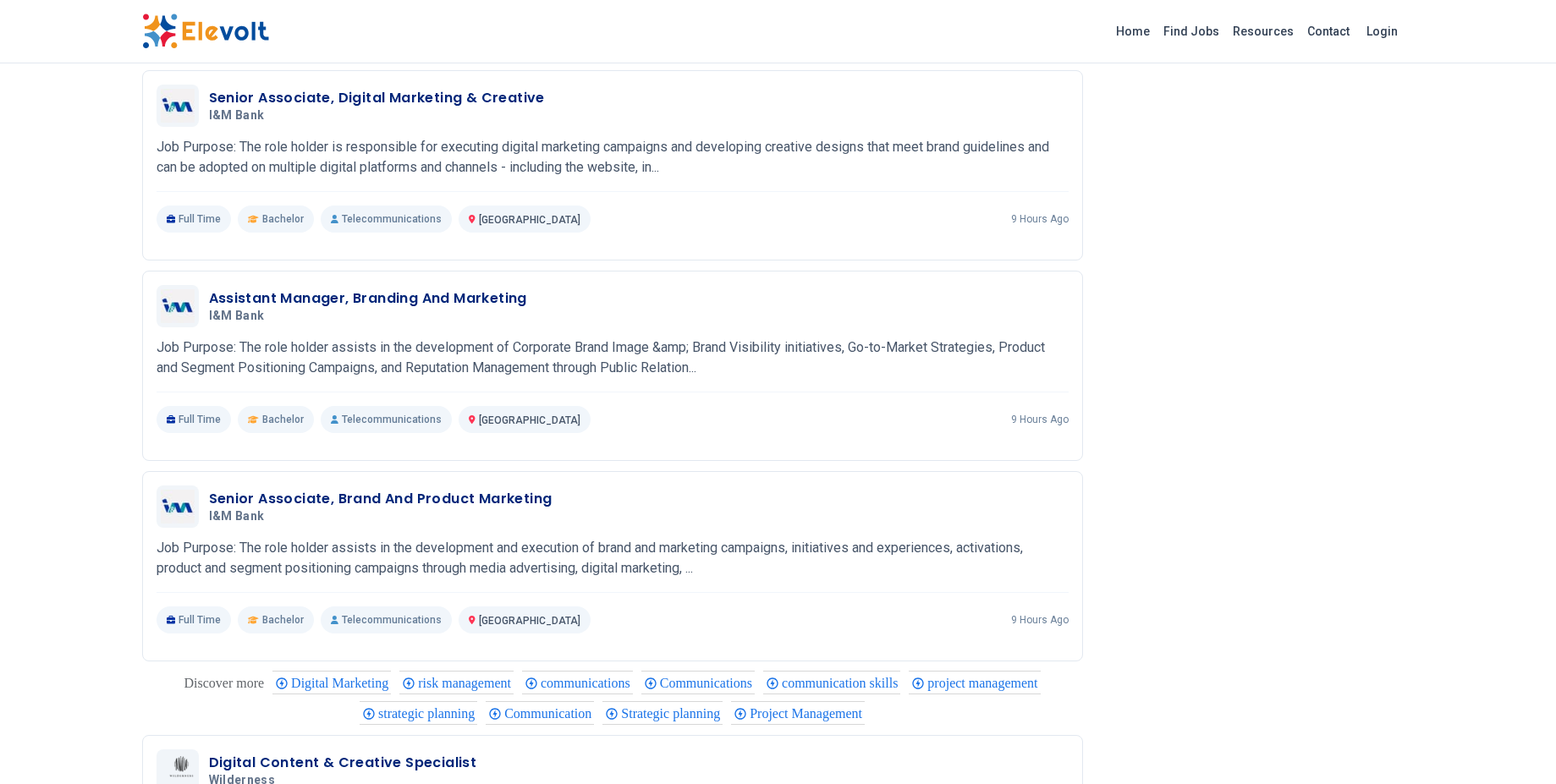
scroll to position [2495, 0]
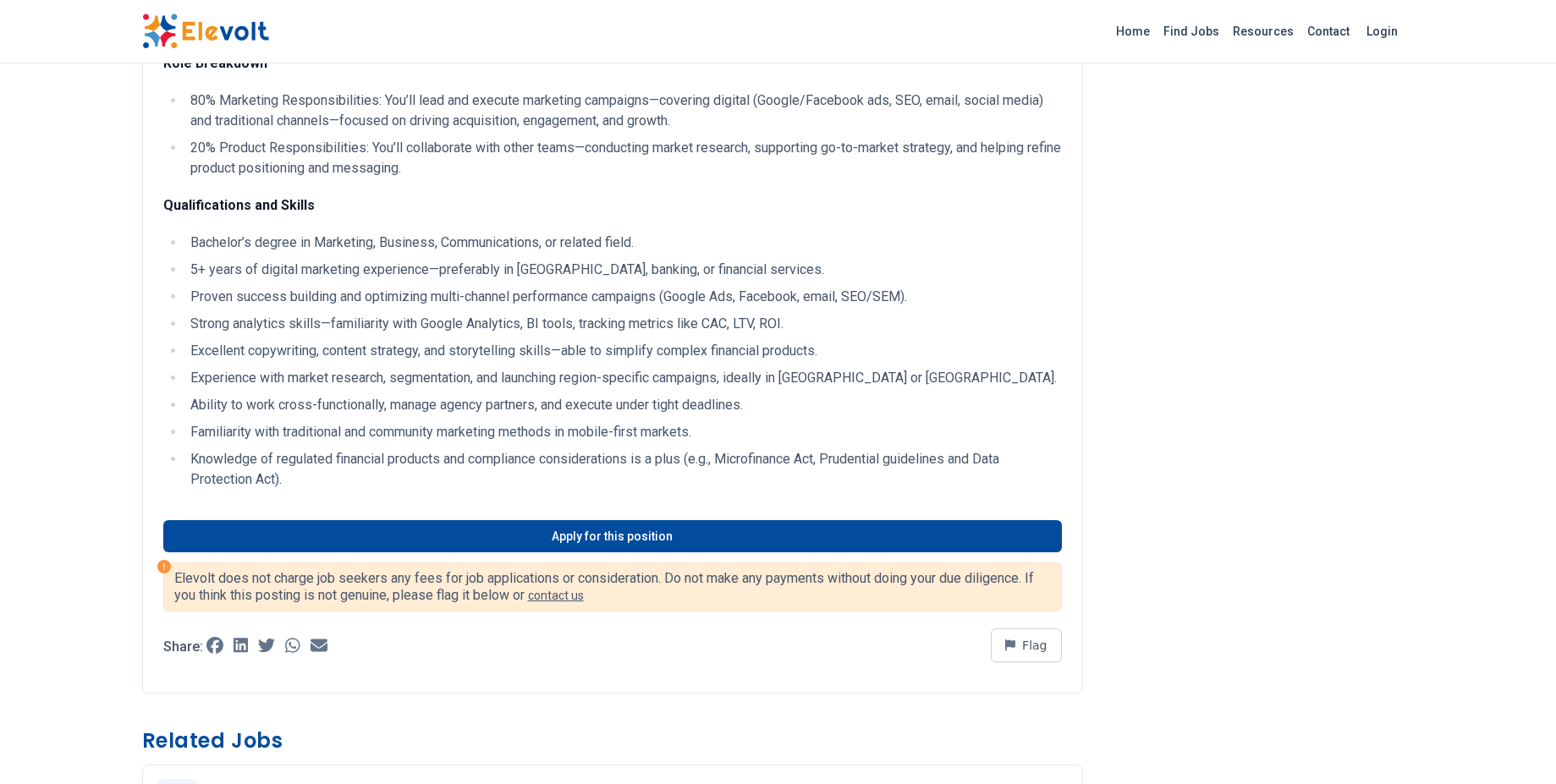
scroll to position [1001, 0]
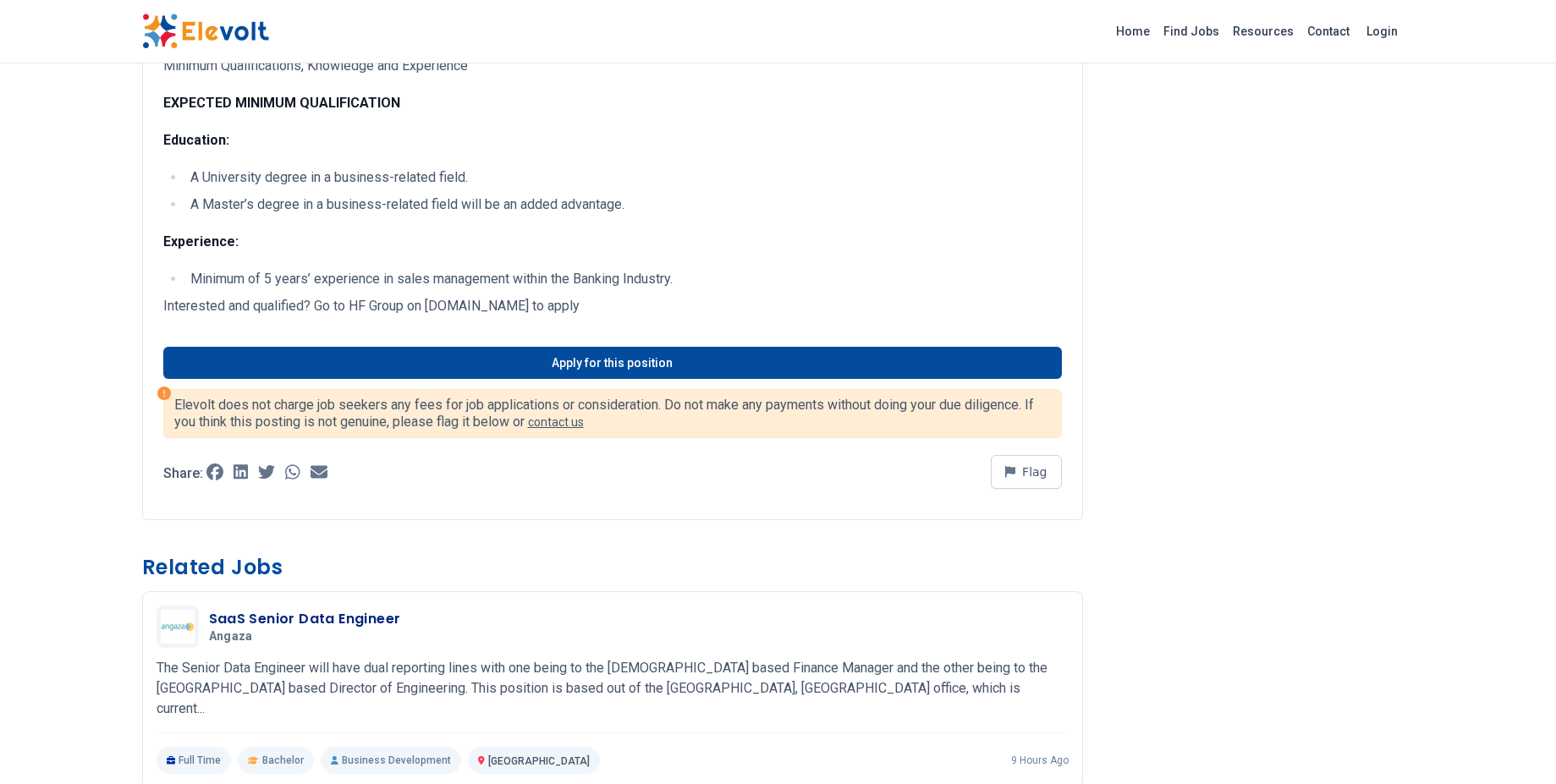
scroll to position [1155, 0]
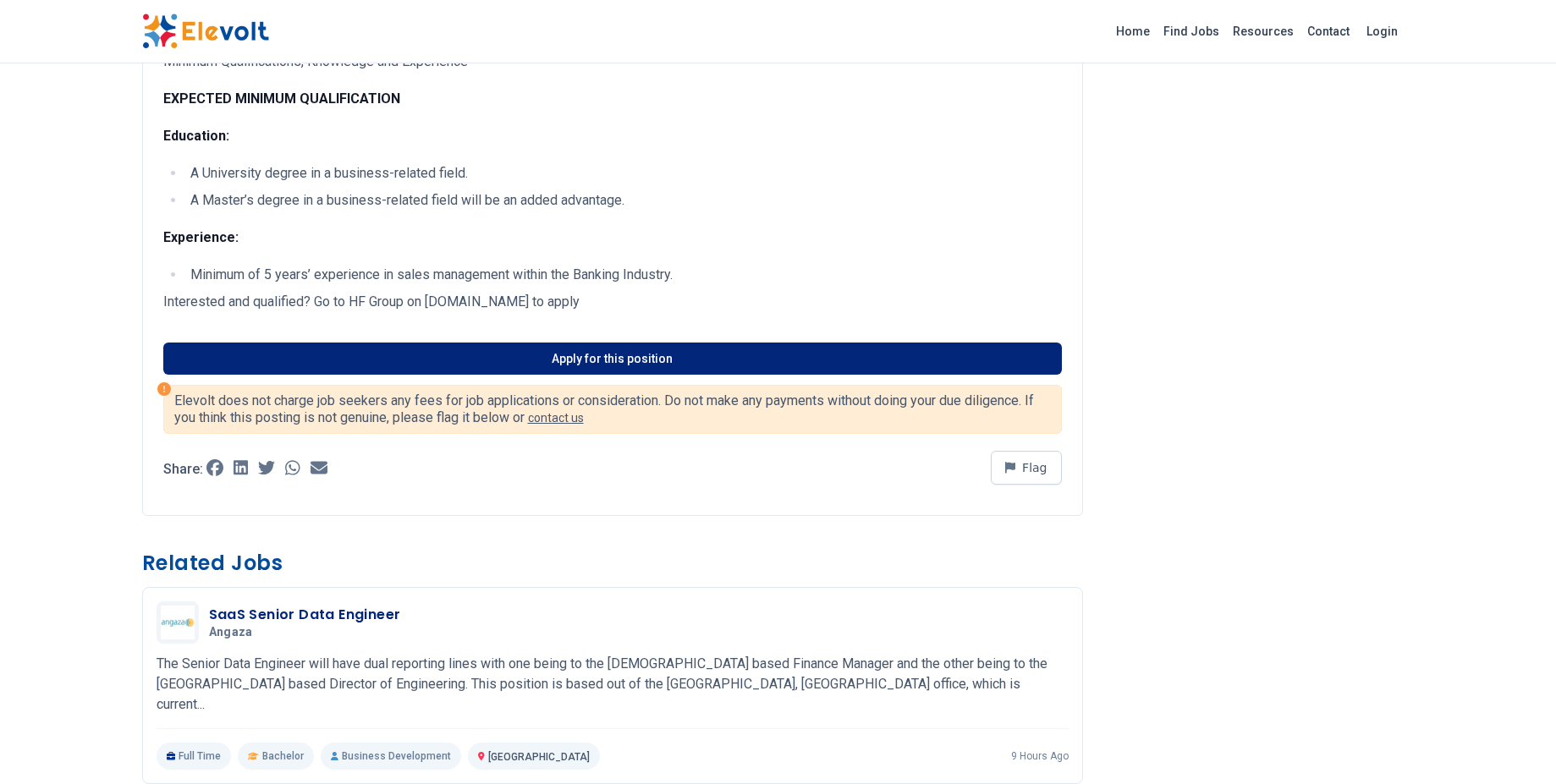
click at [574, 349] on link "Apply for this position" at bounding box center [613, 359] width 898 height 32
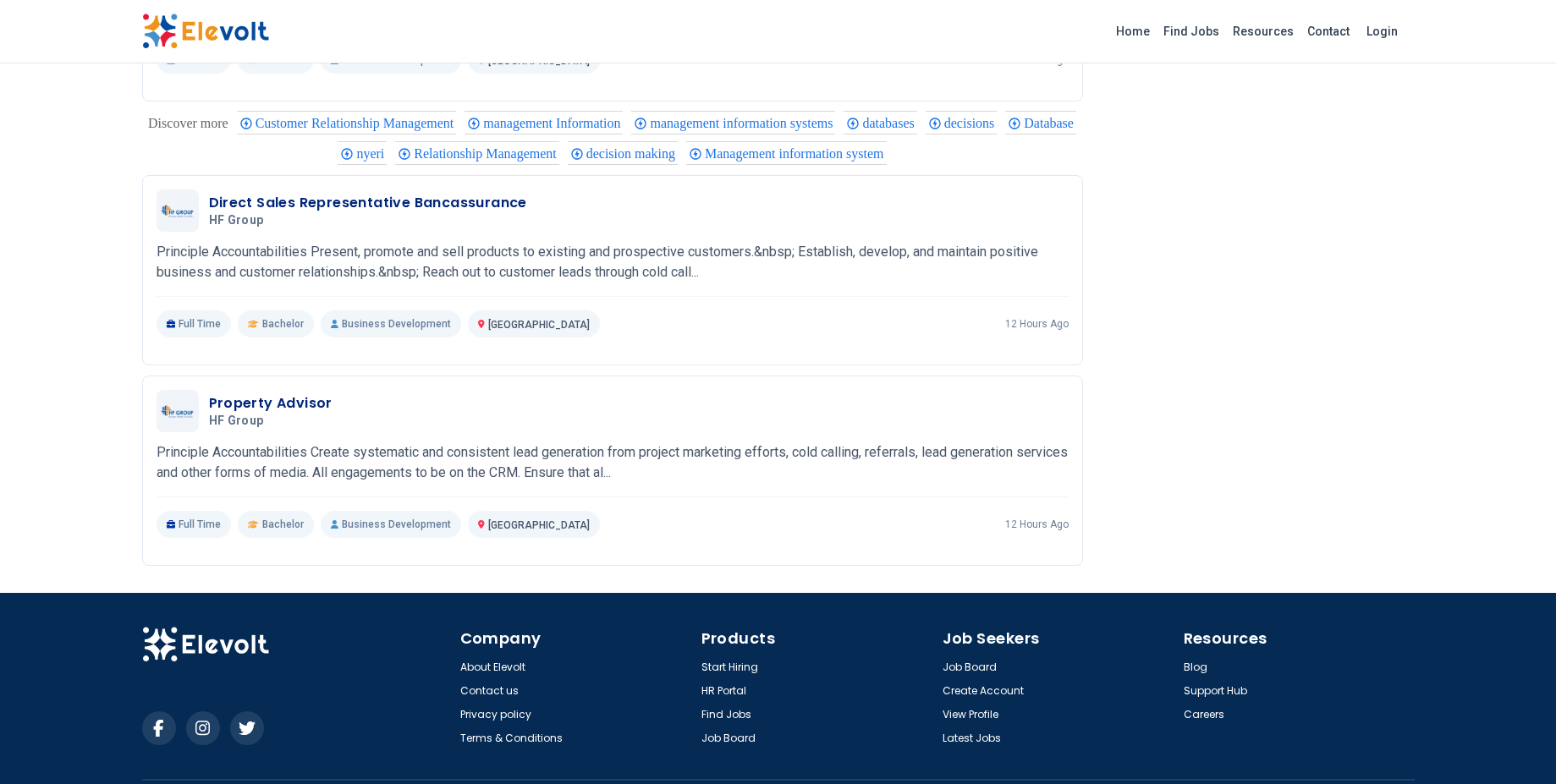
scroll to position [2280, 0]
